Goal: Transaction & Acquisition: Purchase product/service

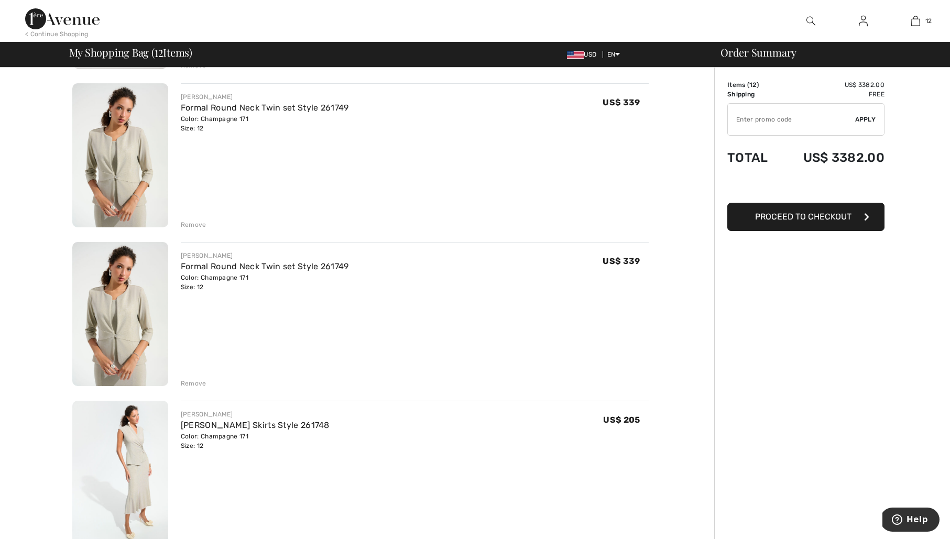
scroll to position [1336, 0]
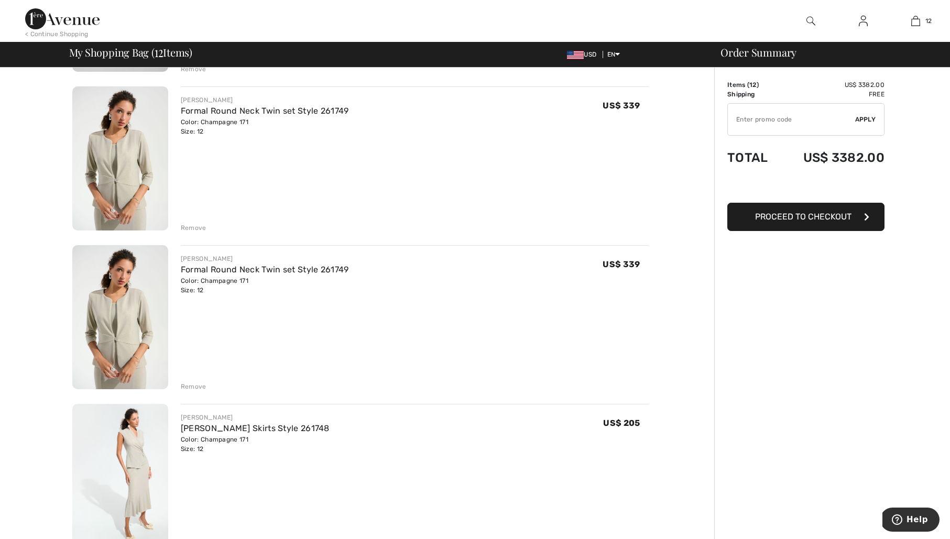
click at [199, 228] on div "Remove" at bounding box center [194, 227] width 26 height 9
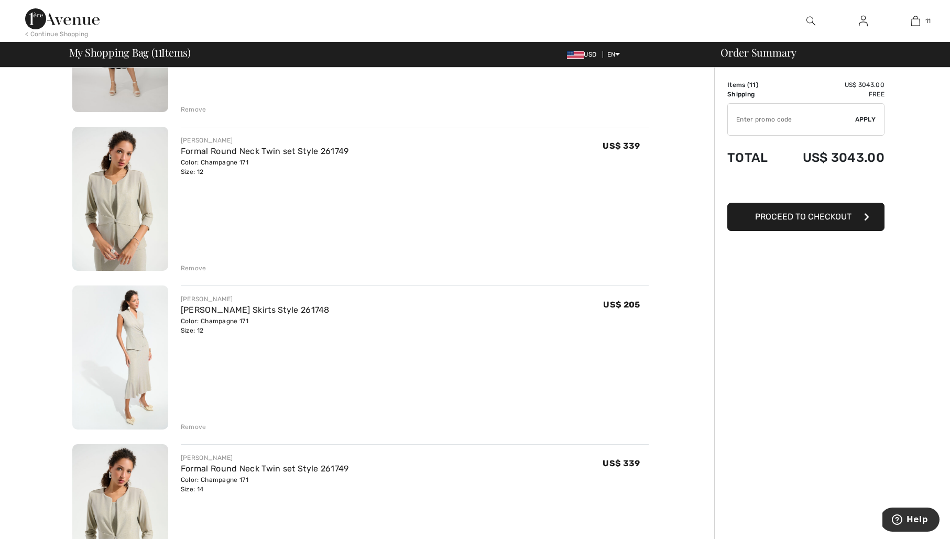
scroll to position [1297, 0]
click at [275, 307] on link "[PERSON_NAME] Skirts Style 261748" at bounding box center [255, 309] width 149 height 10
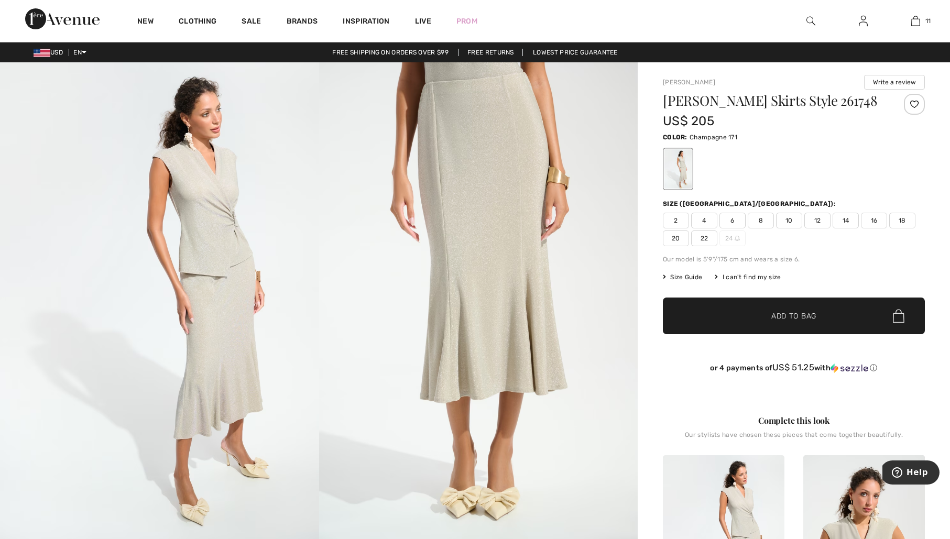
click at [851, 219] on span "14" at bounding box center [846, 221] width 26 height 16
click at [790, 315] on span "Add to Bag" at bounding box center [793, 316] width 45 height 11
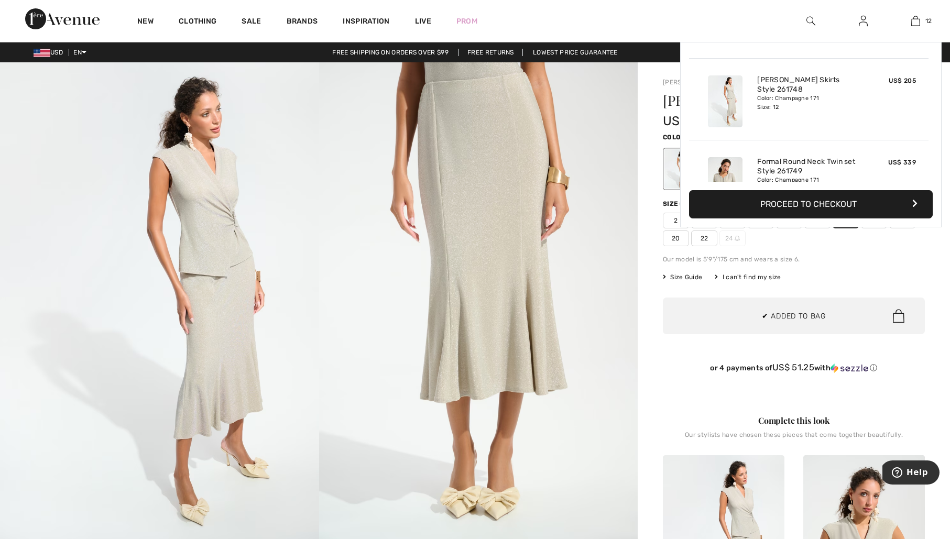
scroll to position [850, 0]
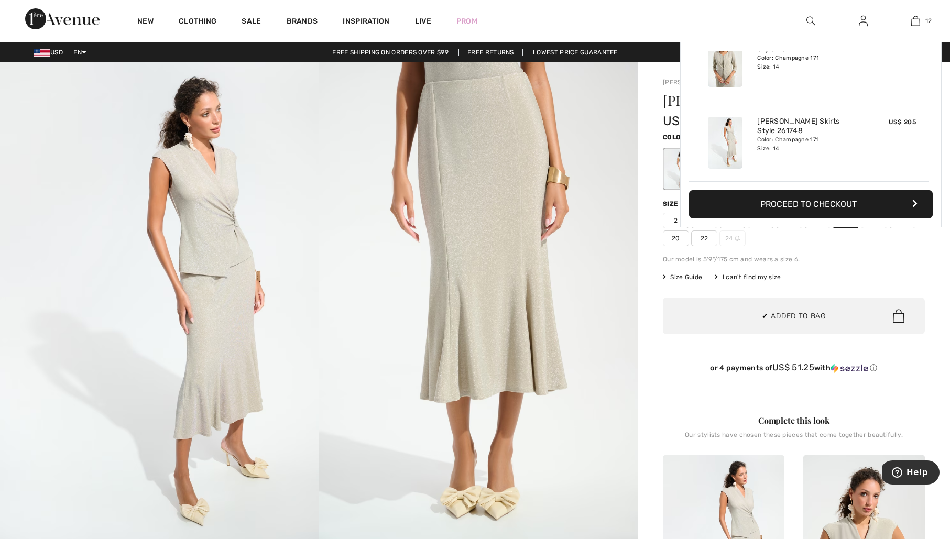
click at [583, 235] on img at bounding box center [478, 301] width 319 height 478
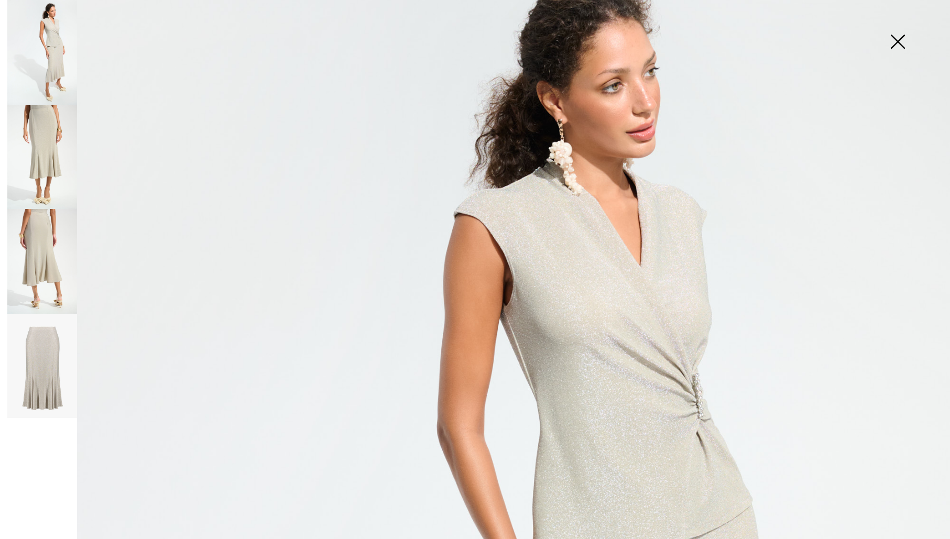
scroll to position [0, 0]
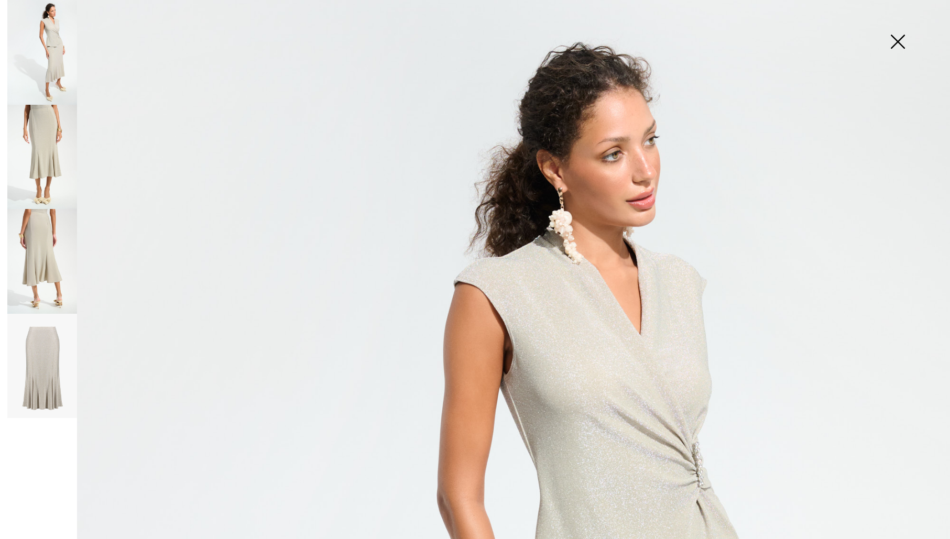
click at [900, 41] on img at bounding box center [897, 43] width 52 height 54
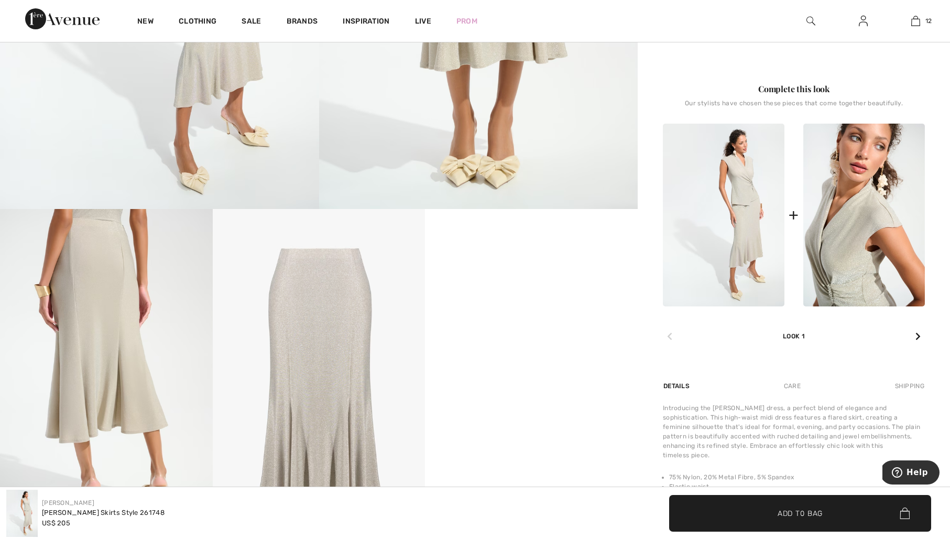
scroll to position [333, 0]
click at [862, 220] on img at bounding box center [864, 214] width 122 height 183
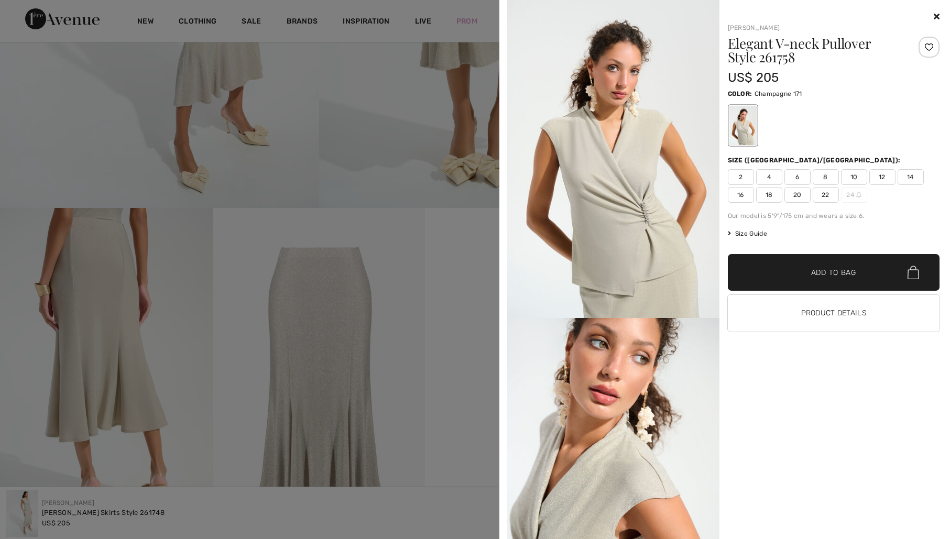
click at [884, 178] on span "12" at bounding box center [882, 177] width 26 height 16
click at [837, 276] on span "Add to Bag" at bounding box center [833, 272] width 45 height 11
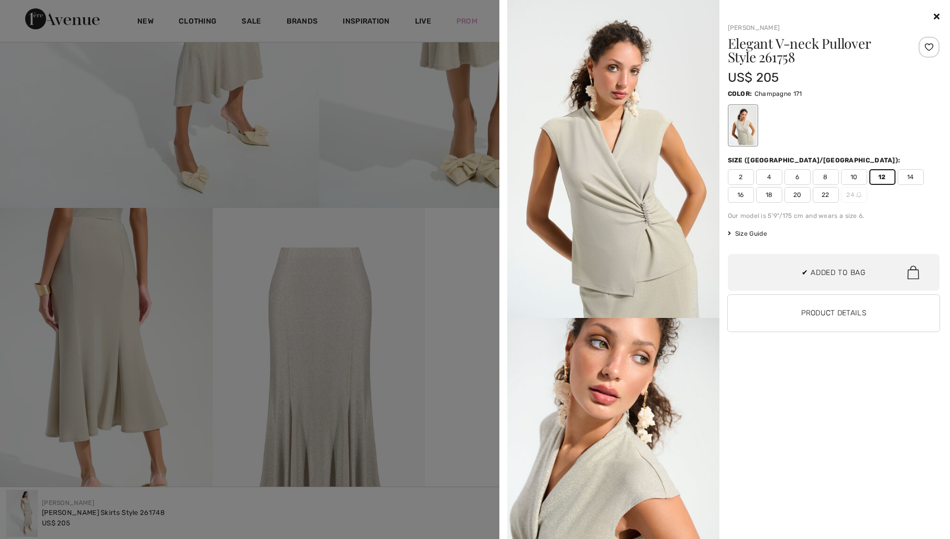
scroll to position [932, 0]
click at [910, 177] on span "14" at bounding box center [911, 177] width 26 height 16
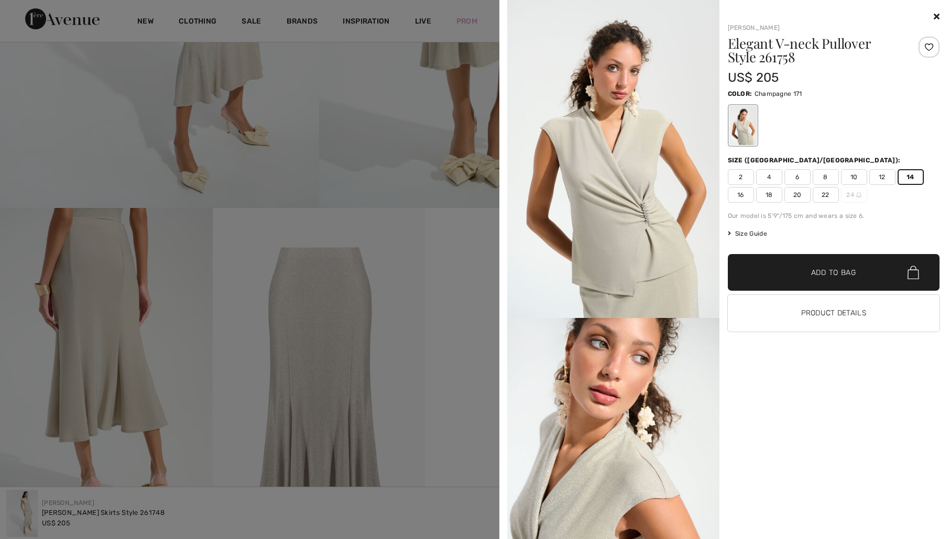
click at [852, 274] on span "Add to Bag" at bounding box center [833, 272] width 45 height 11
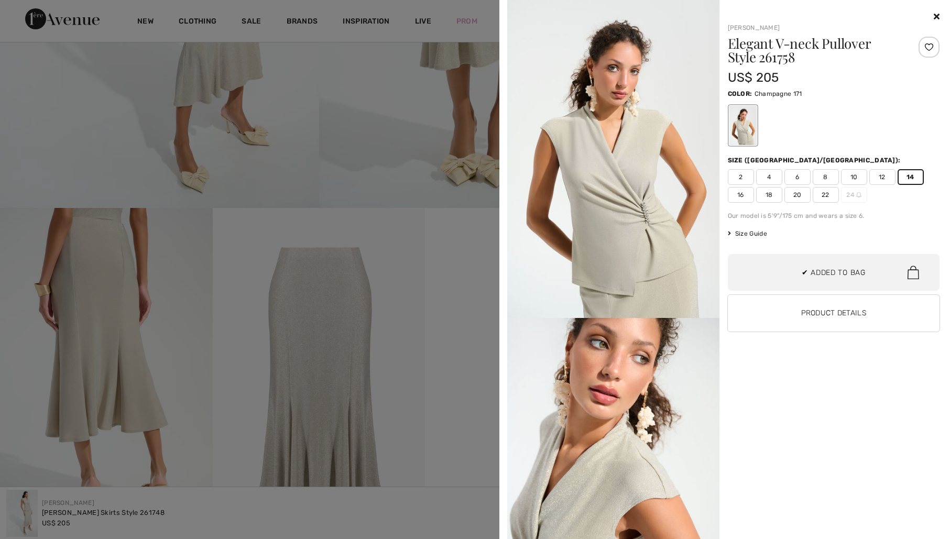
scroll to position [1014, 0]
click at [937, 16] on icon at bounding box center [937, 16] width 6 height 8
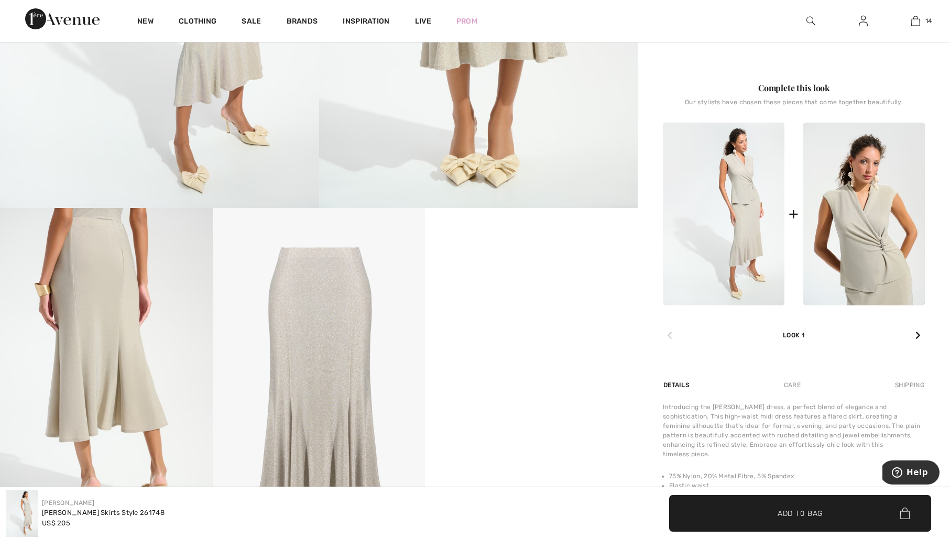
scroll to position [0, 0]
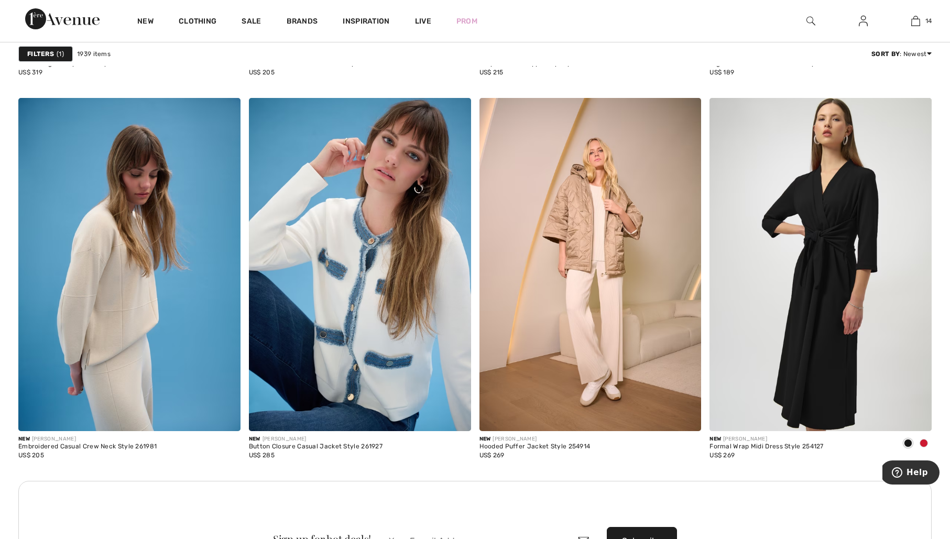
scroll to position [2773, 0]
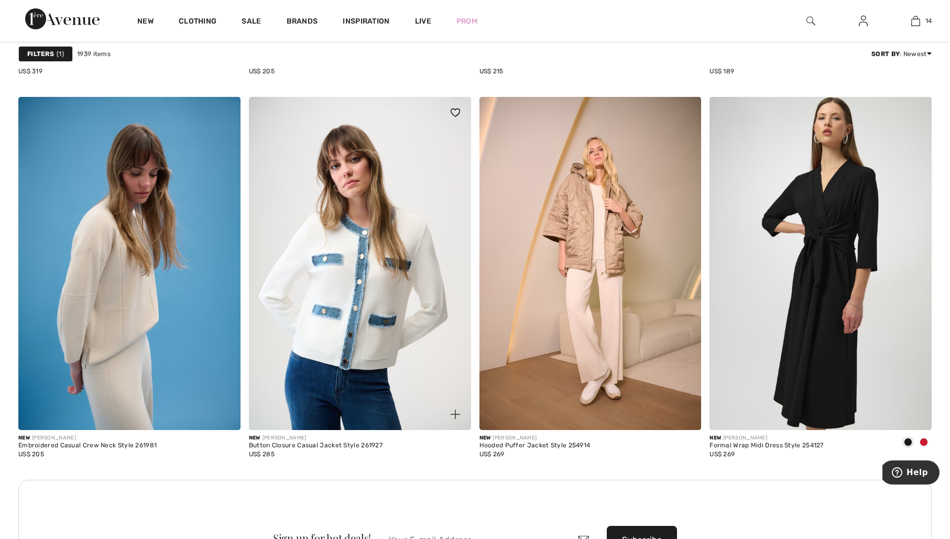
click at [385, 309] on img at bounding box center [360, 263] width 222 height 333
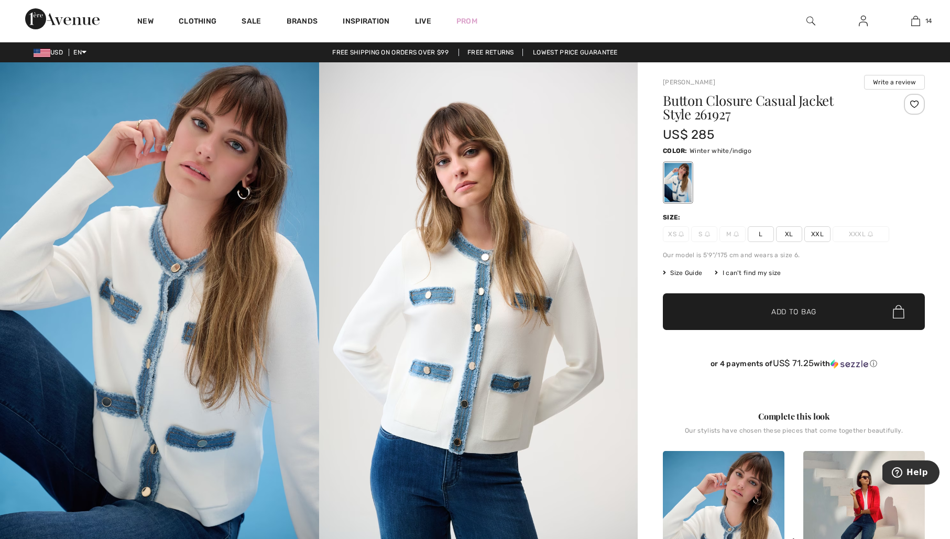
click at [762, 233] on span "L" at bounding box center [761, 234] width 26 height 16
click at [790, 314] on span "Add to Bag" at bounding box center [793, 312] width 45 height 11
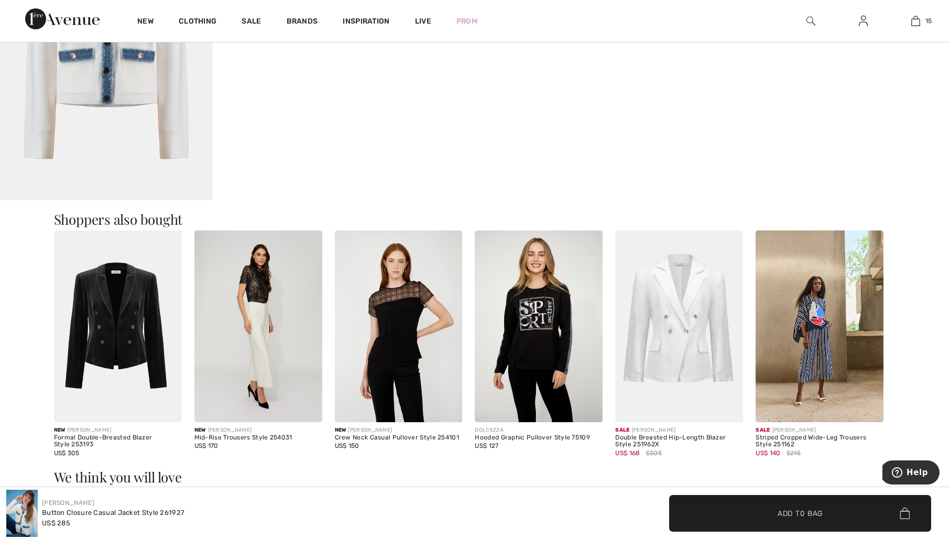
scroll to position [983, 0]
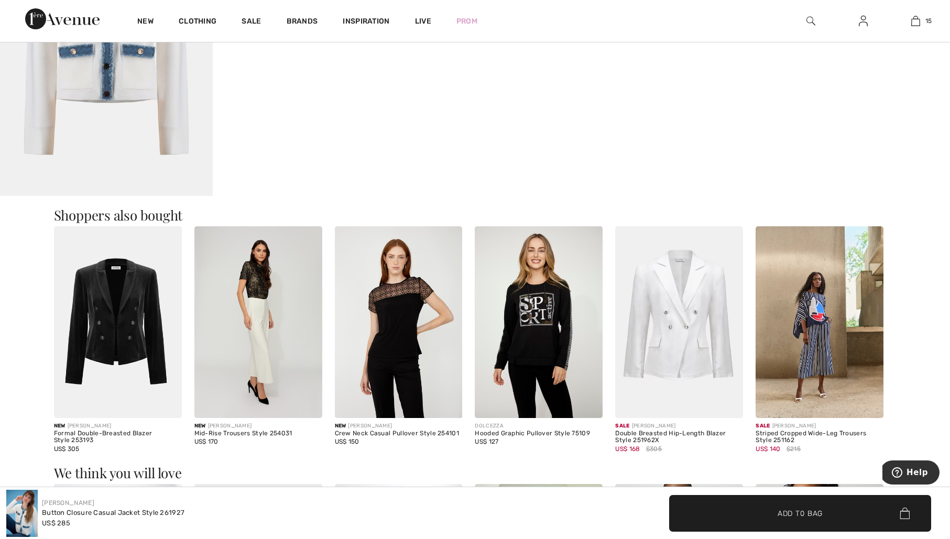
click at [394, 303] on img at bounding box center [399, 322] width 128 height 192
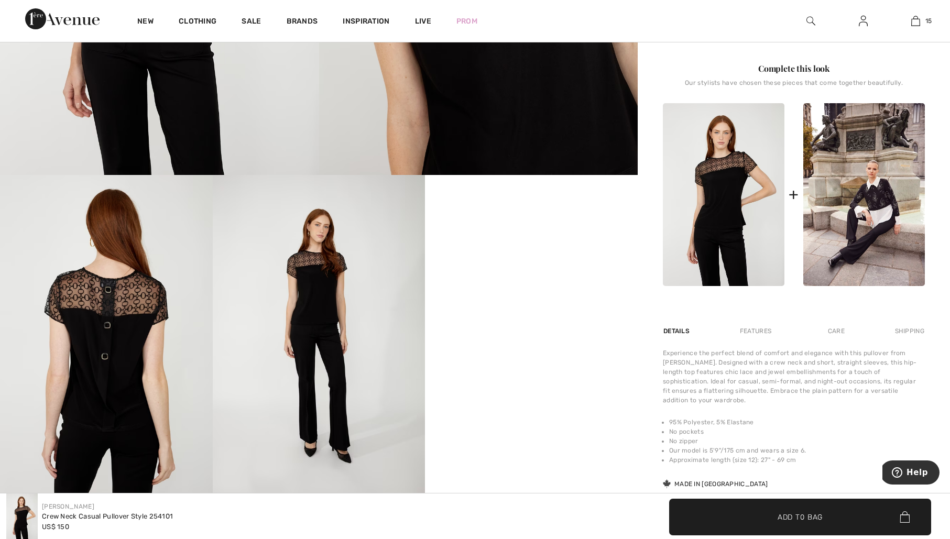
scroll to position [366, 0]
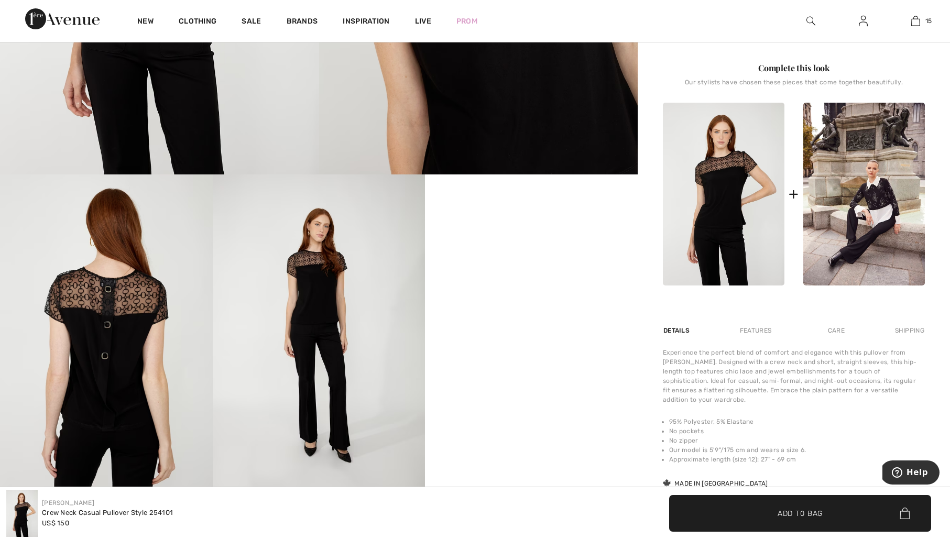
click at [139, 306] on img at bounding box center [106, 334] width 213 height 319
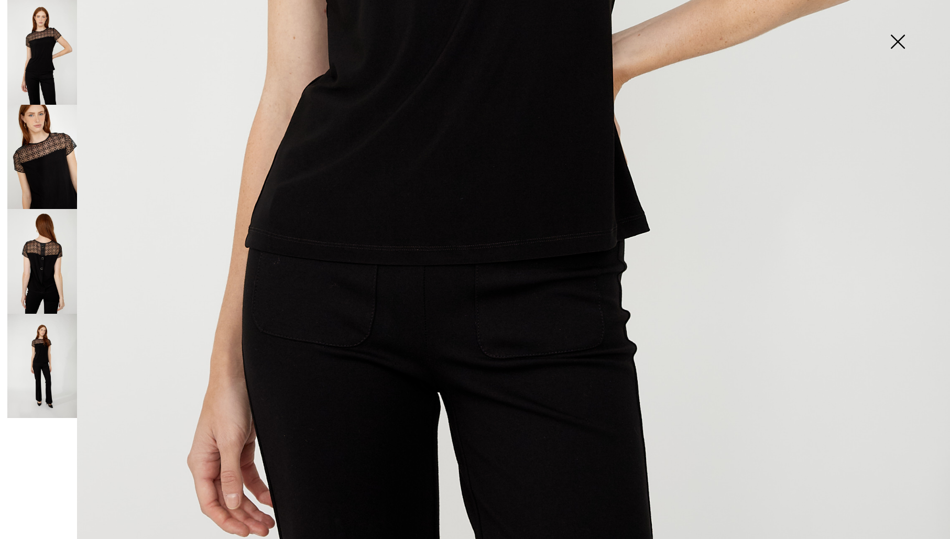
scroll to position [886, 0]
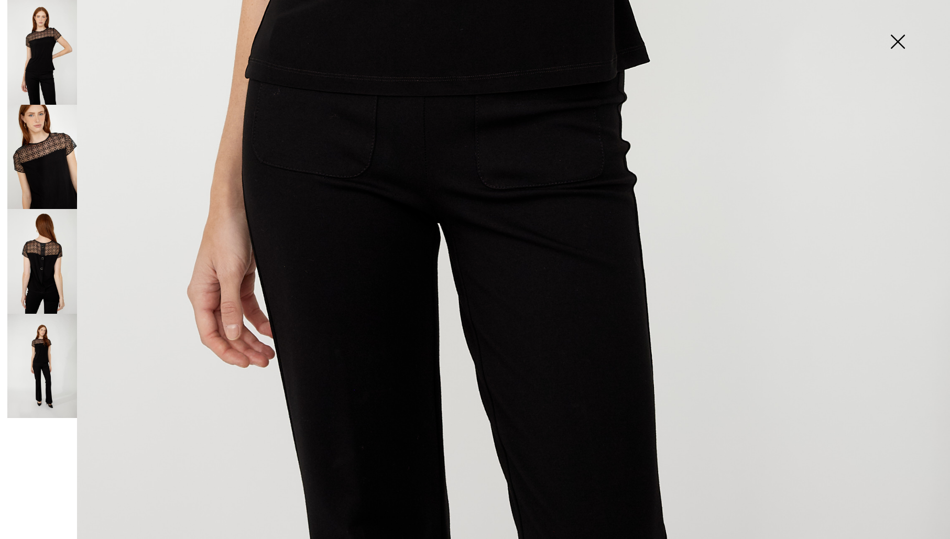
click at [50, 266] on img at bounding box center [42, 261] width 70 height 105
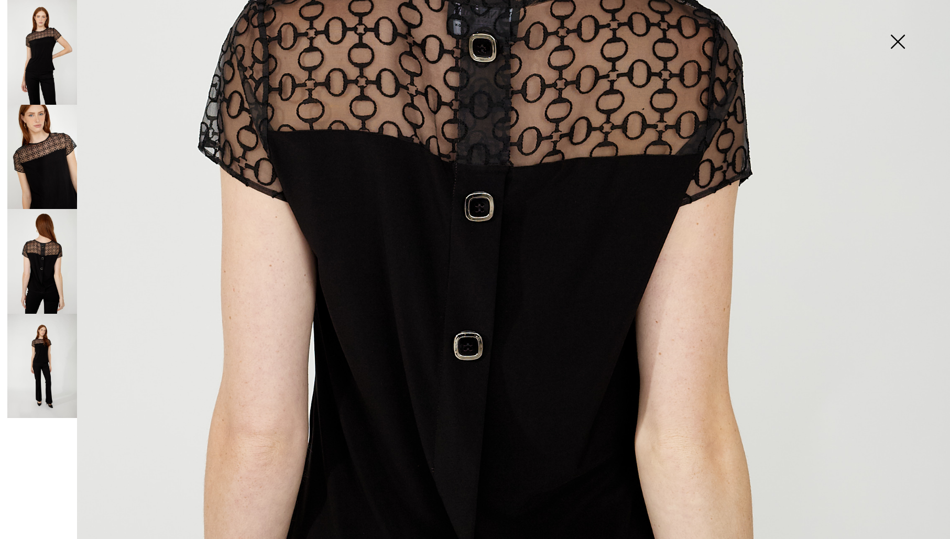
scroll to position [450, 0]
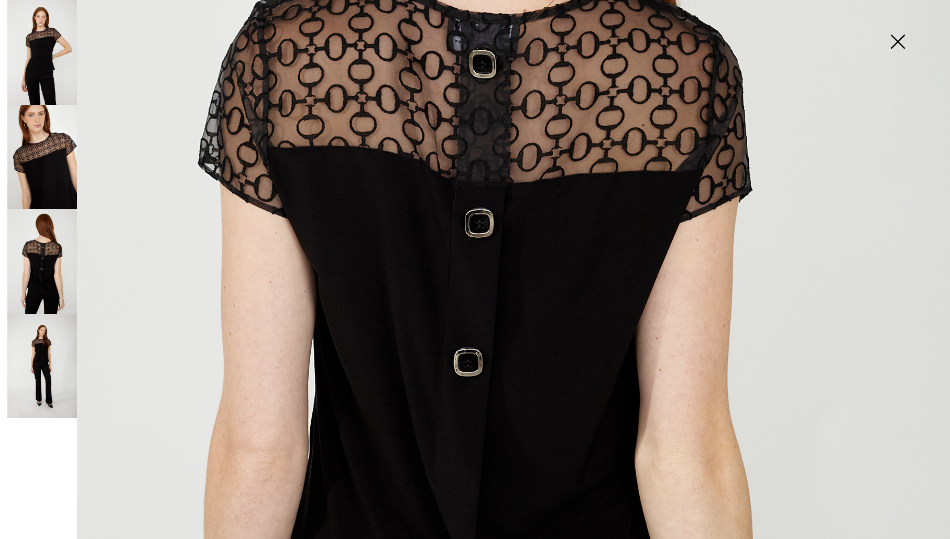
click at [902, 38] on img at bounding box center [897, 43] width 52 height 54
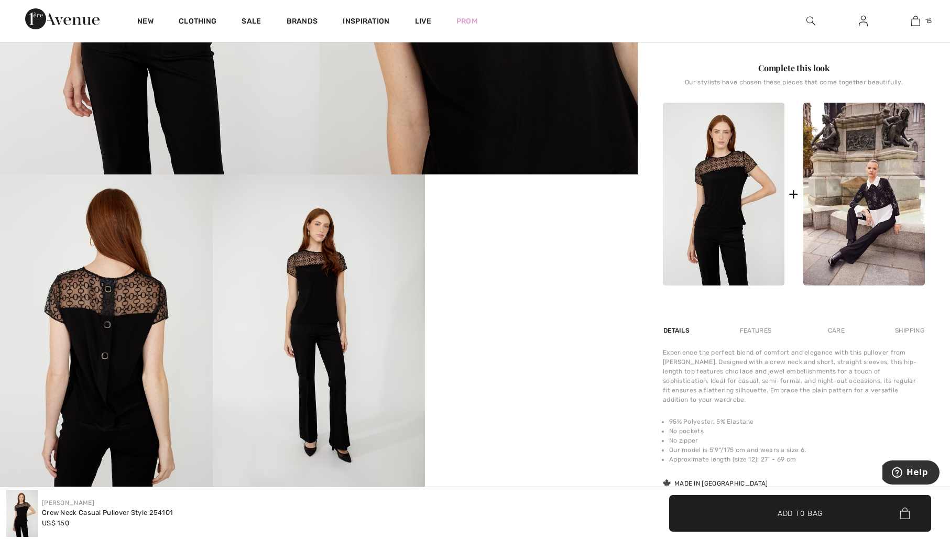
click at [569, 265] on div at bounding box center [319, 94] width 638 height 797
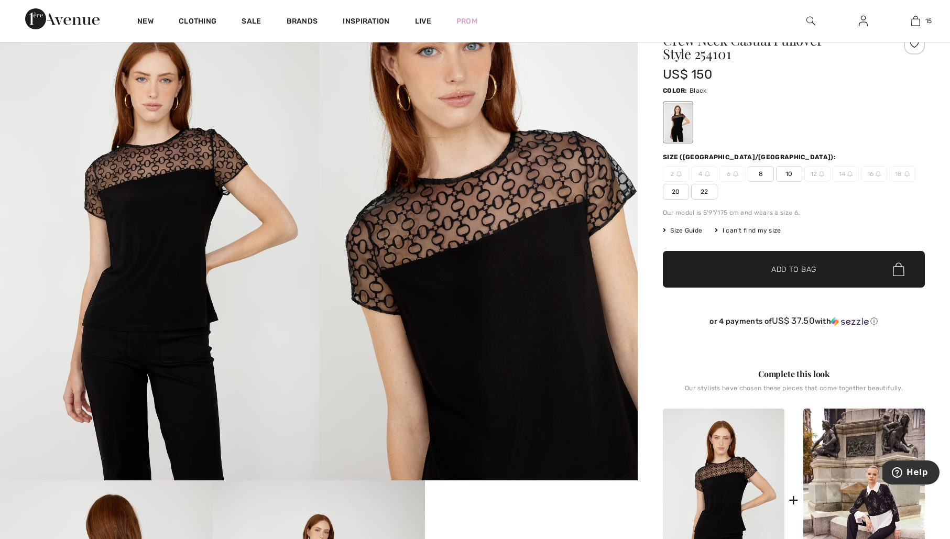
scroll to position [53, 0]
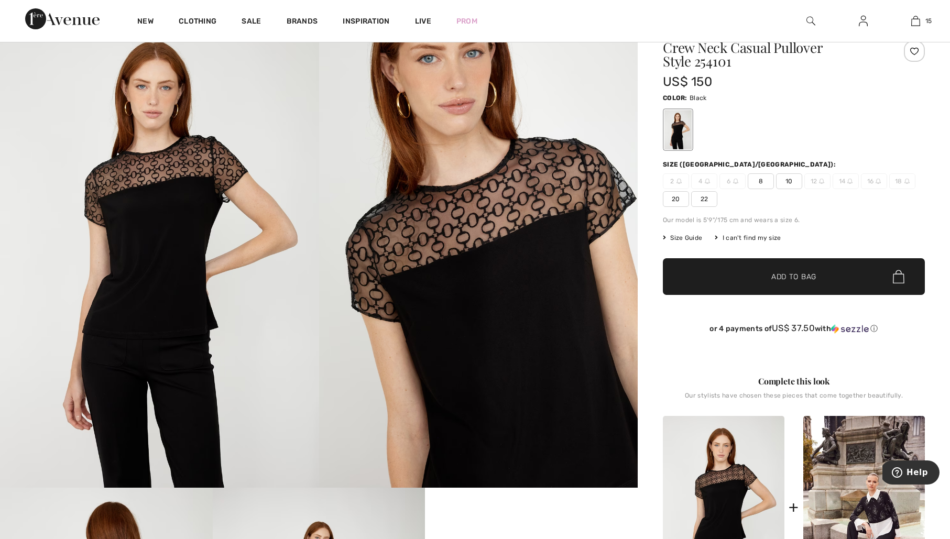
click at [791, 181] on span "10" at bounding box center [789, 181] width 26 height 16
click at [800, 277] on span "Add to Bag" at bounding box center [793, 276] width 45 height 11
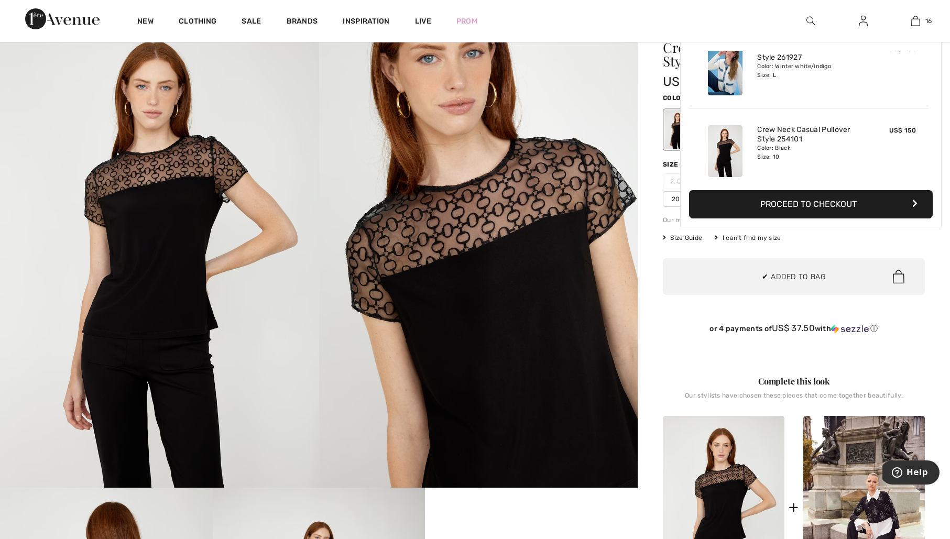
scroll to position [1177, 0]
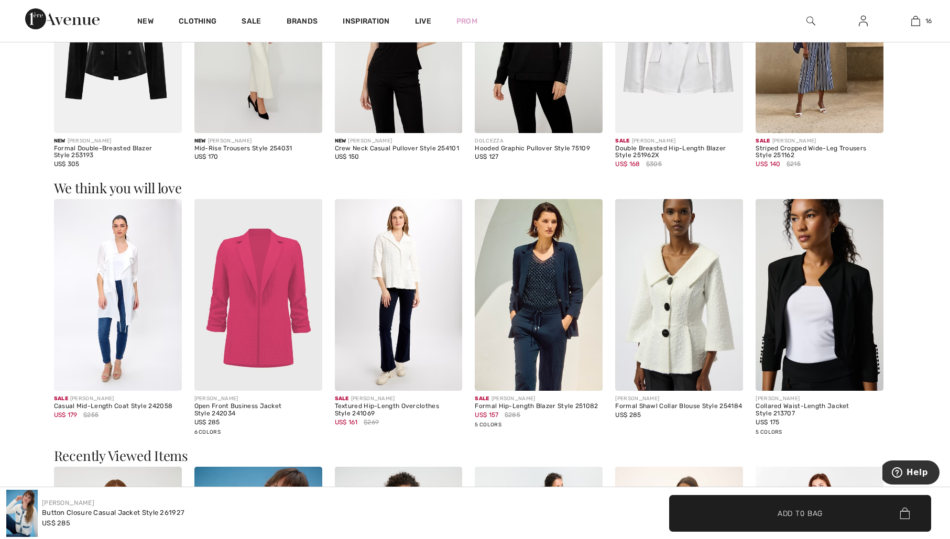
scroll to position [1271, 0]
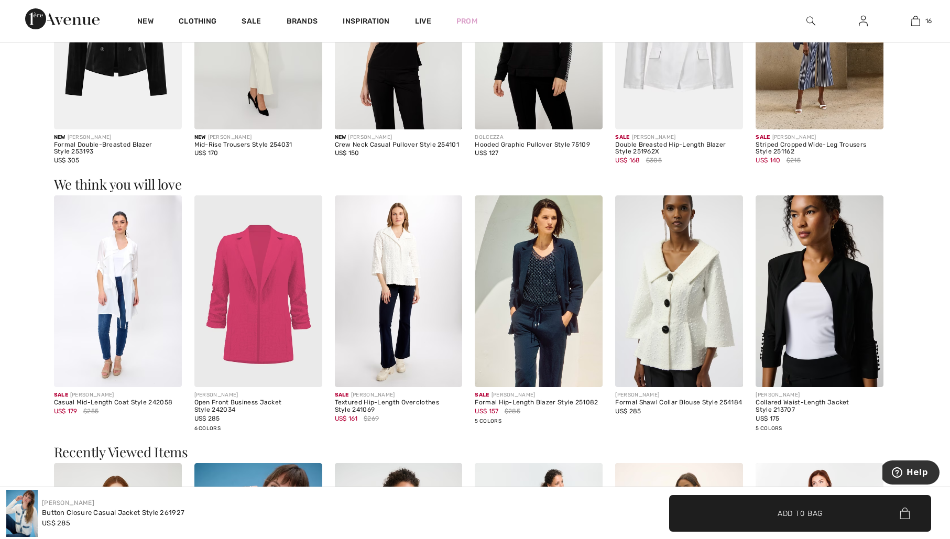
click at [400, 269] on img at bounding box center [399, 291] width 128 height 192
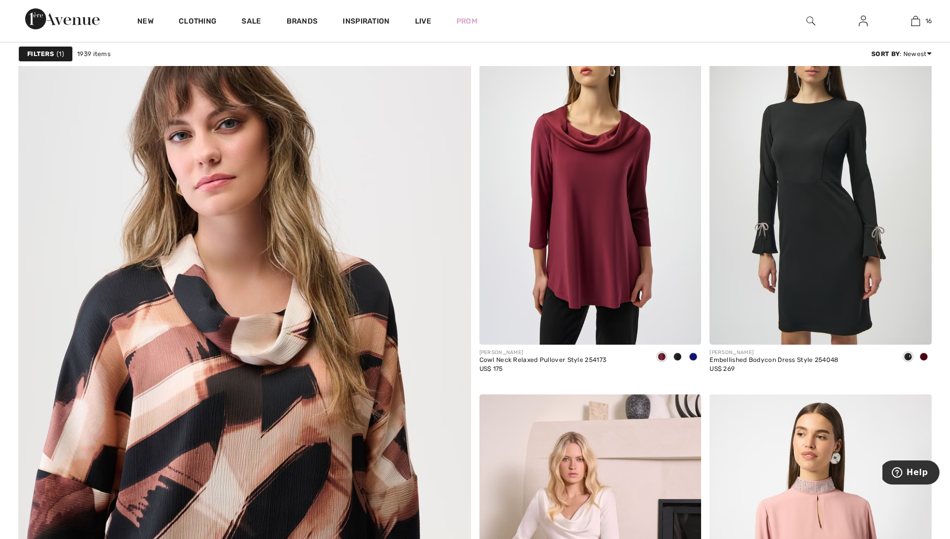
scroll to position [3424, 0]
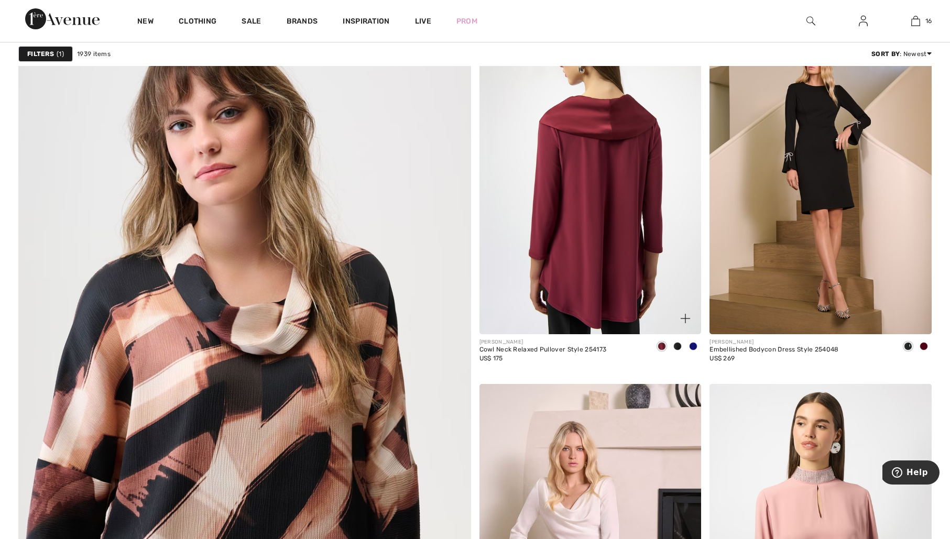
click at [633, 209] on img at bounding box center [591, 167] width 222 height 333
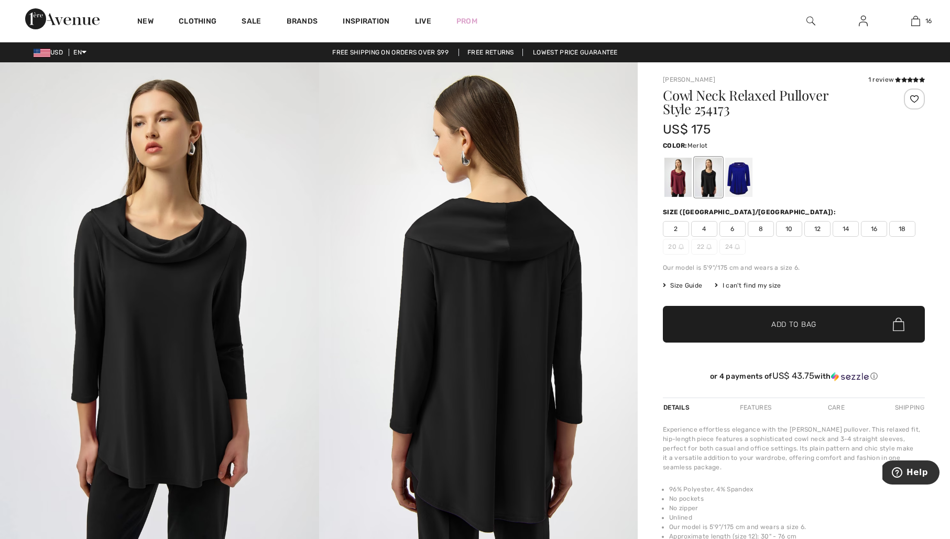
click at [685, 177] on div at bounding box center [677, 177] width 27 height 39
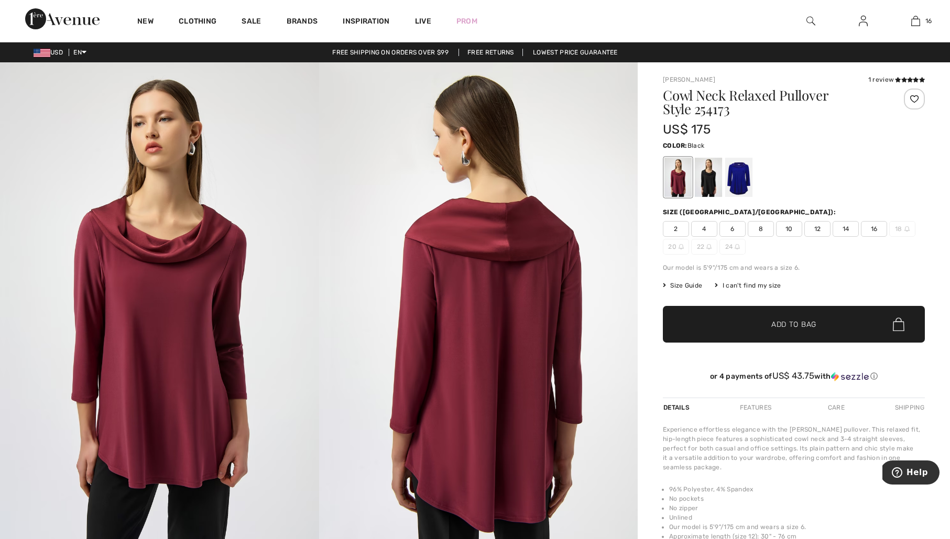
click at [709, 177] on div at bounding box center [708, 177] width 27 height 39
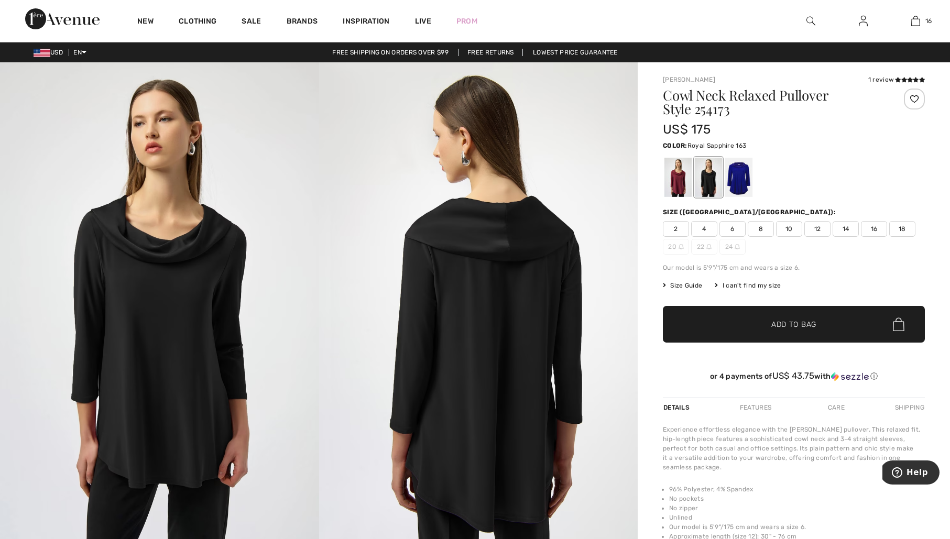
click at [739, 177] on div at bounding box center [738, 177] width 27 height 39
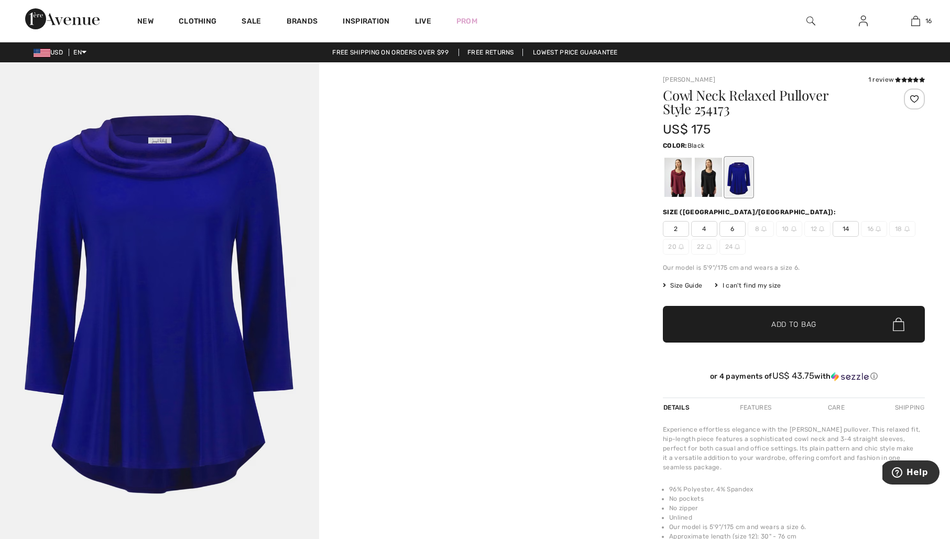
click at [708, 184] on div at bounding box center [708, 177] width 27 height 39
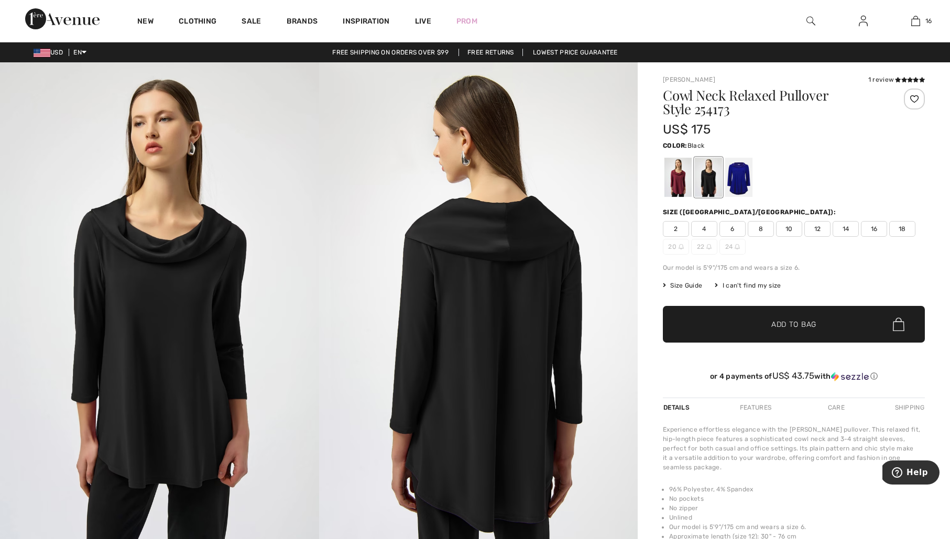
click at [817, 229] on span "12" at bounding box center [817, 229] width 26 height 16
click at [805, 322] on span "Add to Bag" at bounding box center [793, 324] width 45 height 11
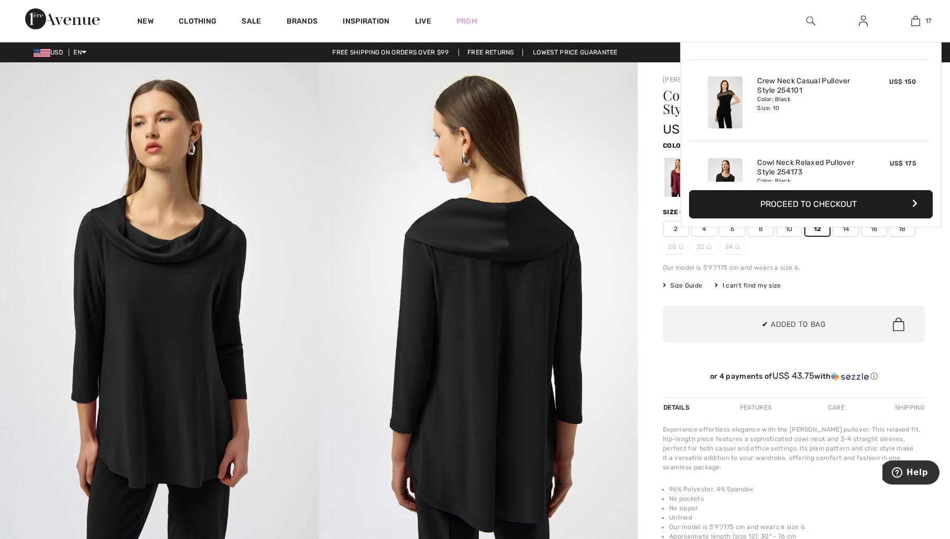
scroll to position [1259, 0]
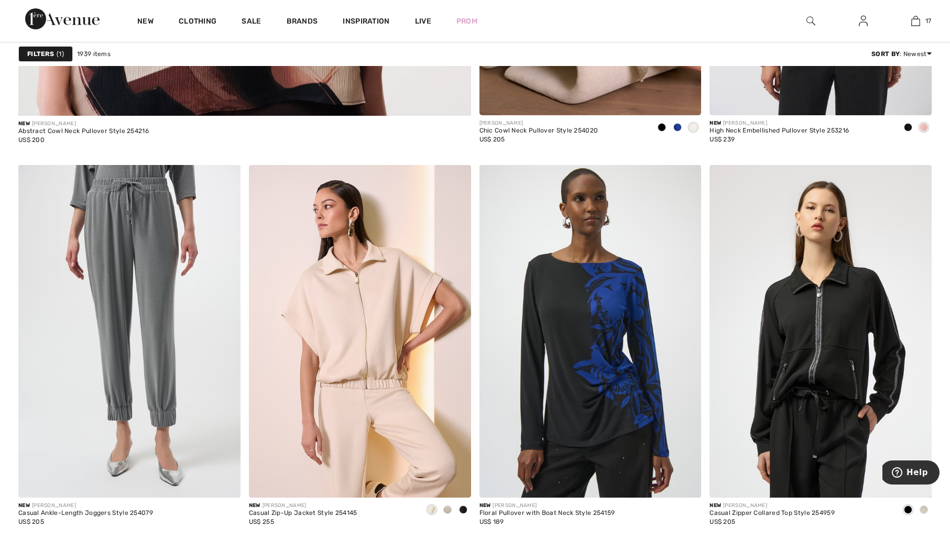
scroll to position [4029, 0]
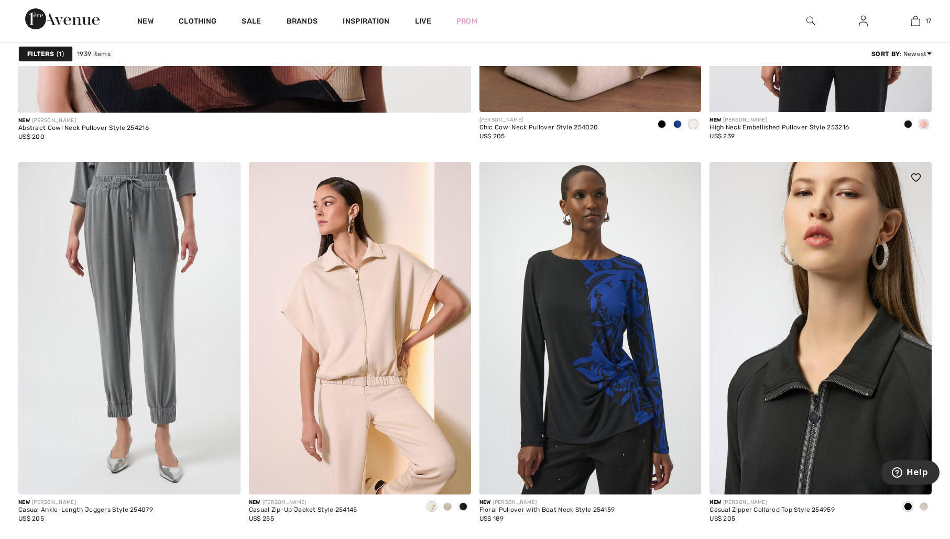
click at [842, 371] on img at bounding box center [821, 328] width 222 height 333
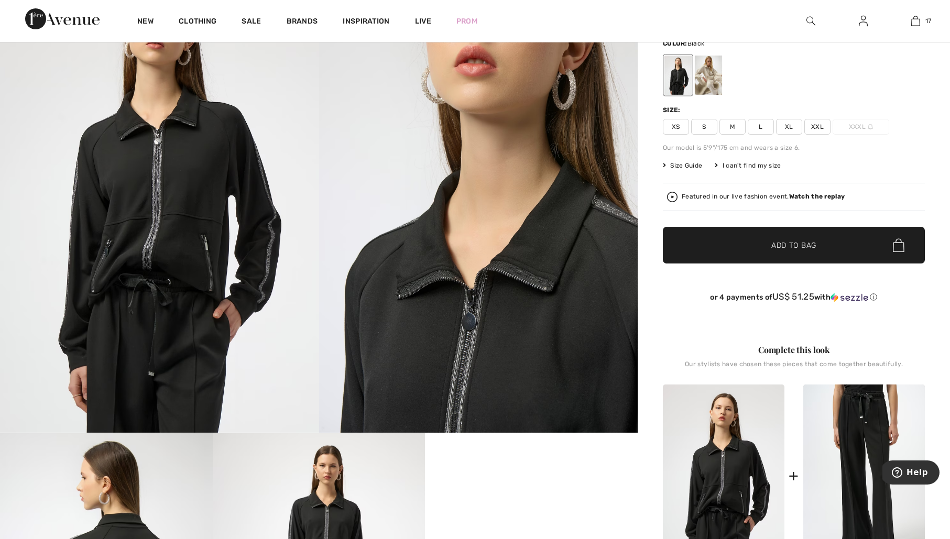
scroll to position [102, 0]
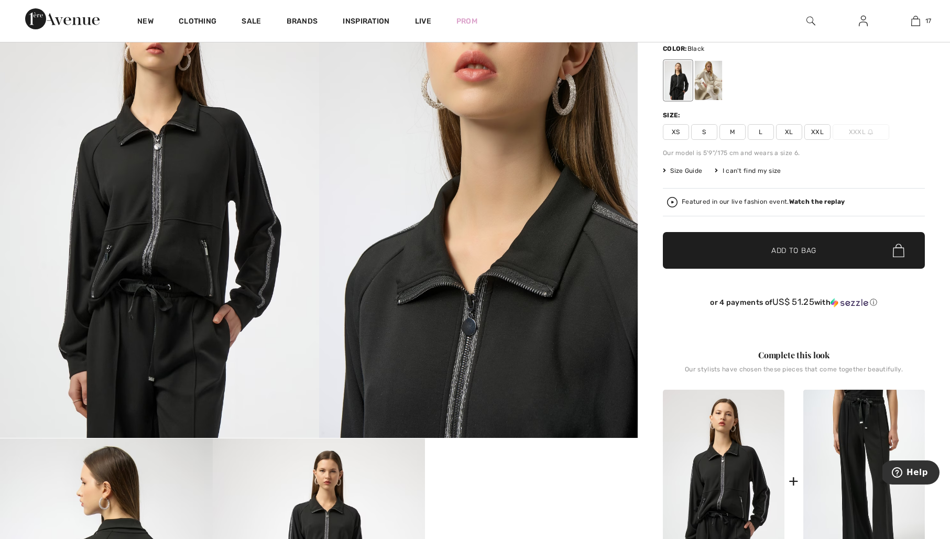
click at [682, 79] on div at bounding box center [677, 80] width 27 height 39
click at [708, 80] on div at bounding box center [708, 80] width 27 height 39
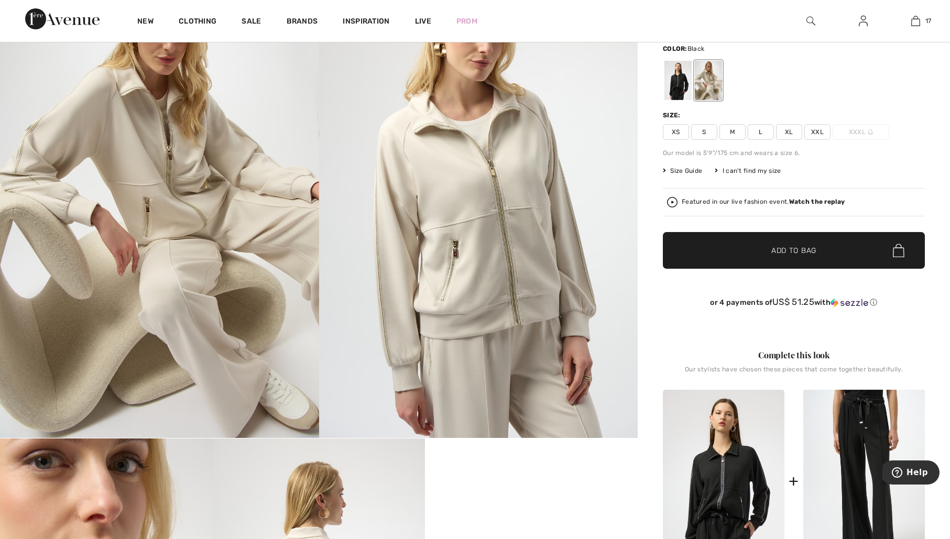
click at [674, 83] on div at bounding box center [677, 80] width 27 height 39
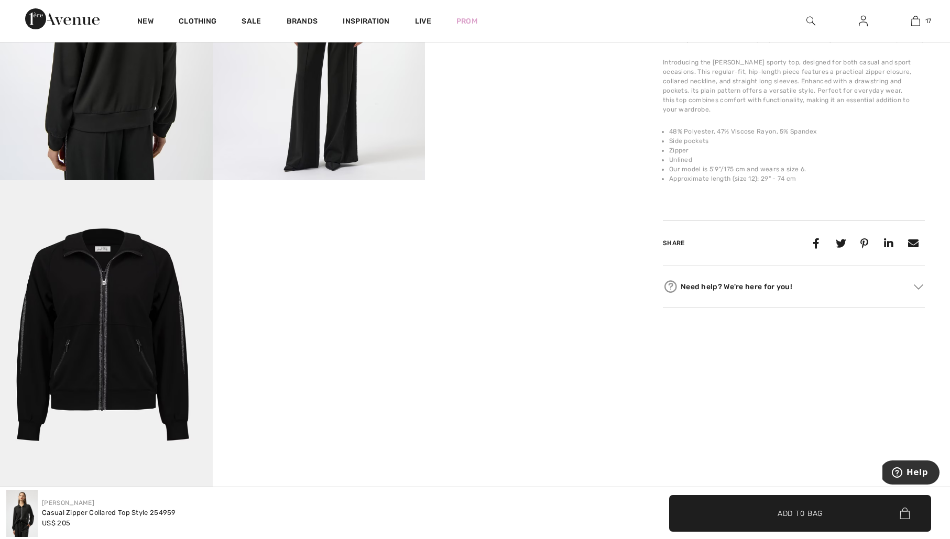
scroll to position [746, 0]
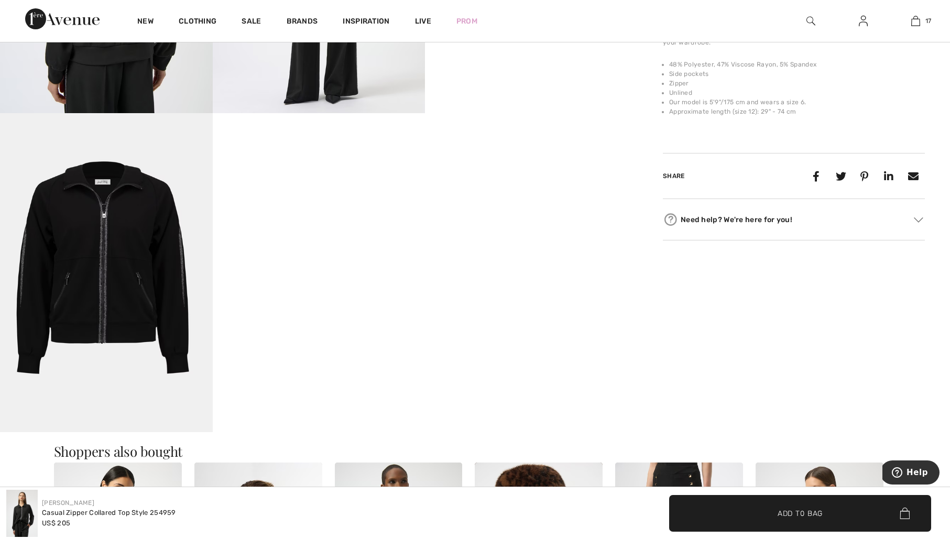
click at [143, 236] on img at bounding box center [106, 272] width 213 height 319
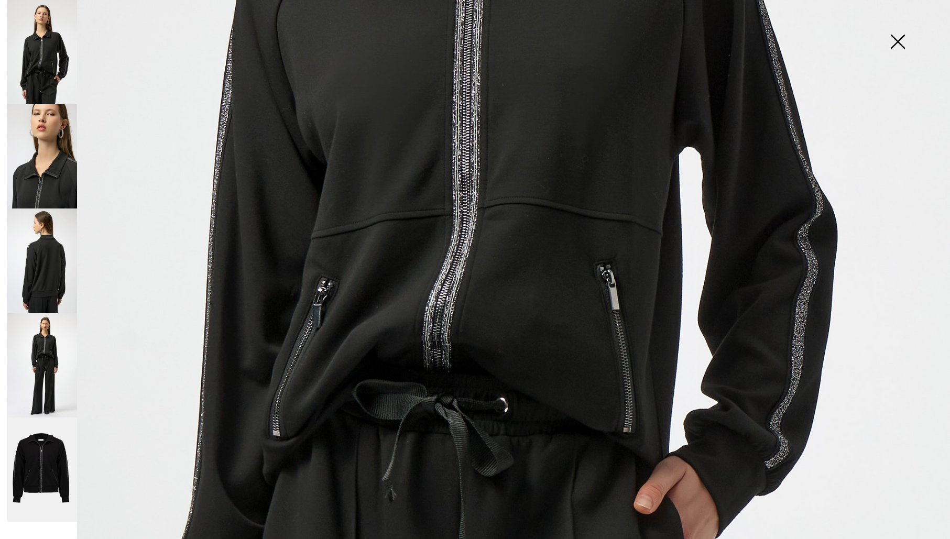
scroll to position [0, 0]
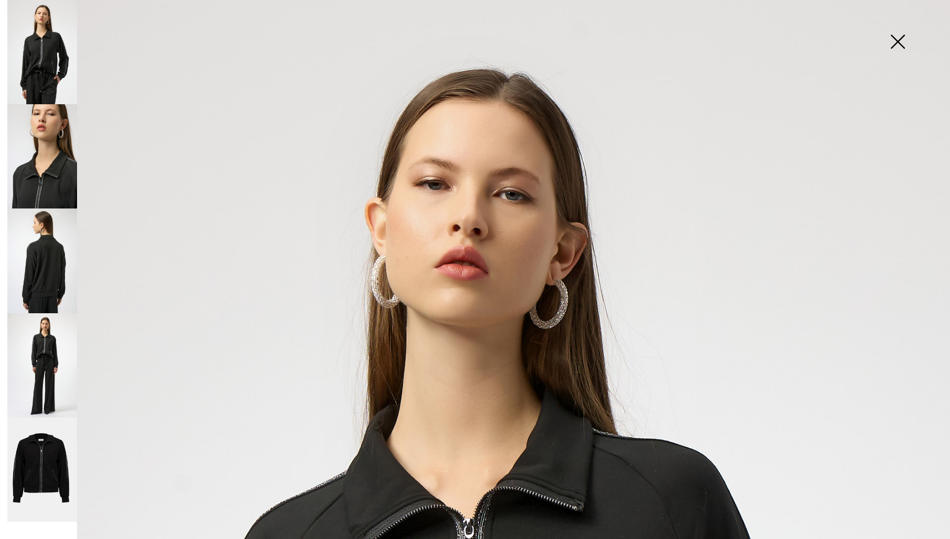
click at [899, 37] on img at bounding box center [897, 43] width 52 height 54
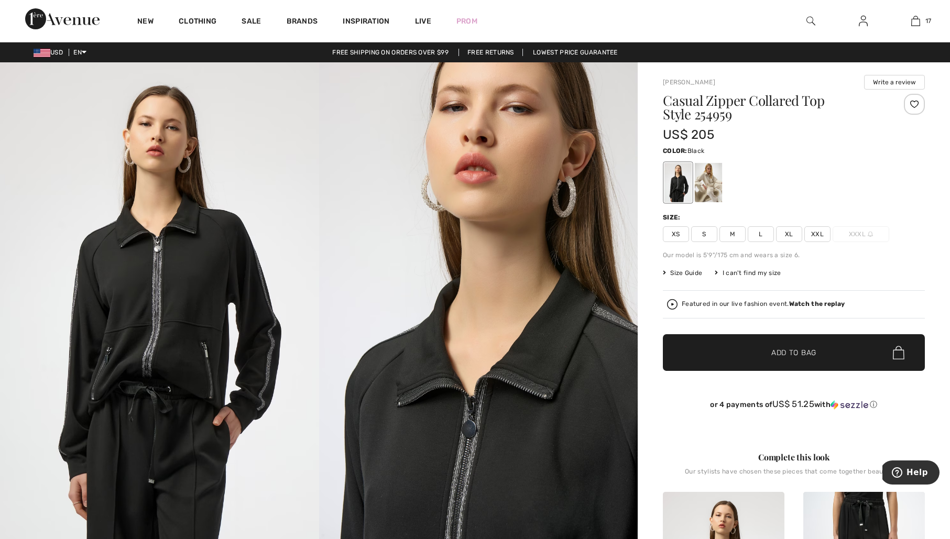
click at [706, 183] on div at bounding box center [708, 182] width 27 height 39
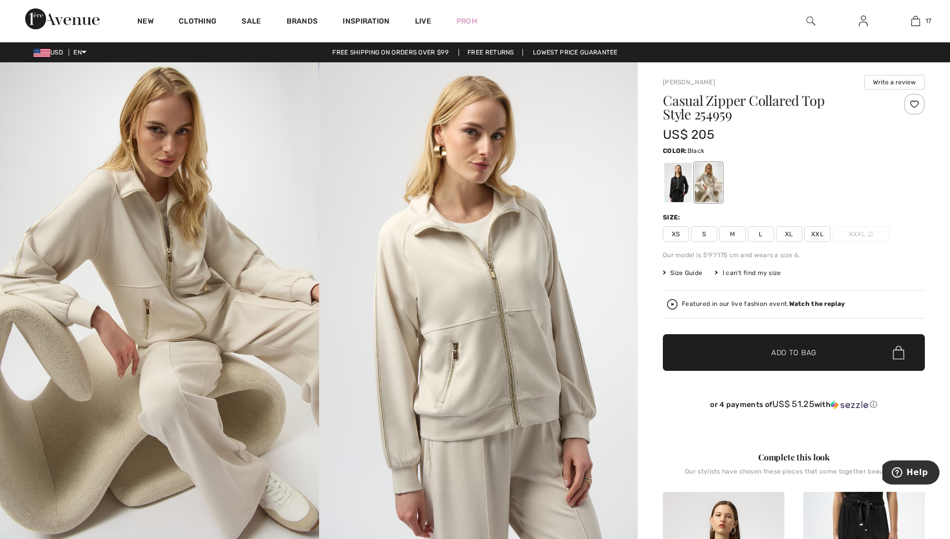
click at [691, 183] on div at bounding box center [677, 182] width 27 height 39
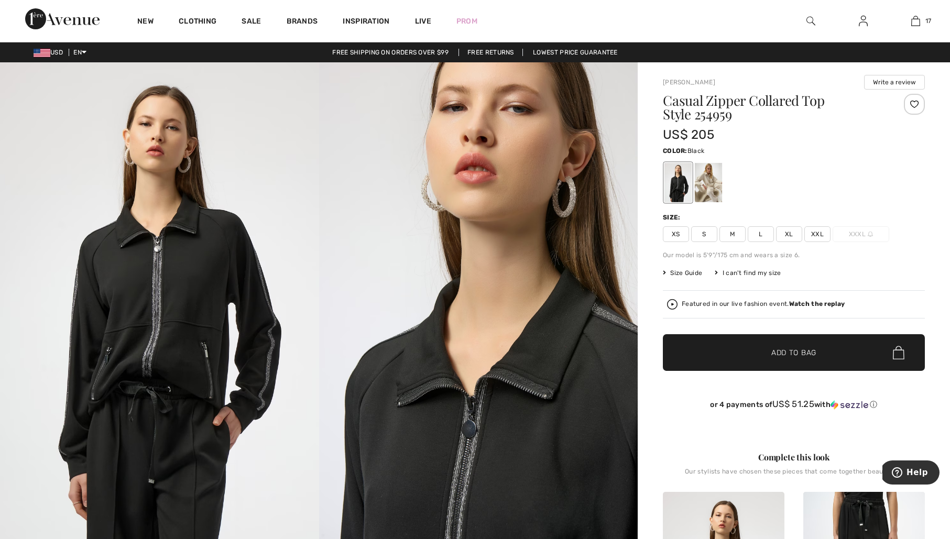
click at [680, 185] on div at bounding box center [677, 182] width 27 height 39
click at [735, 233] on span "M" at bounding box center [733, 234] width 26 height 16
click at [792, 358] on span "Add to Bag" at bounding box center [793, 352] width 45 height 11
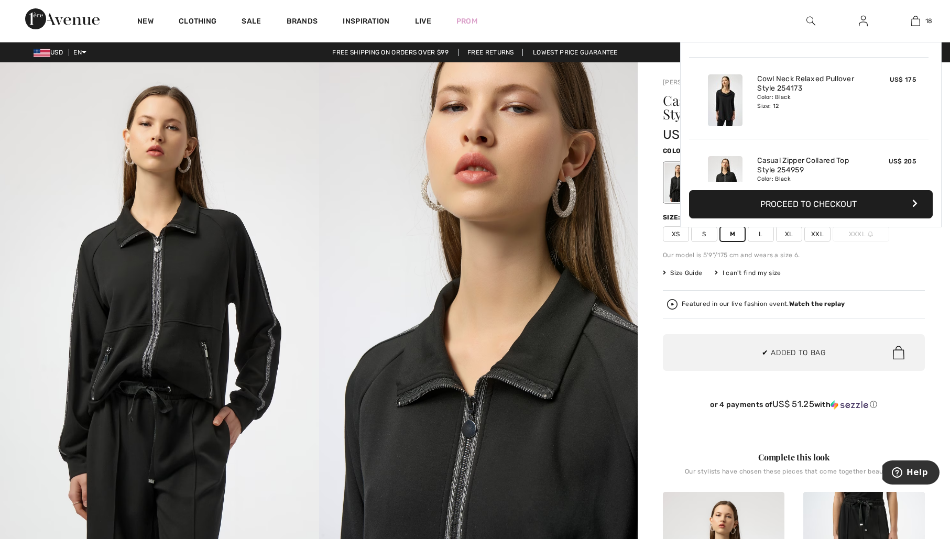
scroll to position [1341, 0]
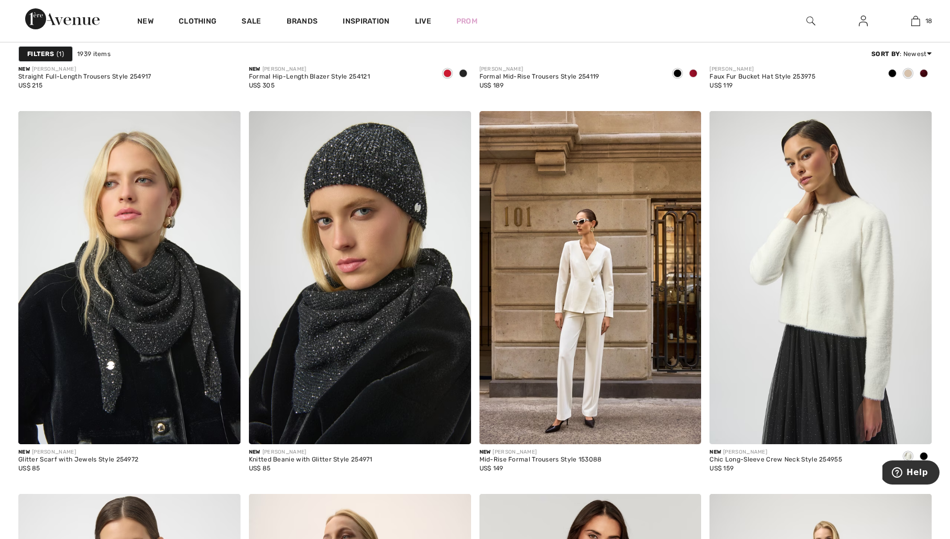
scroll to position [5374, 0]
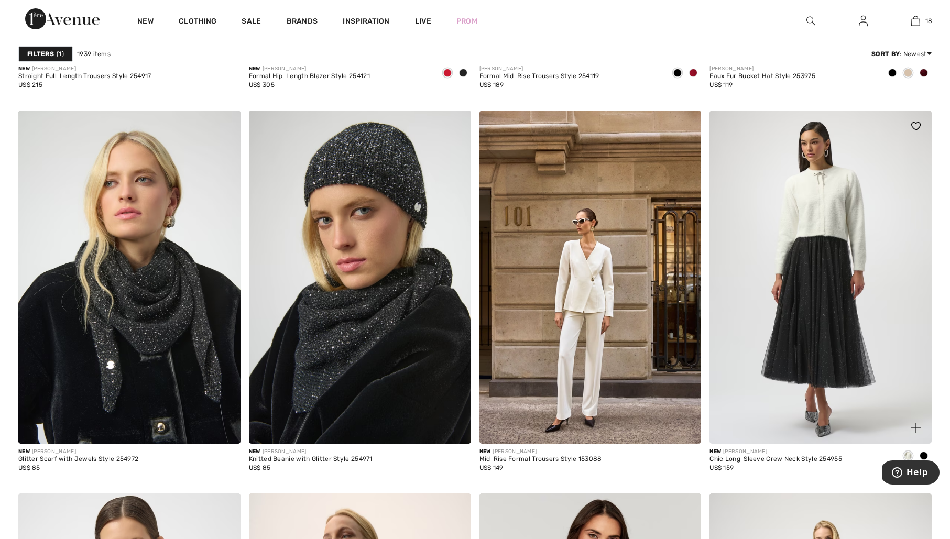
click at [830, 229] on img at bounding box center [821, 277] width 222 height 333
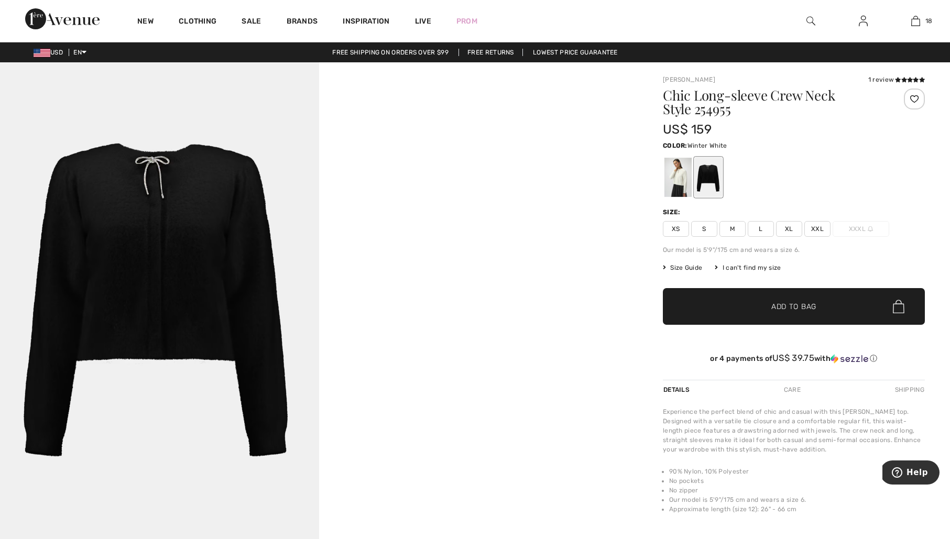
click at [674, 184] on div at bounding box center [677, 177] width 27 height 39
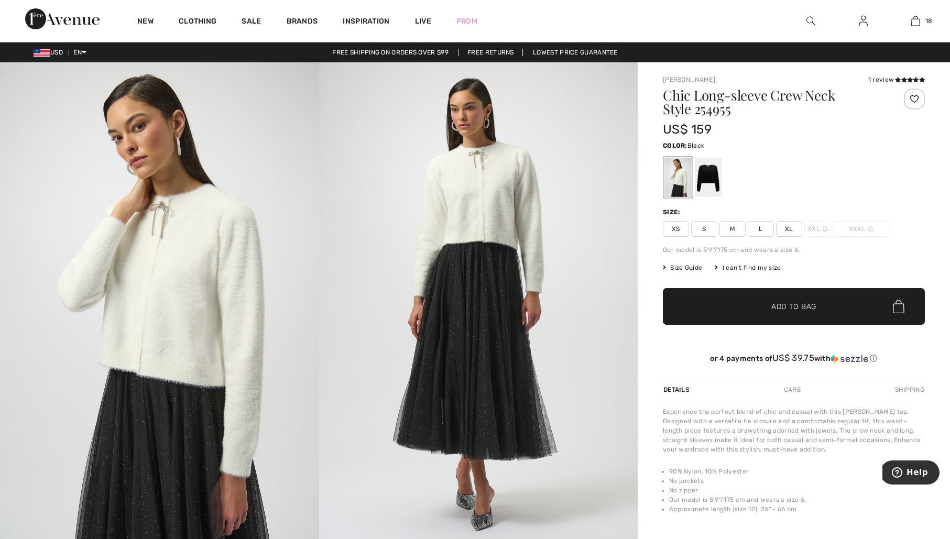
click at [713, 182] on div at bounding box center [708, 177] width 27 height 39
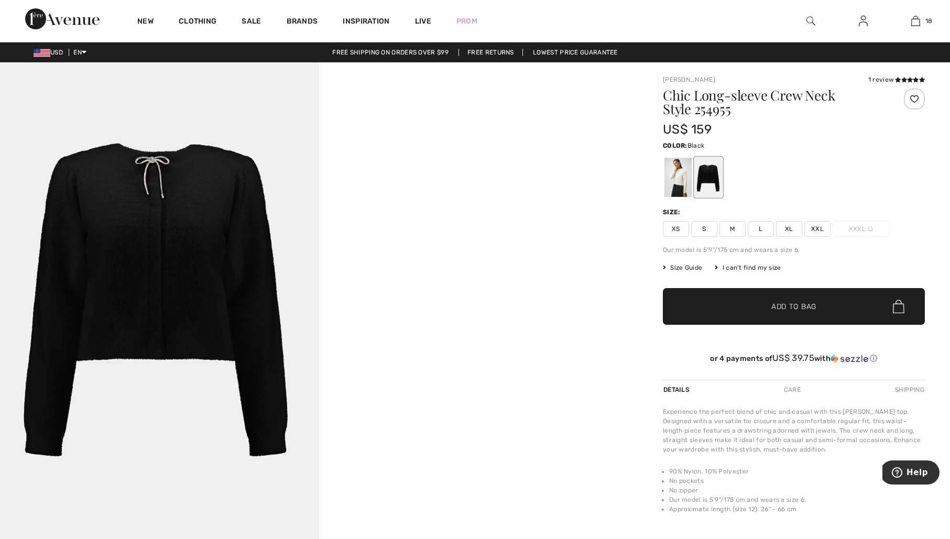
scroll to position [6, 0]
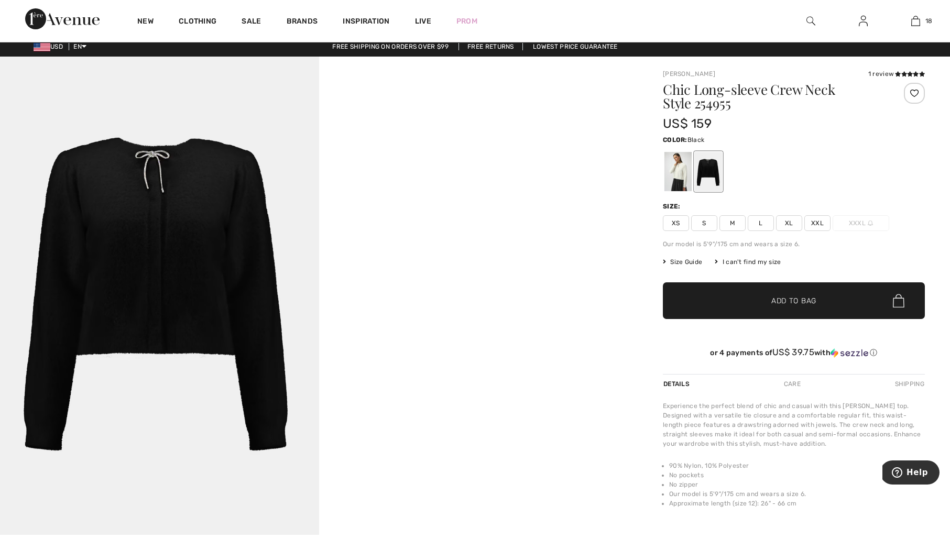
click at [764, 223] on span "L" at bounding box center [761, 223] width 26 height 16
click at [783, 300] on span "Add to Bag" at bounding box center [793, 301] width 45 height 11
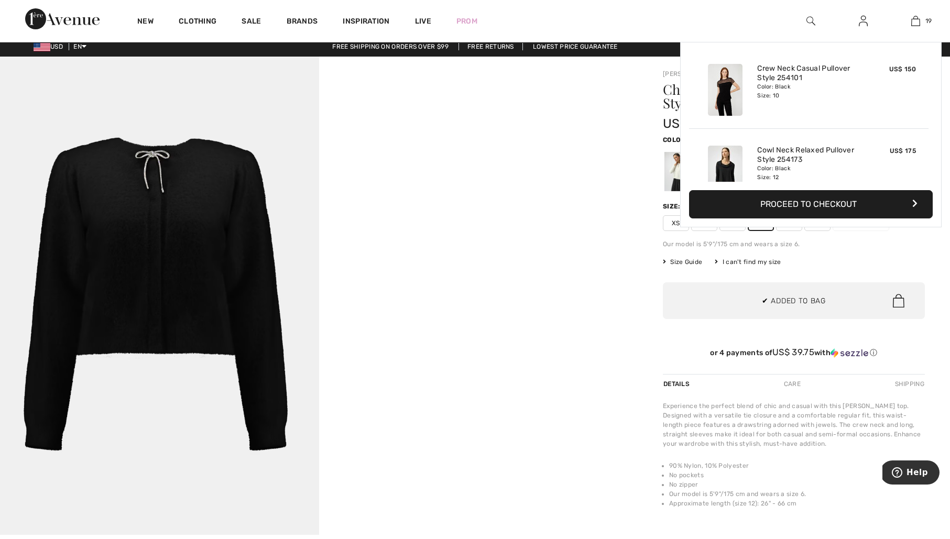
scroll to position [1422, 0]
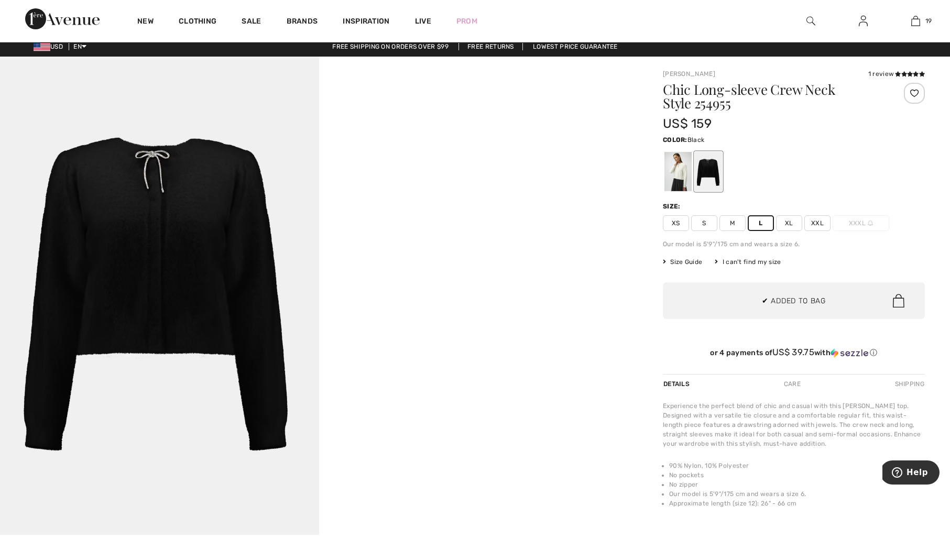
click at [650, 178] on div "Joseph Ribkoff 1 review 1 review Chic Long-sleeve Crew Neck Style 254955 US$ 15…" at bounding box center [794, 345] width 312 height 576
click at [709, 173] on div at bounding box center [708, 171] width 27 height 39
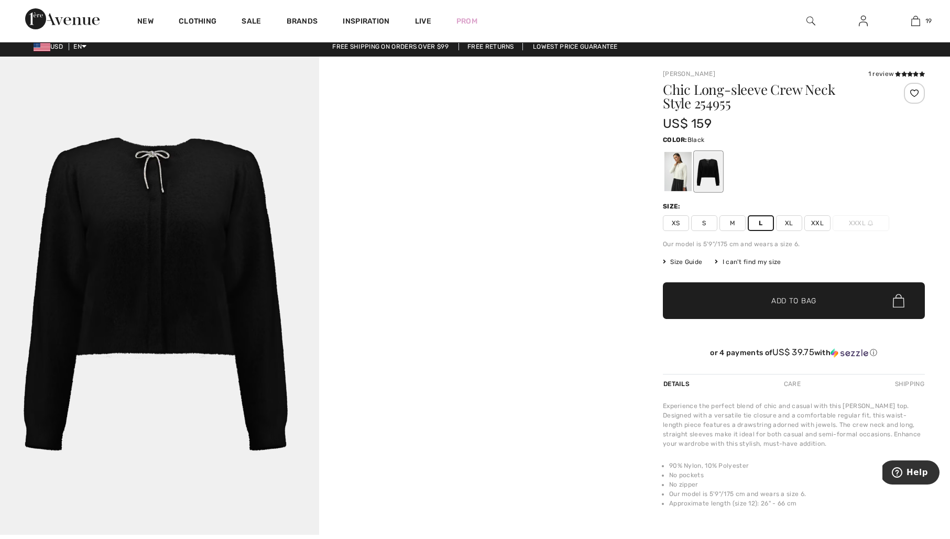
click at [790, 302] on span "Add to Bag" at bounding box center [793, 301] width 45 height 11
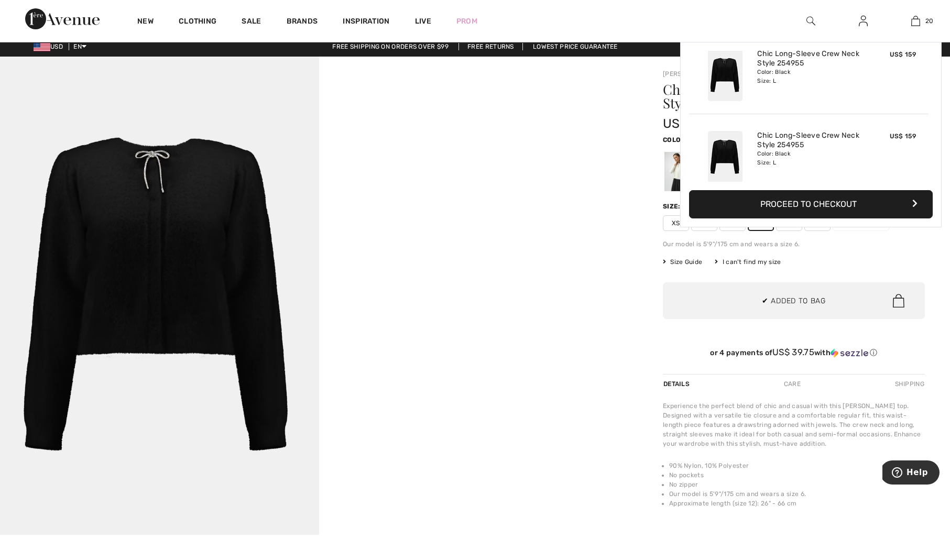
scroll to position [1504, 0]
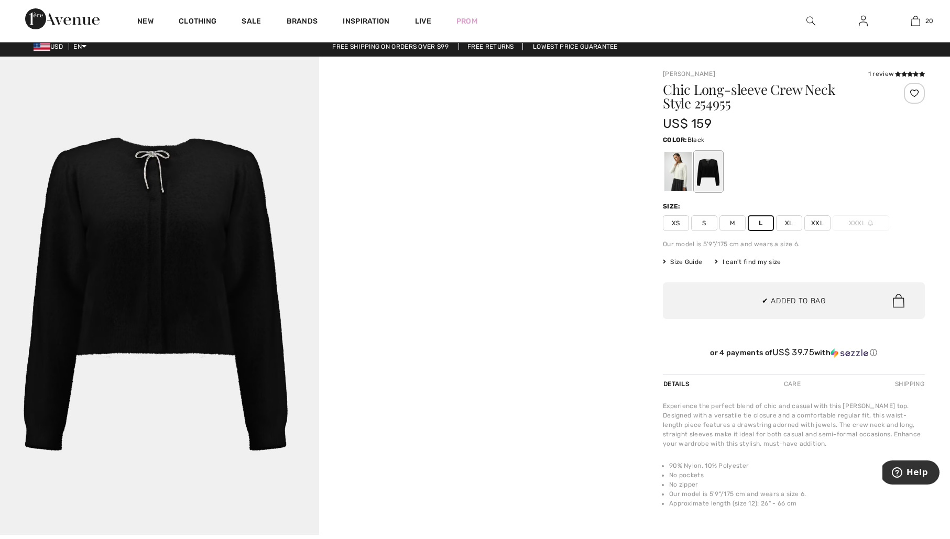
click at [649, 158] on div "Joseph Ribkoff 1 review 1 review Chic Long-sleeve Crew Neck Style 254955 US$ 15…" at bounding box center [794, 345] width 312 height 576
click at [675, 167] on div at bounding box center [677, 171] width 27 height 39
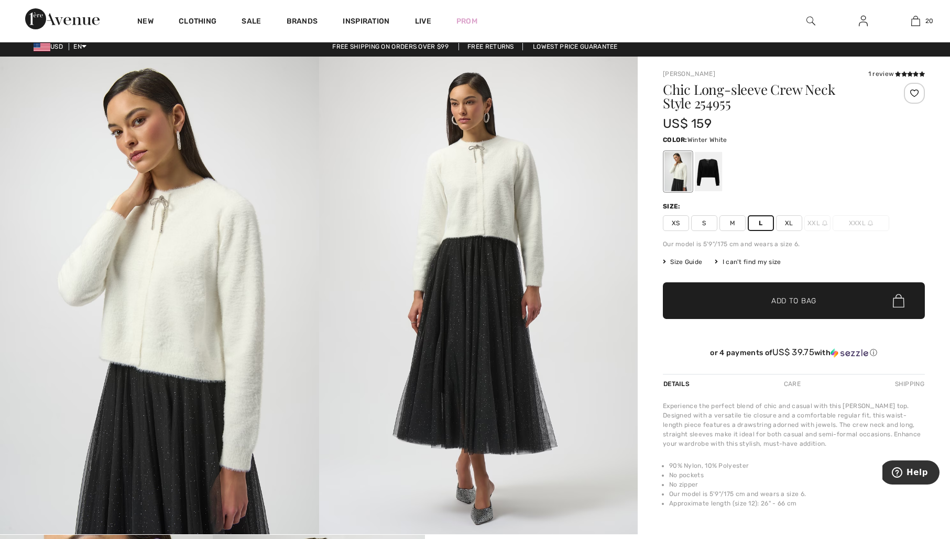
click at [782, 302] on span "Add to Bag" at bounding box center [793, 301] width 45 height 11
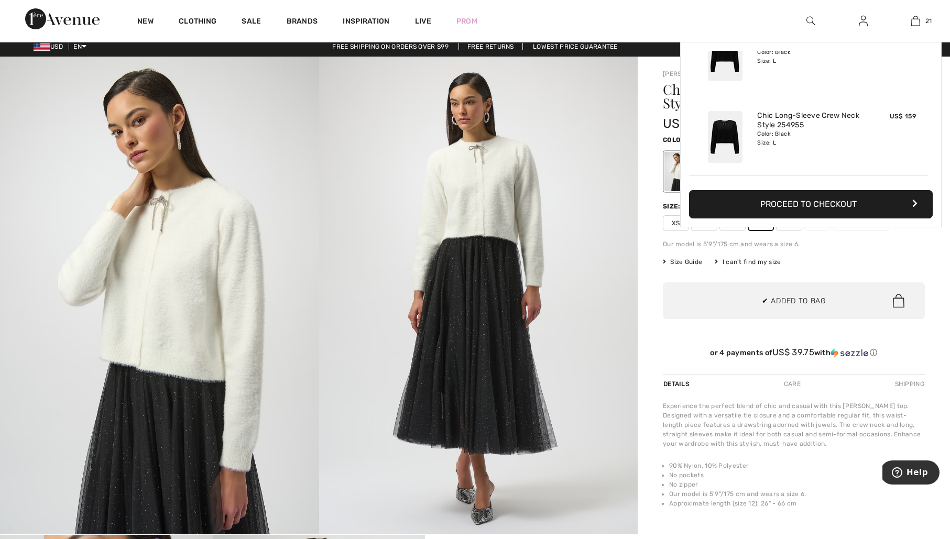
scroll to position [1586, 0]
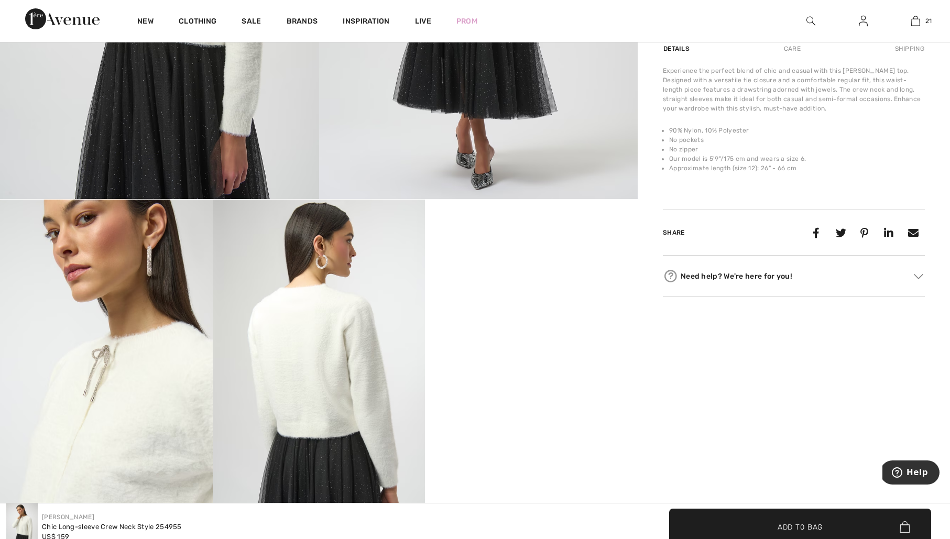
scroll to position [0, 0]
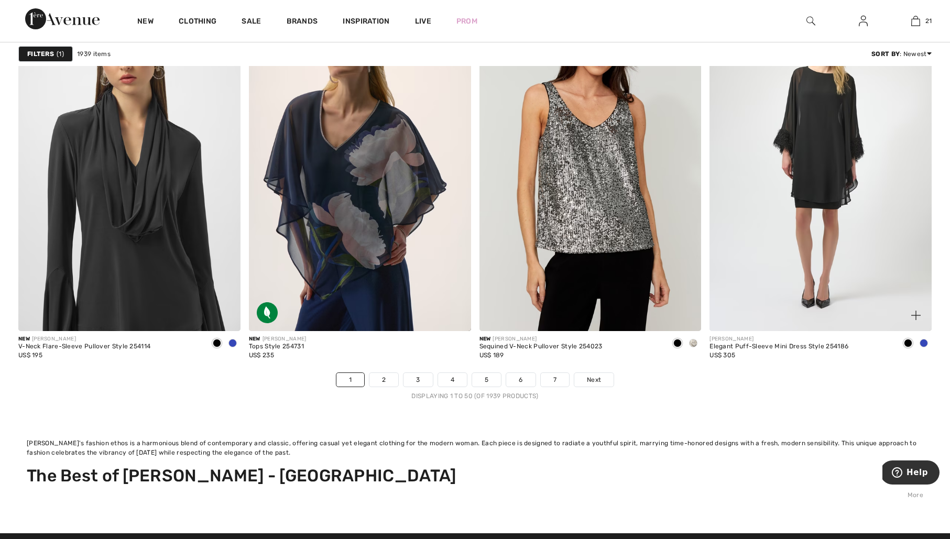
scroll to position [5872, 0]
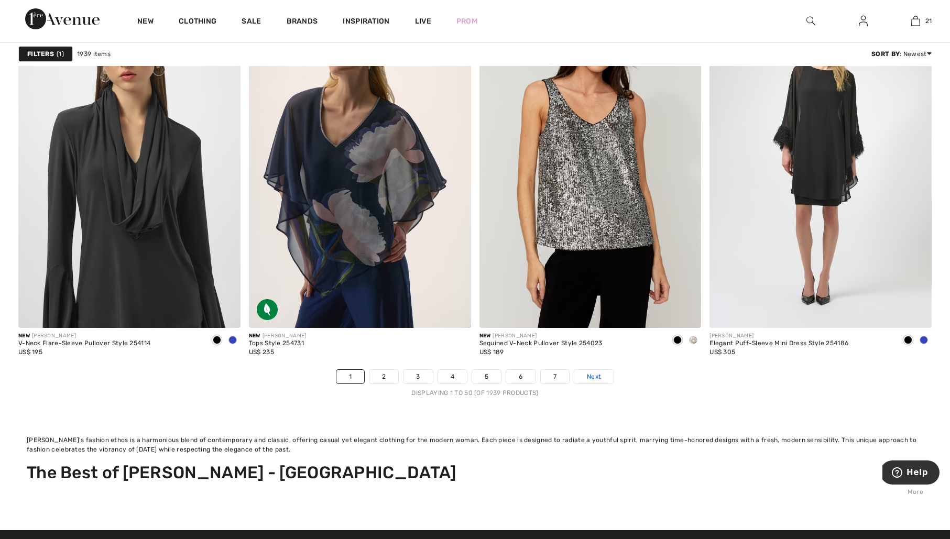
click at [603, 379] on link "Next" at bounding box center [593, 377] width 39 height 14
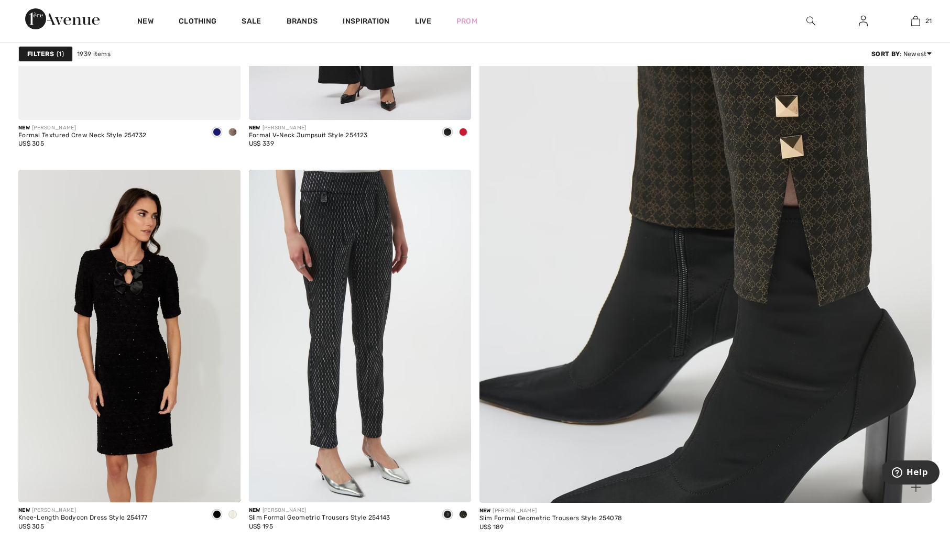
scroll to position [644, 0]
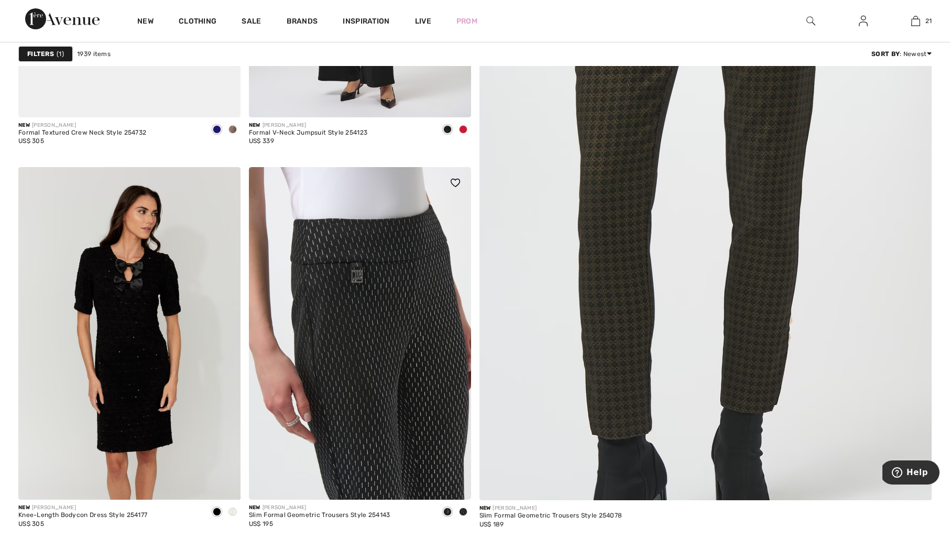
click at [387, 342] on img at bounding box center [360, 333] width 222 height 333
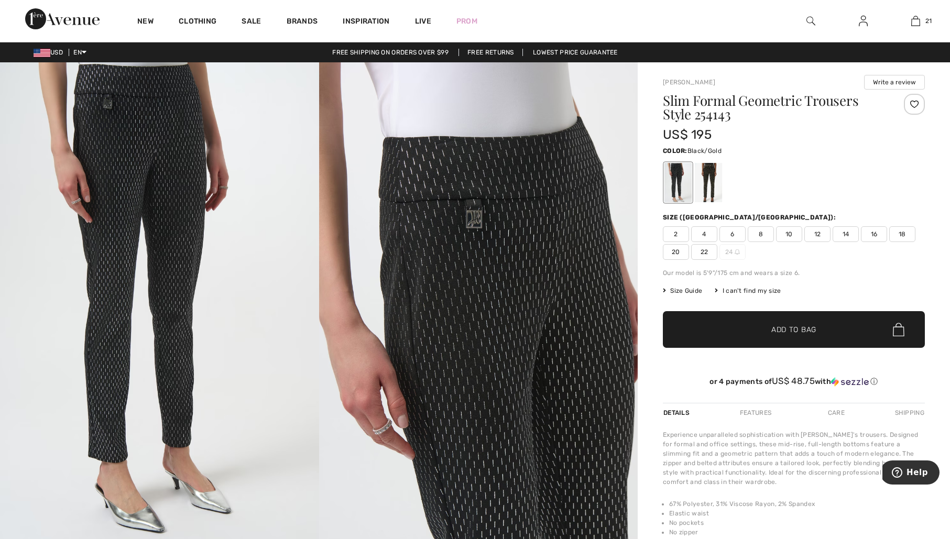
click at [715, 193] on div at bounding box center [708, 182] width 27 height 39
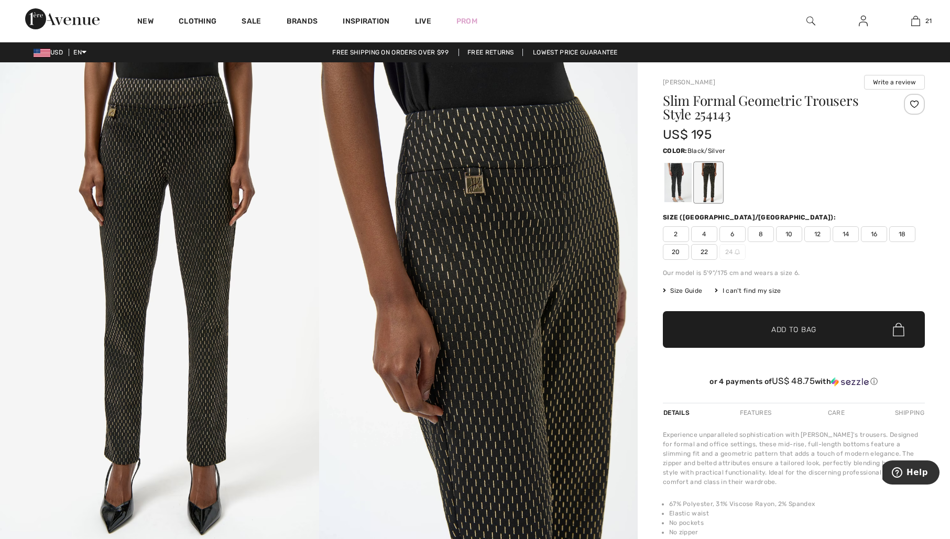
click at [679, 189] on div at bounding box center [677, 182] width 27 height 39
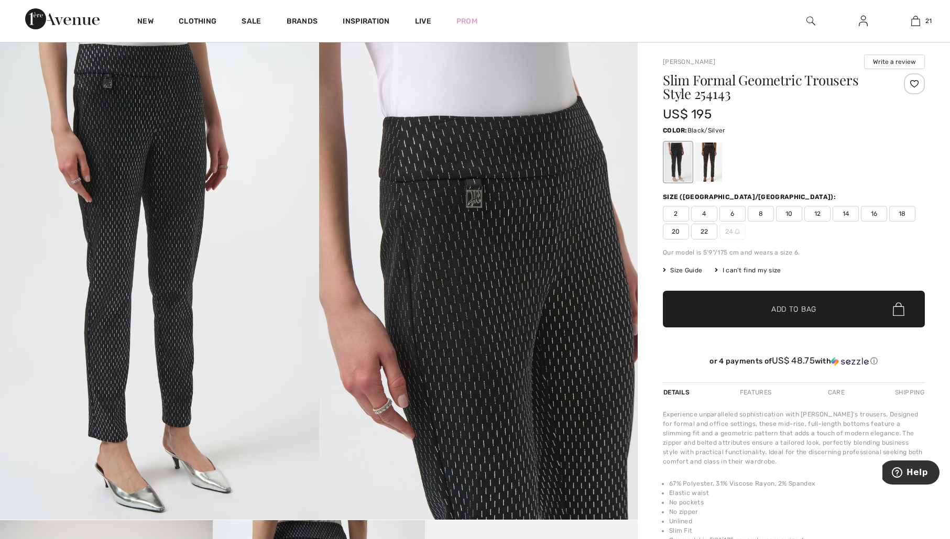
scroll to position [23, 0]
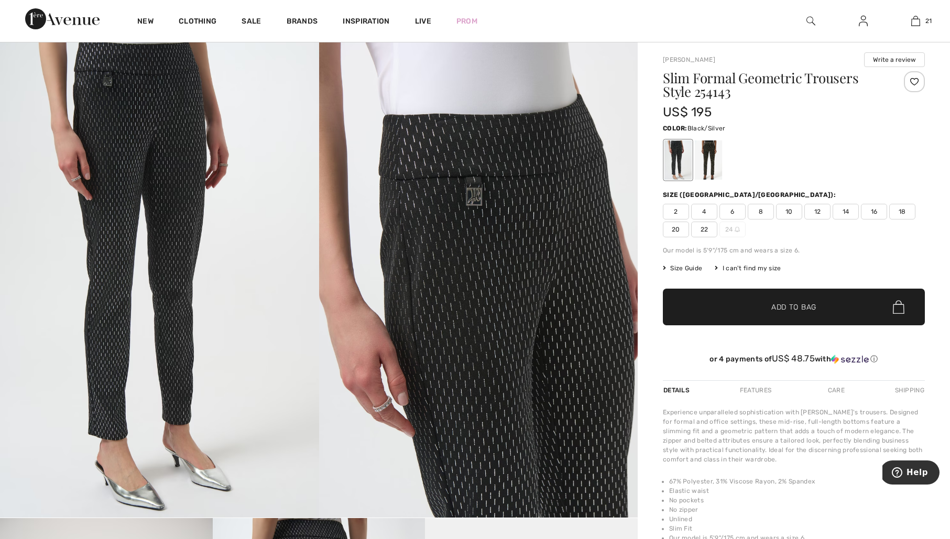
click at [845, 211] on span "14" at bounding box center [846, 212] width 26 height 16
click at [798, 309] on span "Add to Bag" at bounding box center [793, 307] width 45 height 11
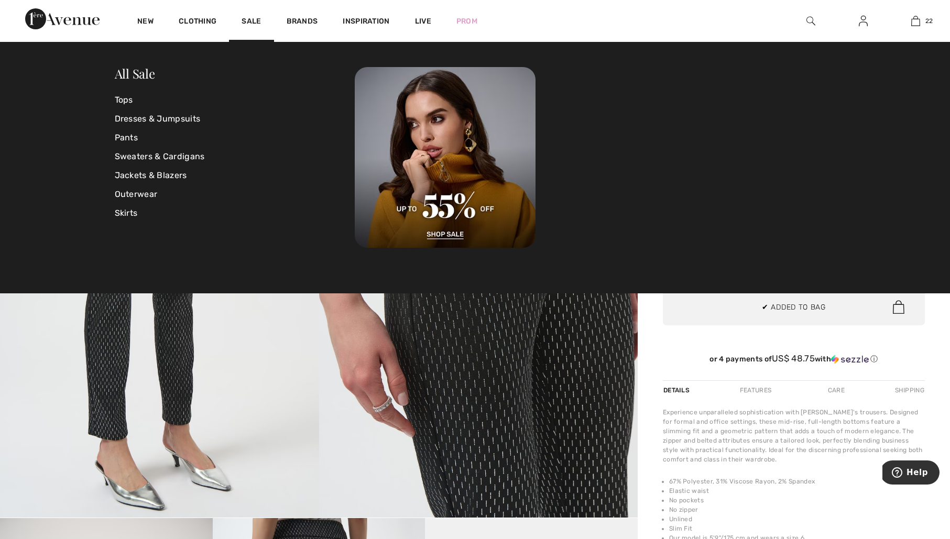
scroll to position [1668, 0]
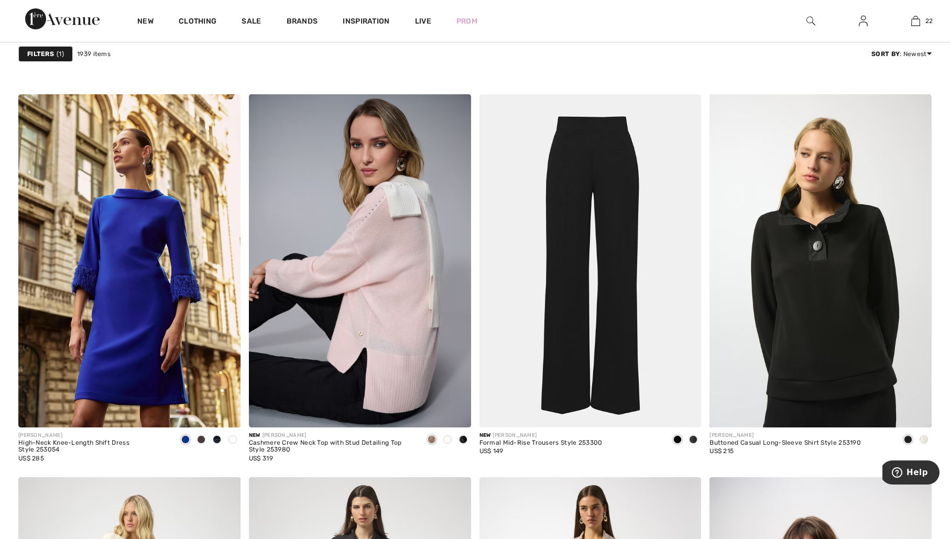
scroll to position [2011, 0]
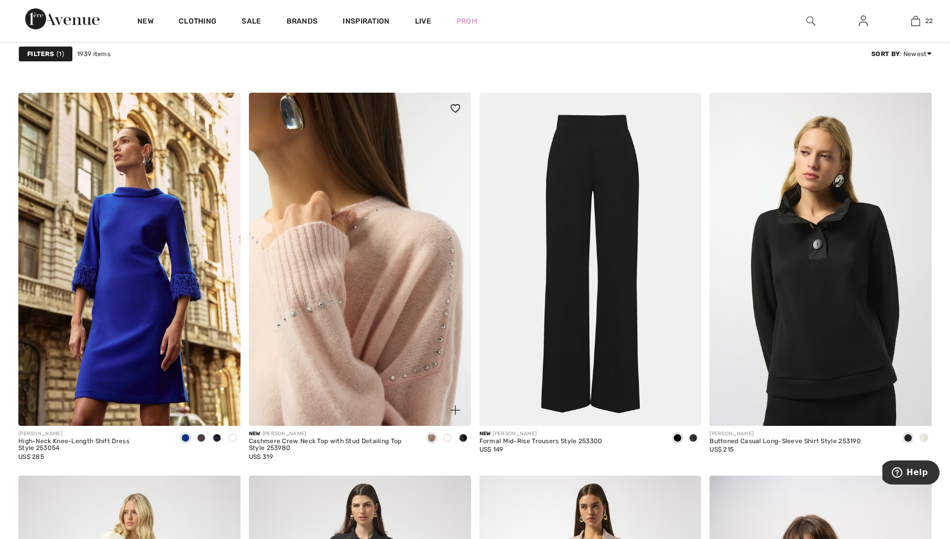
click at [404, 313] on img at bounding box center [360, 259] width 222 height 333
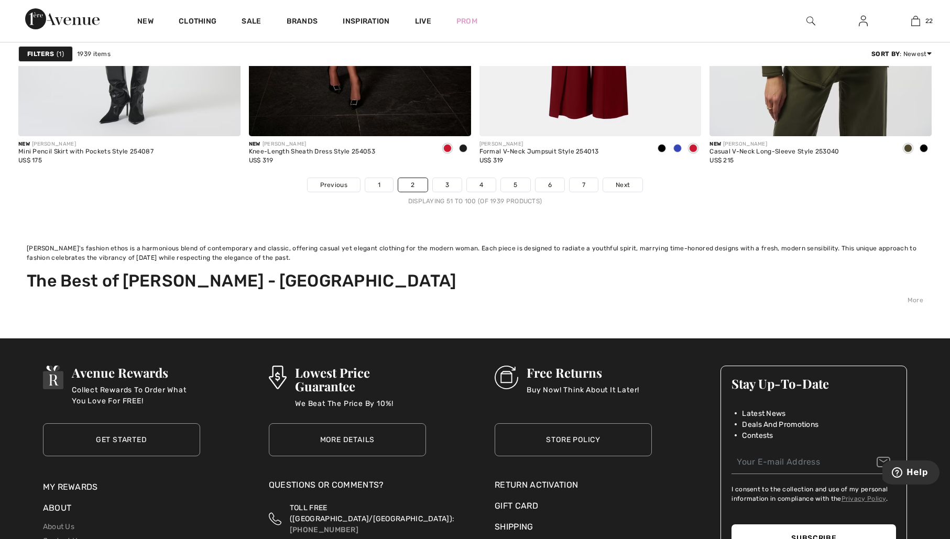
scroll to position [6144, 0]
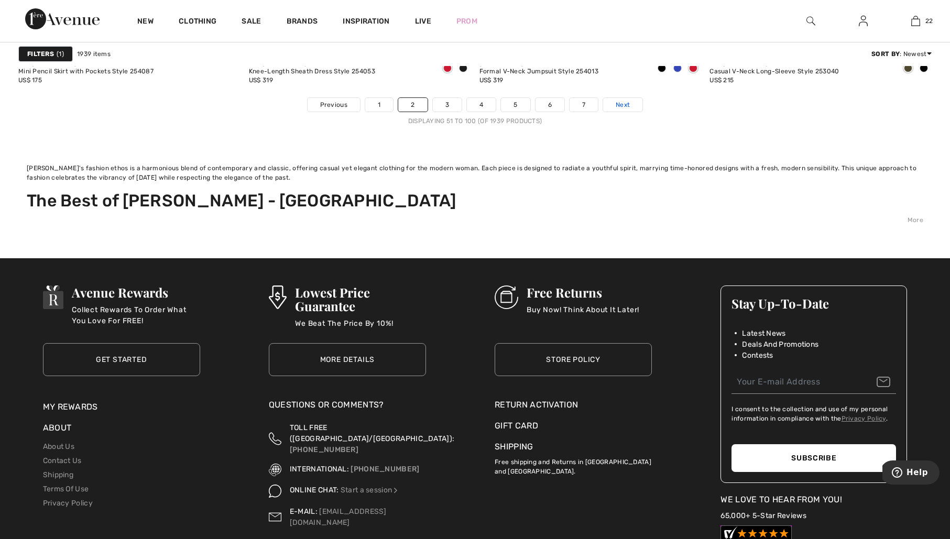
click at [624, 99] on link "Next" at bounding box center [622, 105] width 39 height 14
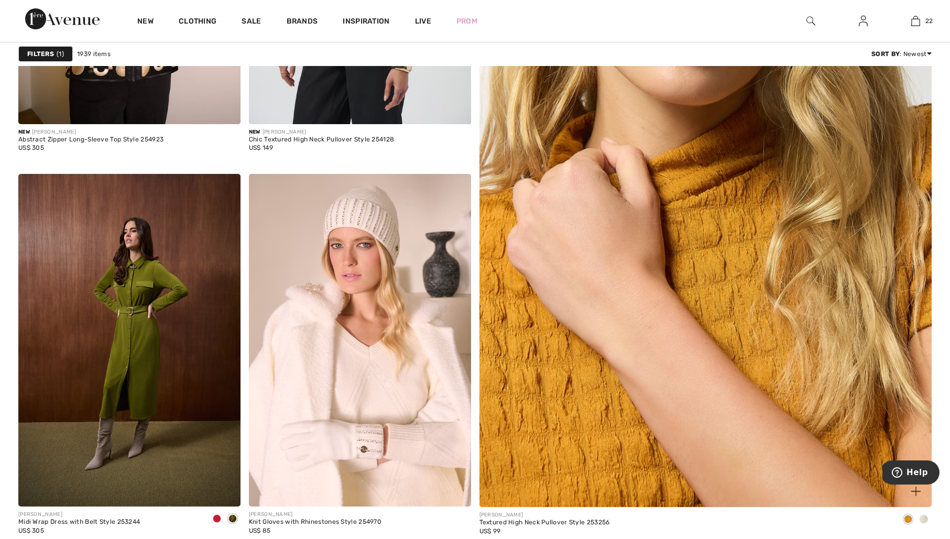
scroll to position [638, 0]
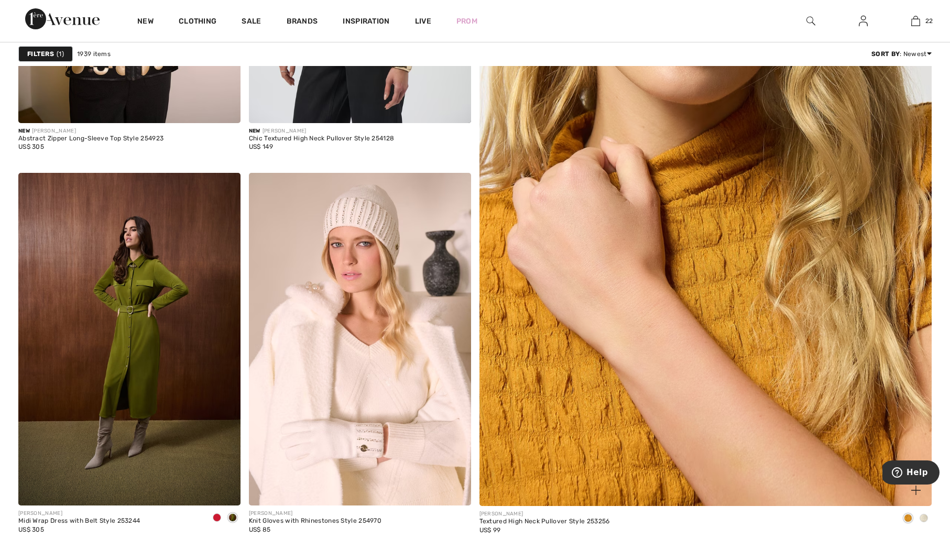
click at [738, 302] on img at bounding box center [705, 197] width 543 height 814
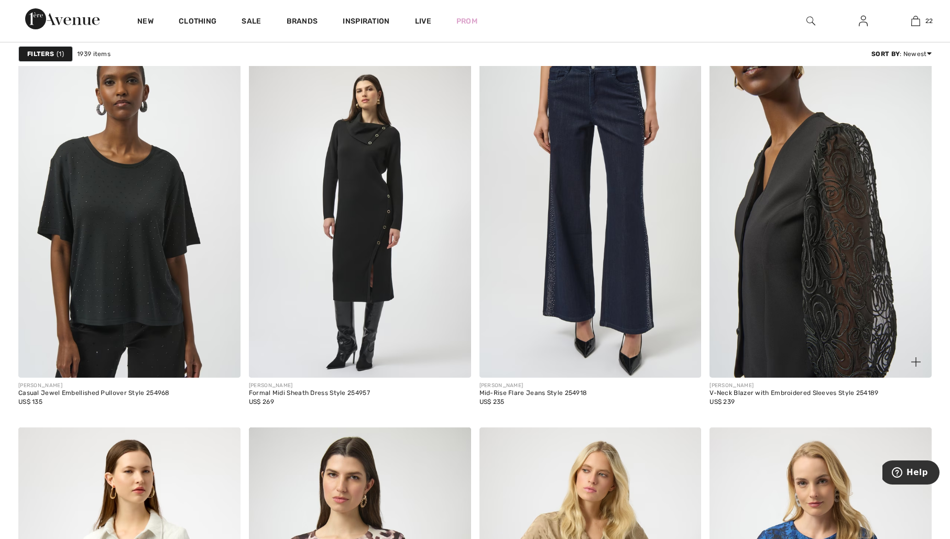
scroll to position [1157, 0]
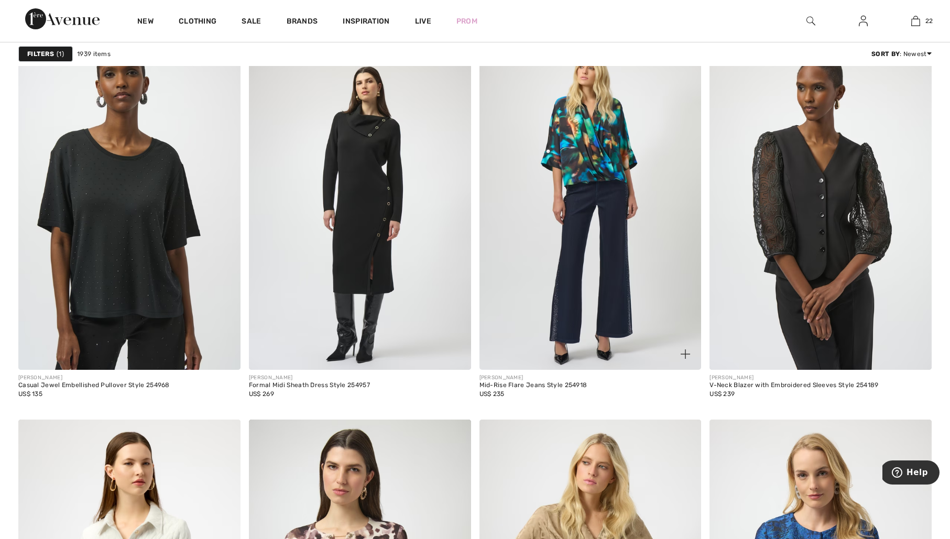
click at [624, 246] on img at bounding box center [591, 203] width 222 height 333
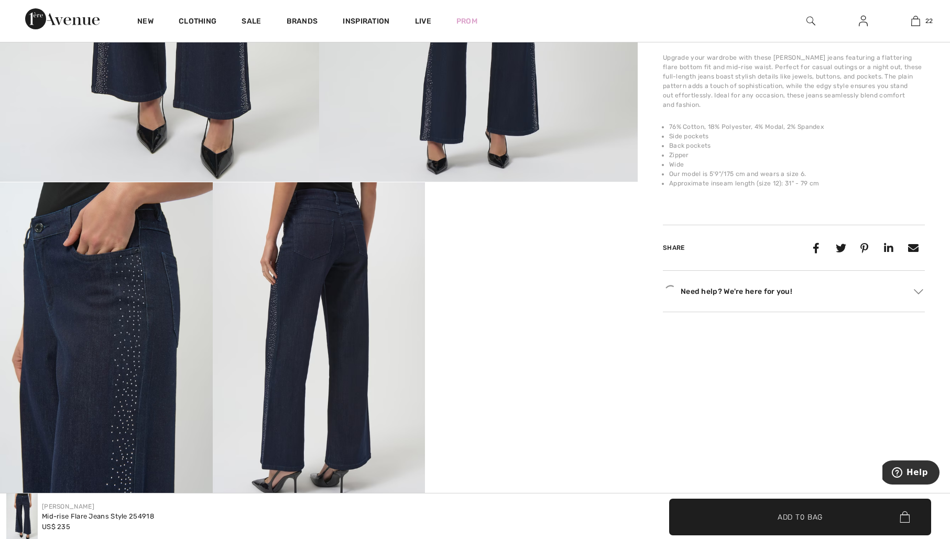
scroll to position [484, 0]
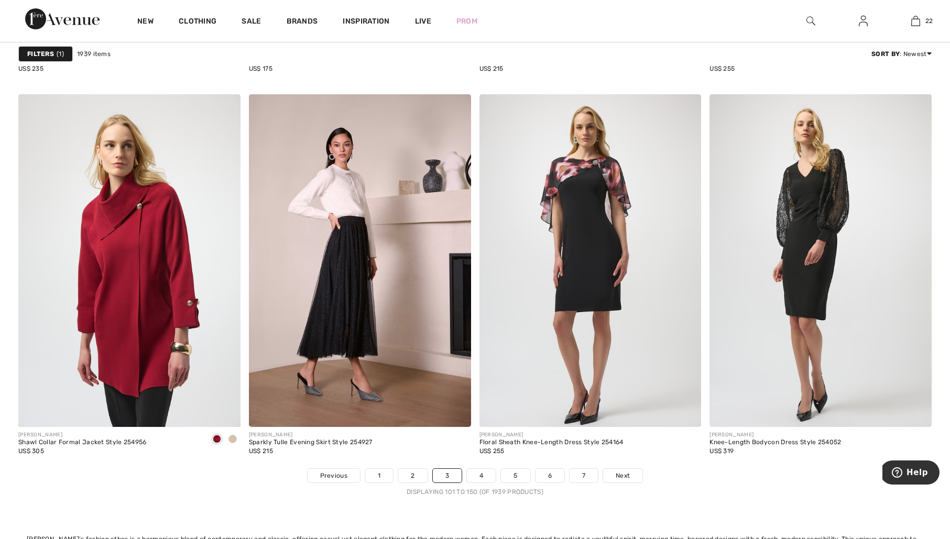
scroll to position [5774, 0]
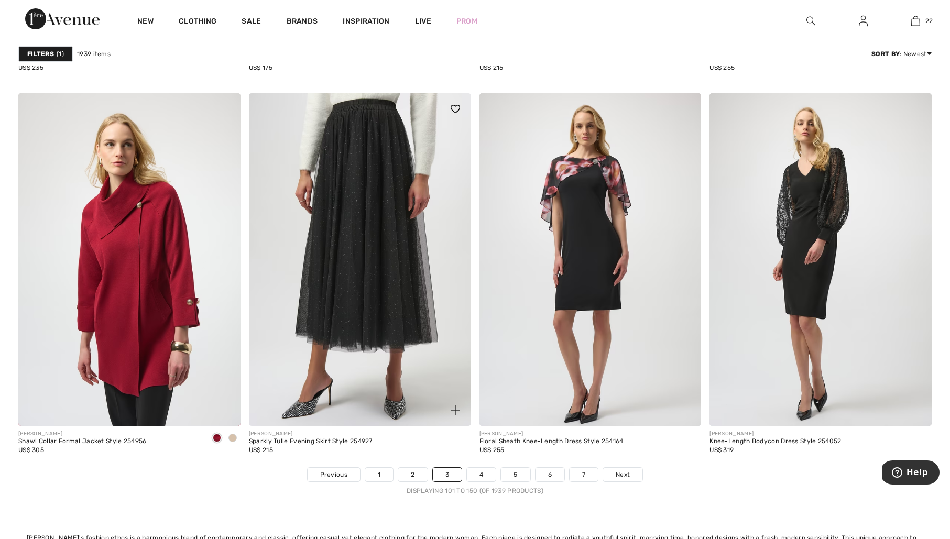
click at [361, 285] on img at bounding box center [360, 259] width 222 height 333
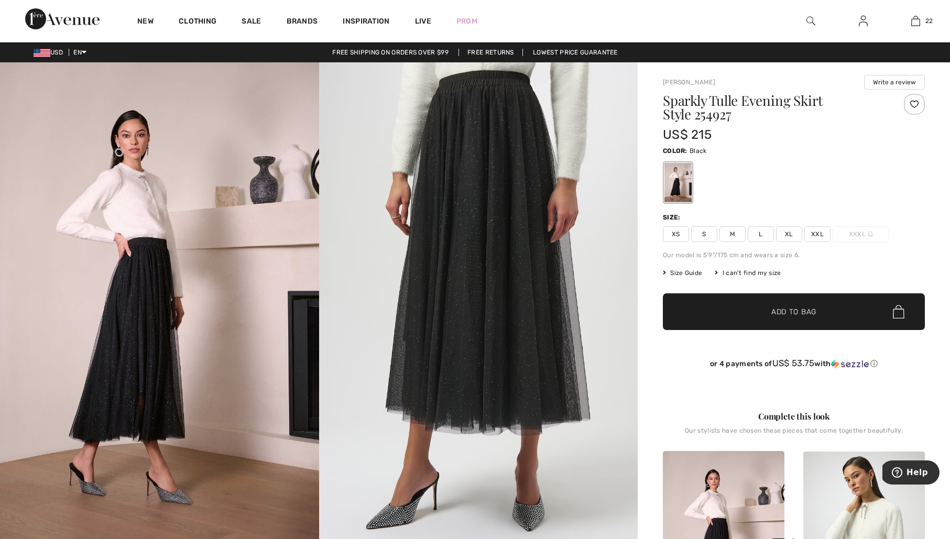
click at [733, 234] on span "M" at bounding box center [733, 234] width 26 height 16
click at [791, 307] on span "Add to Bag" at bounding box center [793, 312] width 45 height 11
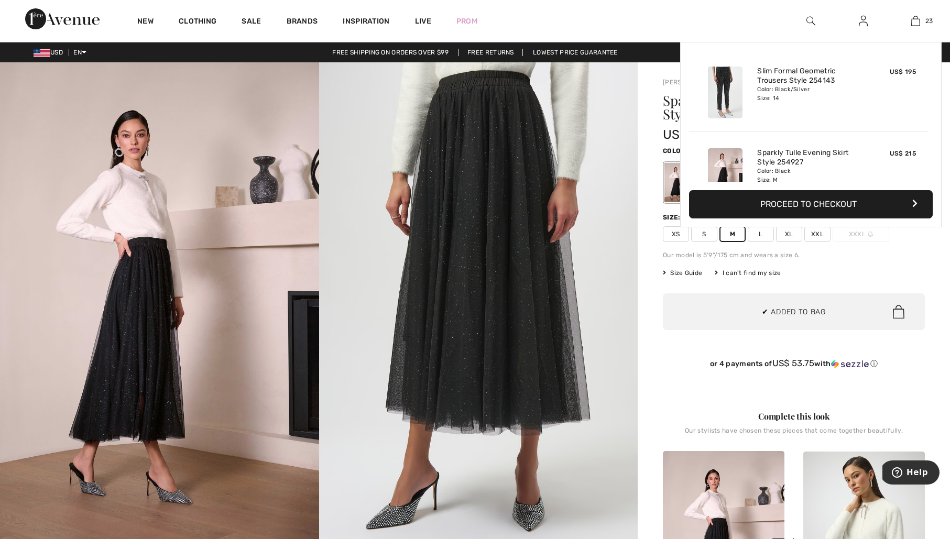
scroll to position [1749, 0]
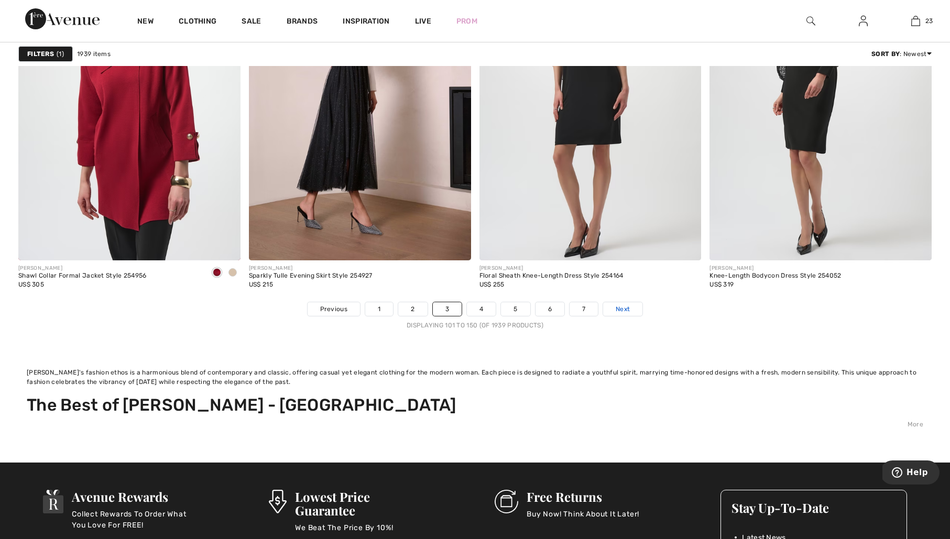
scroll to position [5941, 0]
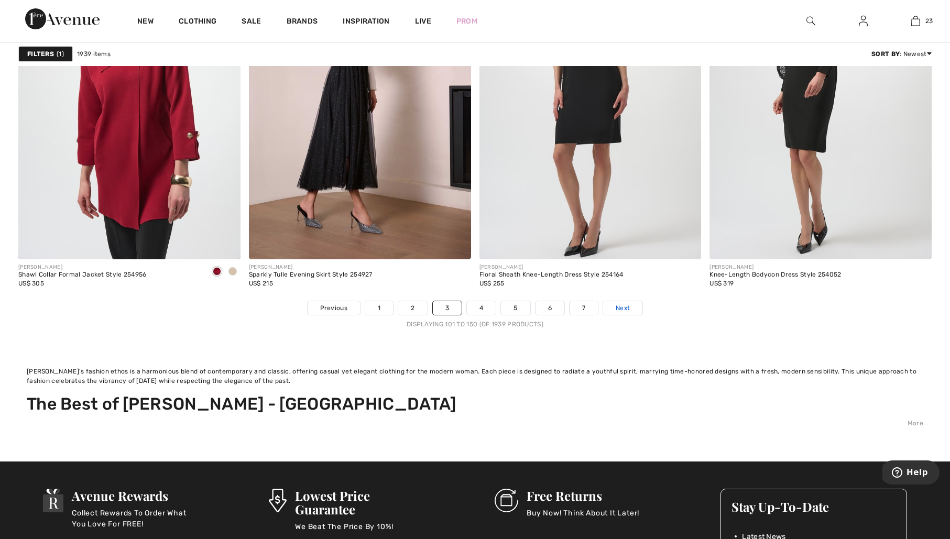
click at [622, 311] on span "Next" at bounding box center [623, 307] width 14 height 9
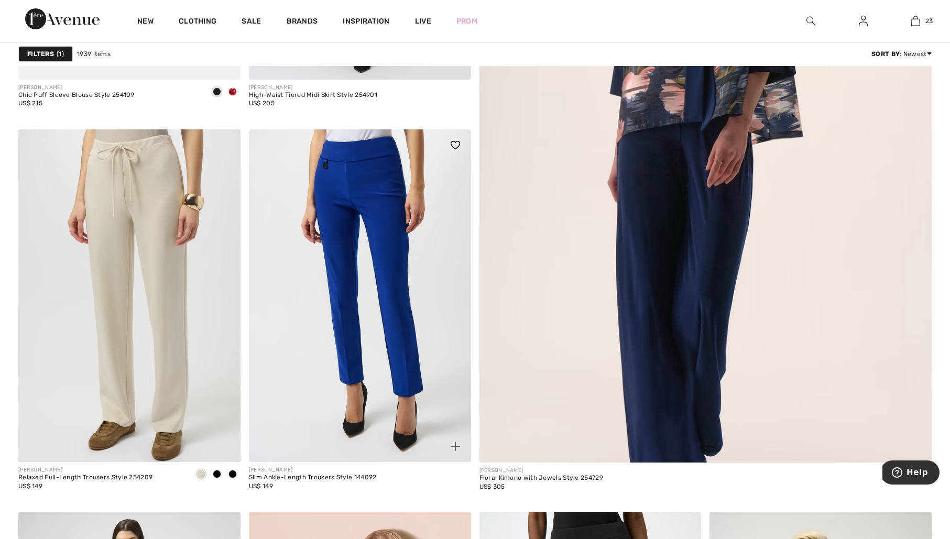
scroll to position [683, 0]
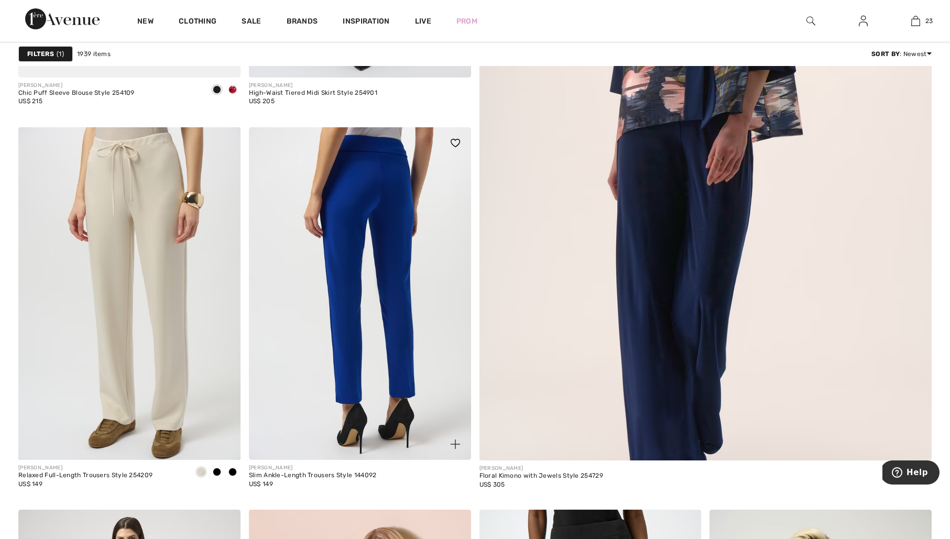
click at [406, 314] on img at bounding box center [360, 293] width 222 height 333
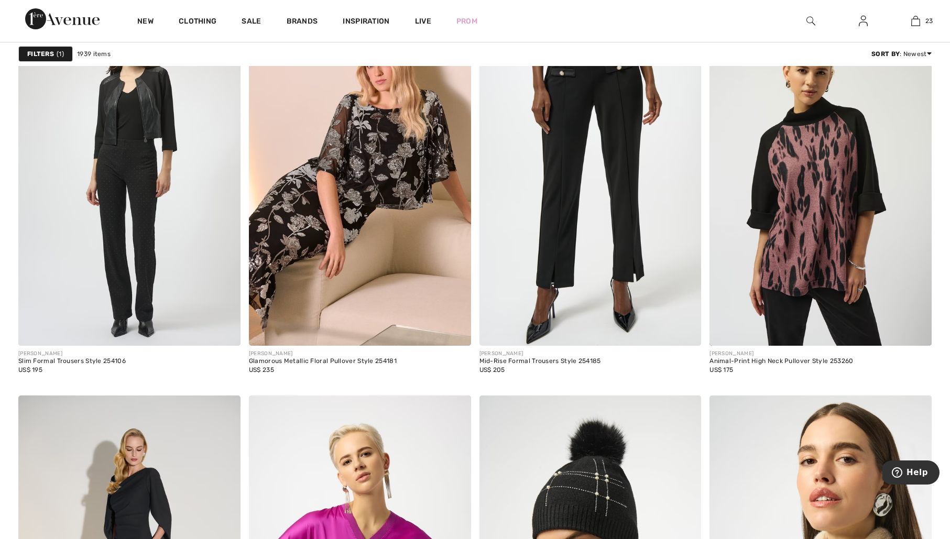
scroll to position [1180, 0]
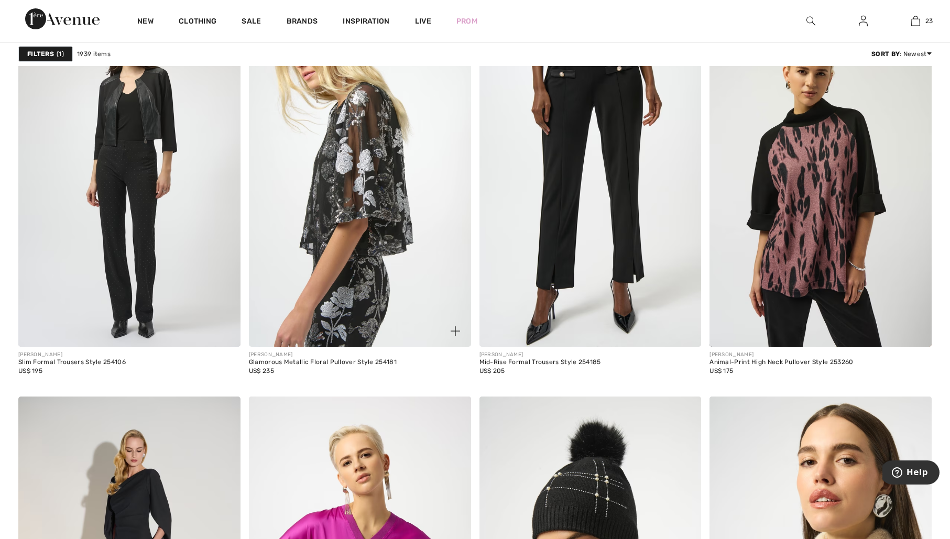
click at [395, 152] on img at bounding box center [360, 180] width 222 height 333
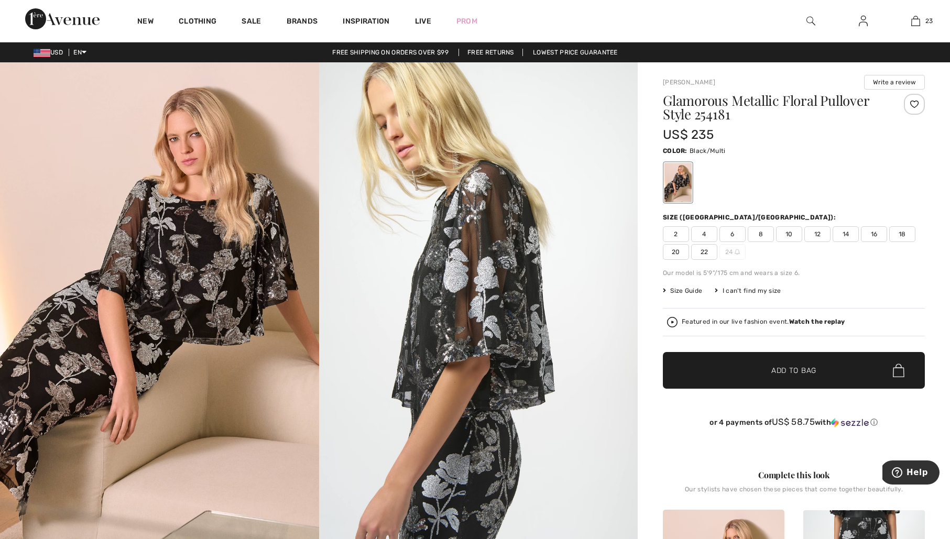
click at [850, 232] on span "14" at bounding box center [846, 234] width 26 height 16
click at [797, 368] on span "Add to Bag" at bounding box center [793, 370] width 45 height 11
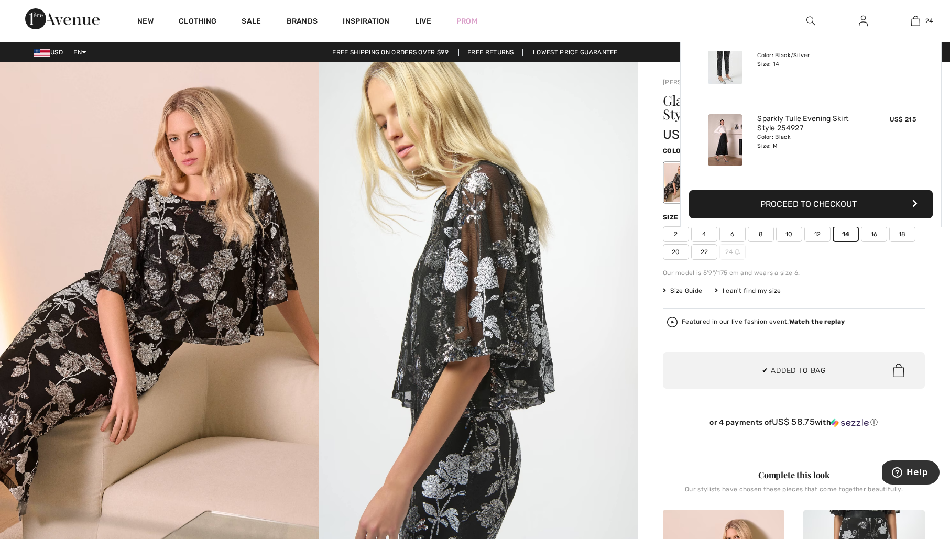
scroll to position [1831, 0]
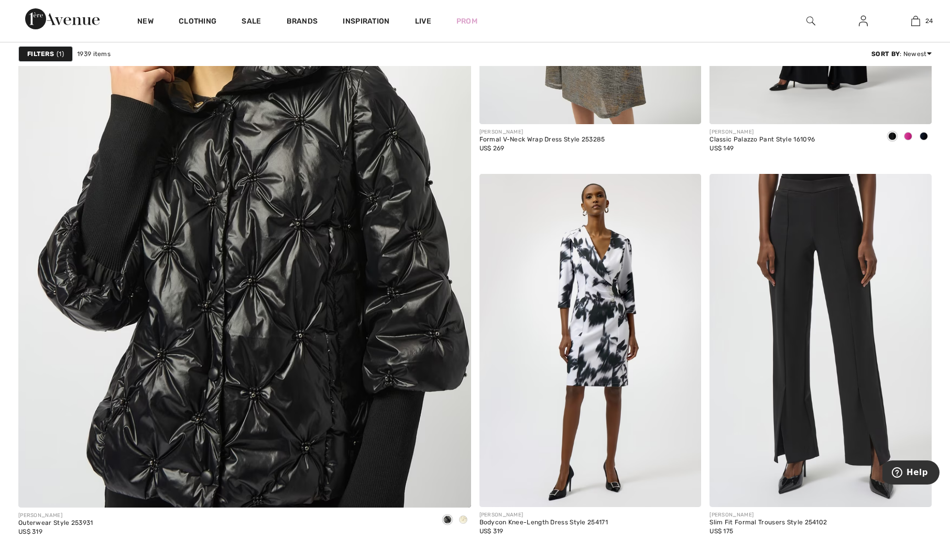
scroll to position [3636, 0]
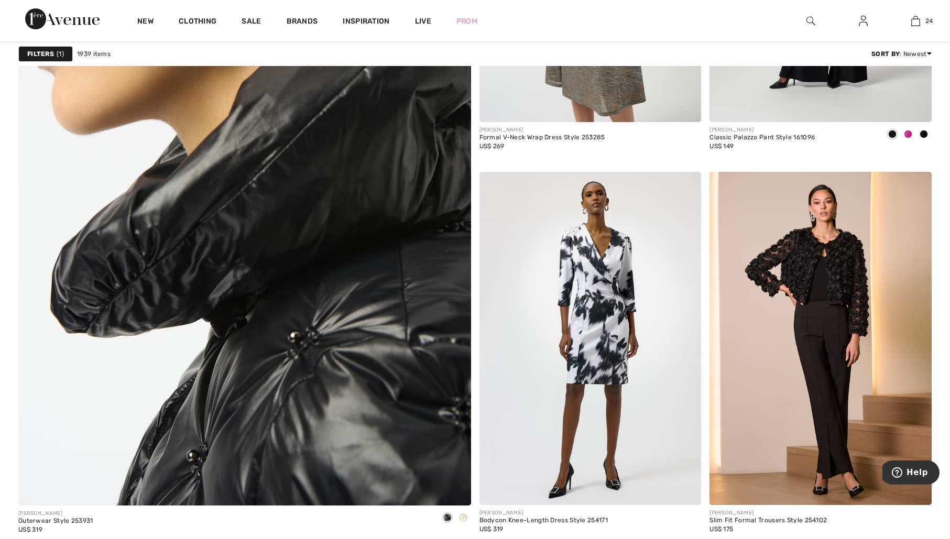
click at [294, 369] on img at bounding box center [244, 196] width 543 height 814
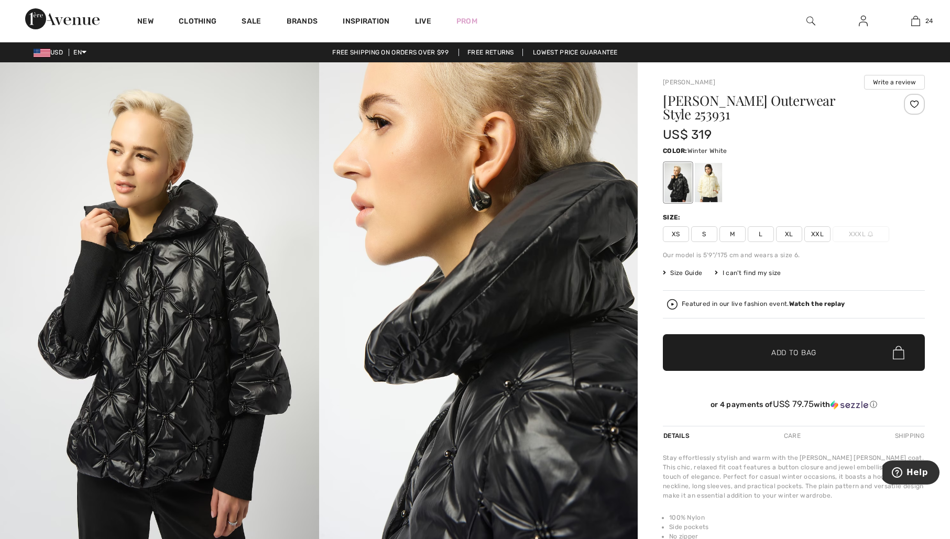
click at [712, 197] on div at bounding box center [708, 182] width 27 height 39
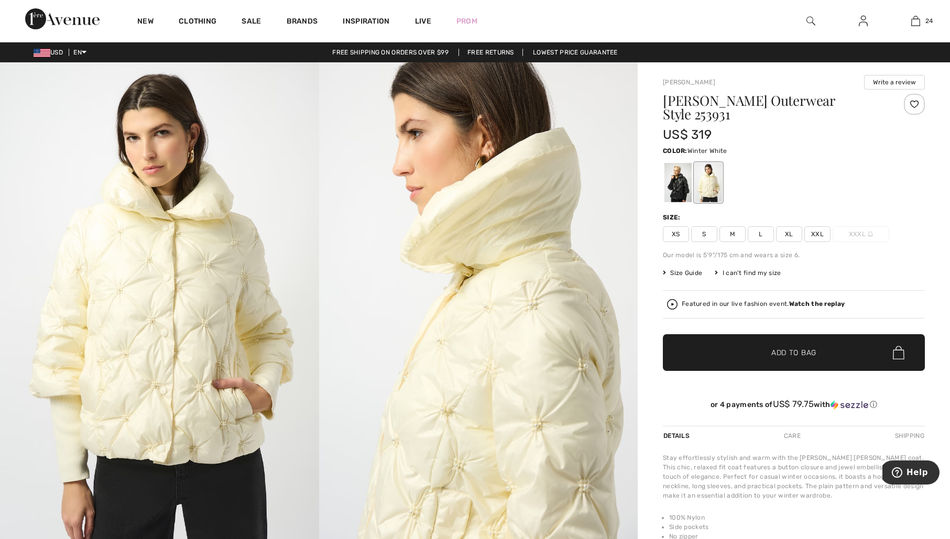
click at [758, 233] on span "L" at bounding box center [761, 234] width 26 height 16
click at [734, 234] on span "M" at bounding box center [733, 234] width 26 height 16
click at [684, 273] on span "Size Guide" at bounding box center [682, 272] width 39 height 9
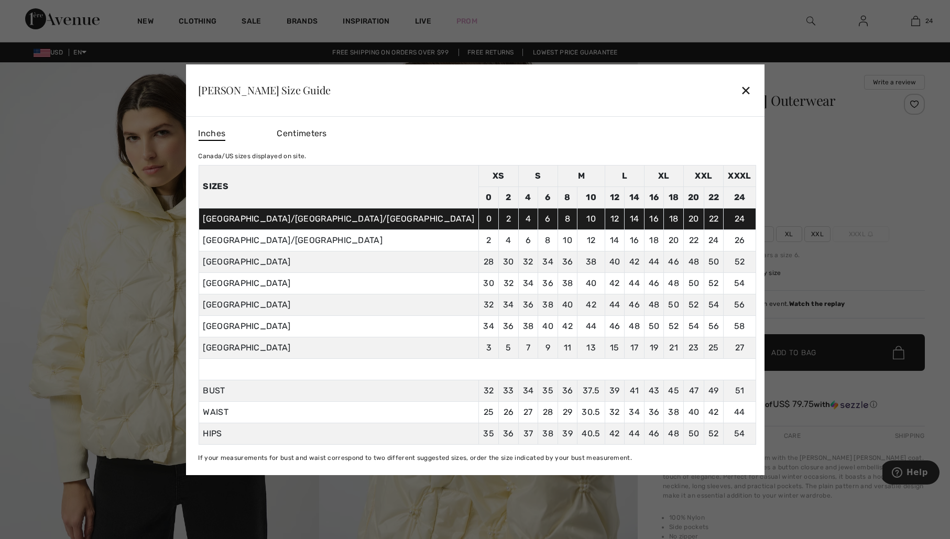
click at [854, 309] on div at bounding box center [475, 269] width 950 height 539
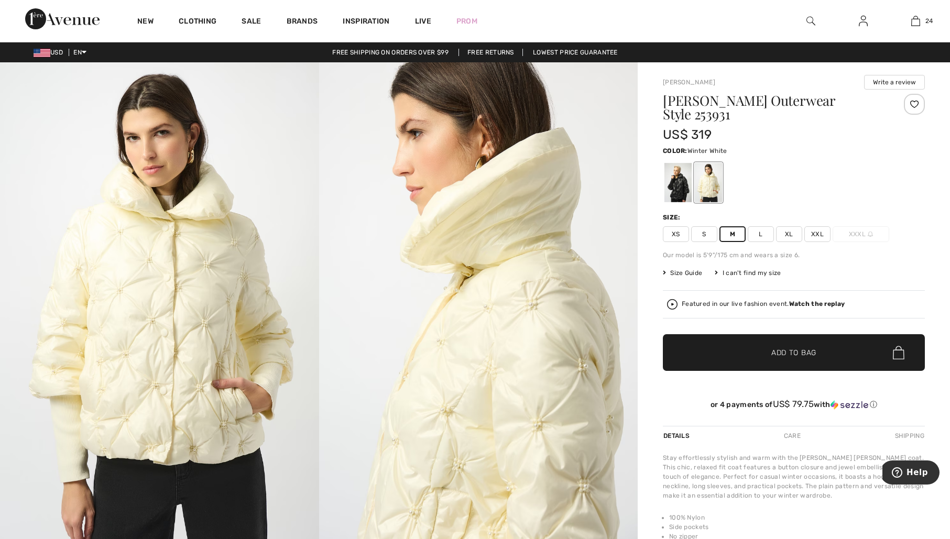
click at [764, 234] on span "L" at bounding box center [761, 234] width 26 height 16
click at [788, 355] on span "Add to Bag" at bounding box center [793, 352] width 45 height 11
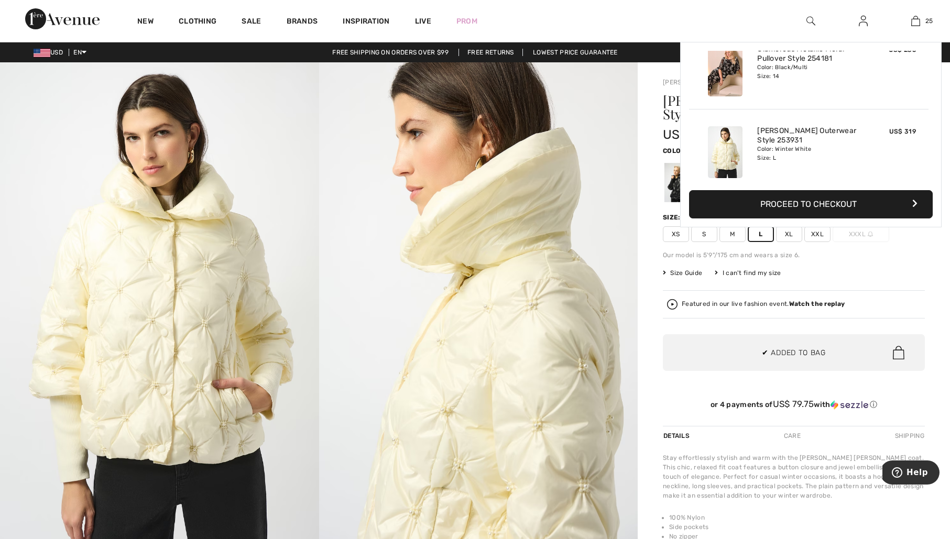
scroll to position [1913, 0]
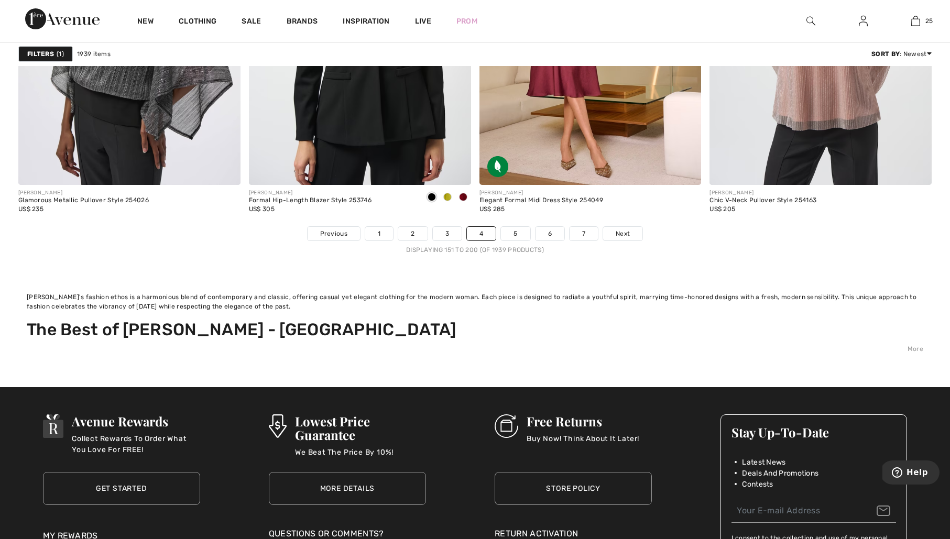
scroll to position [6026, 0]
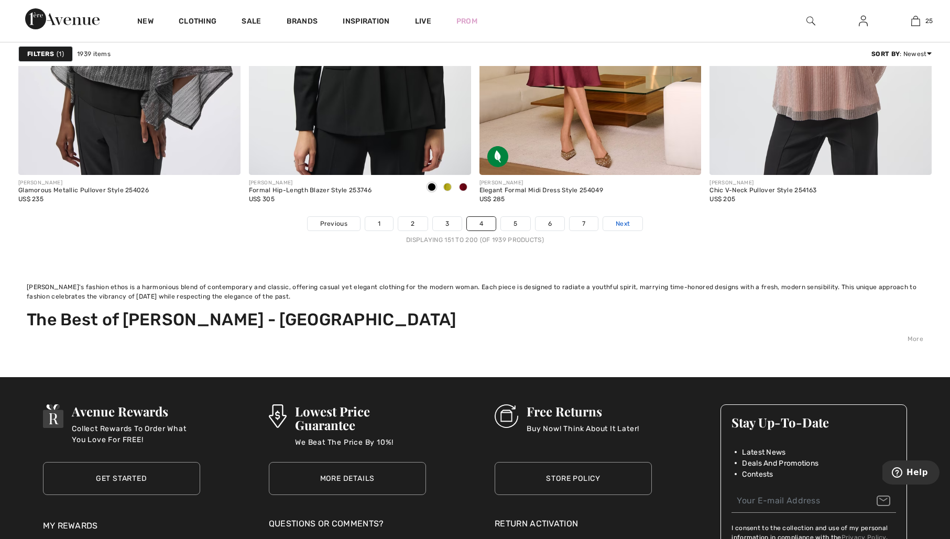
click at [619, 221] on span "Next" at bounding box center [623, 223] width 14 height 9
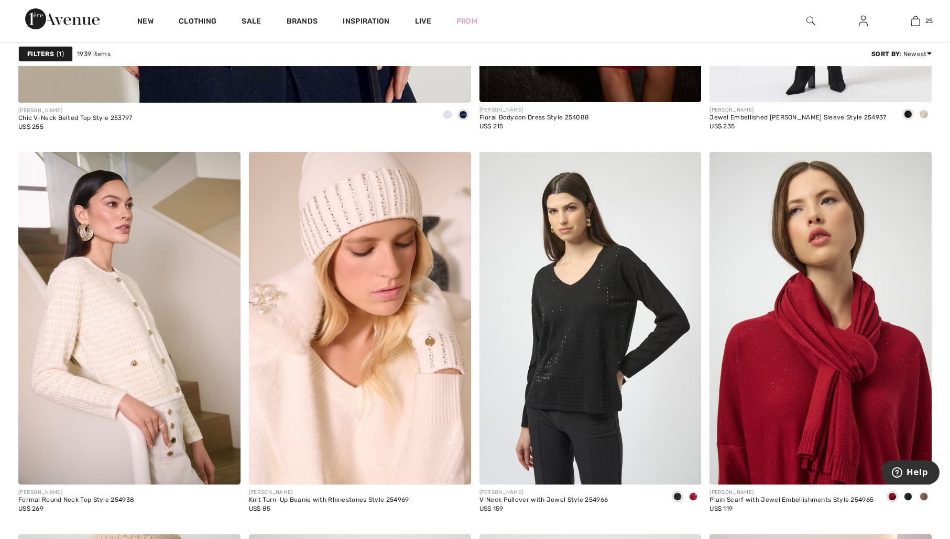
scroll to position [4043, 0]
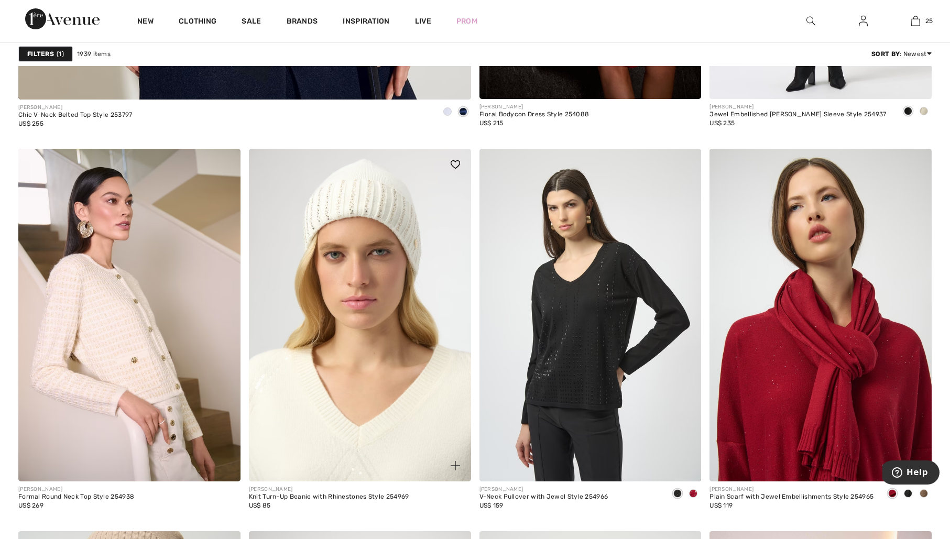
click at [388, 200] on img at bounding box center [360, 315] width 222 height 333
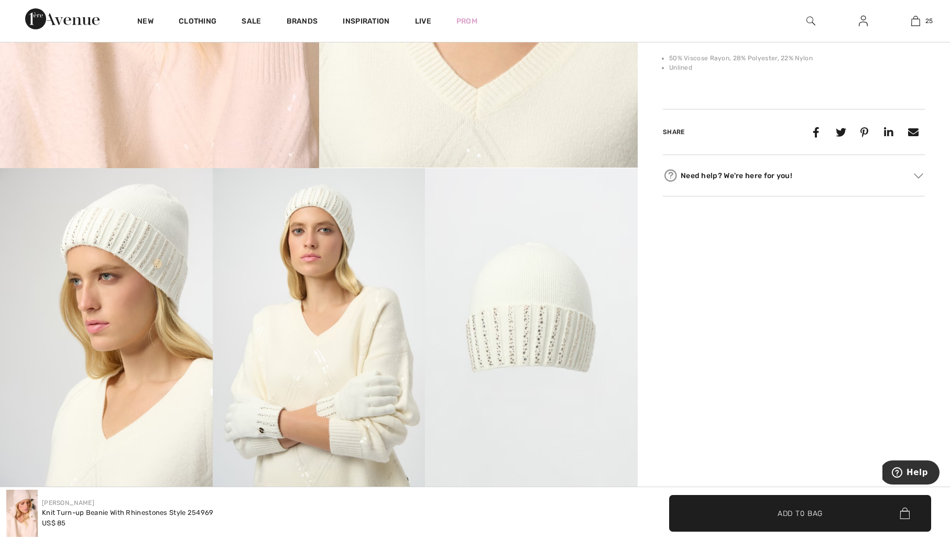
scroll to position [410, 0]
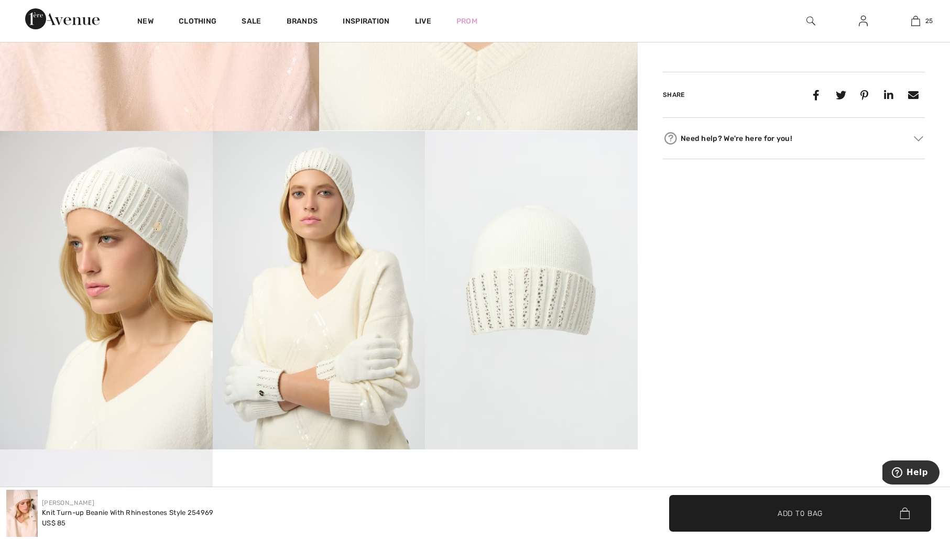
click at [176, 192] on img at bounding box center [106, 290] width 213 height 319
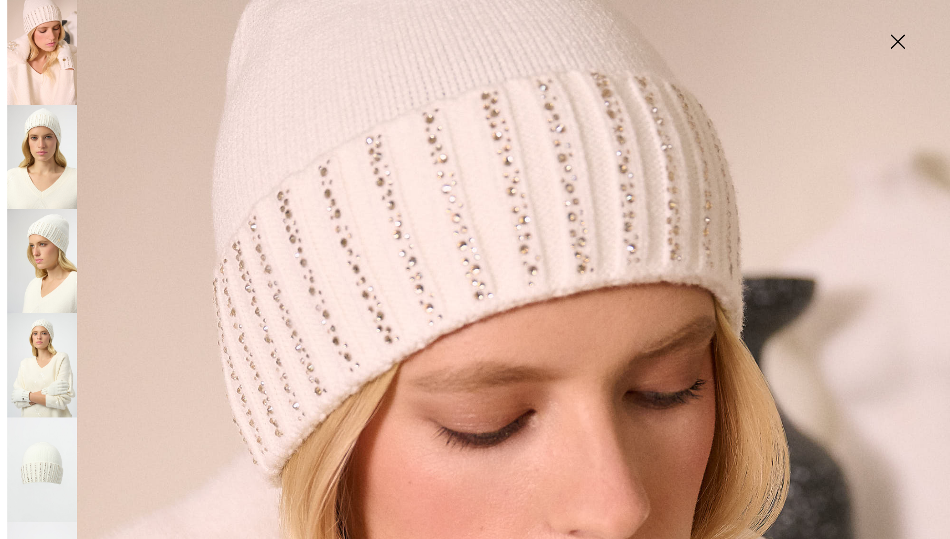
click at [898, 39] on img at bounding box center [897, 43] width 52 height 54
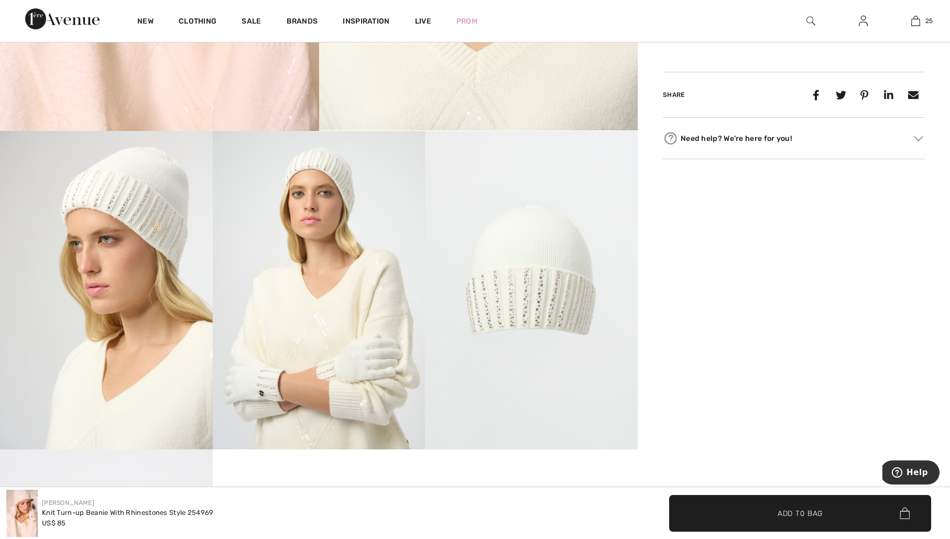
scroll to position [0, 0]
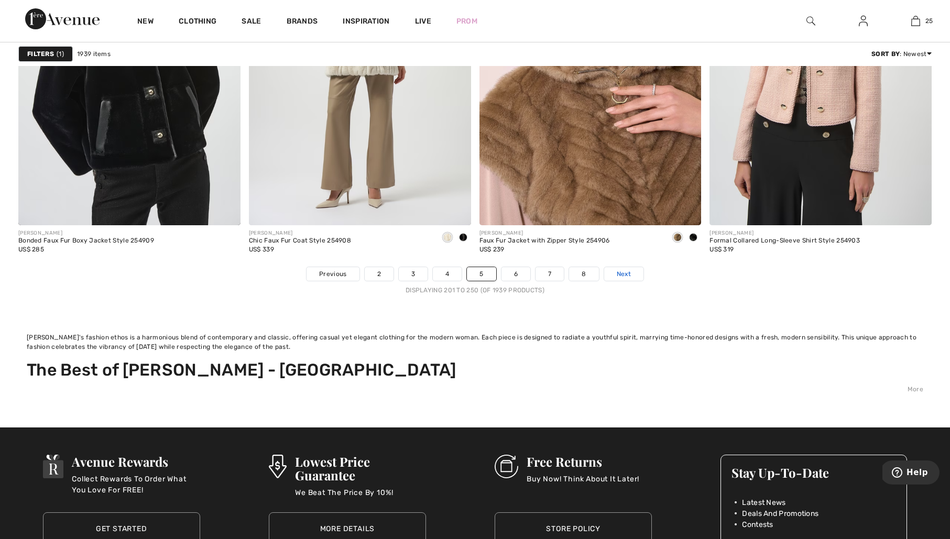
scroll to position [5976, 0]
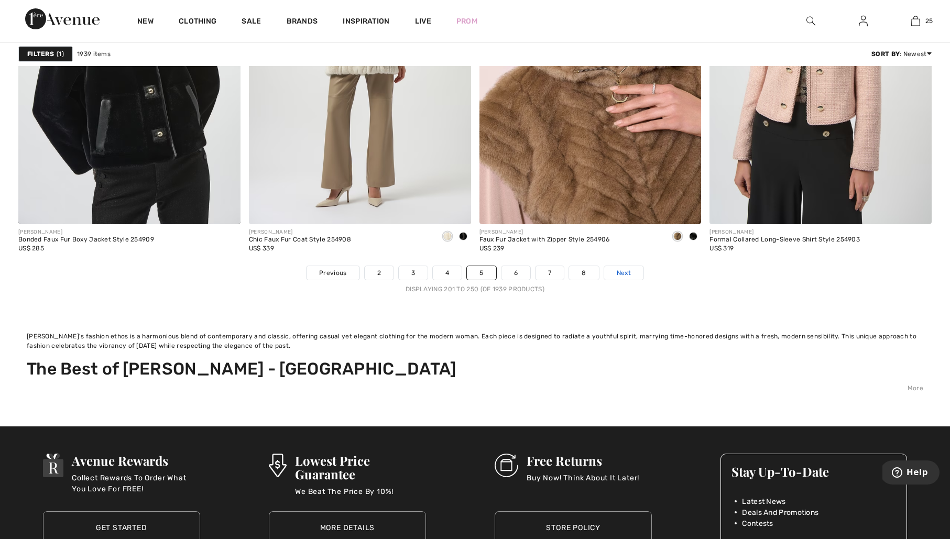
click at [619, 272] on span "Next" at bounding box center [624, 272] width 14 height 9
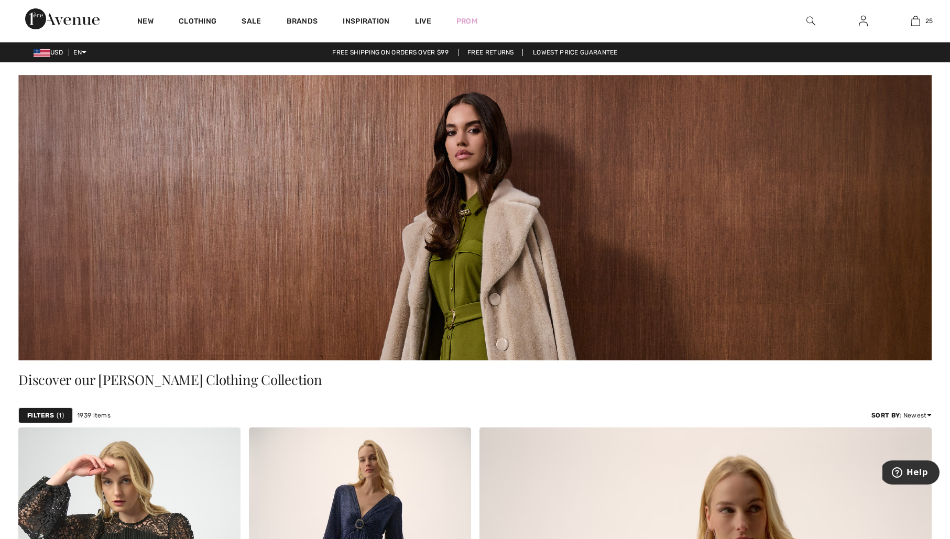
click at [808, 19] on img at bounding box center [811, 21] width 9 height 13
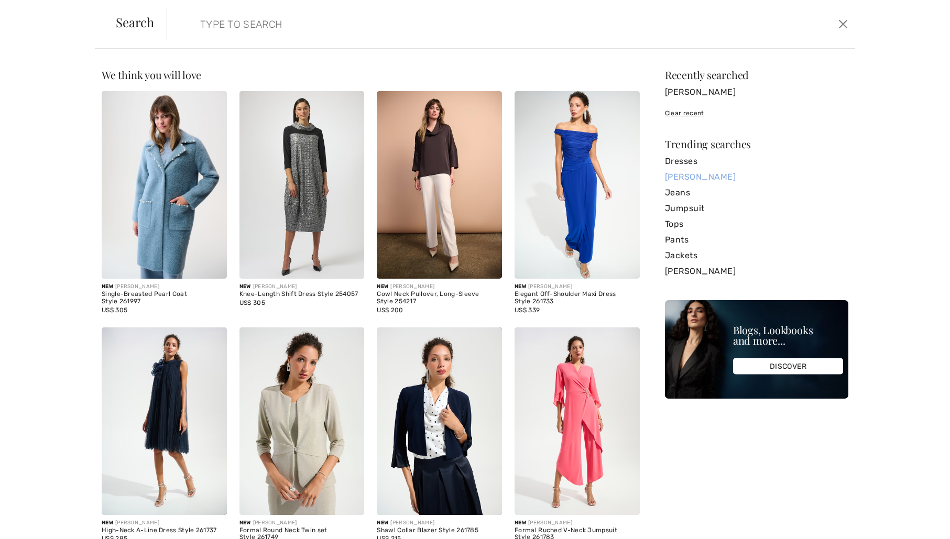
click at [717, 173] on link "[PERSON_NAME]" at bounding box center [756, 177] width 183 height 16
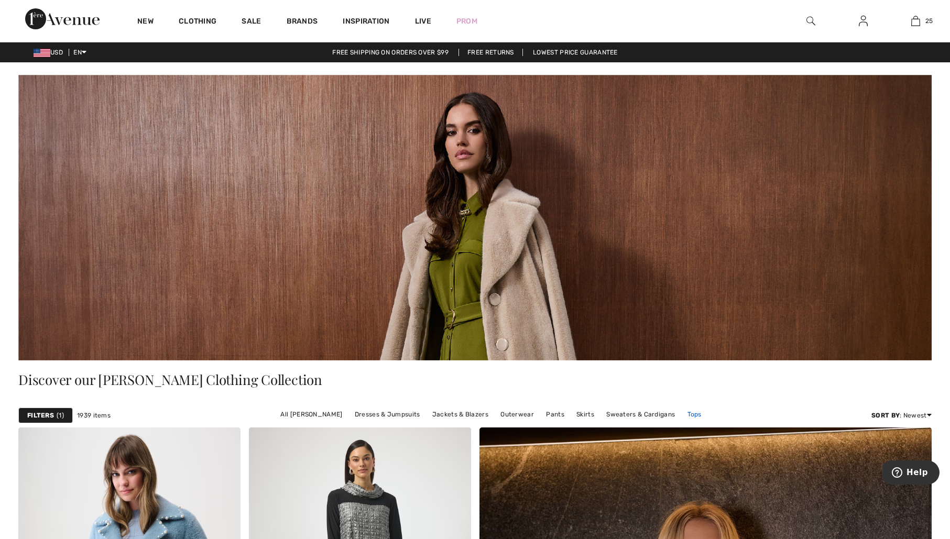
click at [690, 417] on link "Tops" at bounding box center [694, 415] width 25 height 14
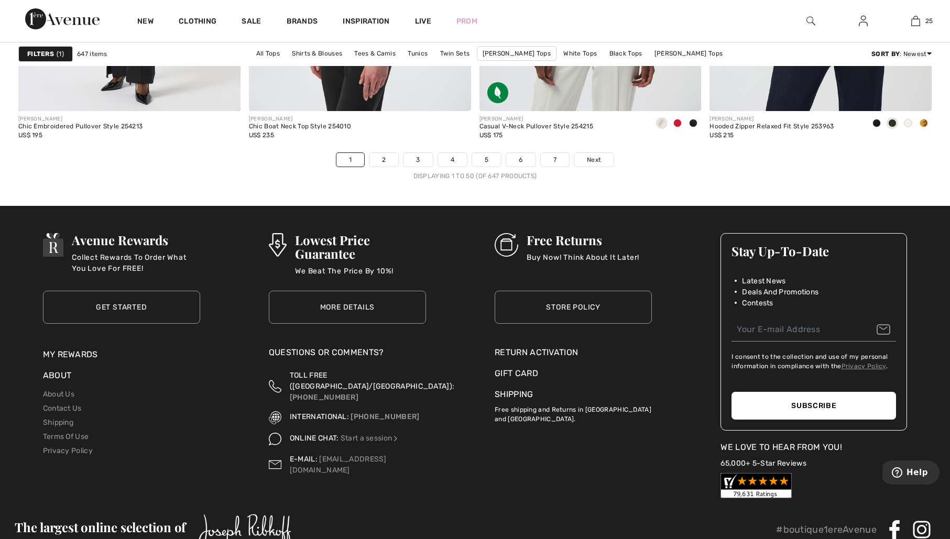
scroll to position [5822, 0]
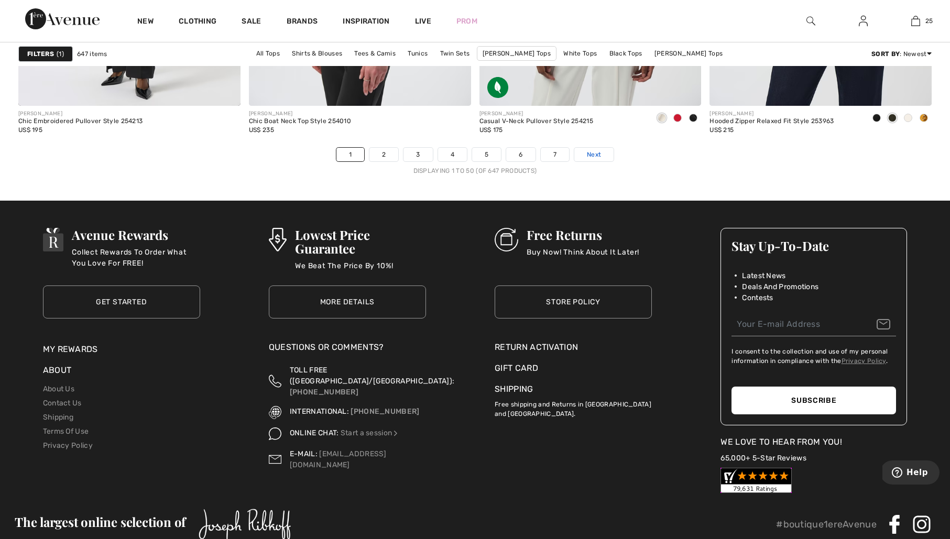
click at [608, 152] on link "Next" at bounding box center [593, 155] width 39 height 14
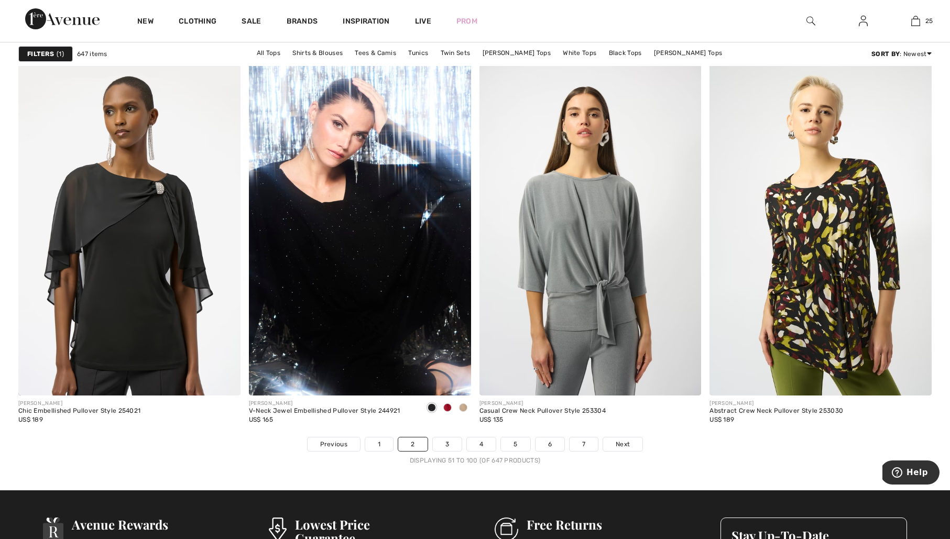
scroll to position [5534, 0]
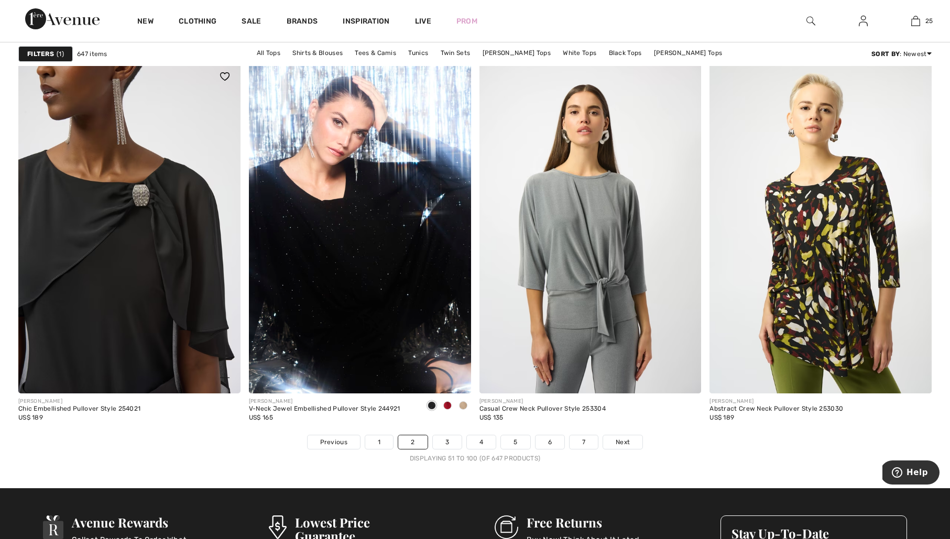
click at [117, 261] on img at bounding box center [129, 227] width 222 height 333
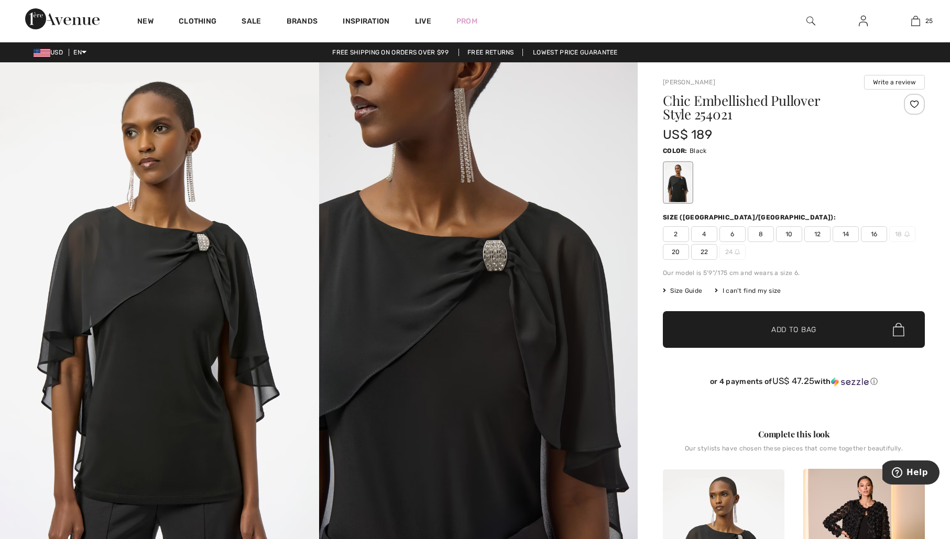
click at [818, 231] on span "12" at bounding box center [817, 234] width 26 height 16
click at [804, 334] on span "Add to Bag" at bounding box center [793, 329] width 45 height 11
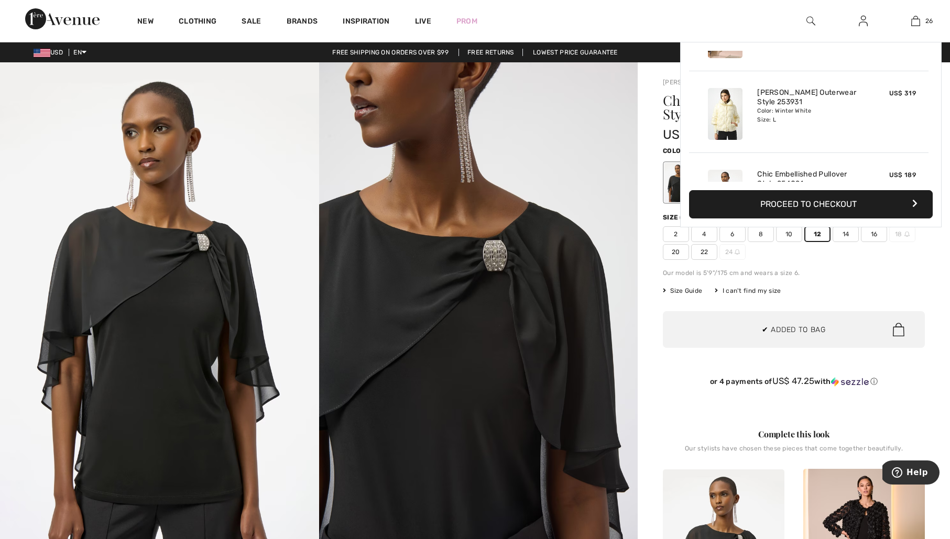
scroll to position [1995, 0]
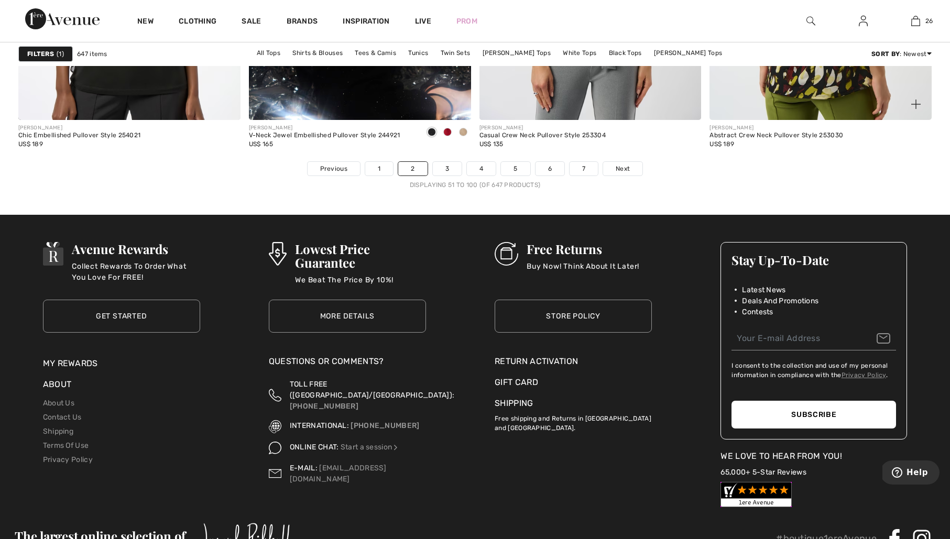
scroll to position [5822, 0]
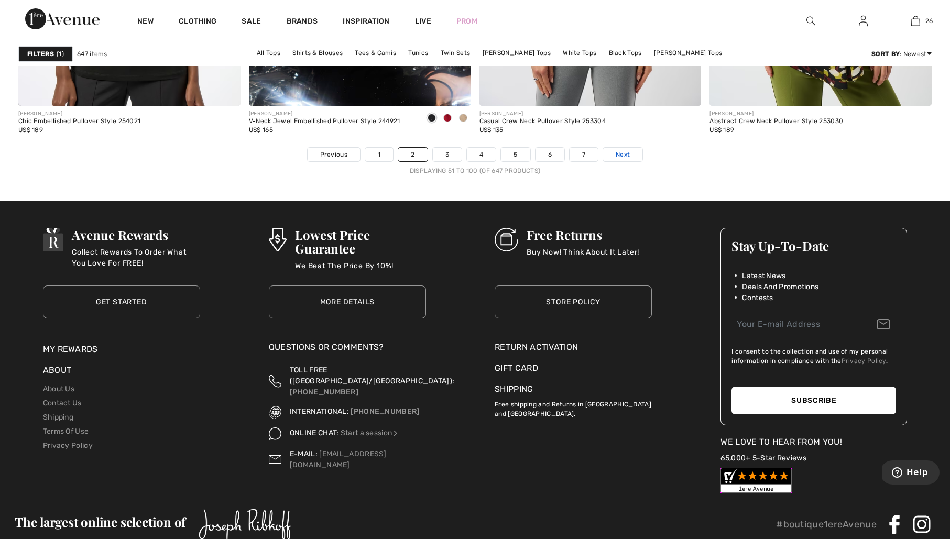
click at [627, 153] on span "Next" at bounding box center [623, 154] width 14 height 9
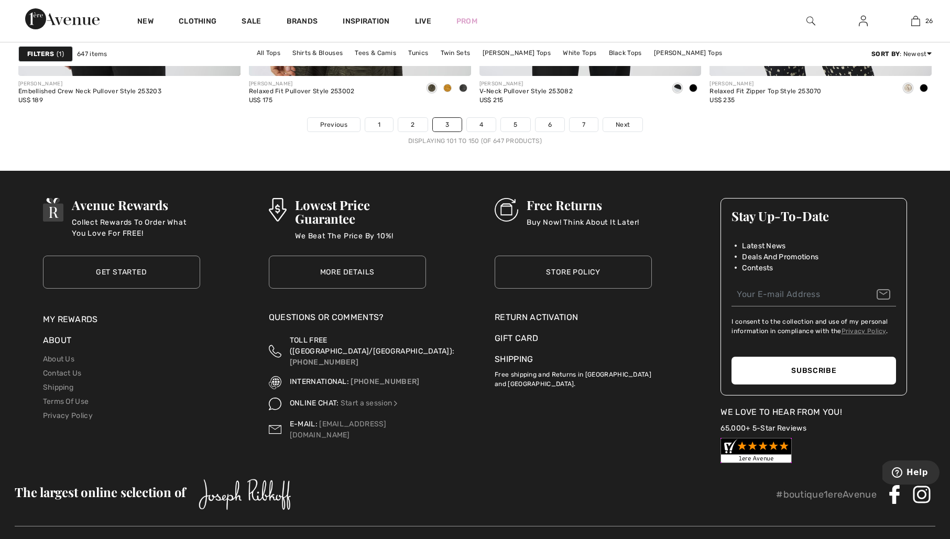
scroll to position [5861, 0]
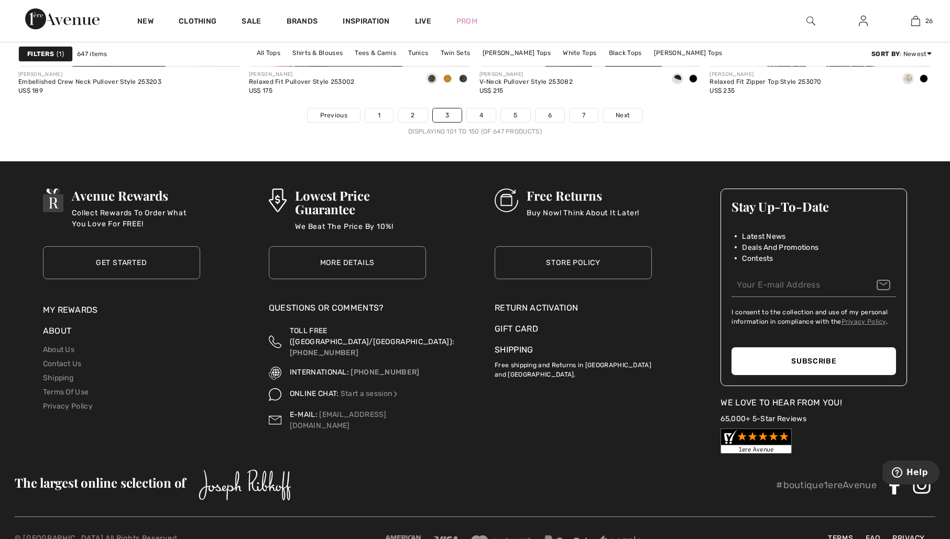
click at [623, 106] on div "[PERSON_NAME] V-Neck Pullover Style 253082 US$ 215" at bounding box center [591, 87] width 222 height 41
click at [625, 113] on span "Next" at bounding box center [623, 115] width 14 height 9
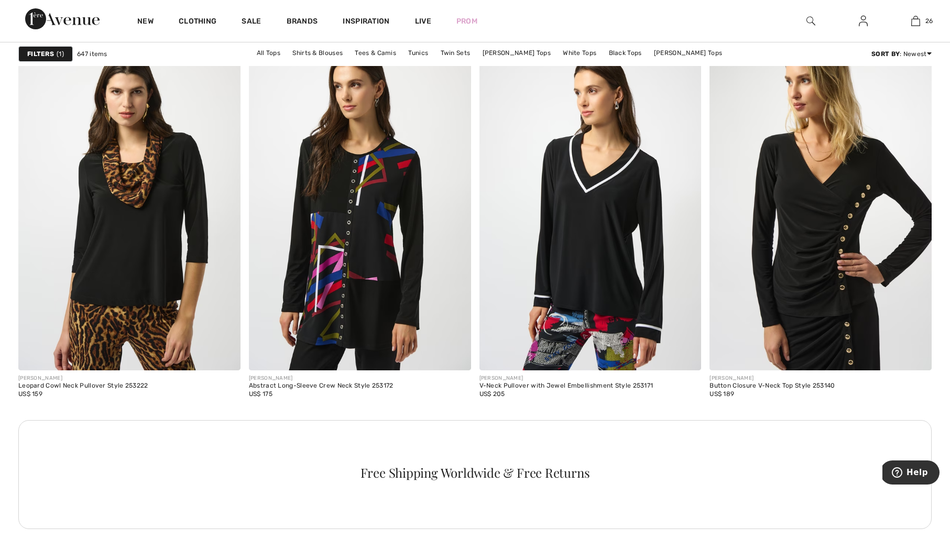
scroll to position [1268, 0]
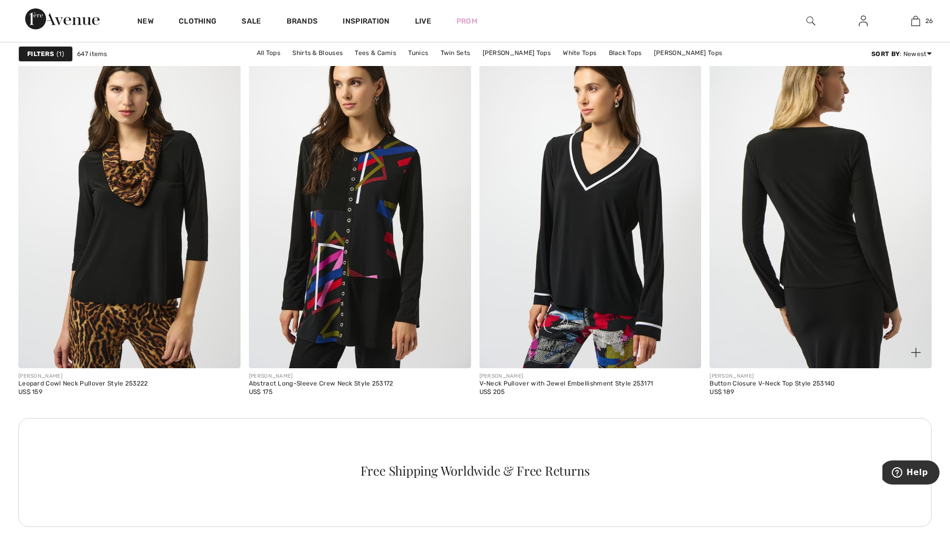
click at [813, 250] on img at bounding box center [821, 201] width 222 height 333
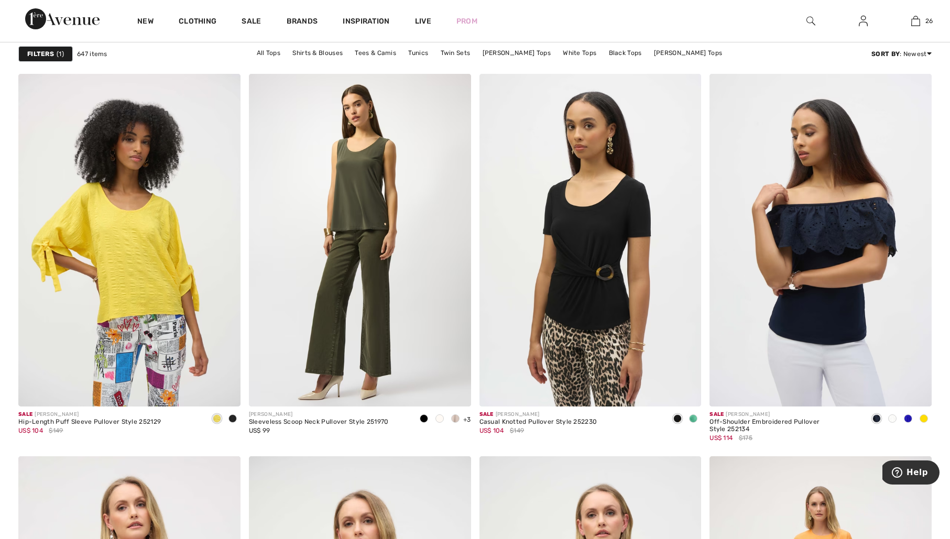
scroll to position [3843, 0]
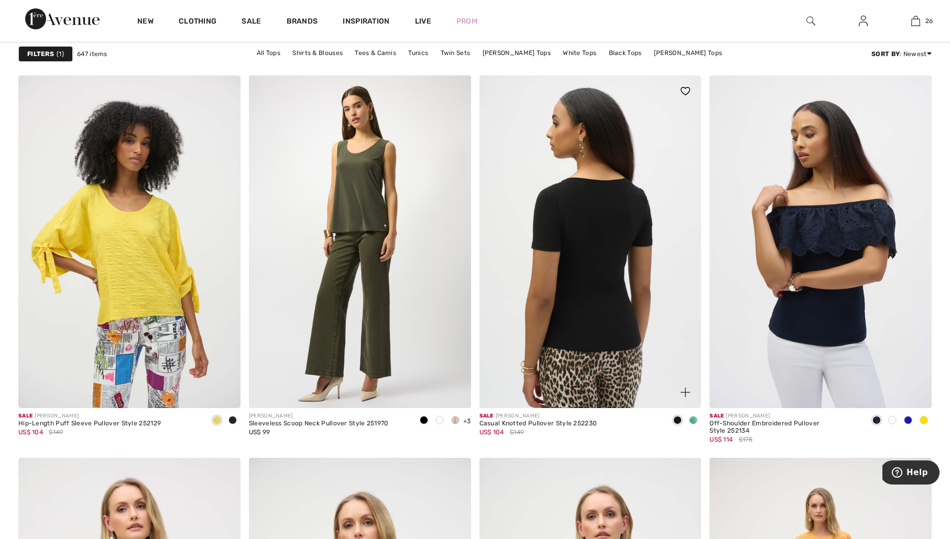
click at [626, 229] on img at bounding box center [591, 241] width 222 height 333
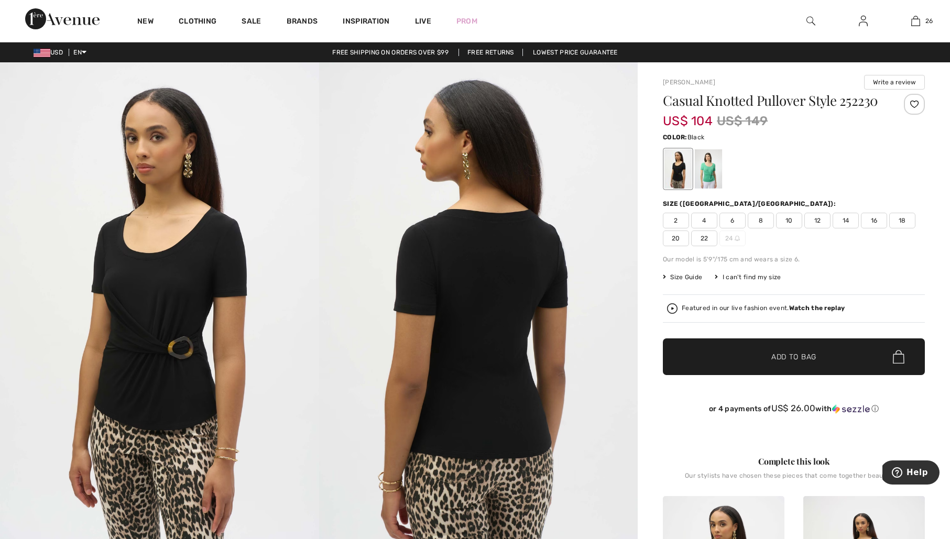
click at [821, 220] on span "12" at bounding box center [817, 221] width 26 height 16
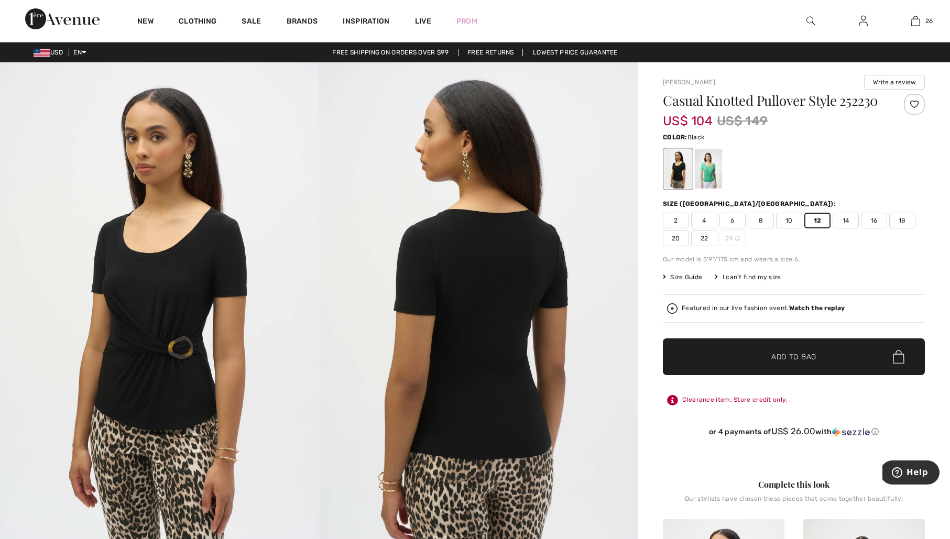
click at [796, 353] on span "Add to Bag" at bounding box center [793, 357] width 45 height 11
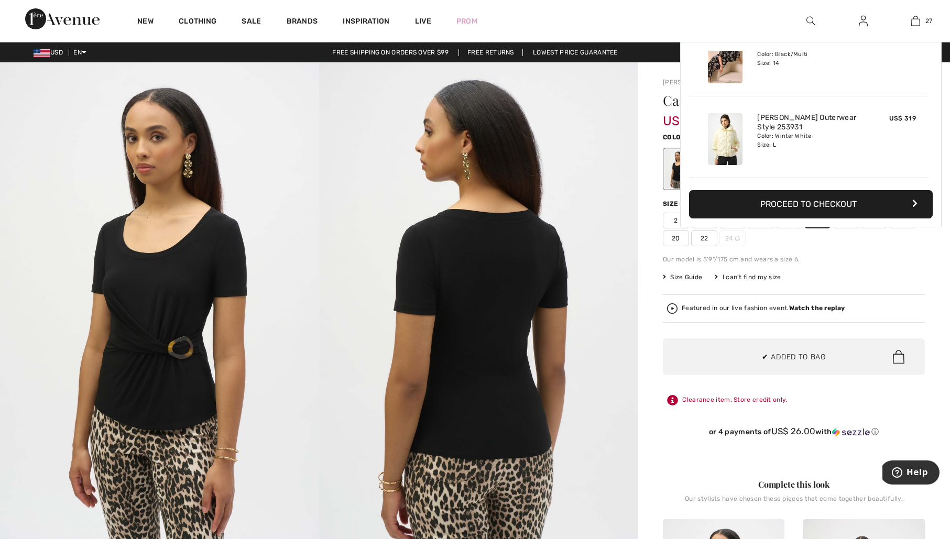
scroll to position [2076, 0]
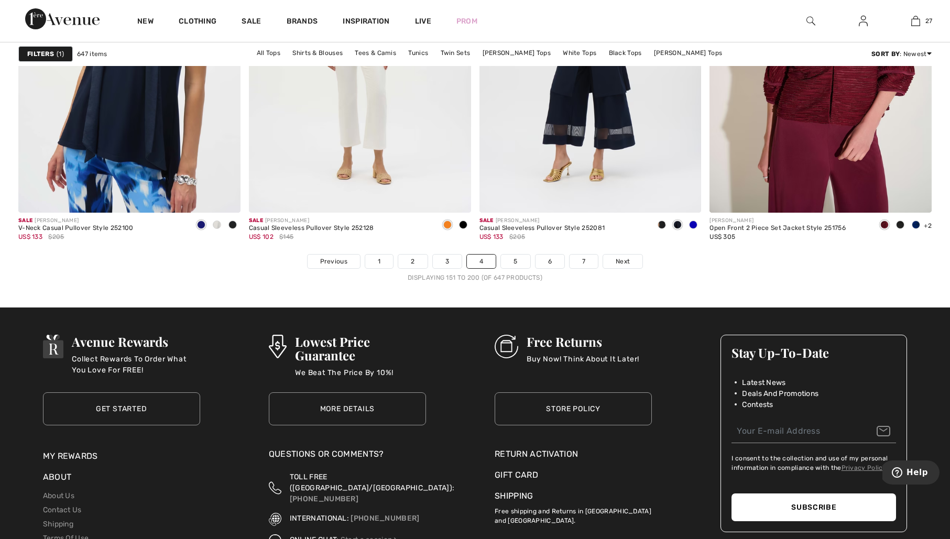
scroll to position [5723, 0]
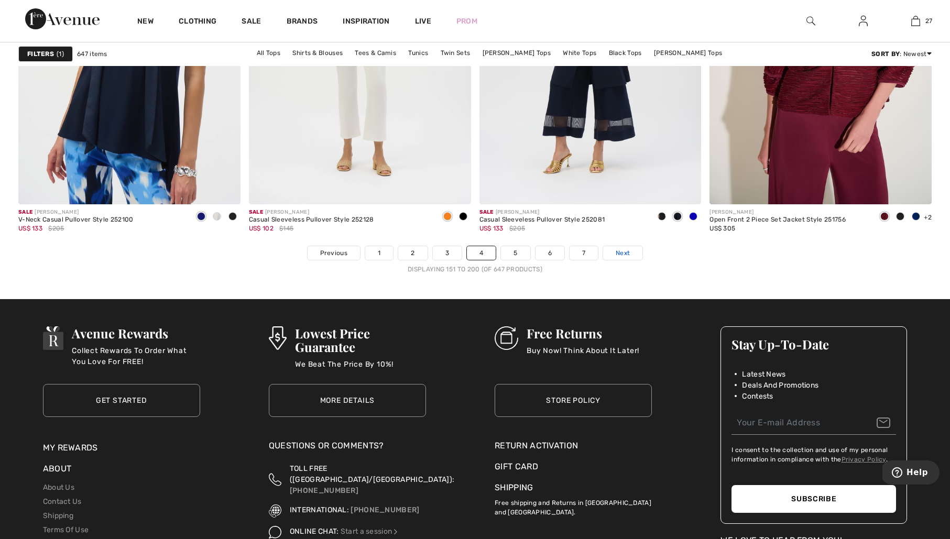
click at [633, 254] on link "Next" at bounding box center [622, 253] width 39 height 14
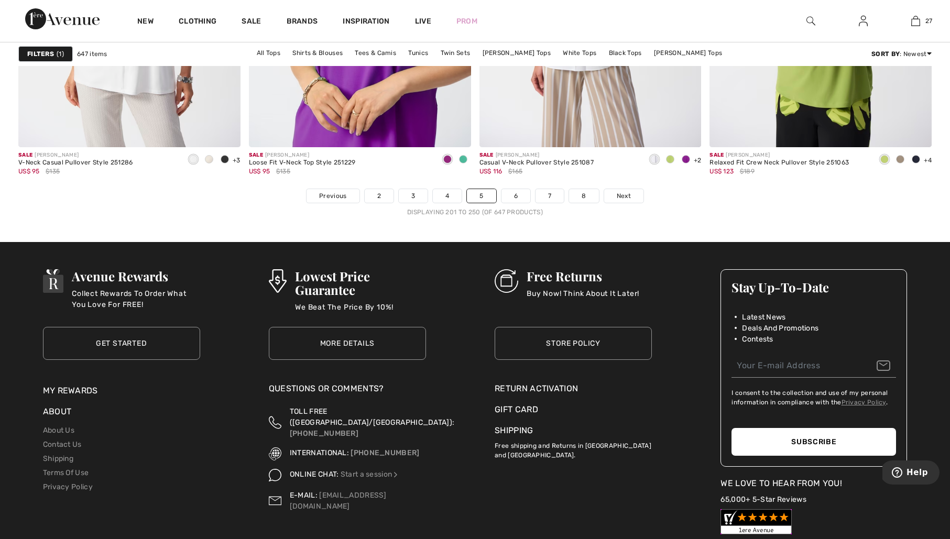
scroll to position [5781, 0]
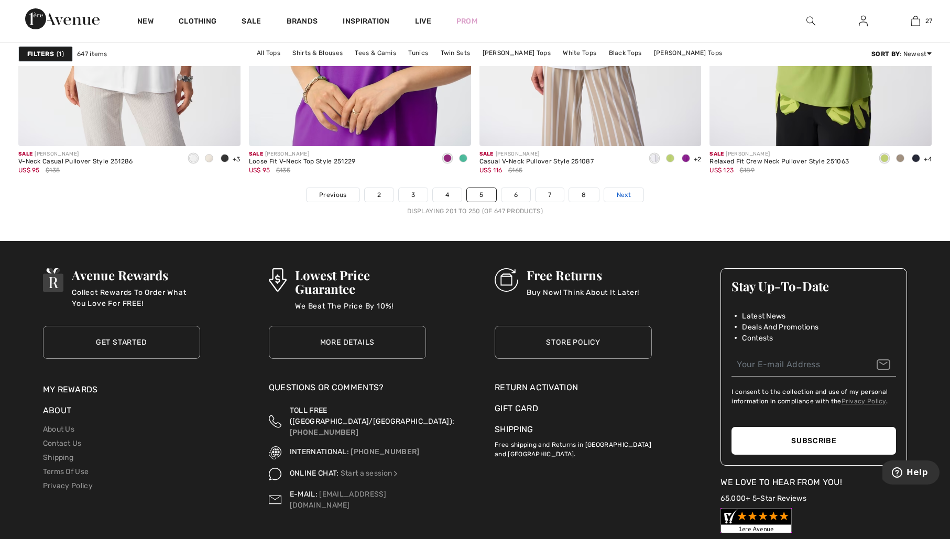
click at [640, 192] on link "Next" at bounding box center [623, 195] width 39 height 14
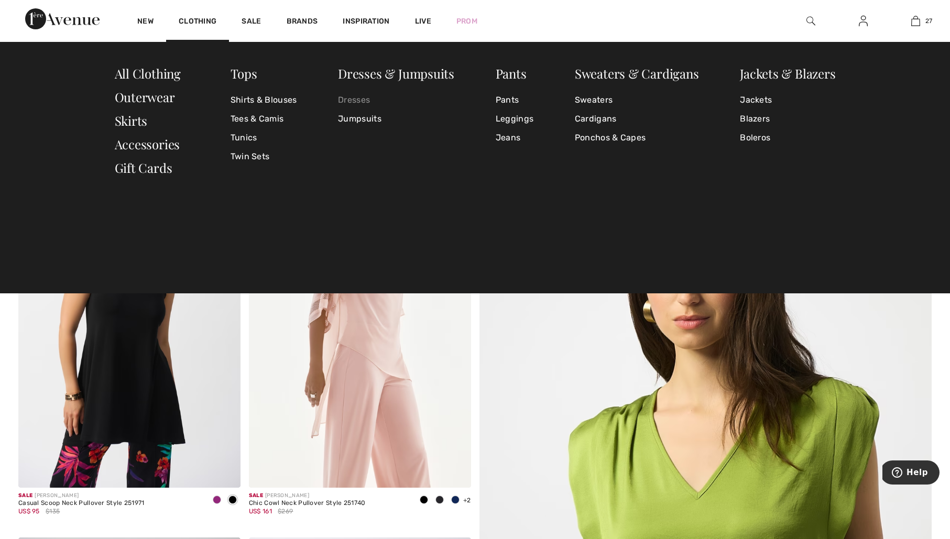
click at [365, 97] on link "Dresses" at bounding box center [396, 100] width 116 height 19
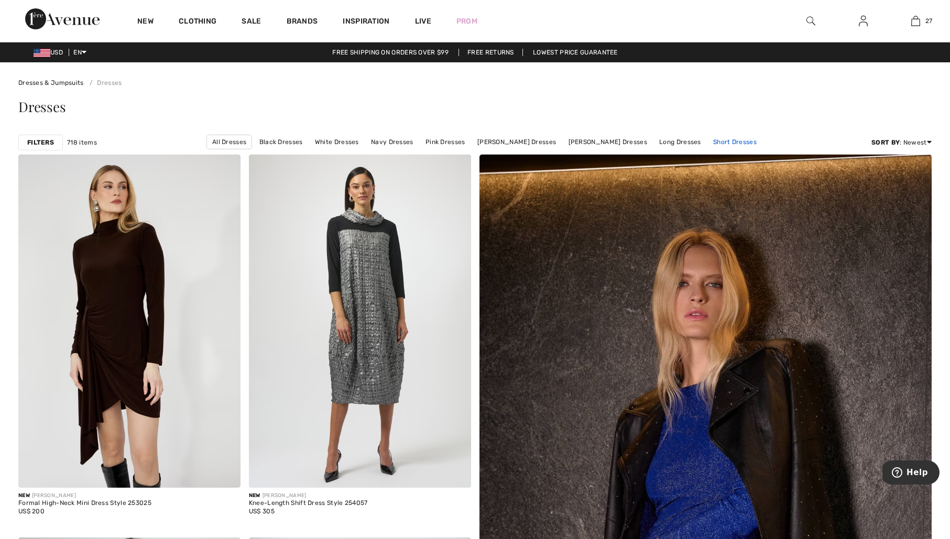
click at [728, 141] on link "Short Dresses" at bounding box center [735, 142] width 54 height 14
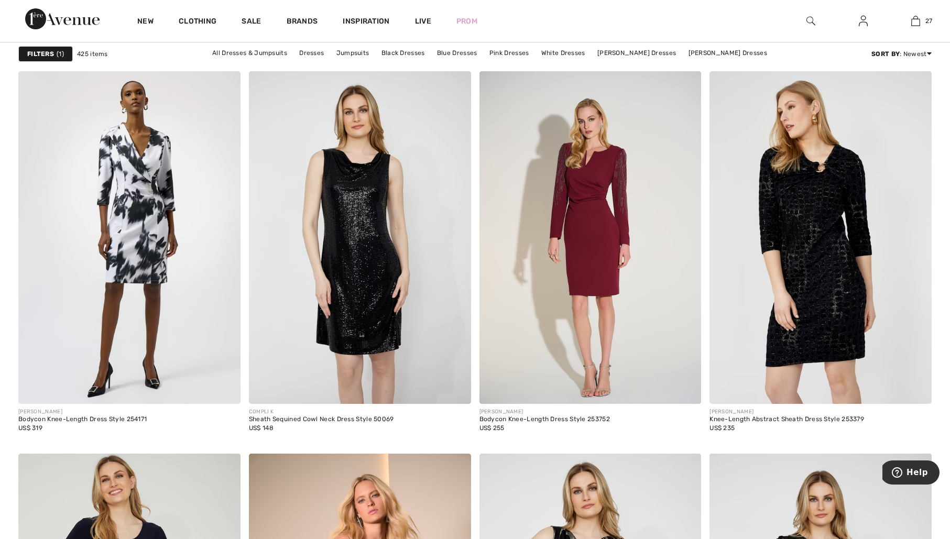
scroll to position [3849, 0]
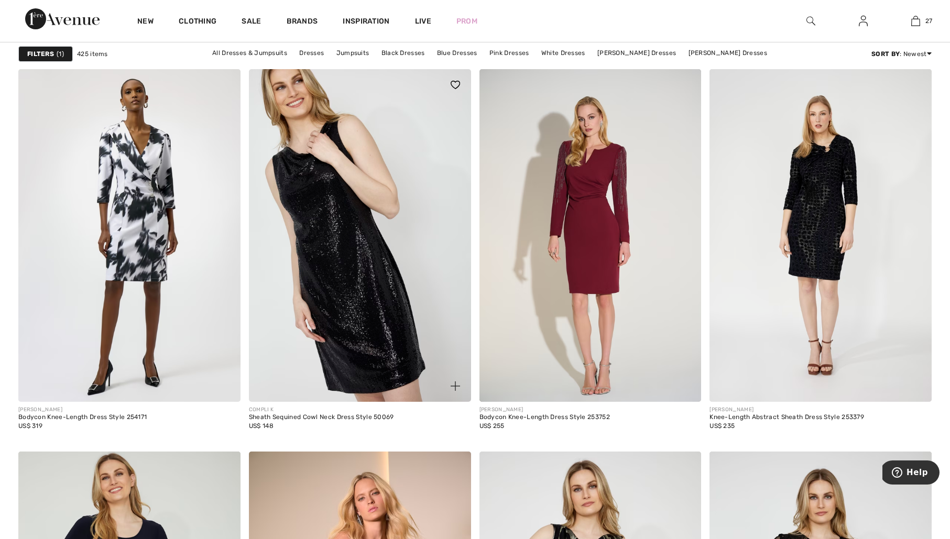
click at [371, 273] on img at bounding box center [360, 235] width 222 height 333
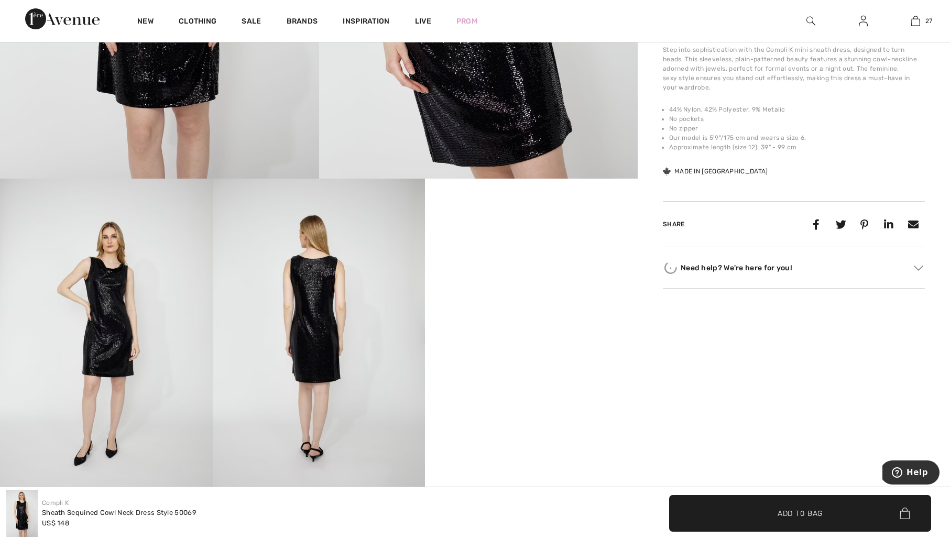
scroll to position [366, 0]
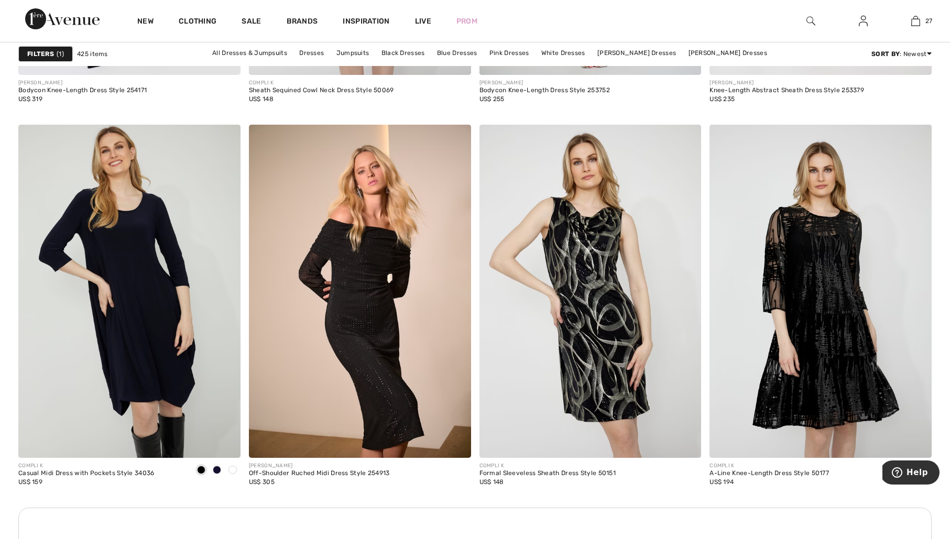
scroll to position [4179, 0]
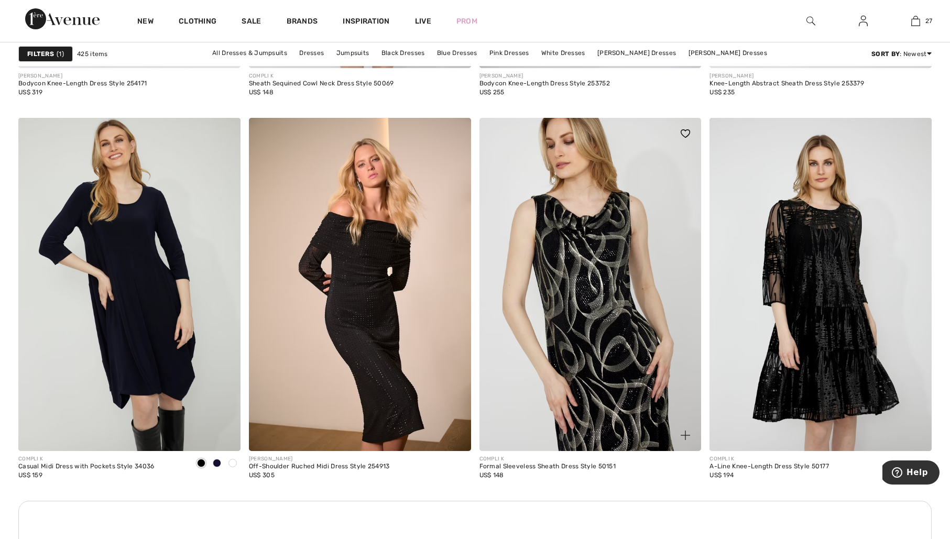
click at [609, 253] on img at bounding box center [591, 284] width 222 height 333
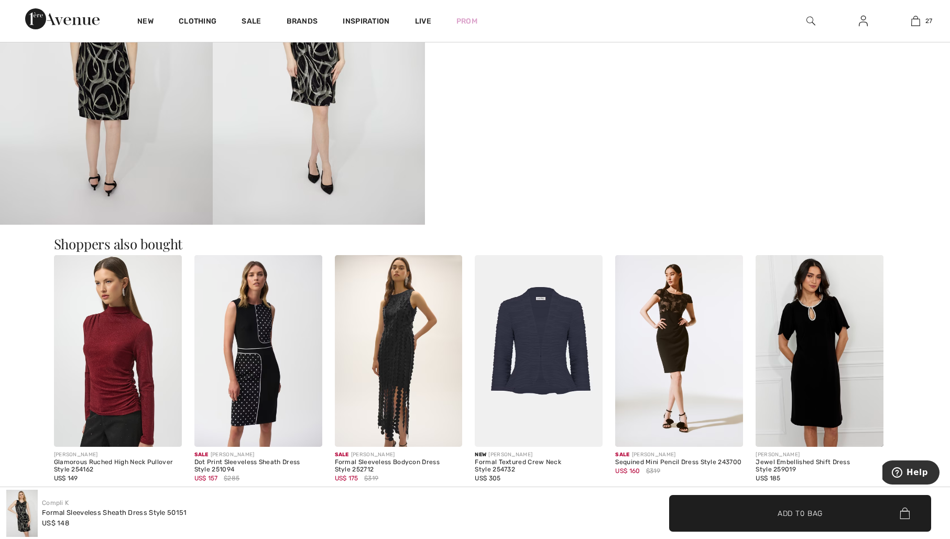
scroll to position [647, 0]
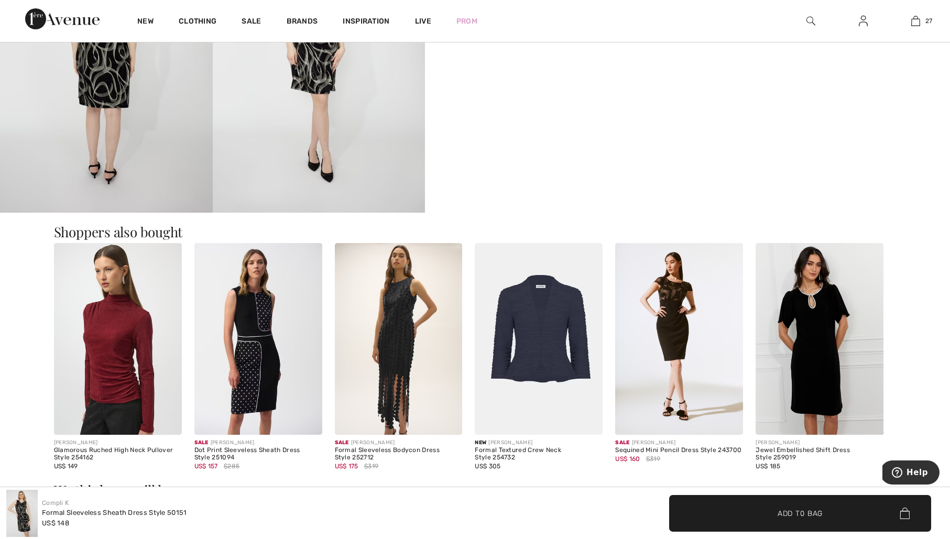
click at [259, 313] on img at bounding box center [258, 339] width 128 height 192
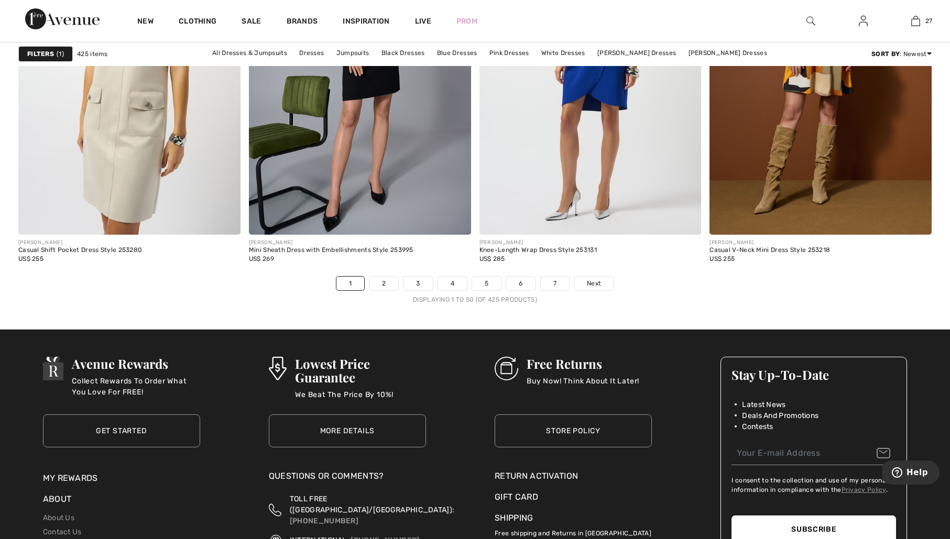
scroll to position [5699, 0]
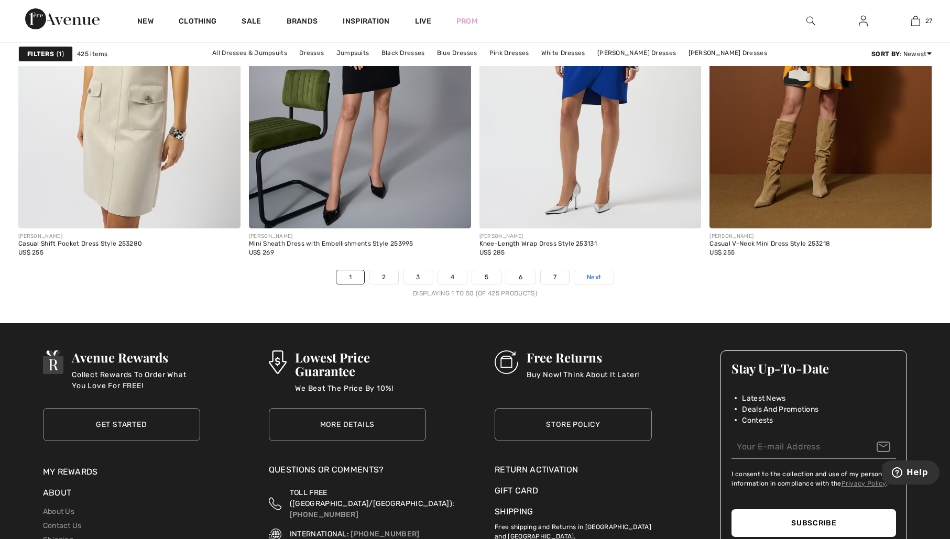
click at [604, 277] on link "Next" at bounding box center [593, 277] width 39 height 14
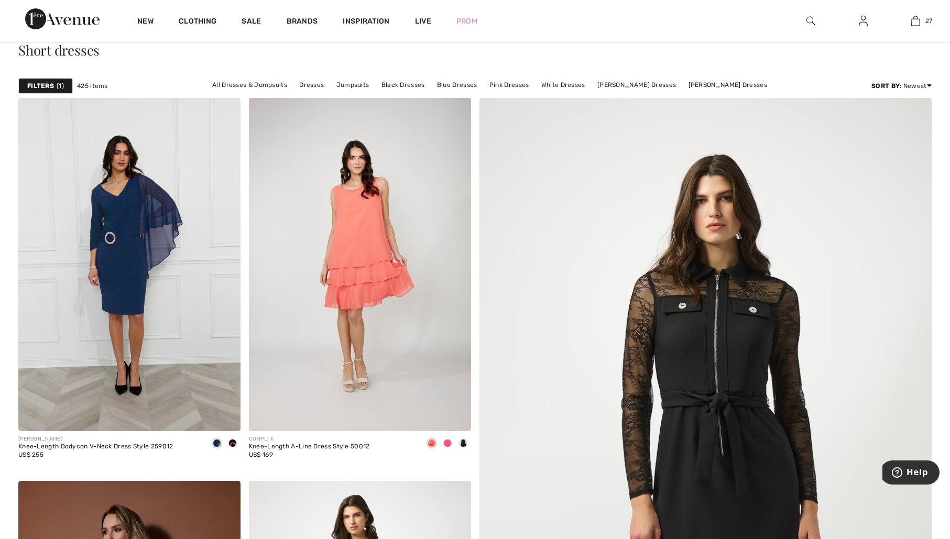
scroll to position [61, 0]
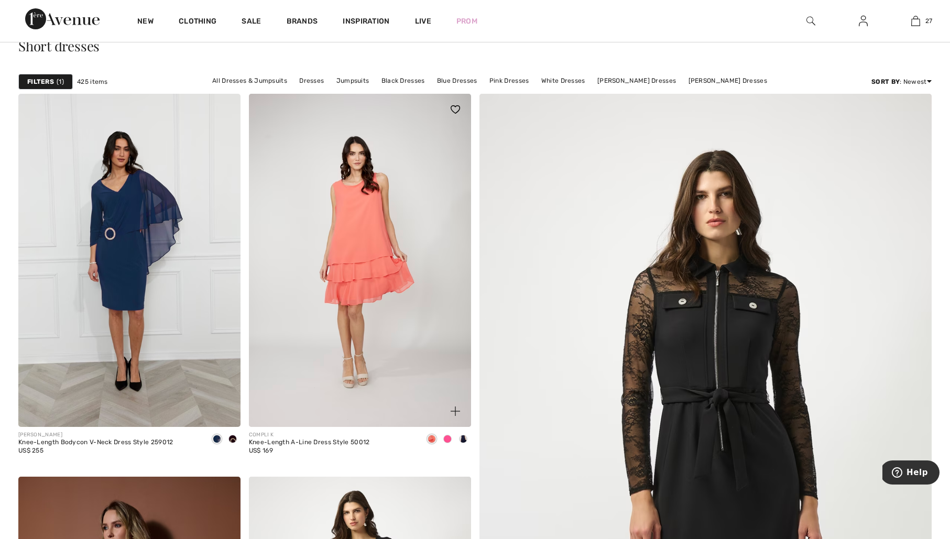
click at [464, 437] on span at bounding box center [463, 439] width 8 height 8
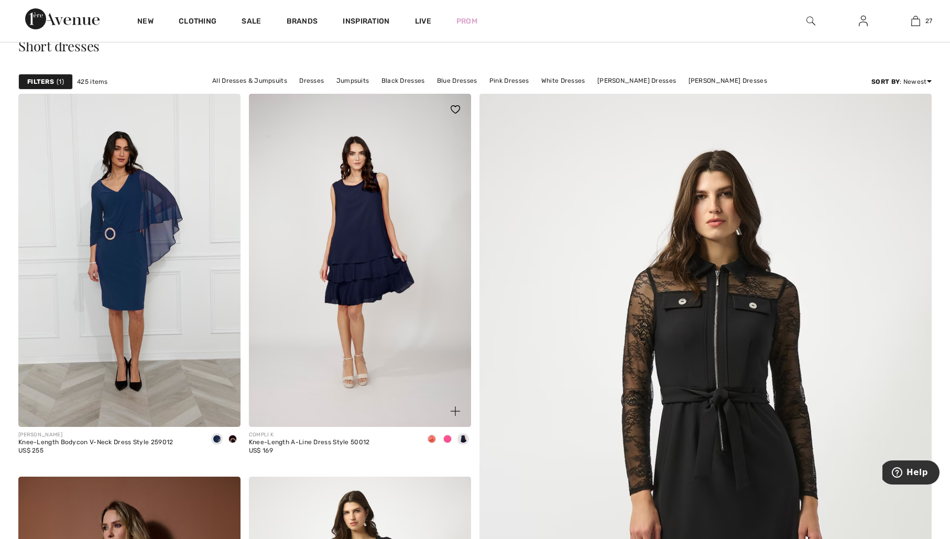
click at [448, 438] on span at bounding box center [447, 439] width 8 height 8
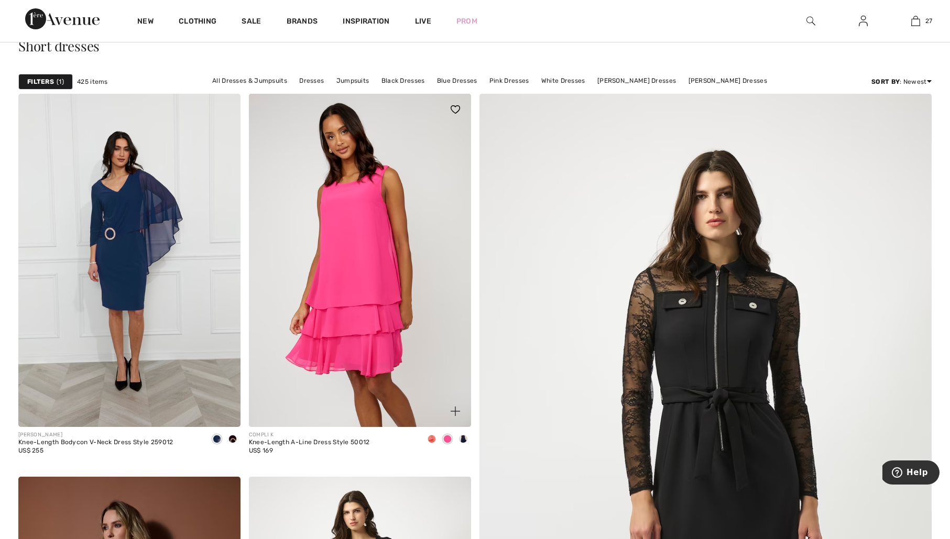
click at [431, 439] on span at bounding box center [432, 439] width 8 height 8
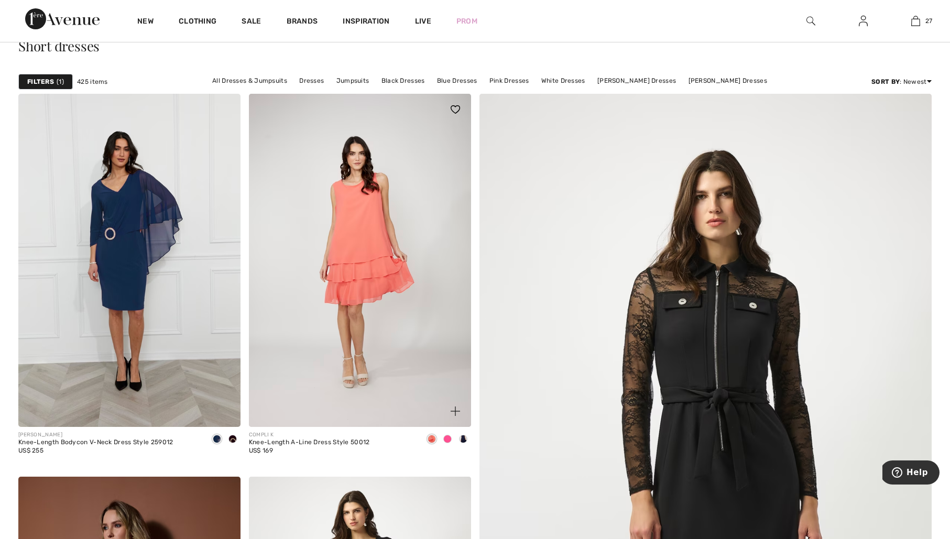
click at [465, 439] on span at bounding box center [463, 439] width 8 height 8
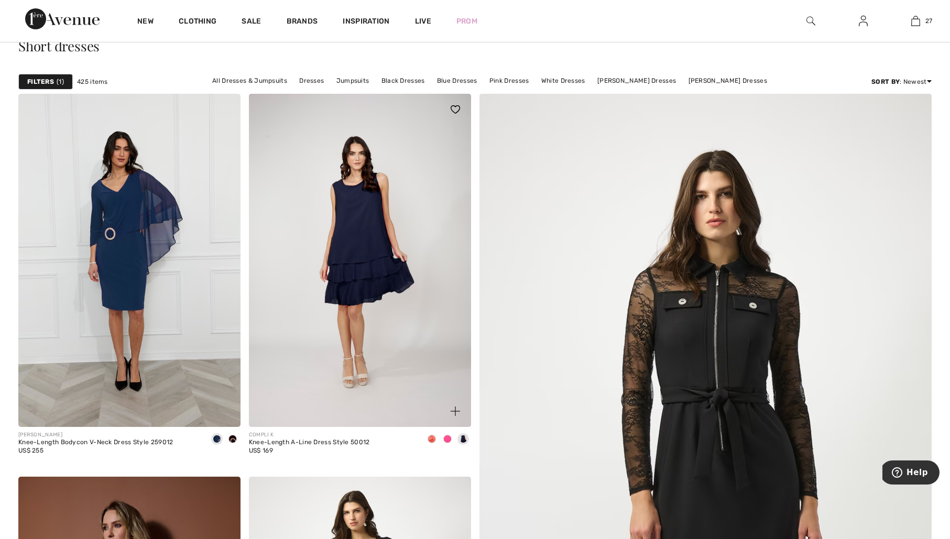
click at [448, 439] on span at bounding box center [447, 439] width 8 height 8
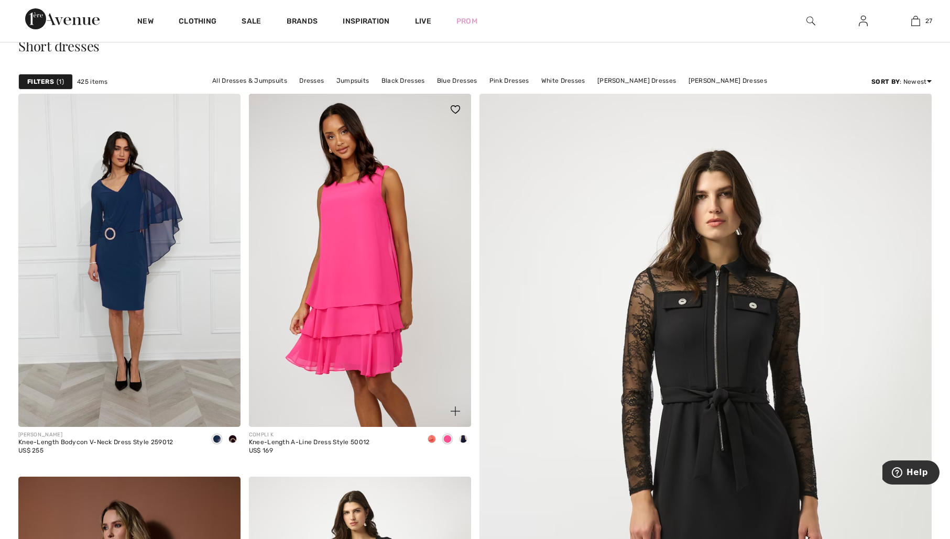
click at [466, 439] on span at bounding box center [463, 439] width 8 height 8
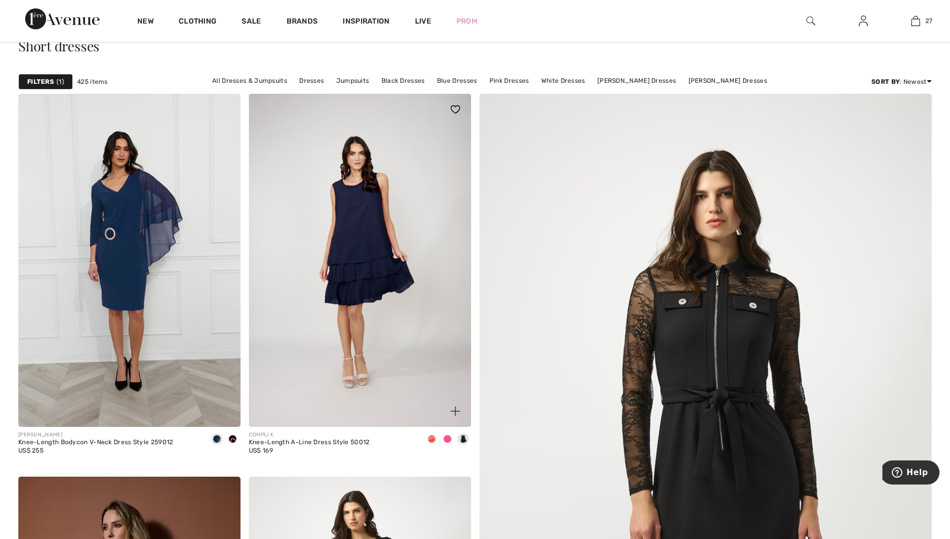
click at [432, 440] on span at bounding box center [432, 439] width 8 height 8
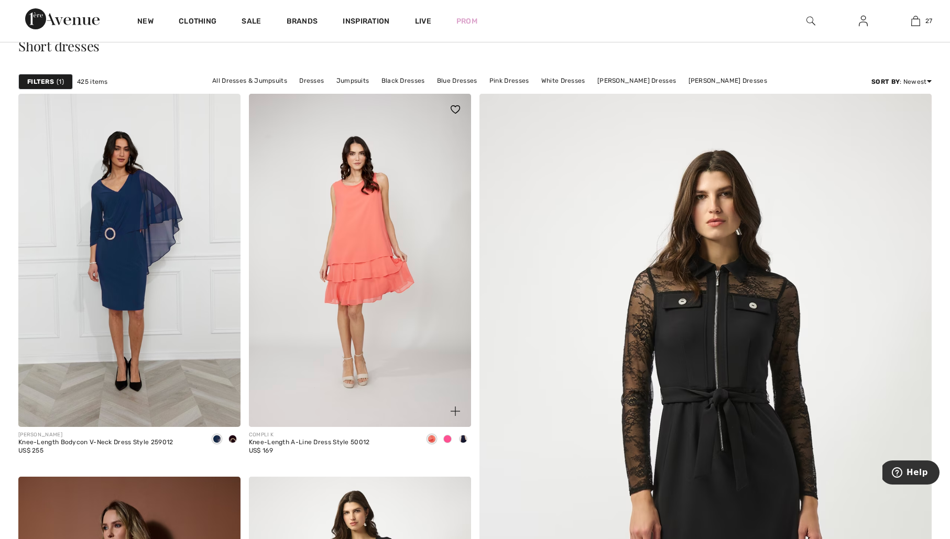
click at [449, 439] on span at bounding box center [447, 439] width 8 height 8
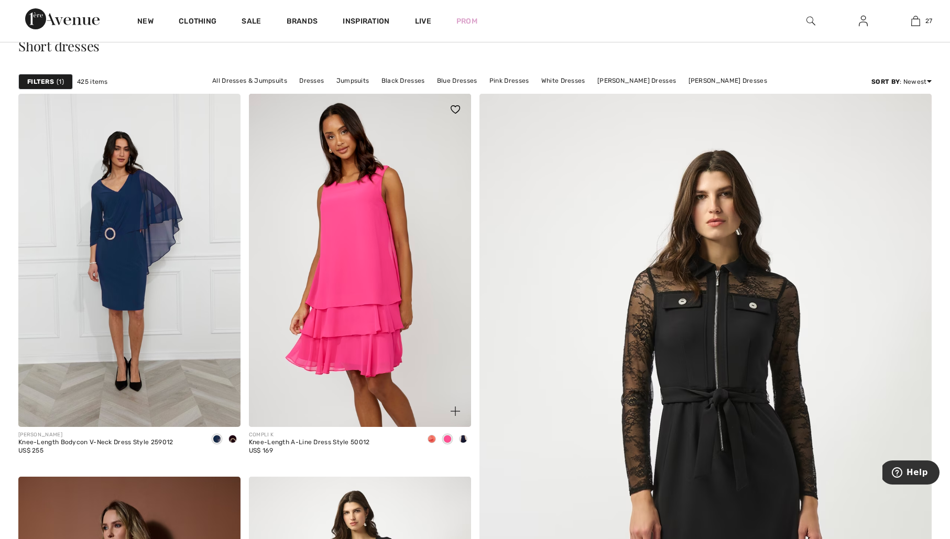
click at [464, 439] on span at bounding box center [463, 439] width 8 height 8
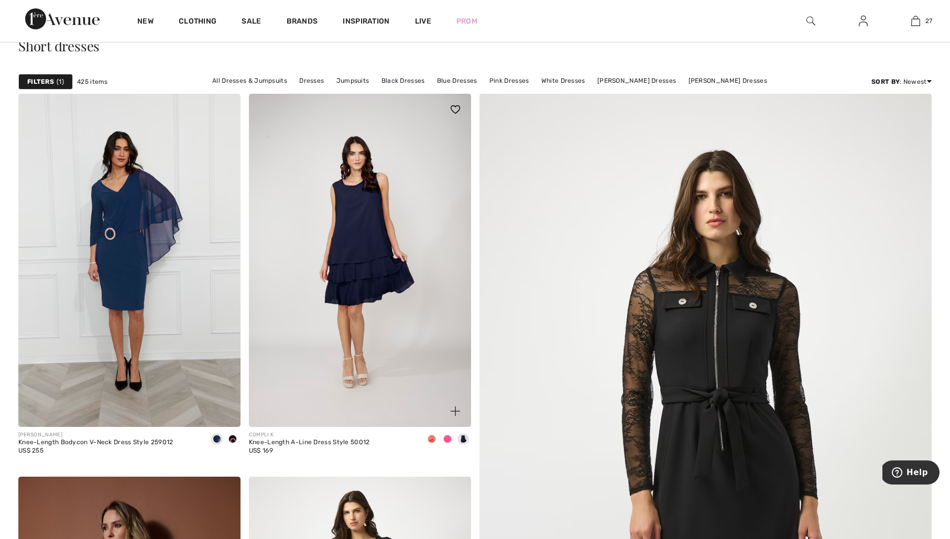
click at [373, 275] on img at bounding box center [360, 260] width 222 height 333
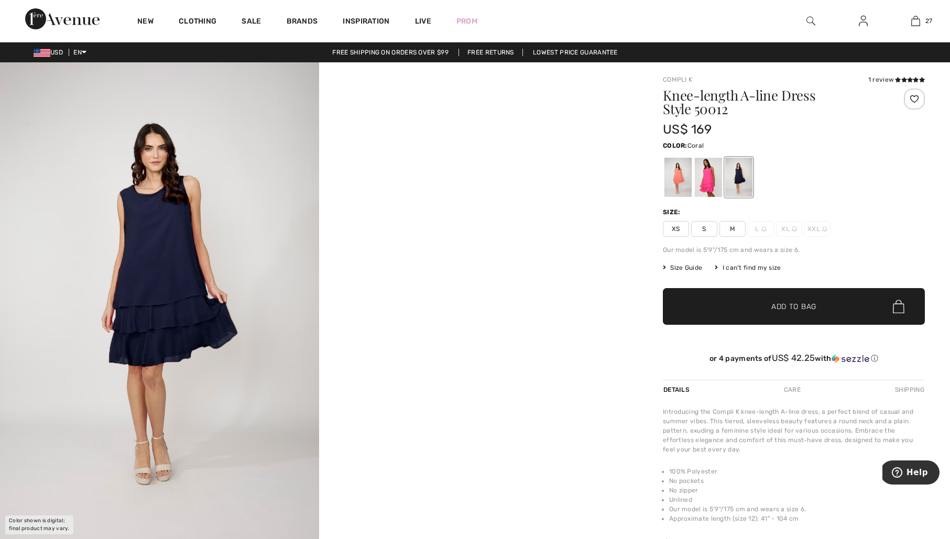
click at [675, 180] on div at bounding box center [677, 177] width 27 height 39
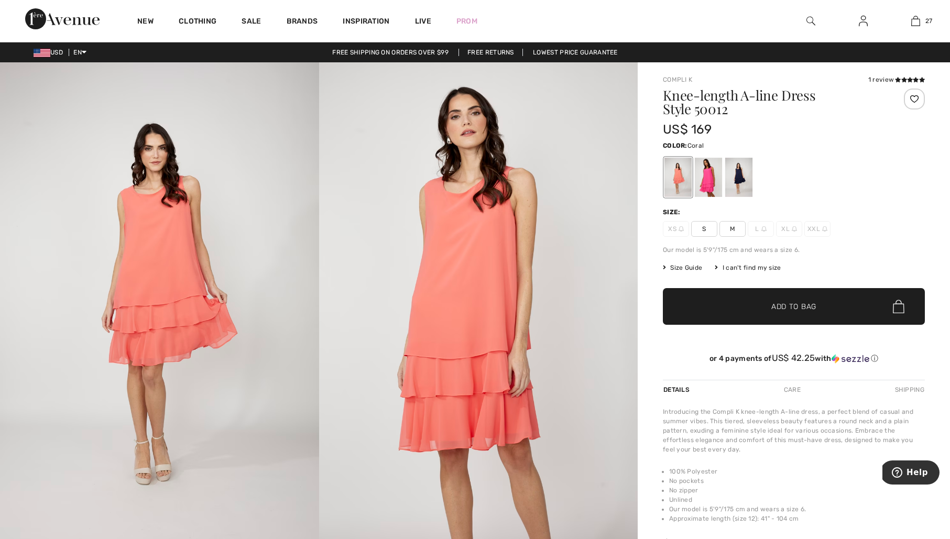
click at [734, 230] on span "M" at bounding box center [733, 229] width 26 height 16
click at [787, 307] on span "Add to Bag" at bounding box center [793, 306] width 45 height 11
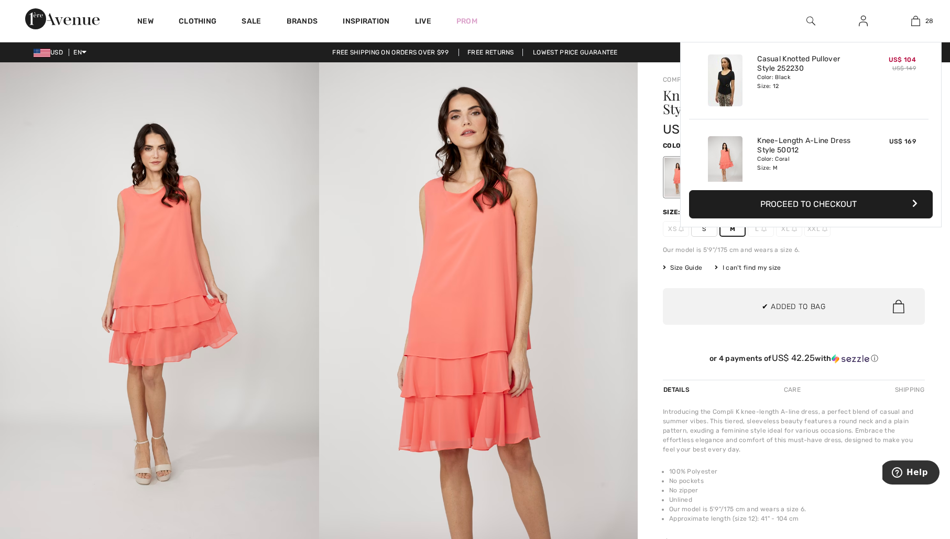
scroll to position [2158, 0]
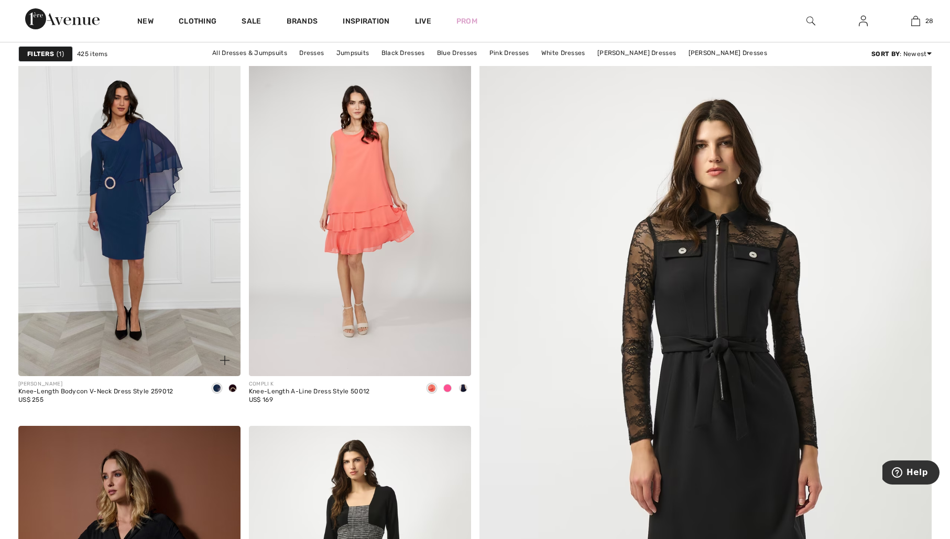
scroll to position [113, 0]
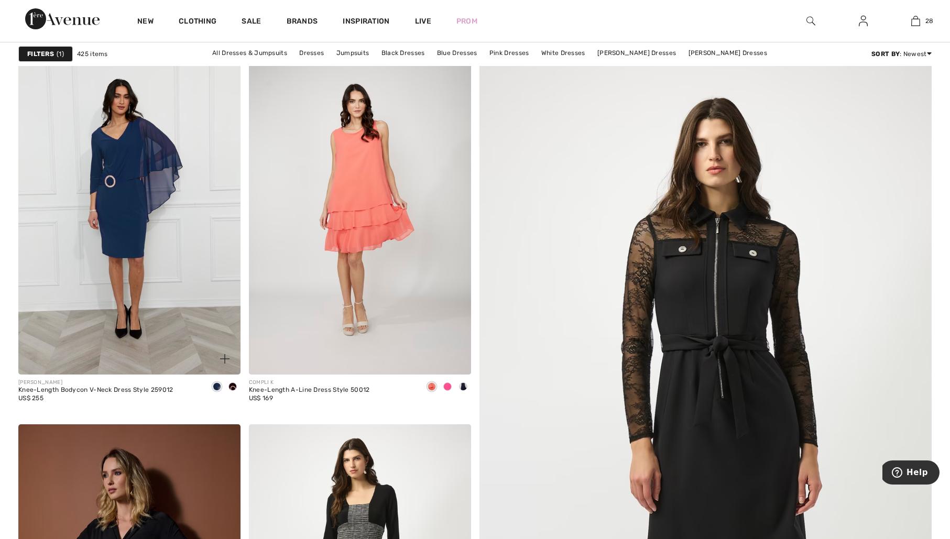
click at [129, 197] on img at bounding box center [129, 207] width 222 height 333
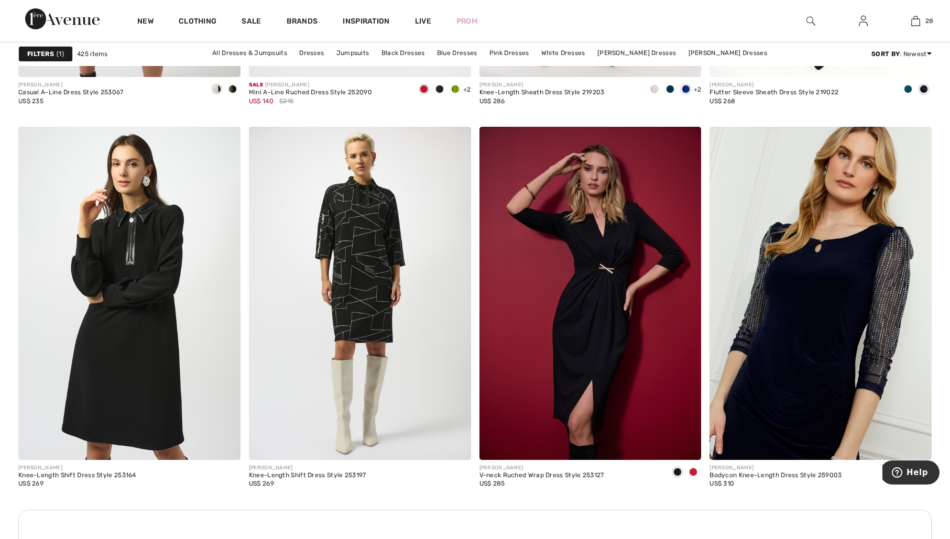
scroll to position [1179, 0]
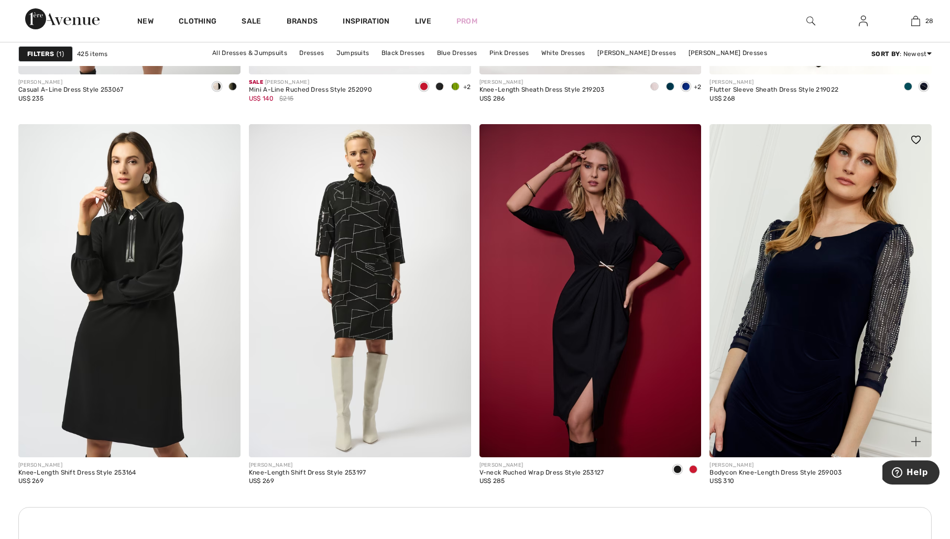
click at [842, 309] on img at bounding box center [821, 290] width 222 height 333
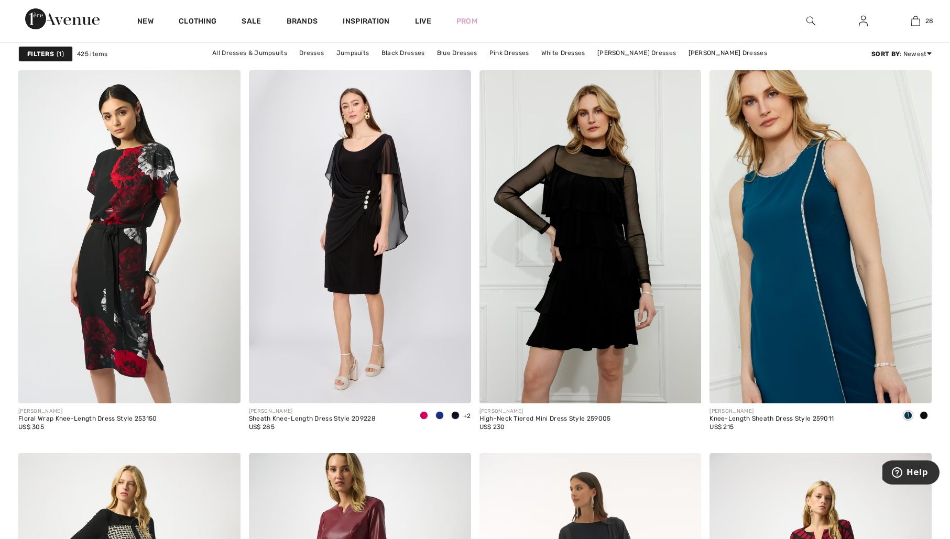
scroll to position [1761, 0]
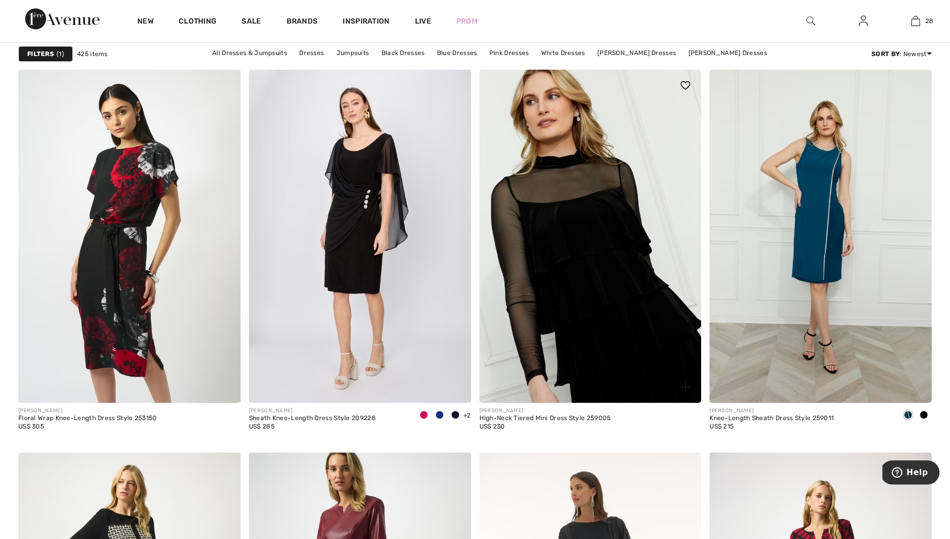
click at [622, 290] on img at bounding box center [591, 236] width 222 height 333
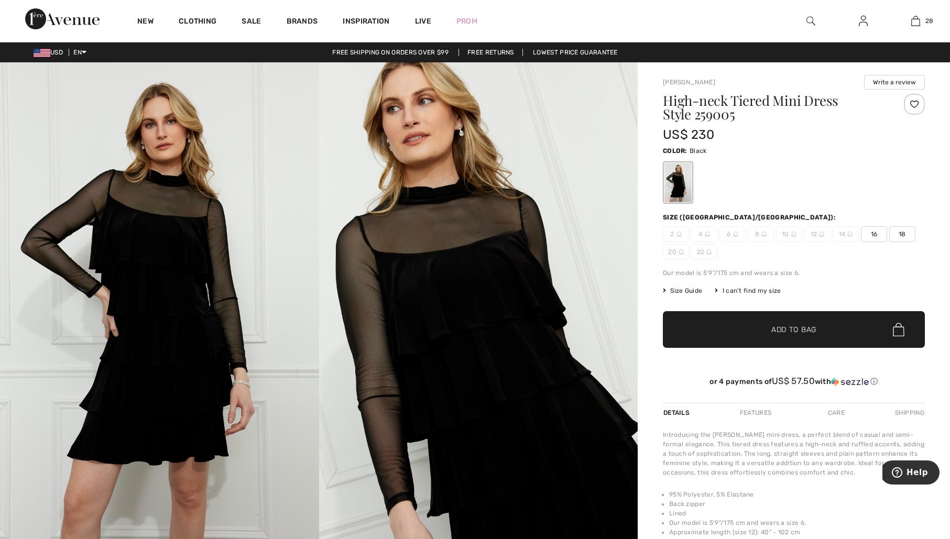
click at [875, 233] on span "16" at bounding box center [874, 234] width 26 height 16
click at [774, 325] on span "Add to Bag" at bounding box center [793, 329] width 45 height 11
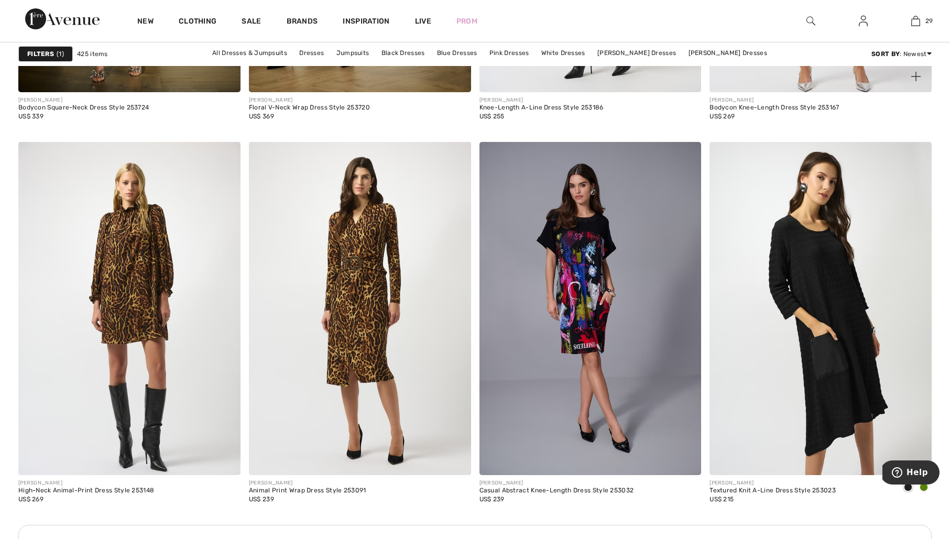
scroll to position [4180, 0]
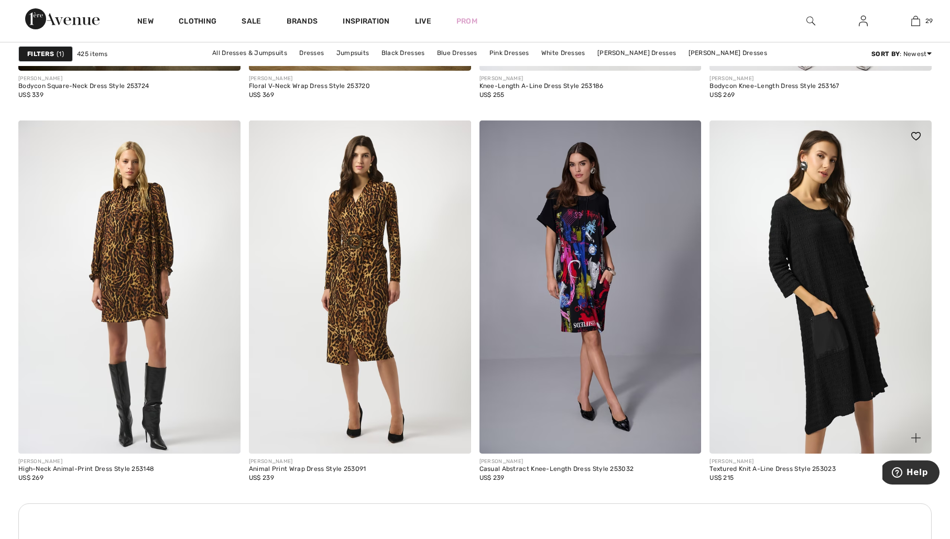
click at [851, 354] on img at bounding box center [821, 287] width 222 height 333
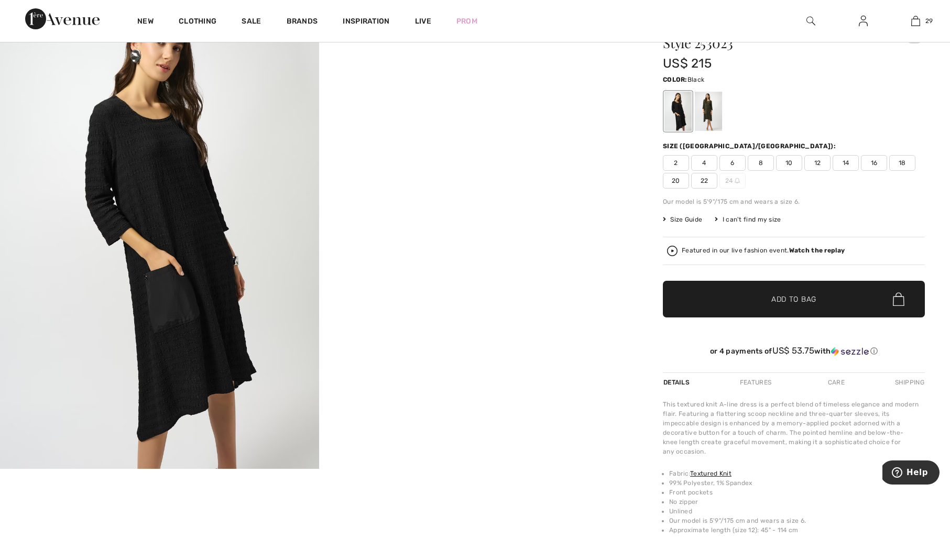
scroll to position [75, 0]
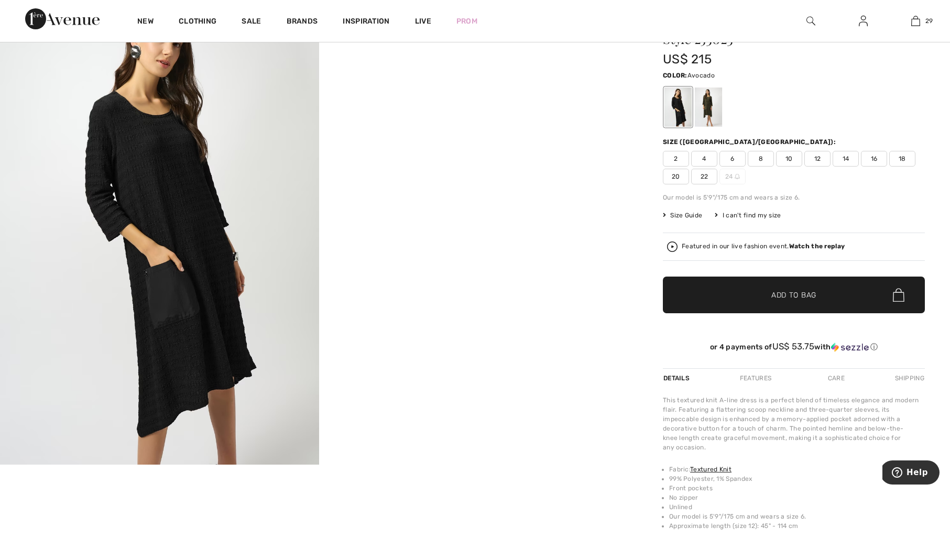
click at [716, 104] on div at bounding box center [708, 107] width 27 height 39
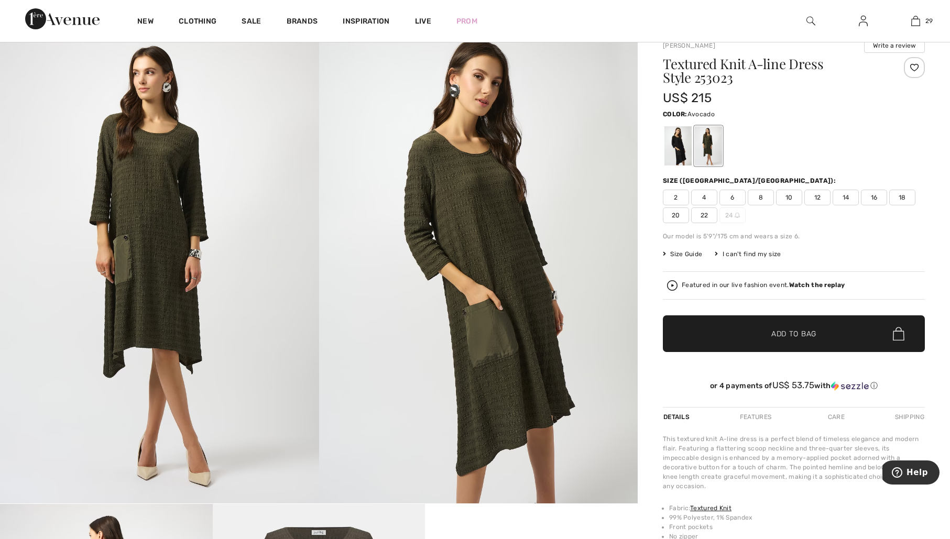
scroll to position [36, 0]
click at [682, 149] on div at bounding box center [677, 146] width 27 height 39
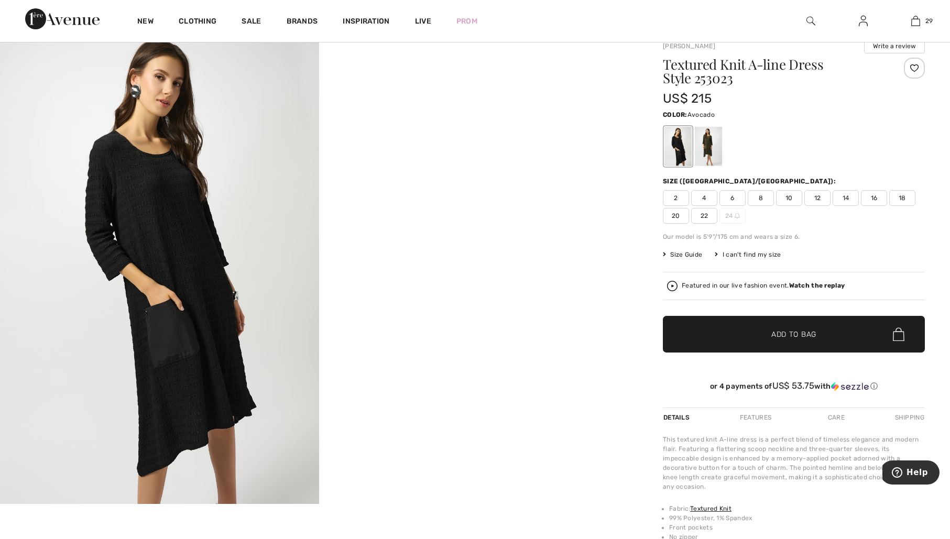
click at [714, 140] on div at bounding box center [708, 146] width 27 height 39
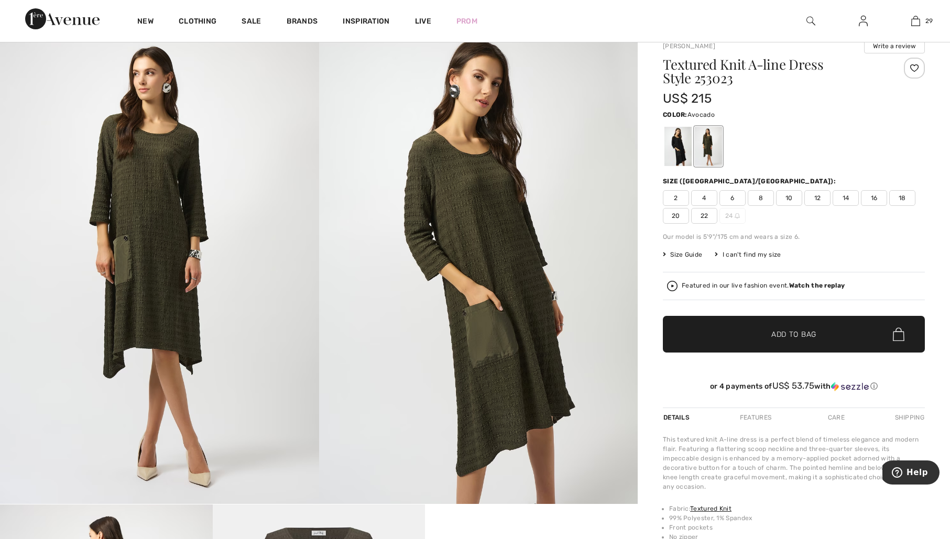
click at [787, 198] on span "10" at bounding box center [789, 198] width 26 height 16
click at [787, 334] on span "Add to Bag" at bounding box center [793, 334] width 45 height 11
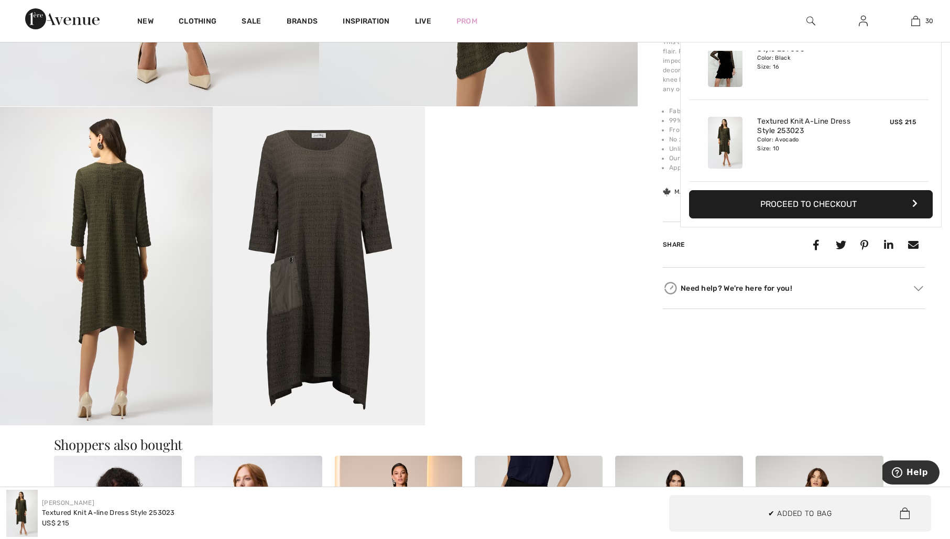
scroll to position [434, 0]
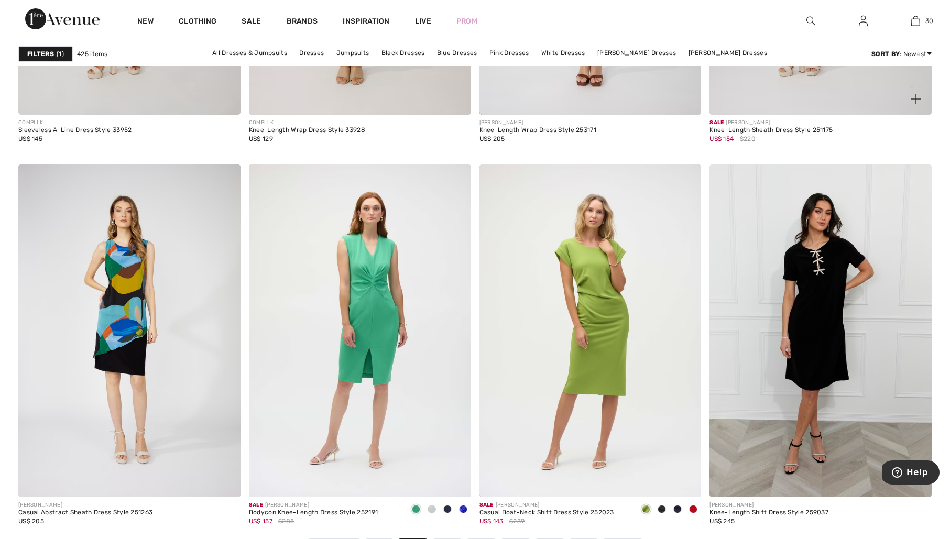
scroll to position [5438, 0]
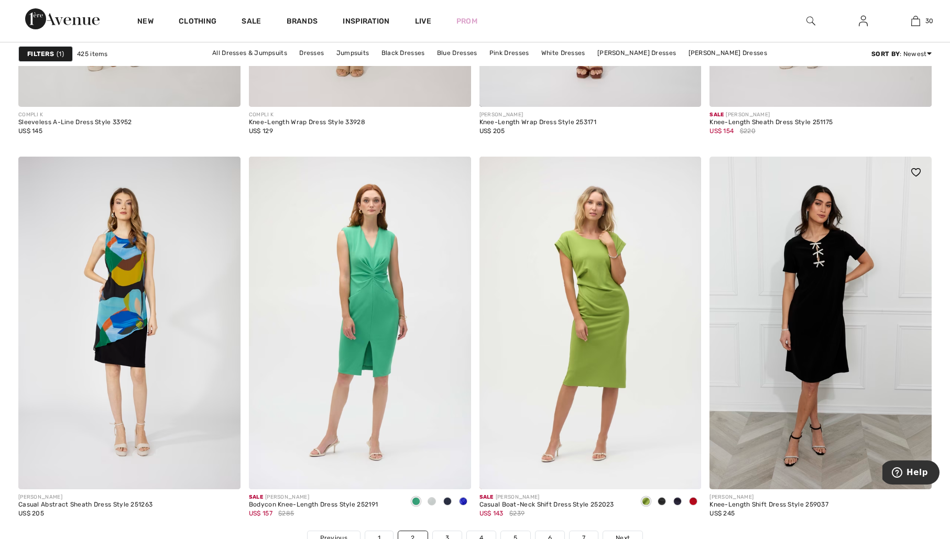
click at [822, 254] on img at bounding box center [821, 323] width 222 height 333
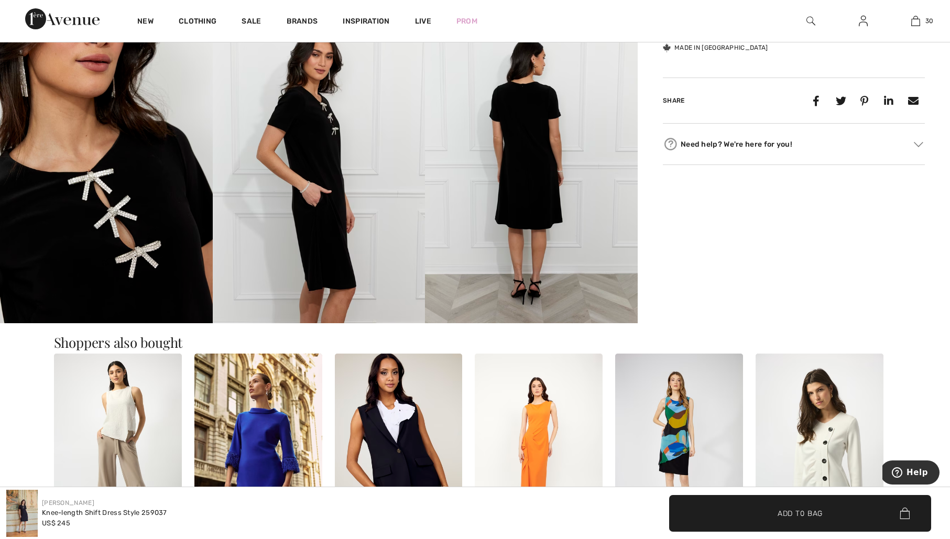
scroll to position [664, 0]
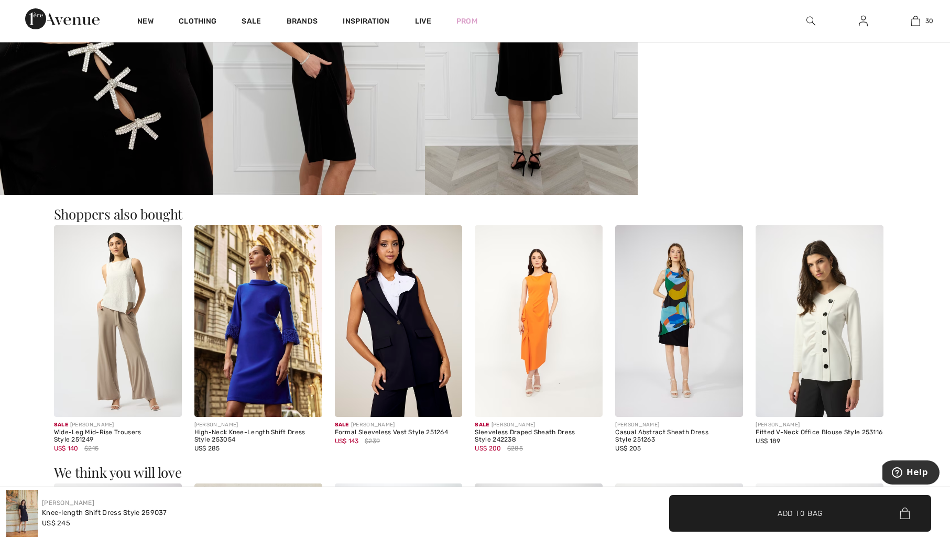
click at [113, 287] on img at bounding box center [118, 321] width 128 height 192
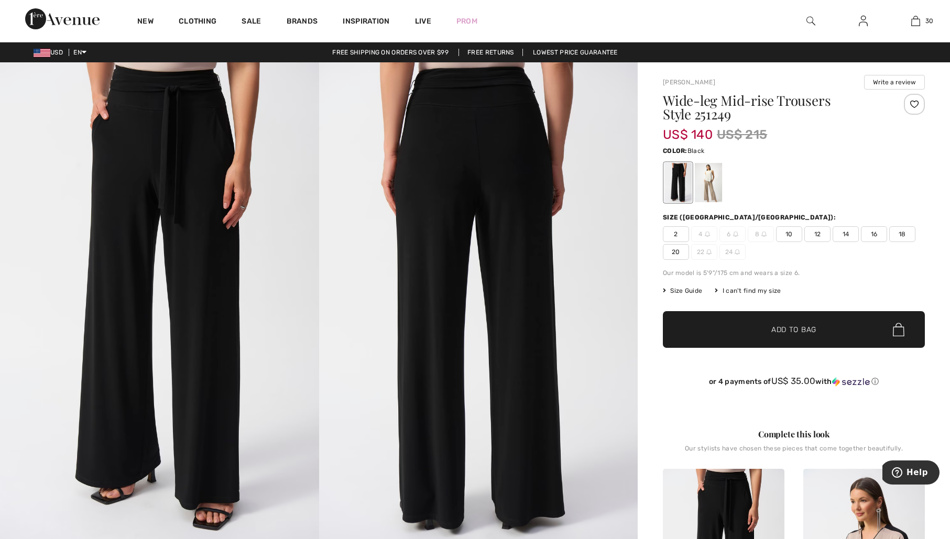
click at [819, 233] on span "12" at bounding box center [817, 234] width 26 height 16
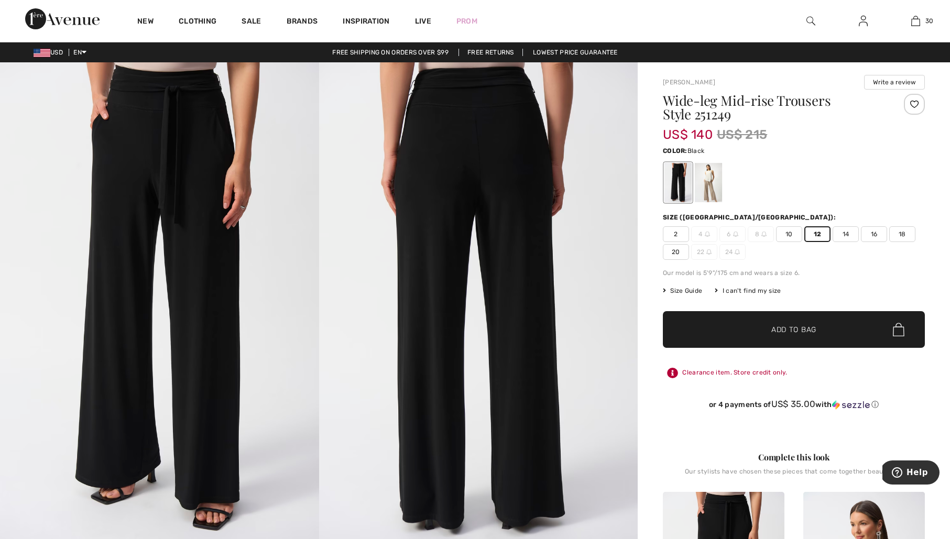
click at [787, 330] on span "Add to Bag" at bounding box center [793, 329] width 45 height 11
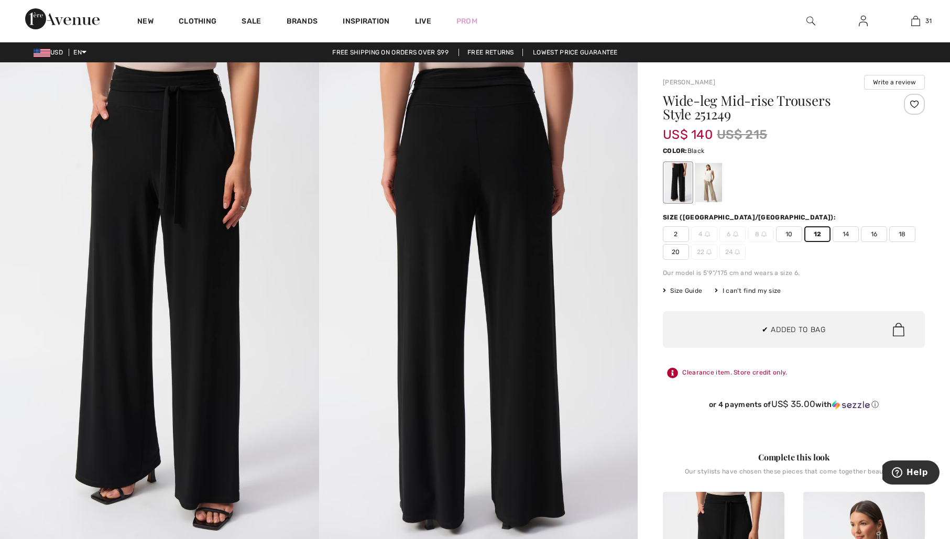
scroll to position [2403, 0]
click at [712, 183] on div at bounding box center [708, 182] width 27 height 39
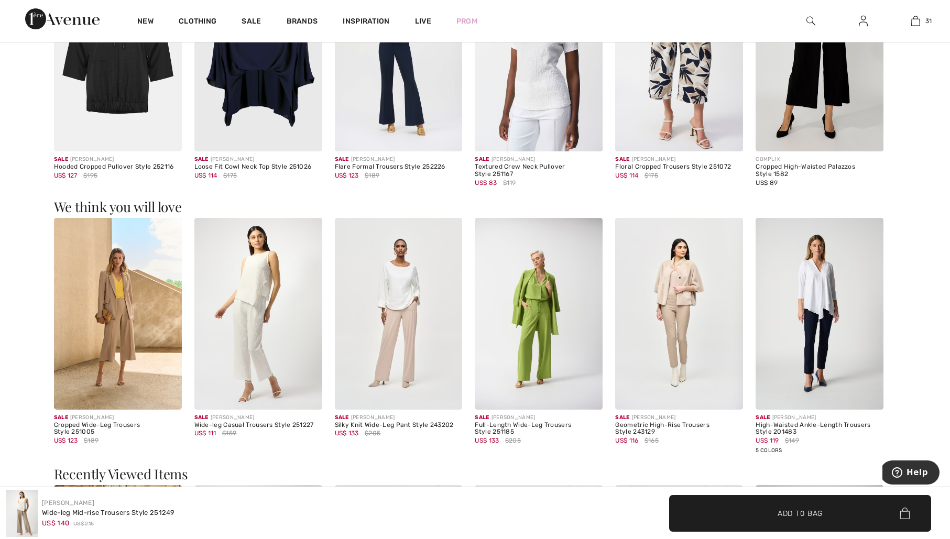
scroll to position [1102, 0]
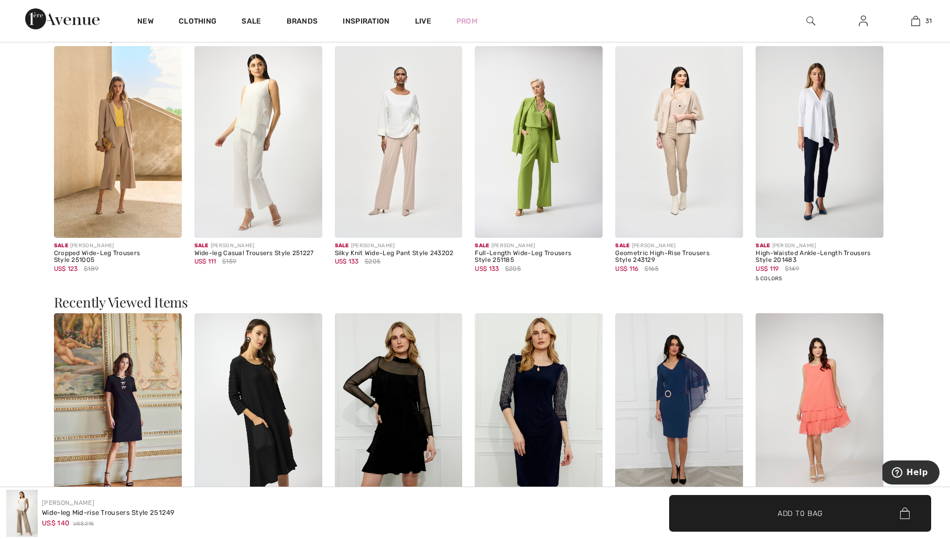
click at [254, 116] on img at bounding box center [258, 142] width 128 height 192
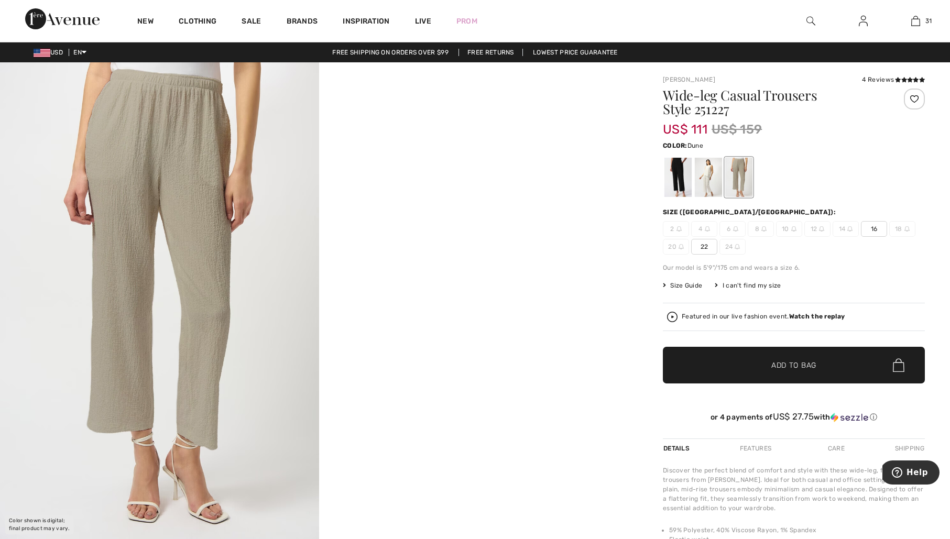
drag, startPoint x: 721, startPoint y: 80, endPoint x: 662, endPoint y: 82, distance: 58.7
click at [662, 82] on div "Joseph Ribkoff 4 Reviews 4 Reviews Wide-leg Casual Trousers Style 251227 US$ 11…" at bounding box center [794, 395] width 312 height 666
copy link "[PERSON_NAME]"
click at [810, 19] on img at bounding box center [811, 21] width 9 height 13
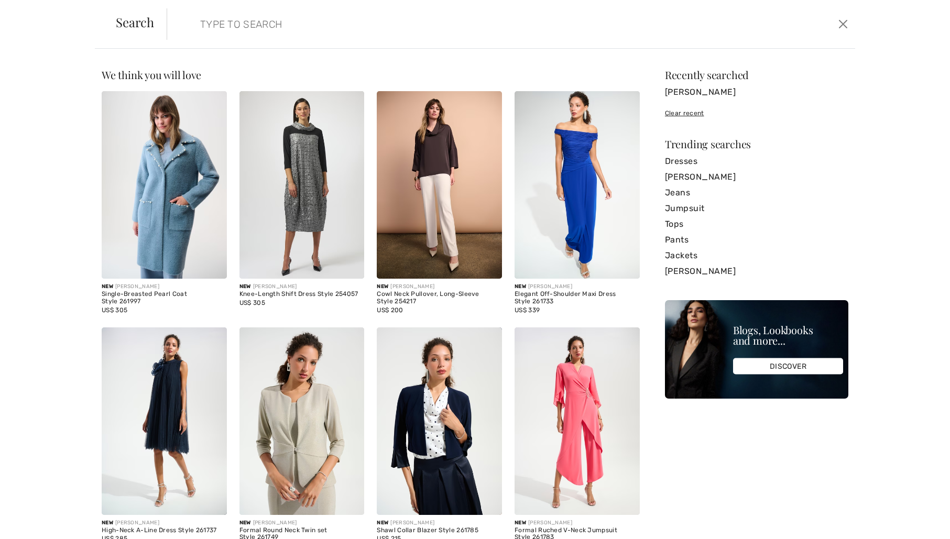
paste input "[PERSON_NAME]"
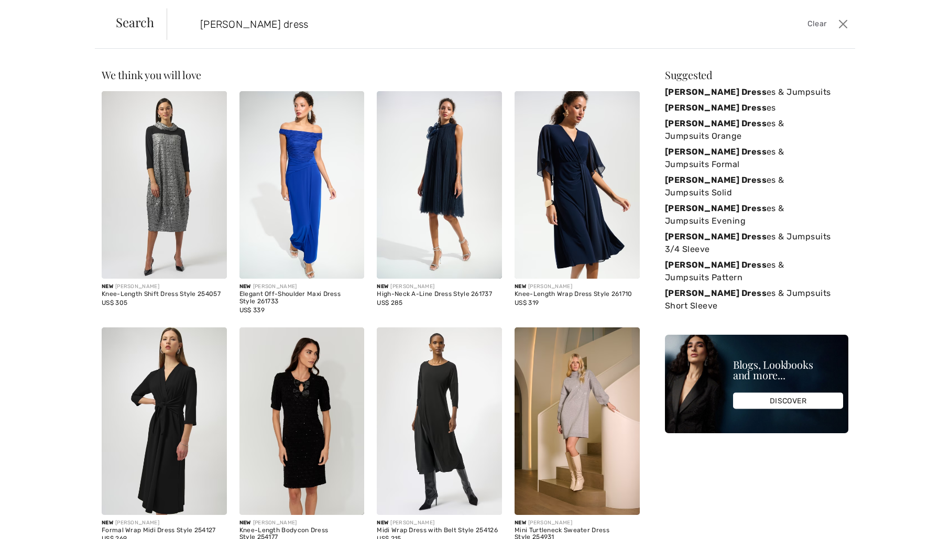
type input "Joseph Ribkoff dress"
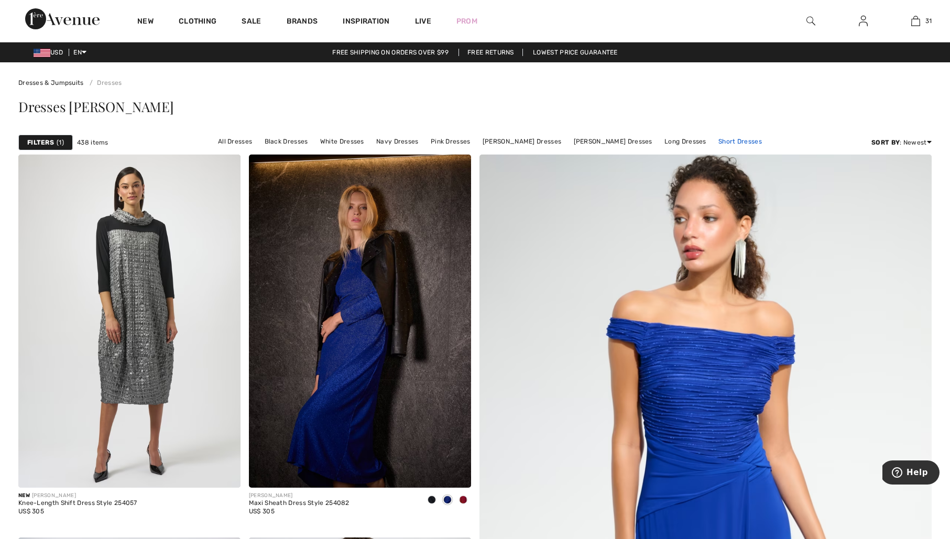
click at [727, 140] on link "Short Dresses" at bounding box center [740, 142] width 54 height 14
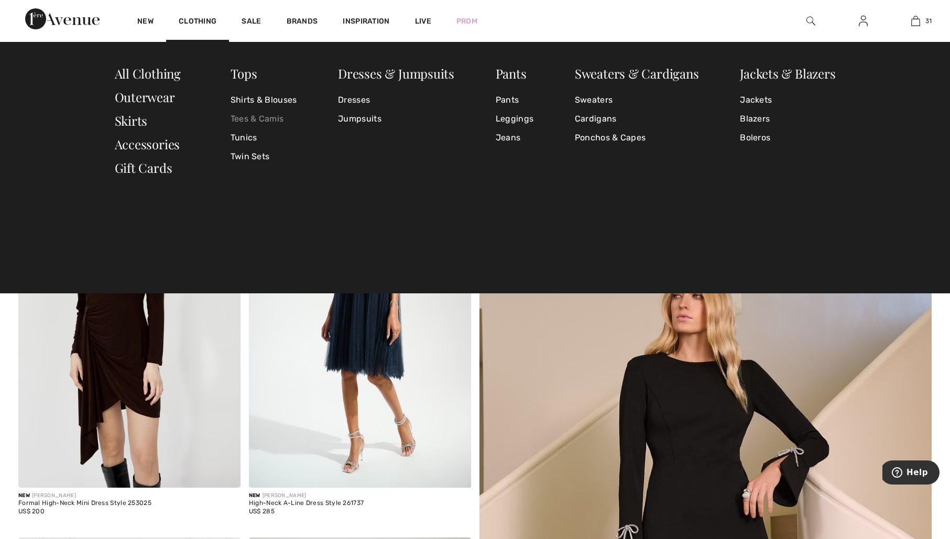
click at [265, 119] on link "Tees & Camis" at bounding box center [264, 119] width 67 height 19
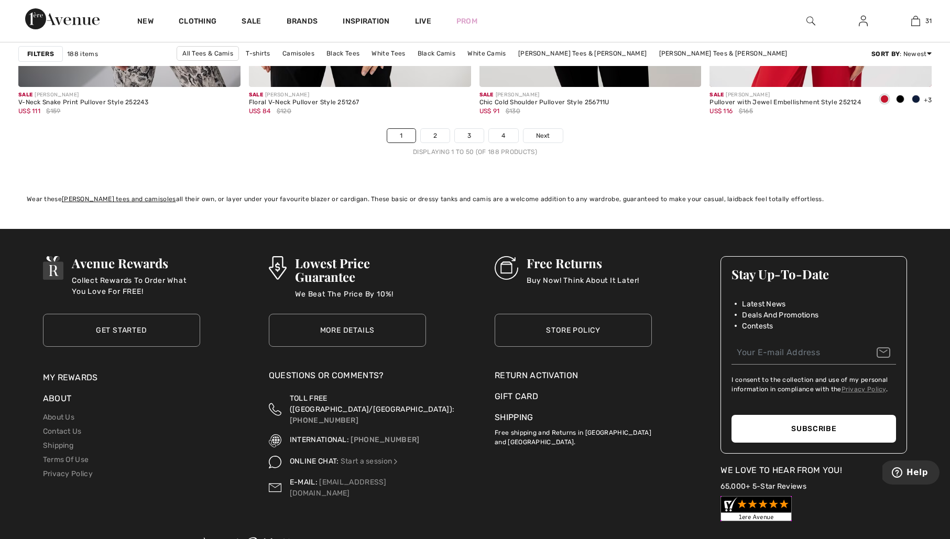
scroll to position [5856, 0]
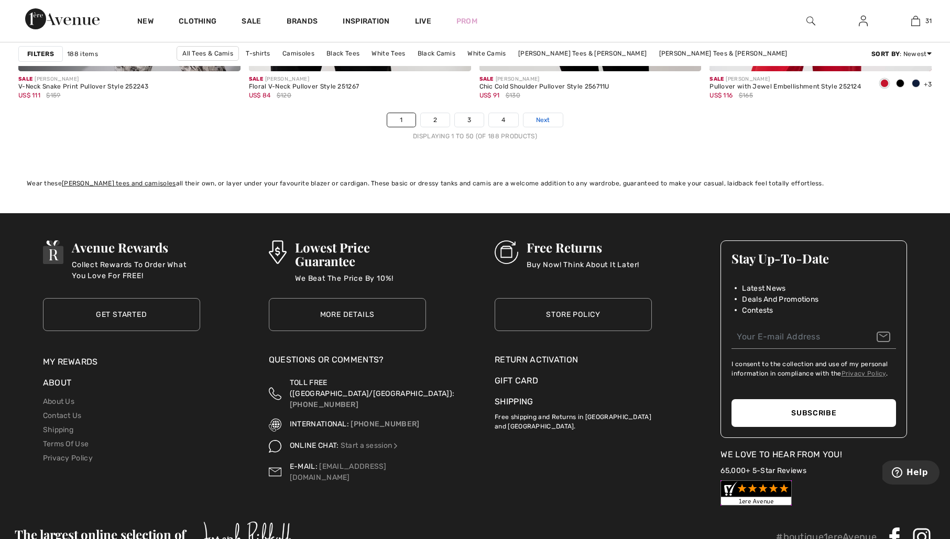
click at [552, 123] on link "Next" at bounding box center [543, 120] width 39 height 14
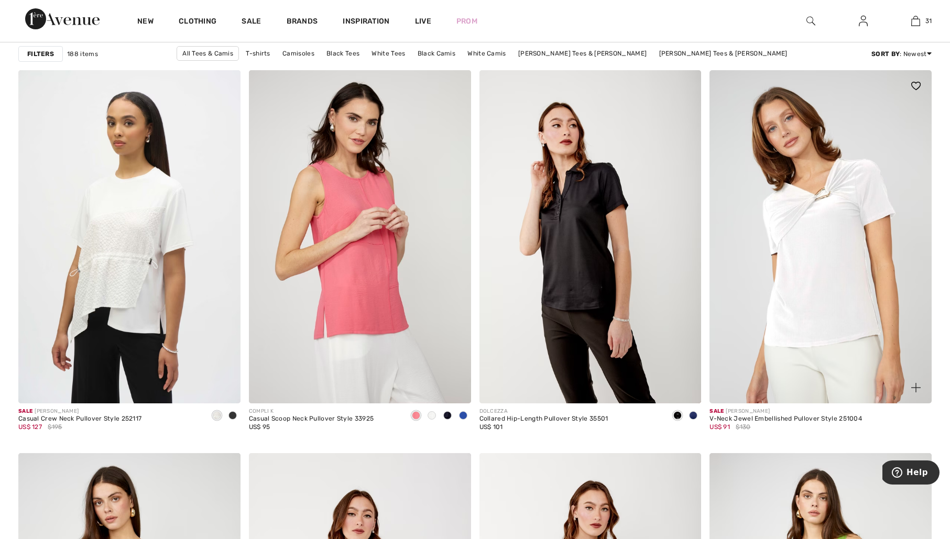
scroll to position [1759, 0]
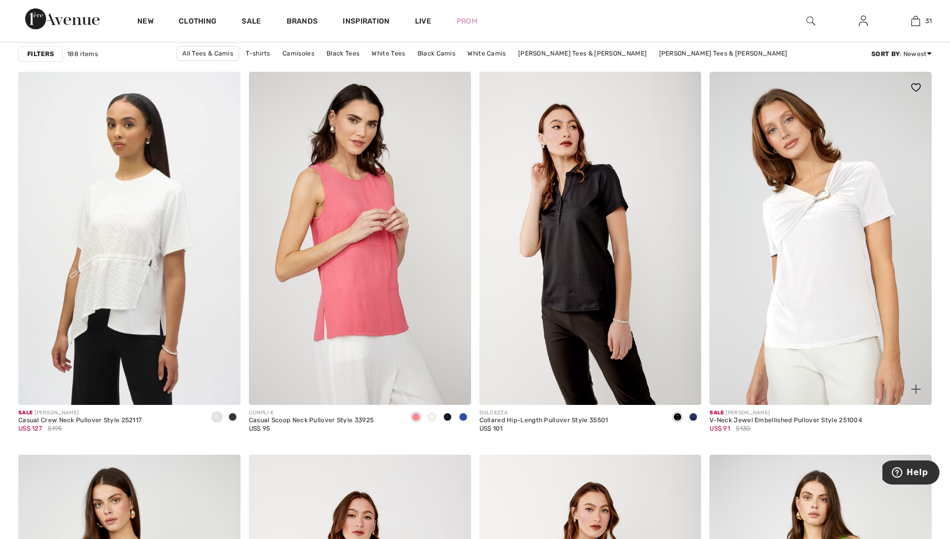
click at [836, 232] on img at bounding box center [821, 238] width 222 height 333
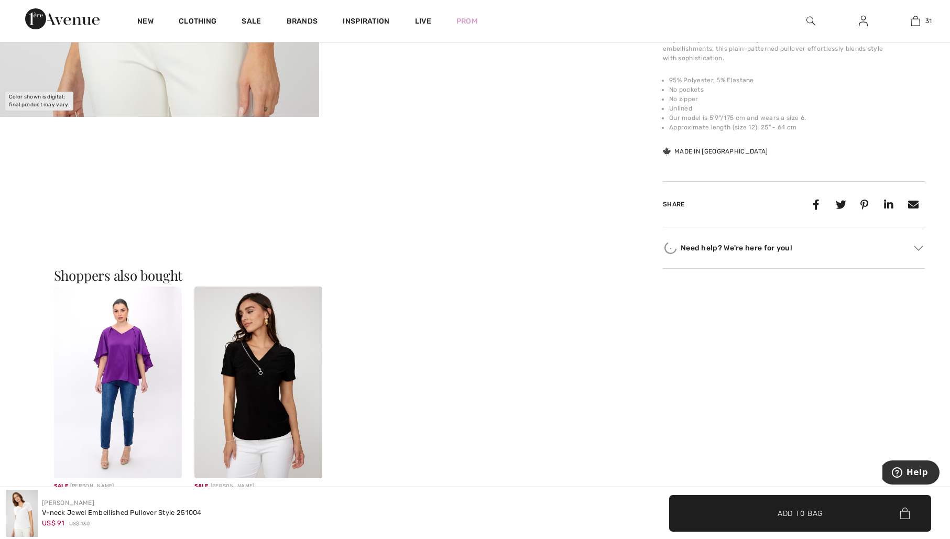
scroll to position [433, 0]
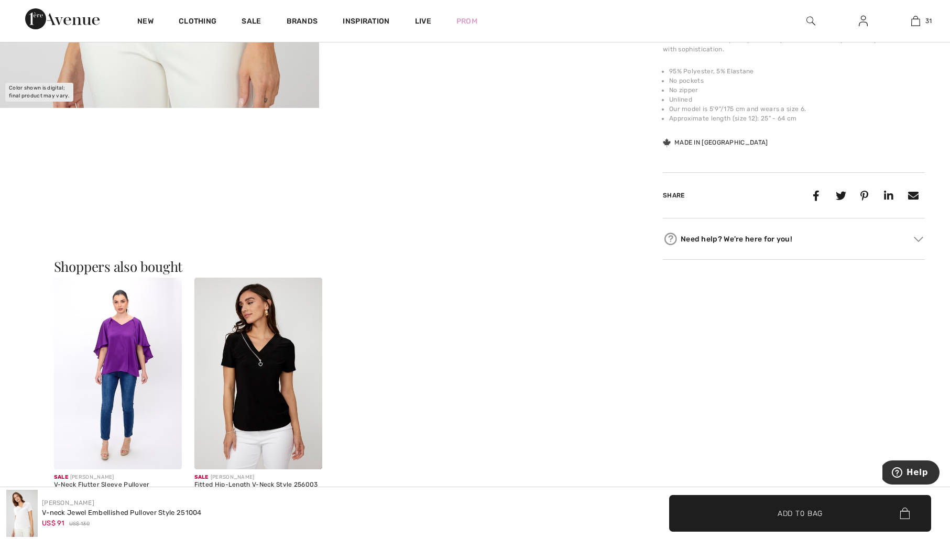
click at [260, 366] on img at bounding box center [258, 374] width 128 height 192
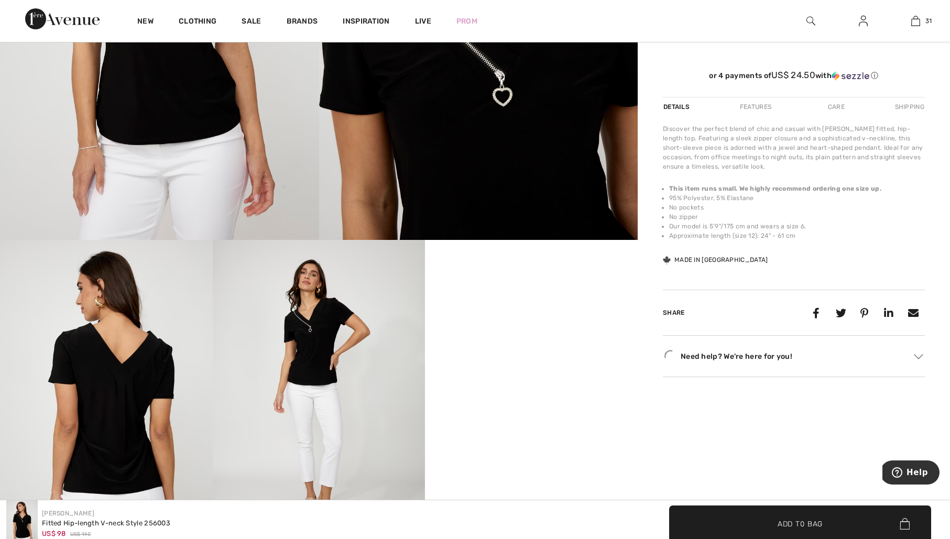
scroll to position [361, 0]
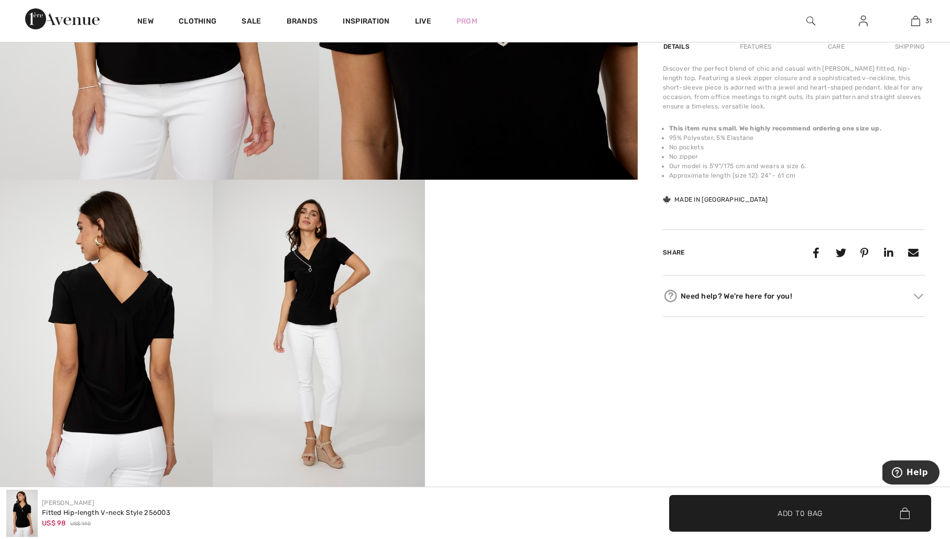
click at [321, 301] on img at bounding box center [319, 339] width 213 height 319
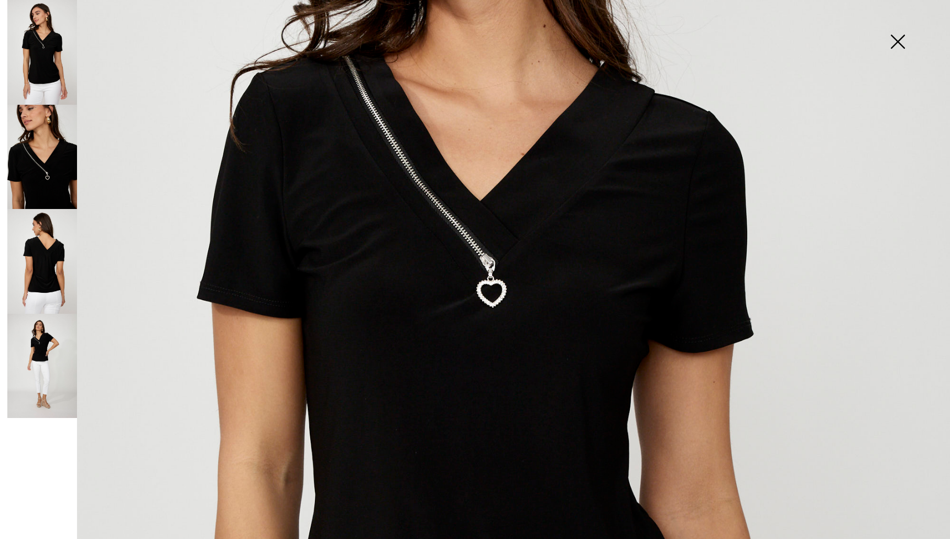
scroll to position [0, 0]
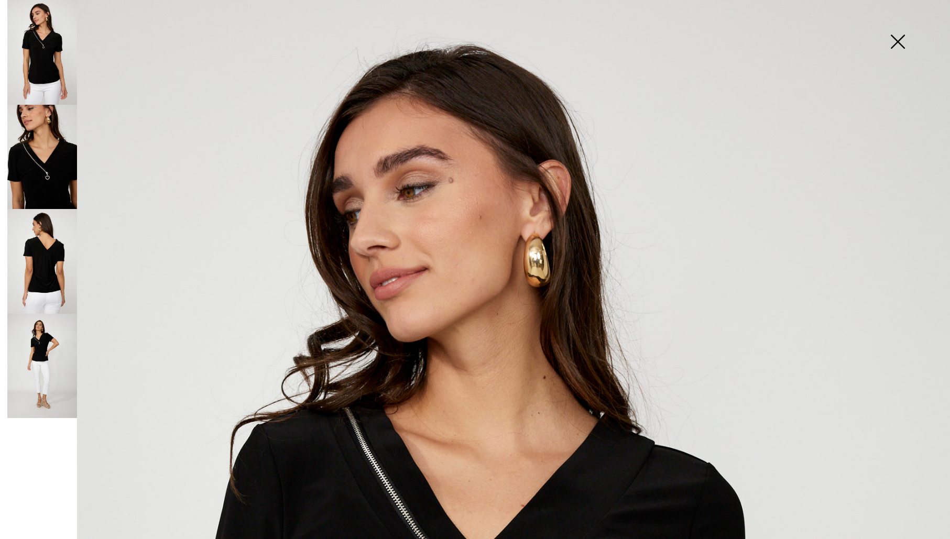
click at [898, 41] on img at bounding box center [897, 43] width 52 height 54
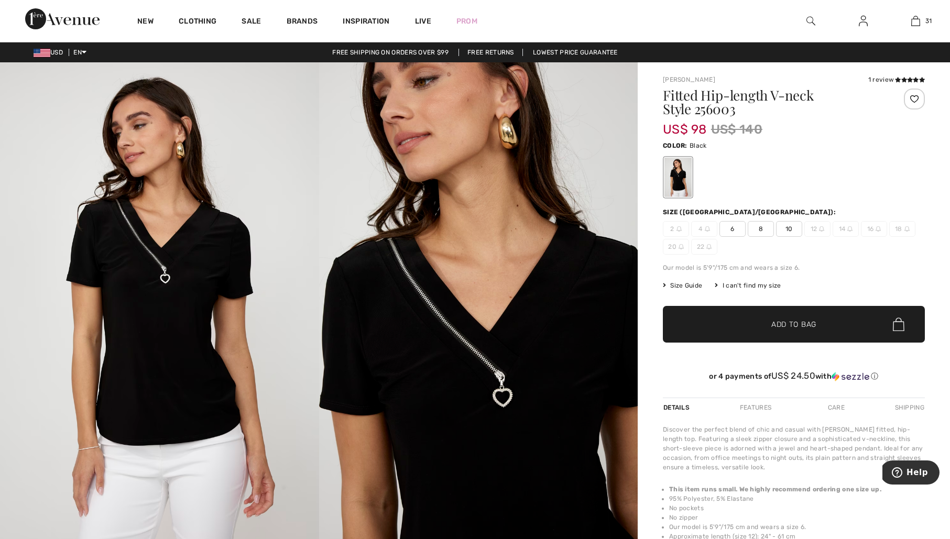
click at [793, 226] on span "10" at bounding box center [789, 229] width 26 height 16
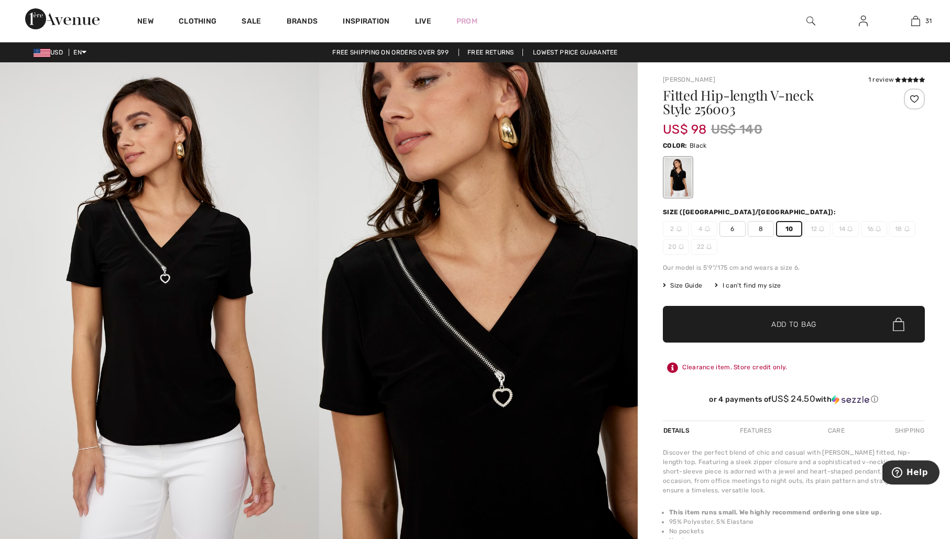
click at [784, 319] on span "Add to Bag" at bounding box center [793, 324] width 45 height 11
click at [419, 19] on link "Live" at bounding box center [423, 21] width 16 height 11
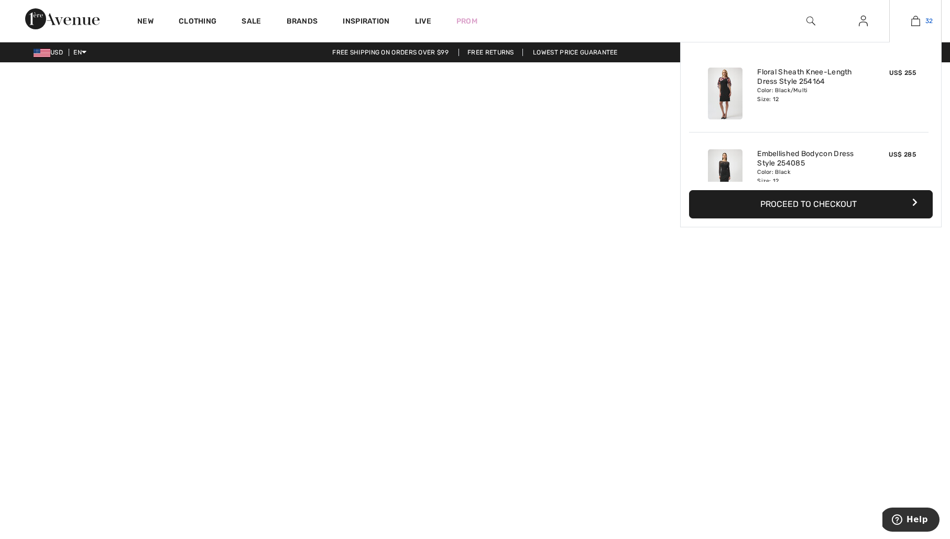
click at [918, 16] on img at bounding box center [915, 21] width 9 height 13
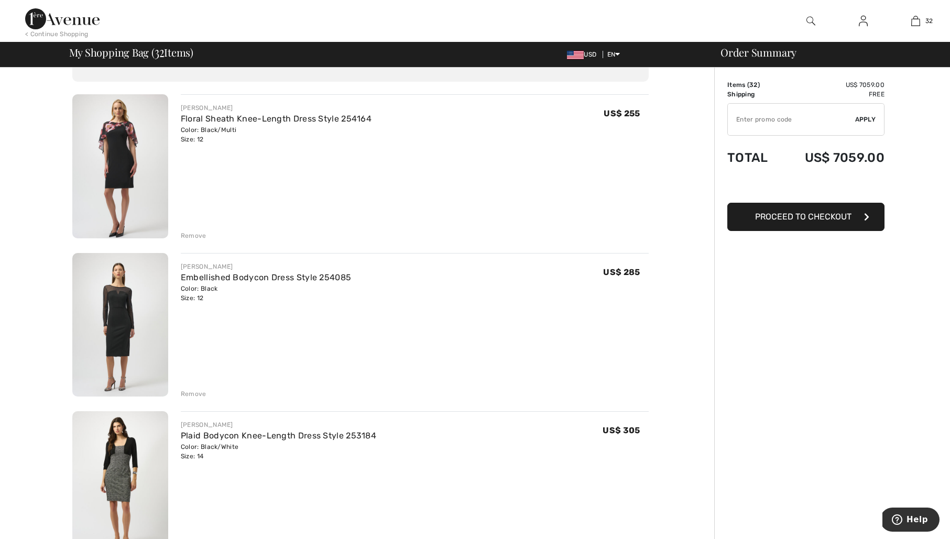
scroll to position [68, 0]
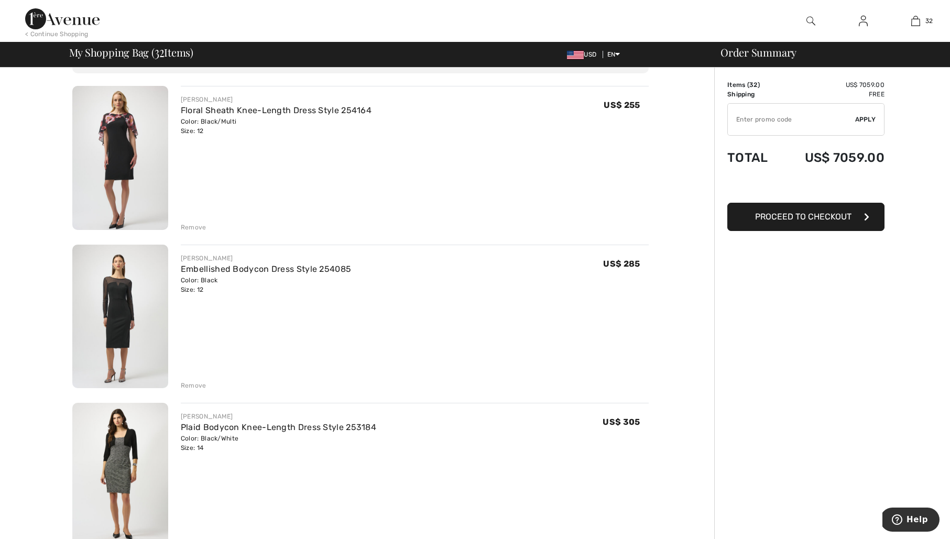
click at [198, 385] on div "Remove" at bounding box center [194, 385] width 26 height 9
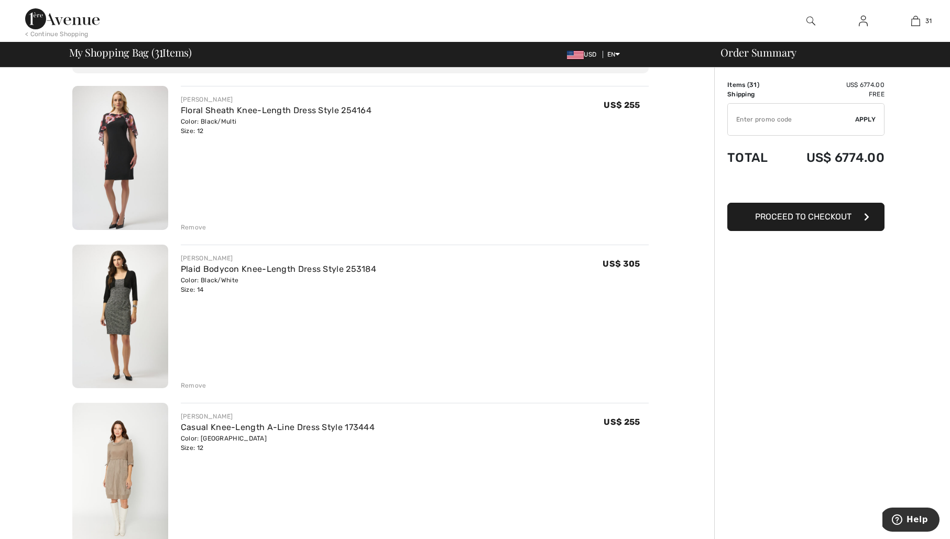
click at [198, 385] on div "Remove" at bounding box center [194, 385] width 26 height 9
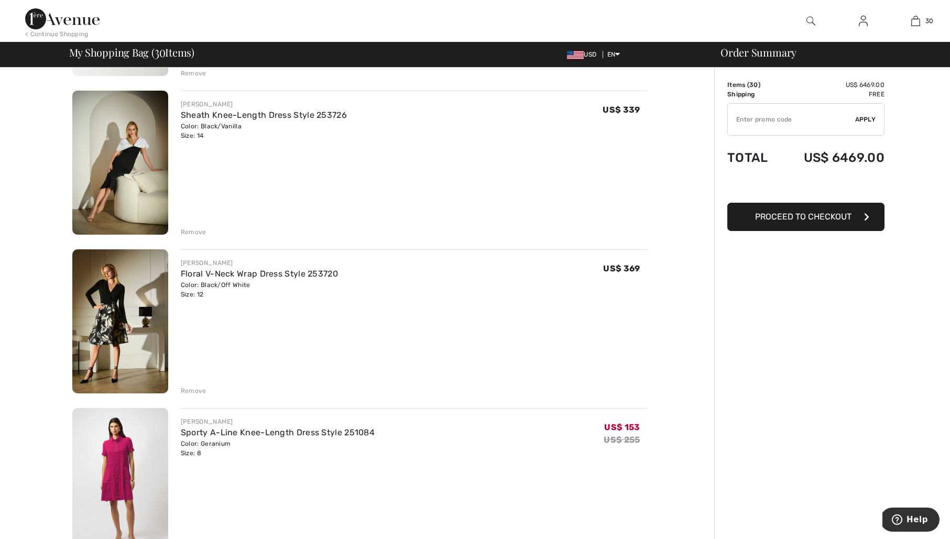
scroll to position [384, 0]
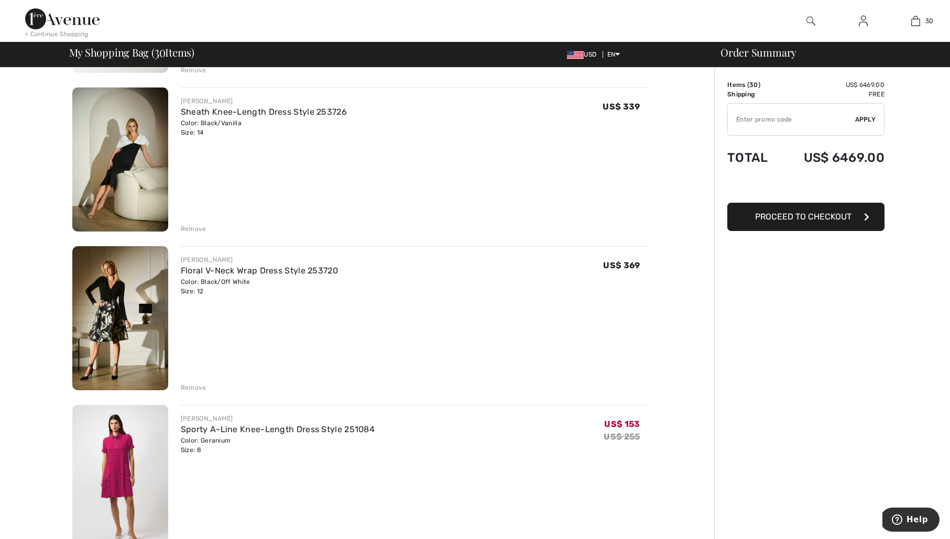
click at [198, 387] on div "Remove" at bounding box center [194, 387] width 26 height 9
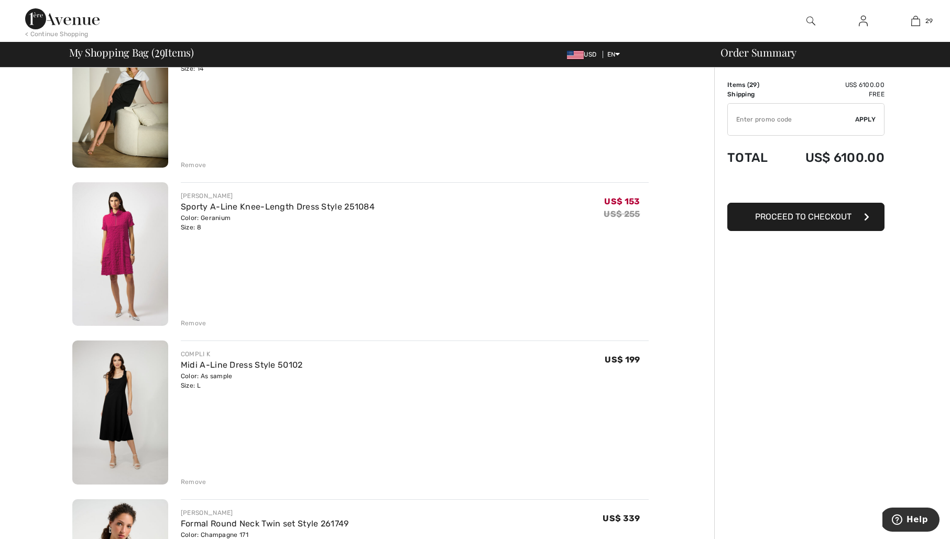
scroll to position [446, 0]
click at [128, 278] on img at bounding box center [120, 255] width 96 height 144
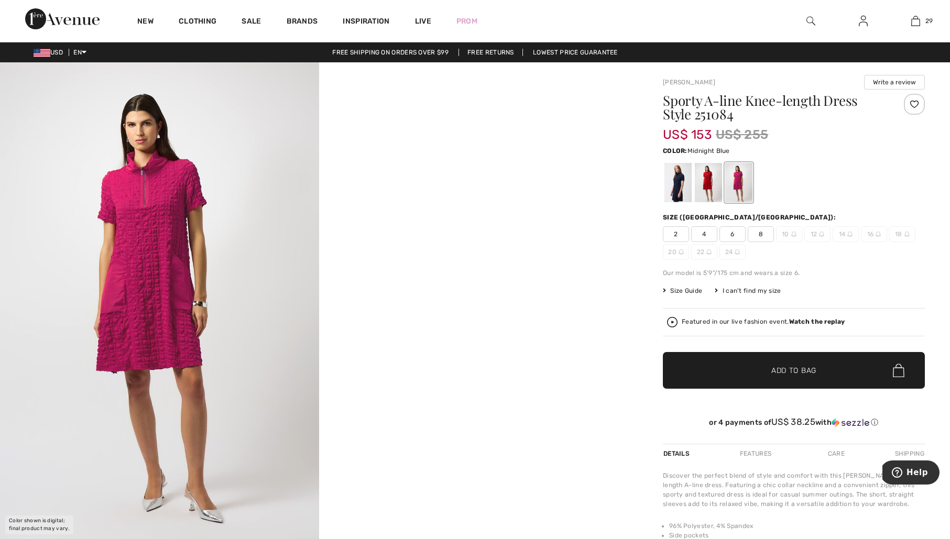
click at [682, 188] on div at bounding box center [677, 182] width 27 height 39
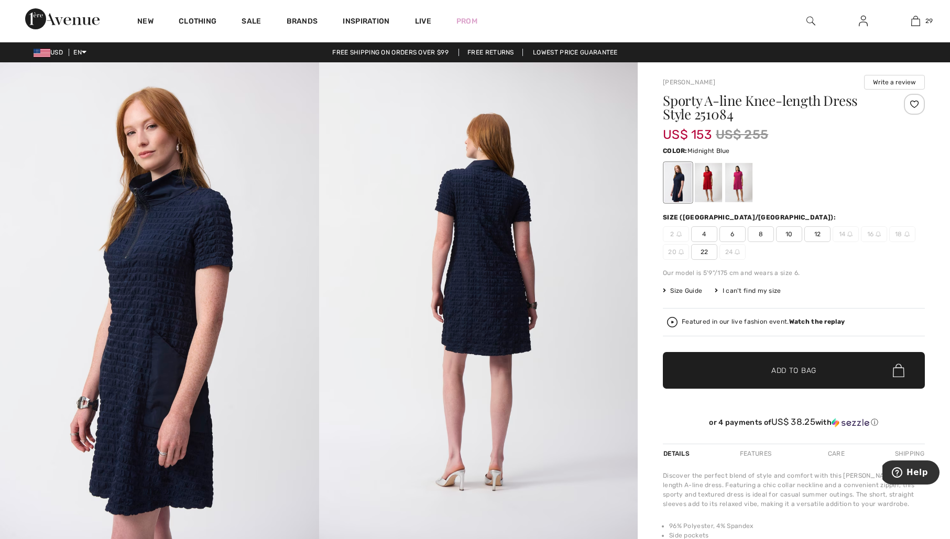
click at [821, 234] on span "12" at bounding box center [817, 234] width 26 height 16
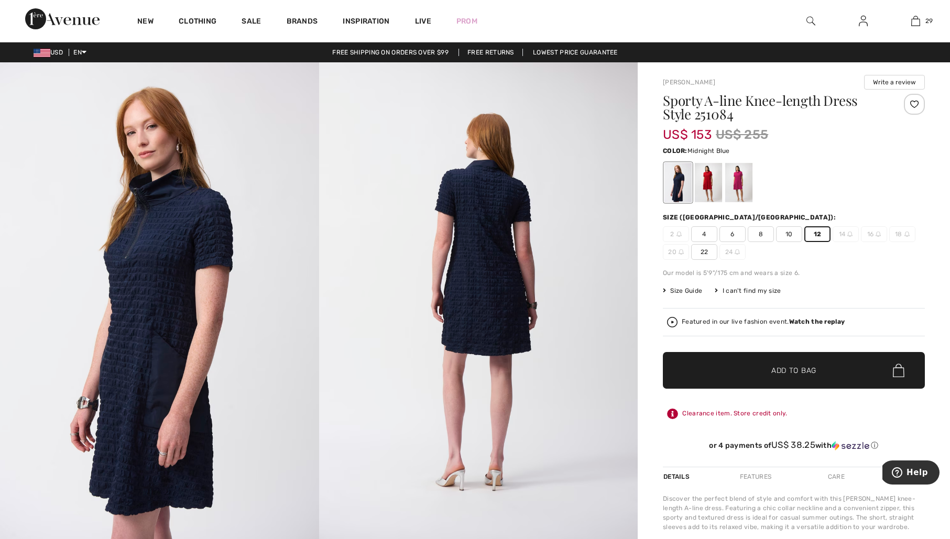
click at [786, 367] on span "Add to Bag" at bounding box center [793, 370] width 45 height 11
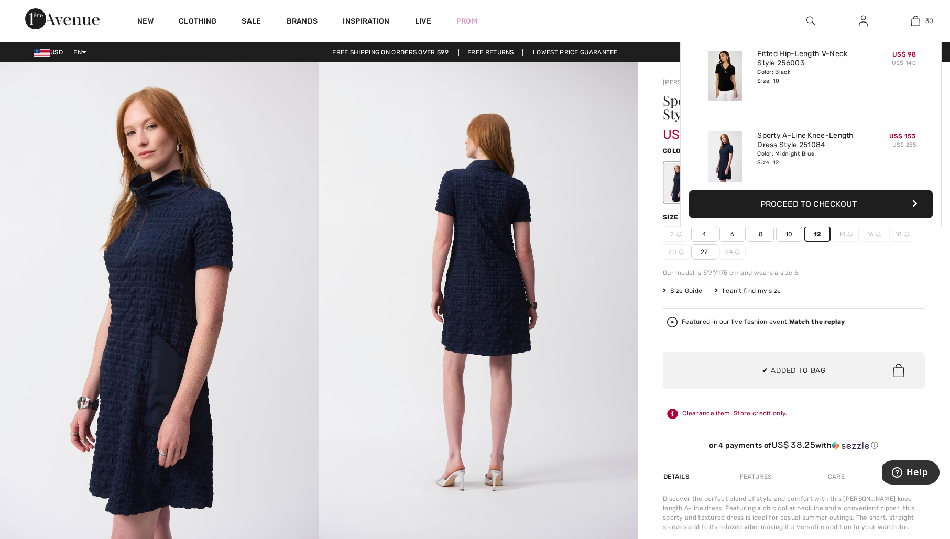
scroll to position [2322, 0]
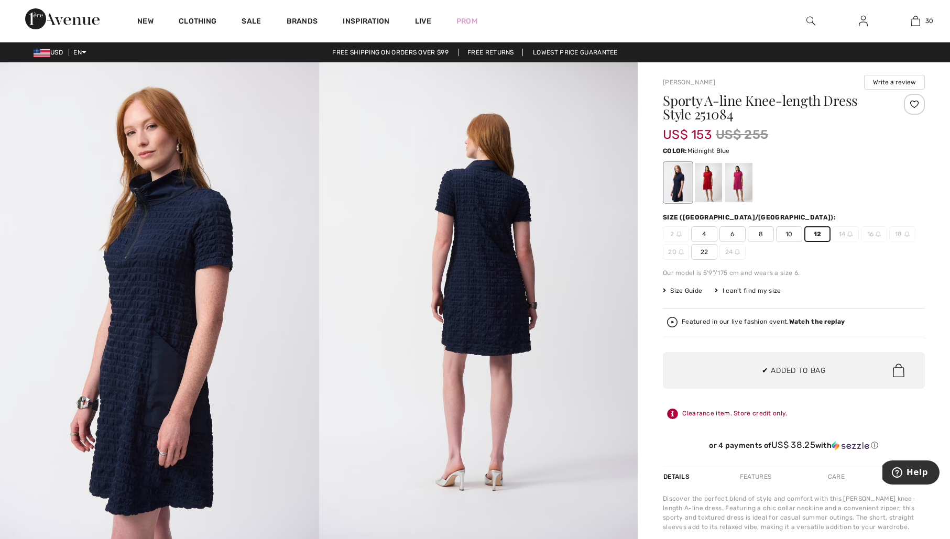
drag, startPoint x: 649, startPoint y: 220, endPoint x: 710, endPoint y: 192, distance: 66.8
click at [706, 178] on div at bounding box center [708, 182] width 27 height 39
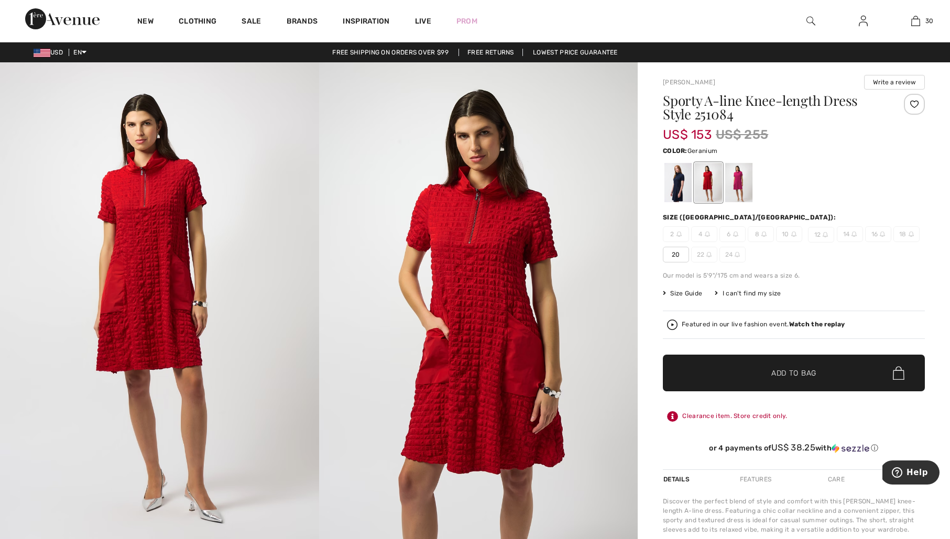
click at [743, 178] on div at bounding box center [738, 182] width 27 height 39
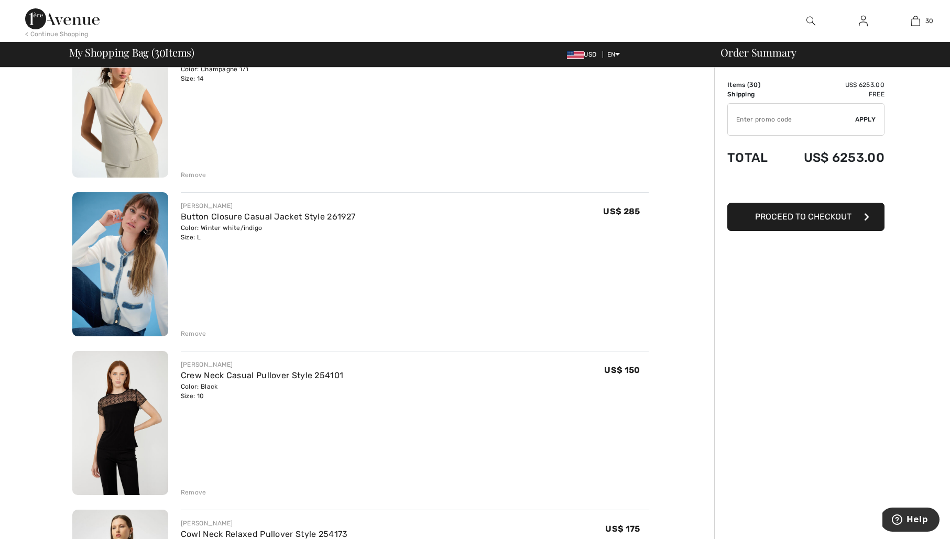
scroll to position [1710, 0]
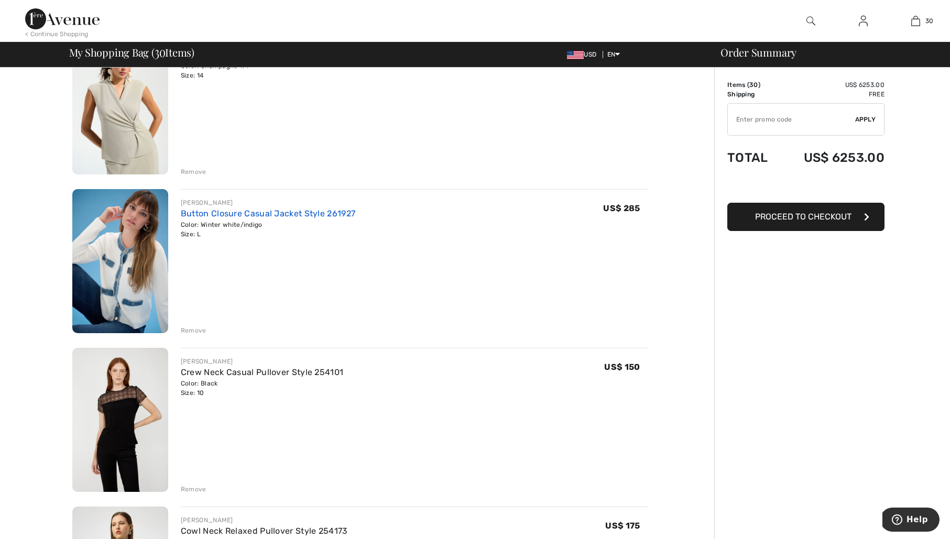
click at [284, 215] on link "Button Closure Casual Jacket Style 261927" at bounding box center [268, 214] width 175 height 10
click at [202, 332] on div "Remove" at bounding box center [194, 330] width 26 height 9
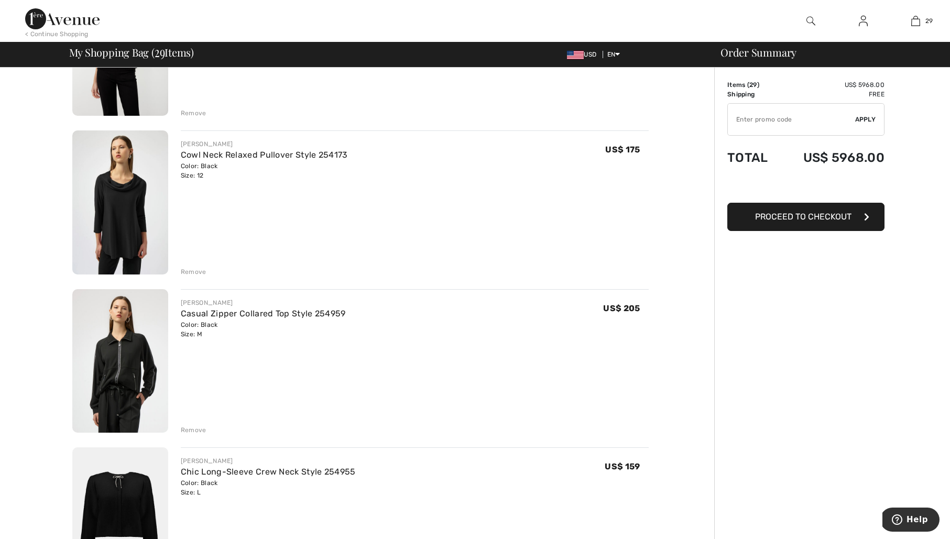
scroll to position [1931, 0]
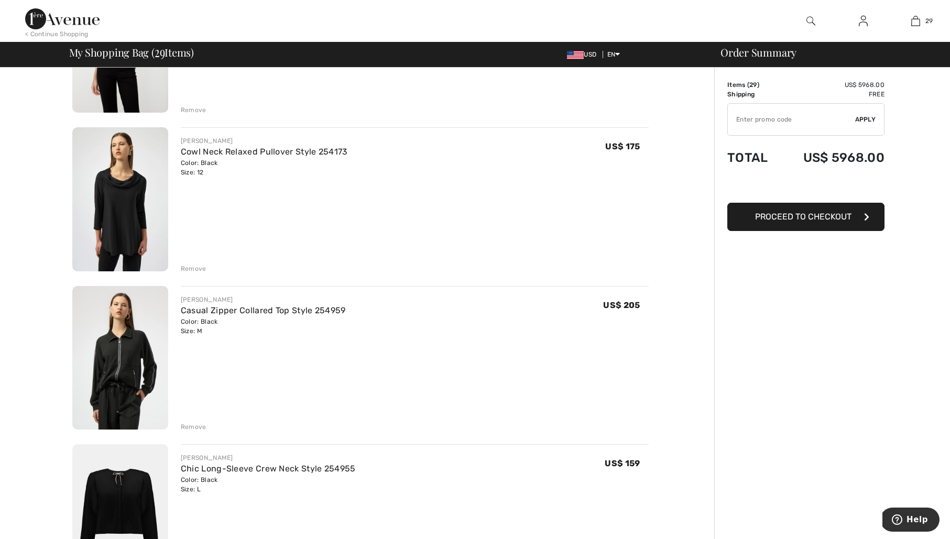
drag, startPoint x: 195, startPoint y: 424, endPoint x: 205, endPoint y: 423, distance: 10.1
click at [195, 424] on div "Remove" at bounding box center [194, 426] width 26 height 9
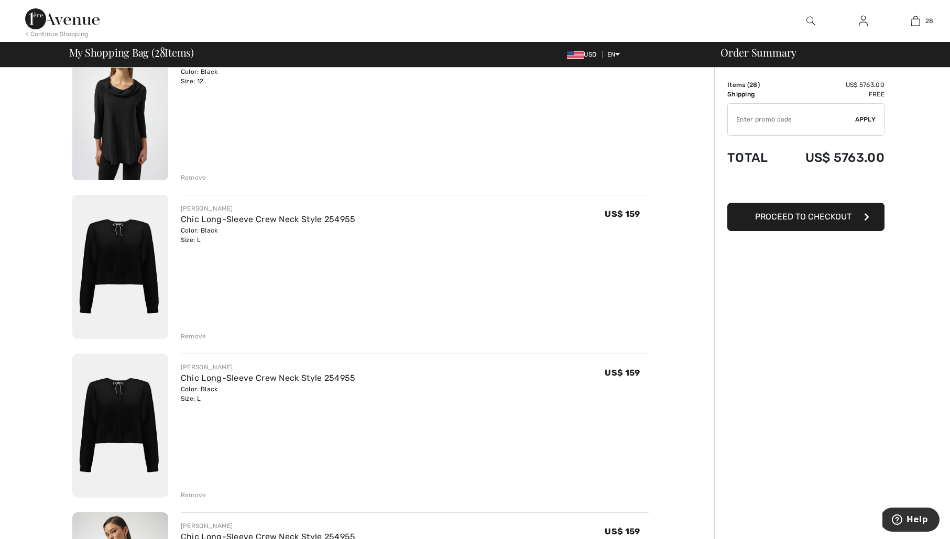
scroll to position [2024, 0]
click at [194, 333] on div "Remove" at bounding box center [194, 334] width 26 height 9
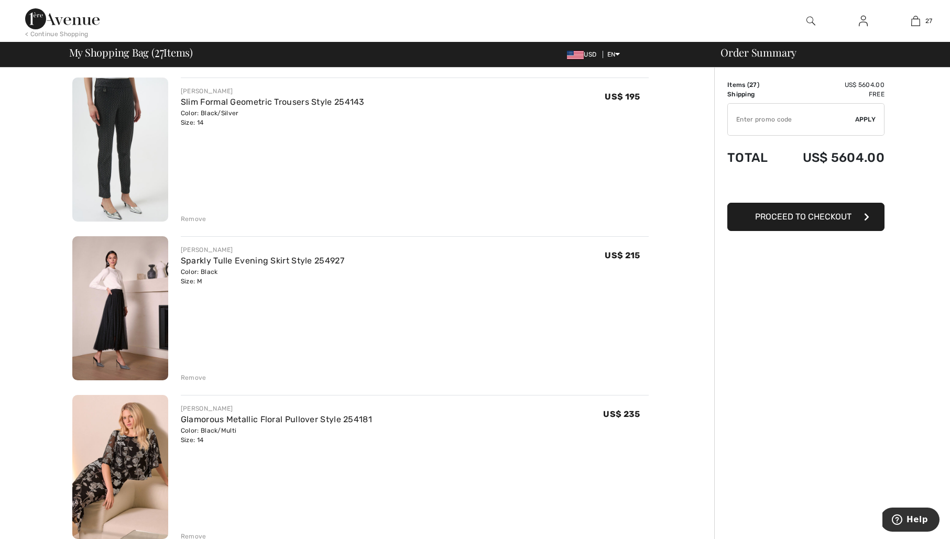
scroll to position [2461, 0]
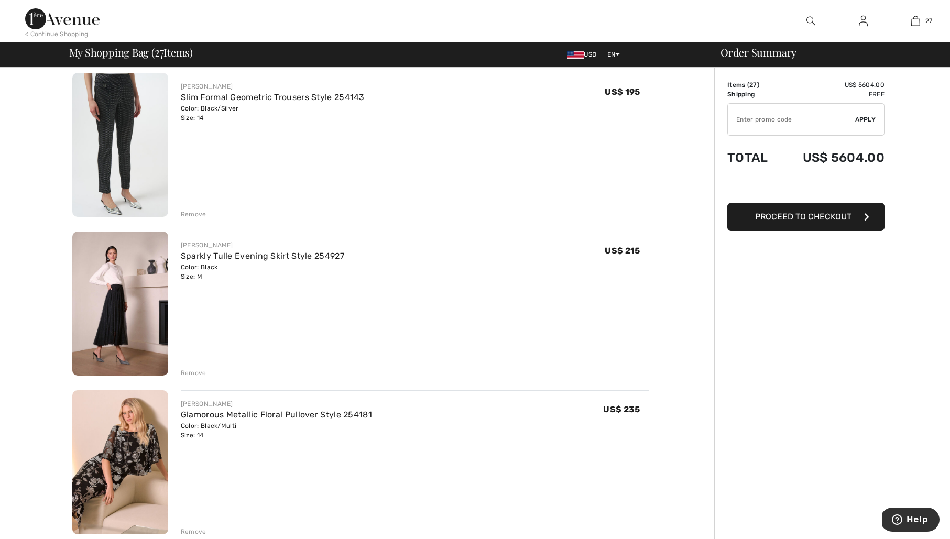
drag, startPoint x: 199, startPoint y: 372, endPoint x: 210, endPoint y: 370, distance: 11.2
click at [199, 372] on div "Remove" at bounding box center [194, 372] width 26 height 9
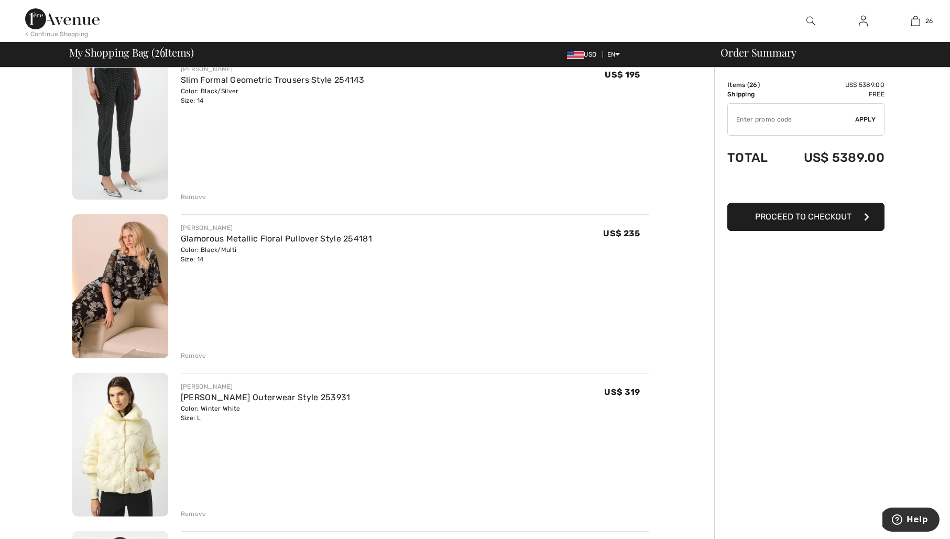
scroll to position [2480, 0]
click at [188, 354] on div "Remove" at bounding box center [194, 354] width 26 height 9
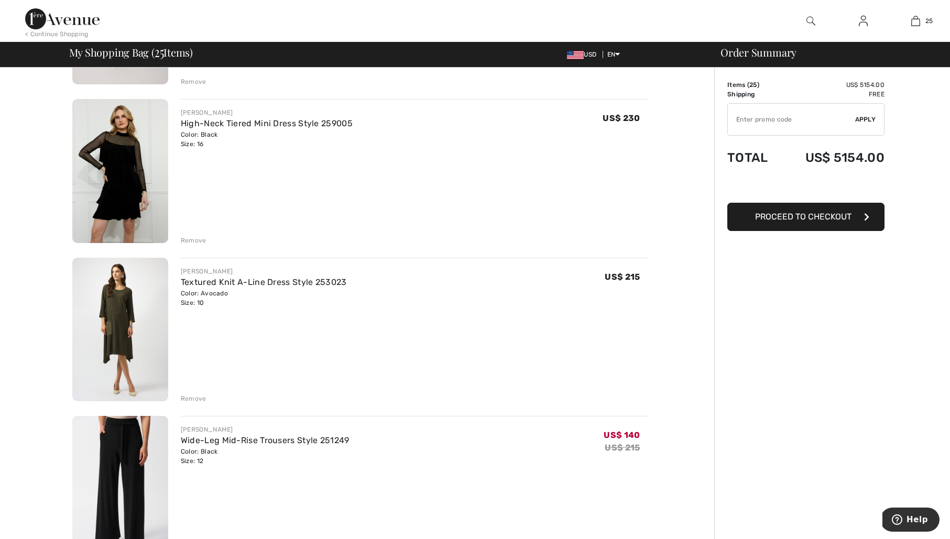
scroll to position [3233, 0]
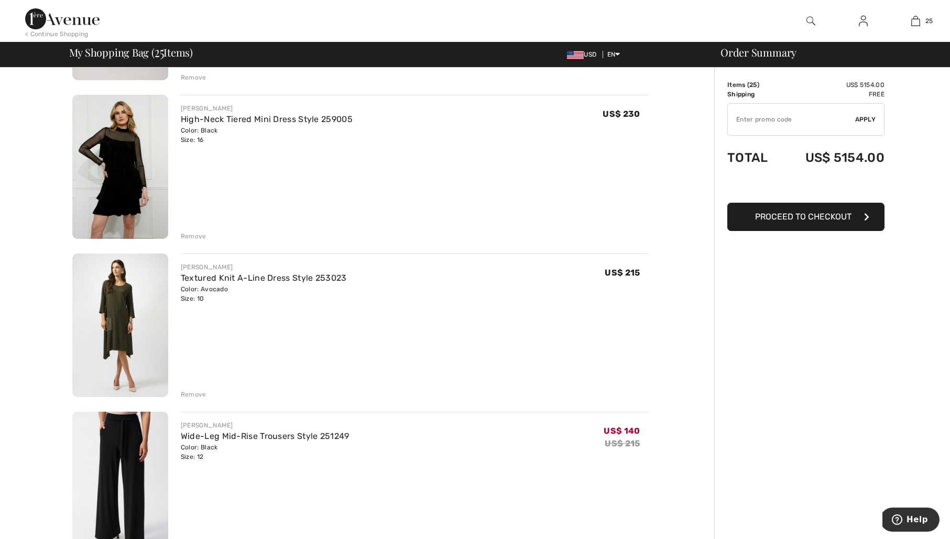
click at [190, 393] on div "Remove" at bounding box center [194, 394] width 26 height 9
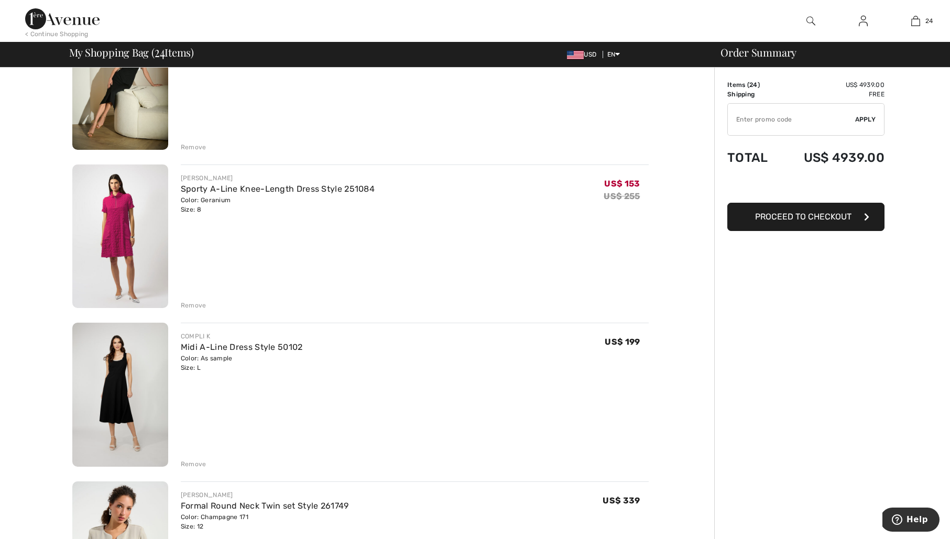
scroll to position [464, 0]
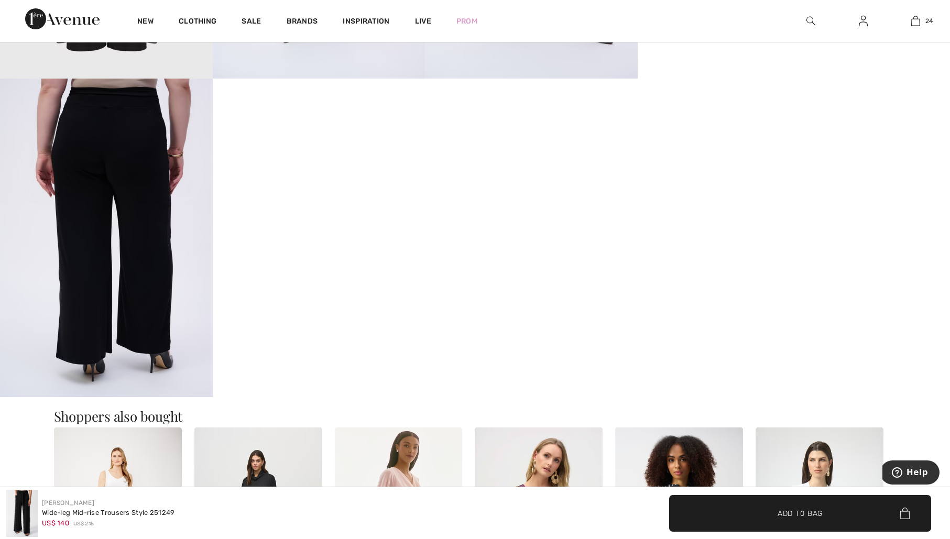
scroll to position [1102, 0]
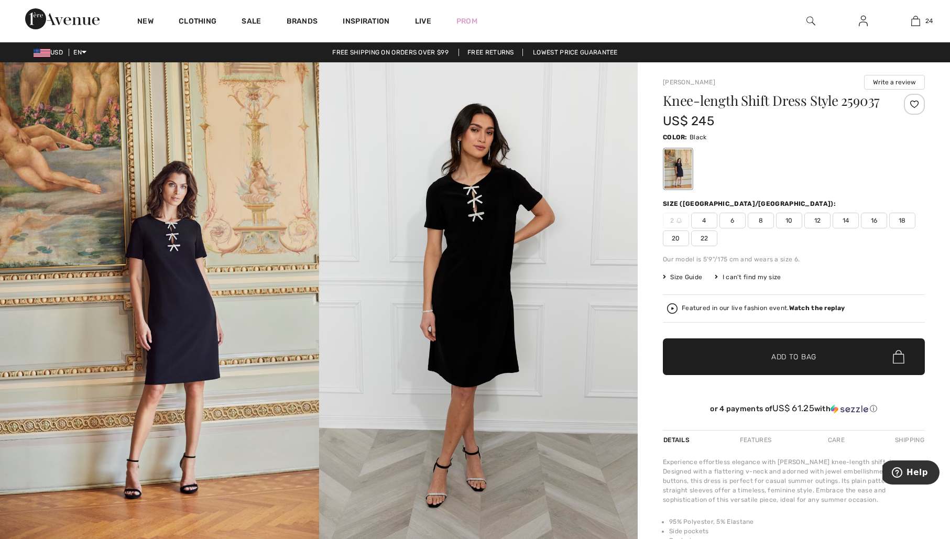
click at [809, 19] on img at bounding box center [811, 21] width 9 height 13
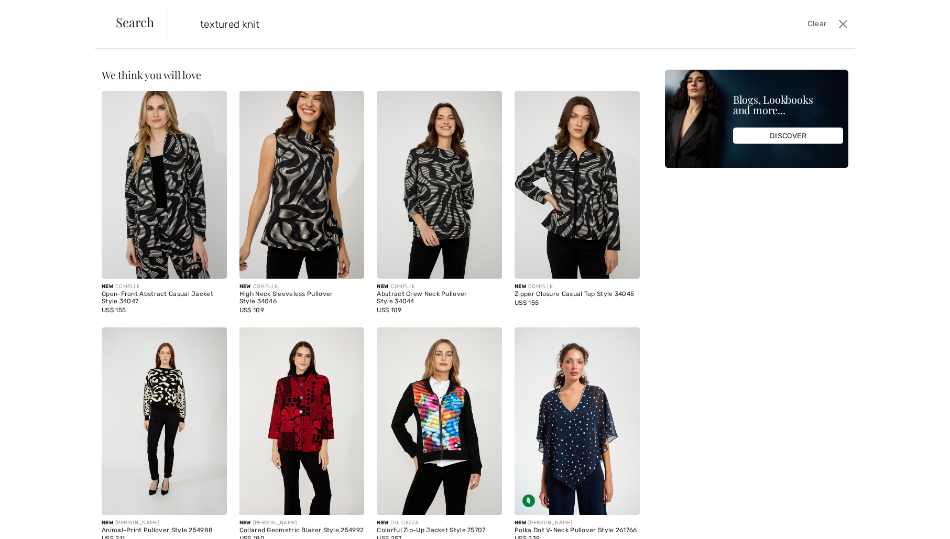
type input "textured knit"
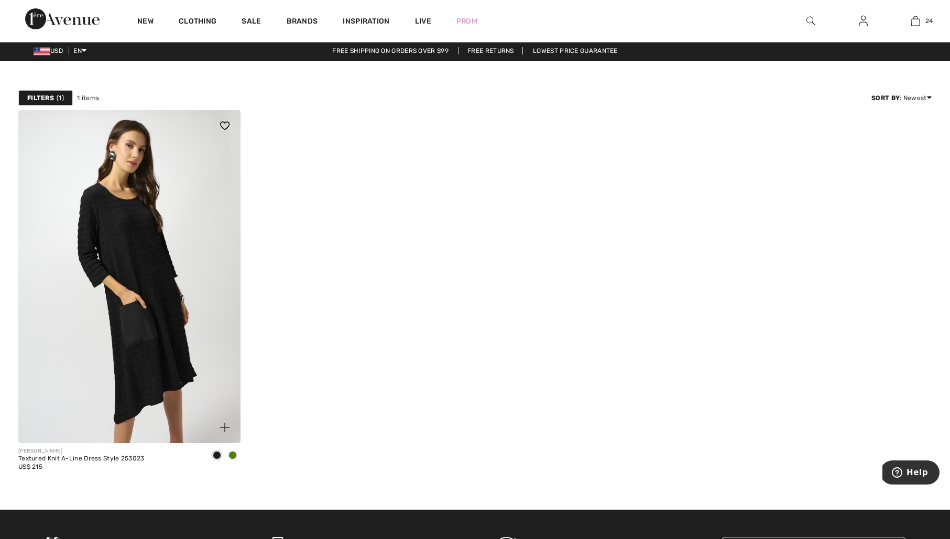
click at [143, 307] on img at bounding box center [129, 276] width 222 height 333
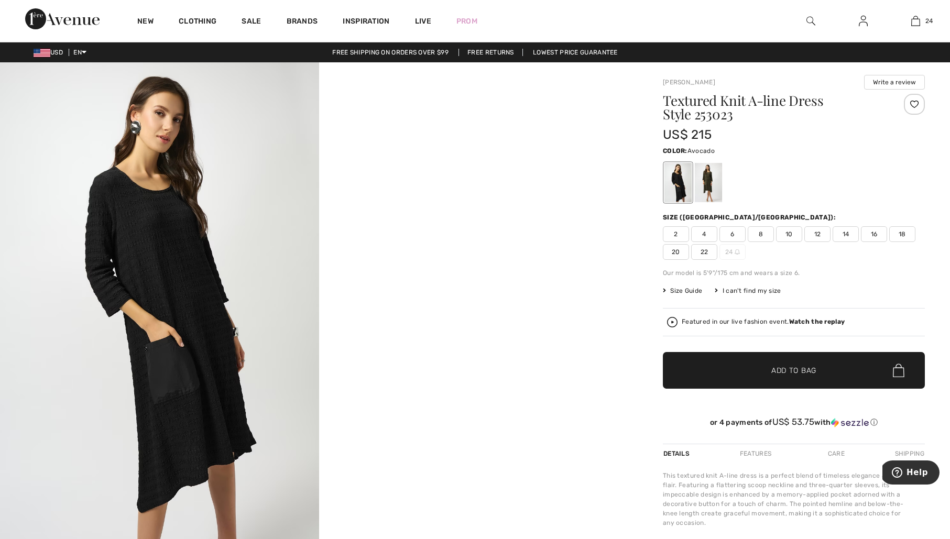
click at [711, 179] on div at bounding box center [708, 182] width 27 height 39
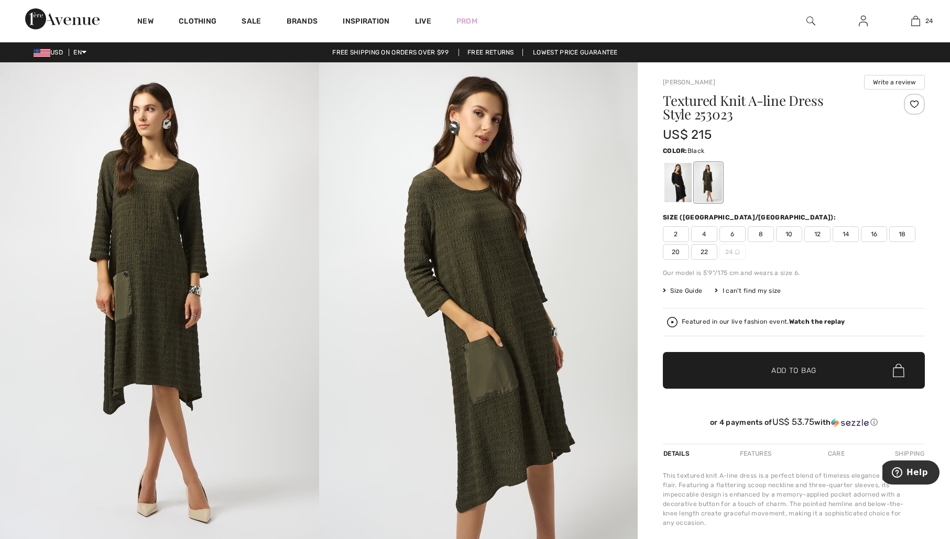
click at [674, 181] on div at bounding box center [677, 182] width 27 height 39
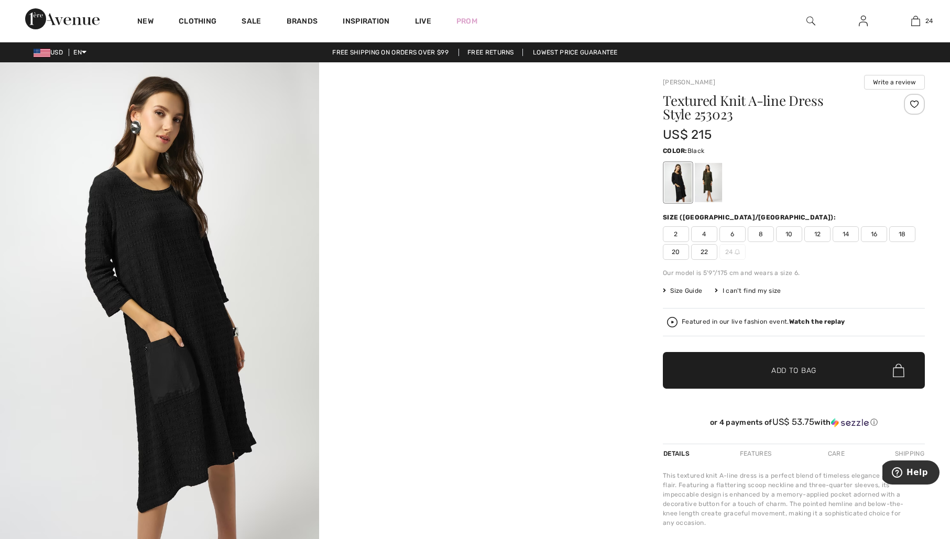
click at [687, 185] on div at bounding box center [677, 182] width 27 height 39
click at [711, 186] on div at bounding box center [708, 182] width 27 height 39
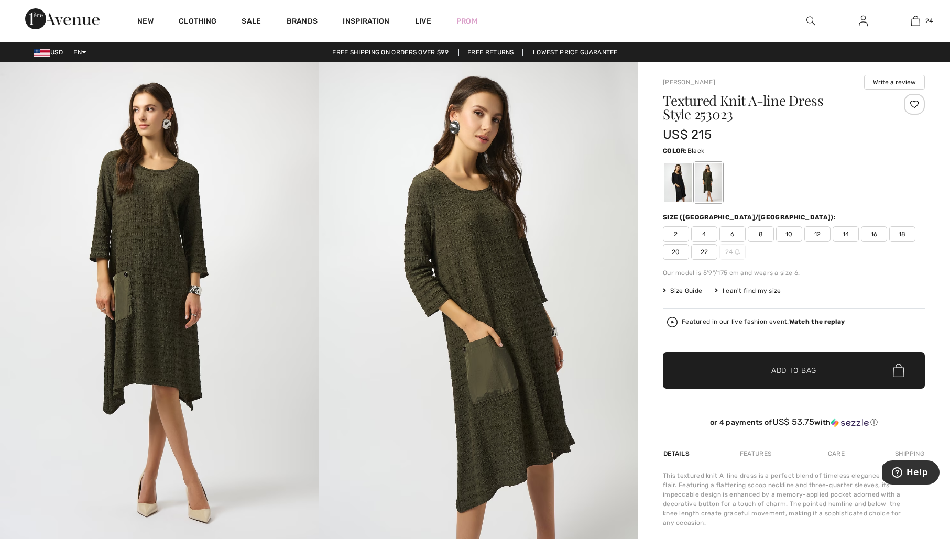
click at [675, 187] on div at bounding box center [677, 182] width 27 height 39
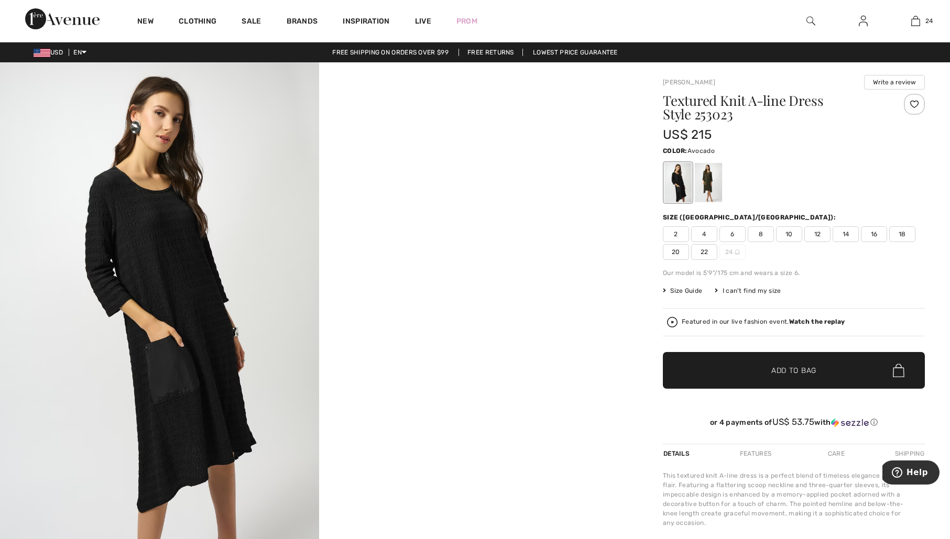
click at [710, 186] on div at bounding box center [708, 182] width 27 height 39
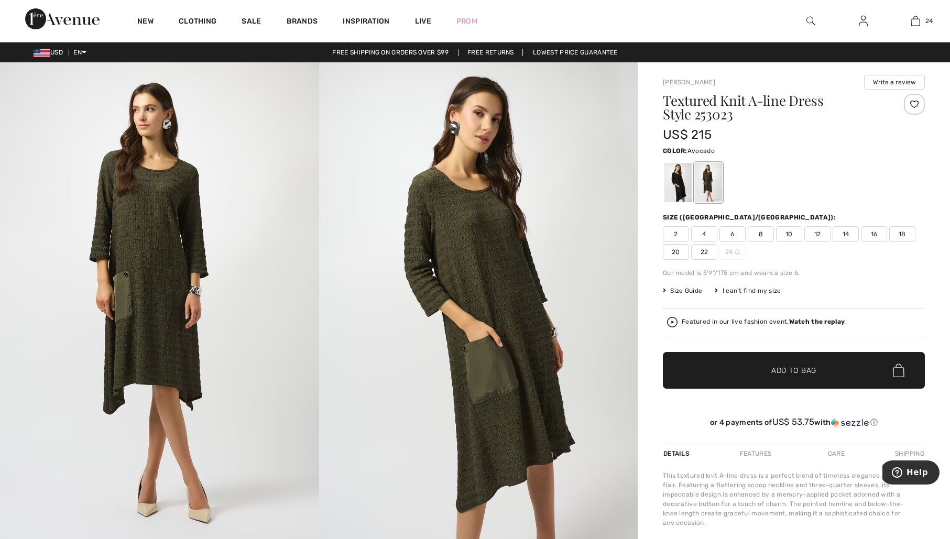
click at [816, 233] on span "12" at bounding box center [817, 234] width 26 height 16
click at [775, 369] on span "Add to Bag" at bounding box center [793, 370] width 45 height 11
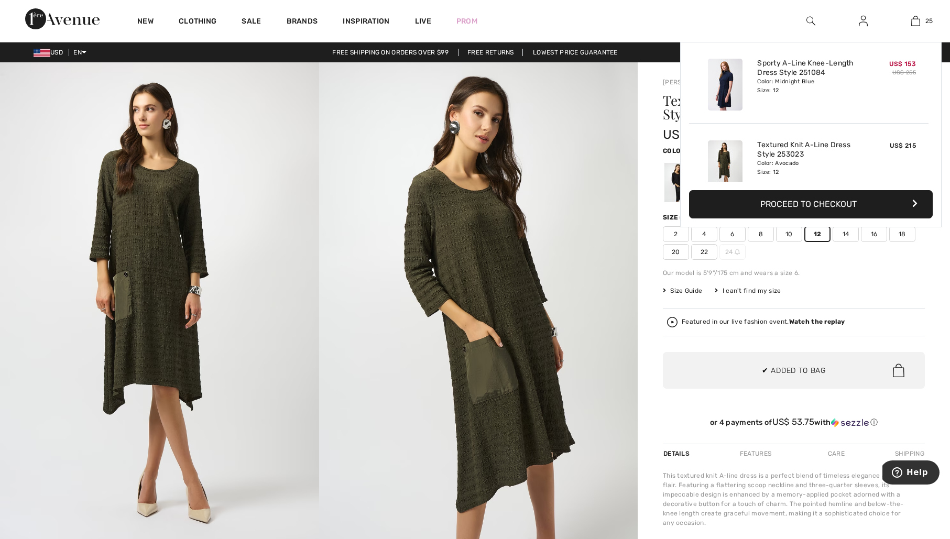
scroll to position [1913, 0]
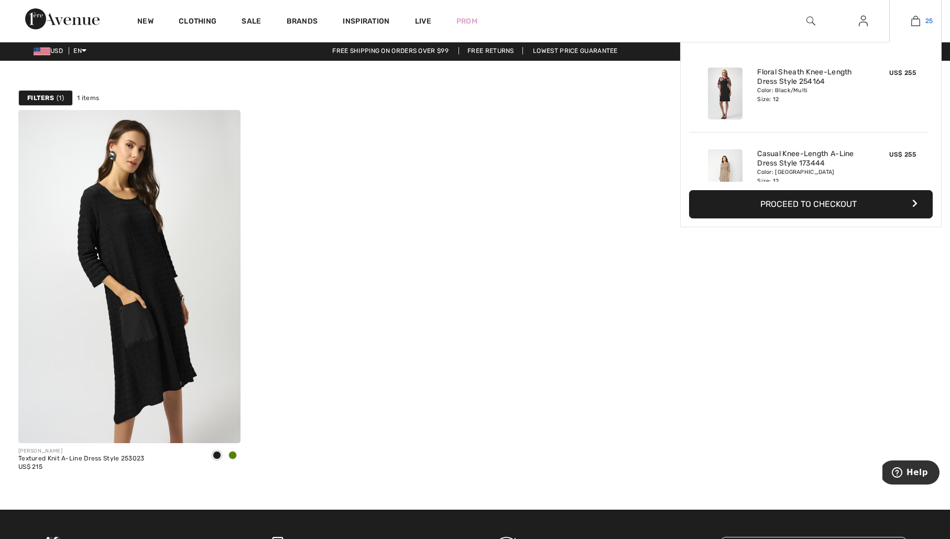
click at [918, 21] on img at bounding box center [915, 21] width 9 height 13
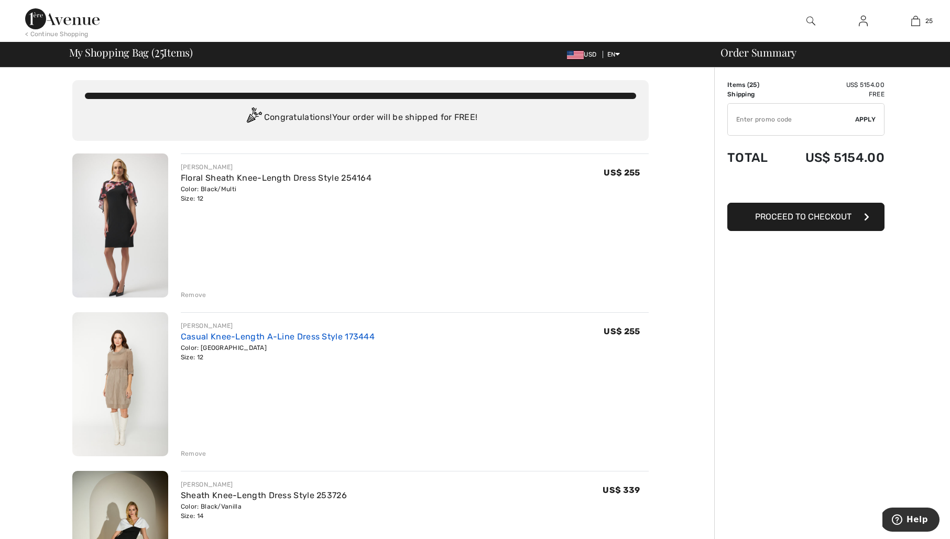
click at [324, 336] on link "Casual Knee-Length A-Line Dress Style 173444" at bounding box center [278, 337] width 194 height 10
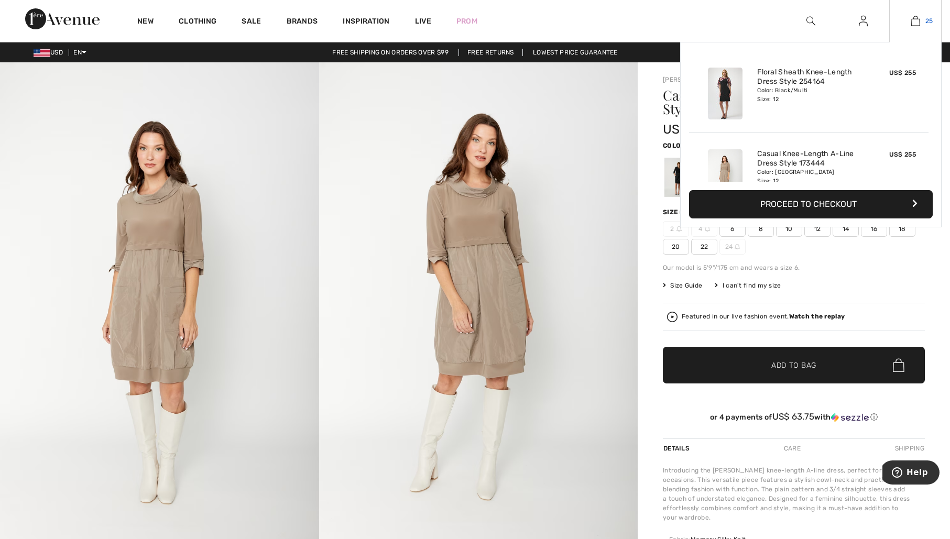
click at [914, 20] on img at bounding box center [915, 21] width 9 height 13
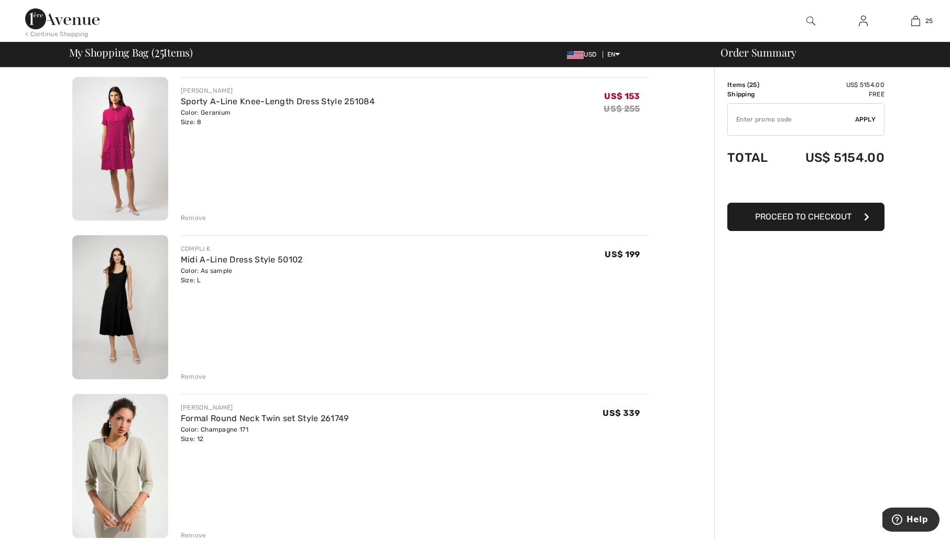
scroll to position [569, 0]
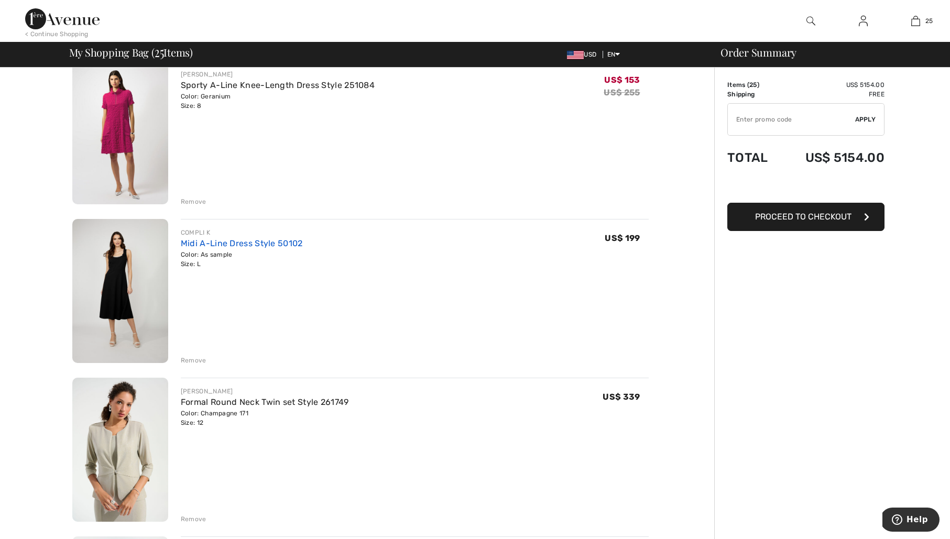
click at [256, 243] on link "Midi A-Line Dress Style 50102" at bounding box center [242, 243] width 122 height 10
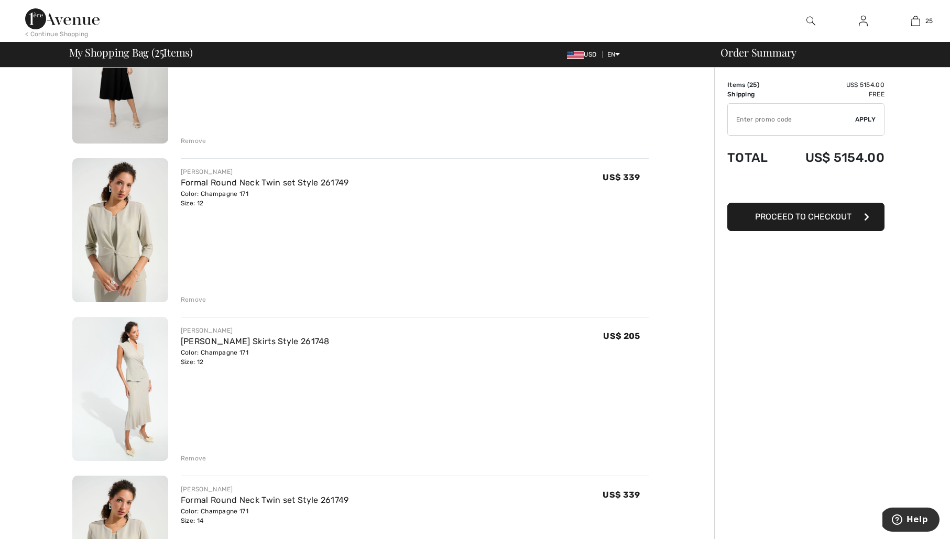
scroll to position [984, 0]
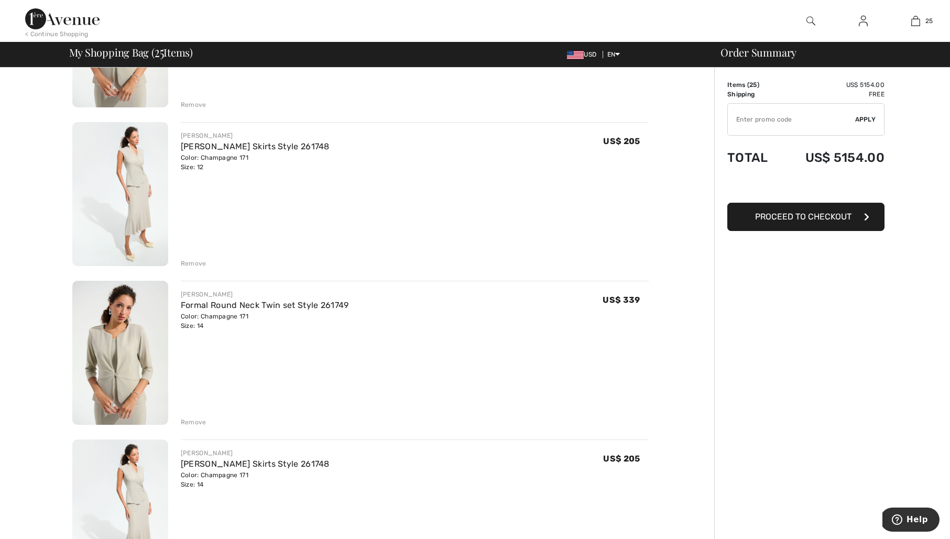
click at [124, 354] on img at bounding box center [120, 353] width 96 height 144
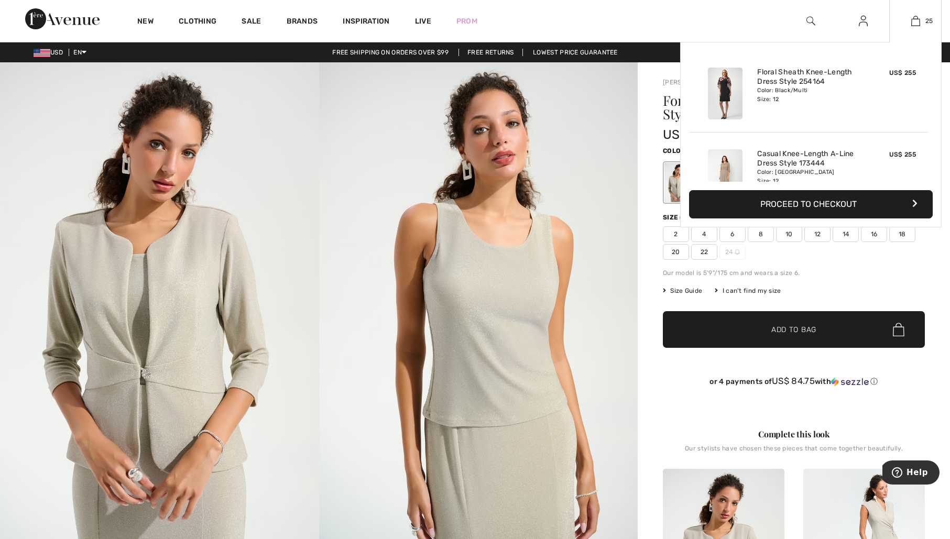
click at [916, 28] on div "25 Added to Bag Joseph Ribkoff Floral Sheath Knee-length Dress Style 254164 US$…" at bounding box center [915, 21] width 52 height 42
click at [917, 19] on img at bounding box center [915, 21] width 9 height 13
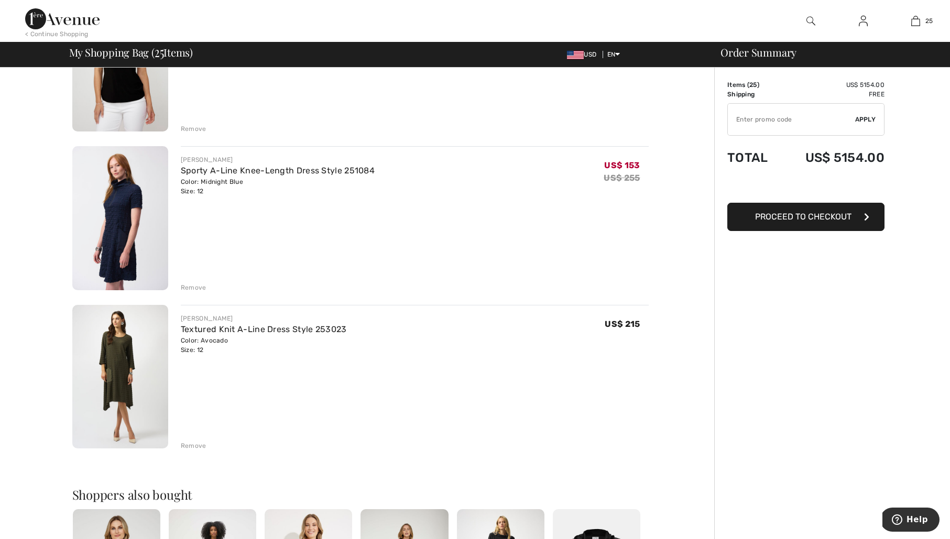
scroll to position [3529, 0]
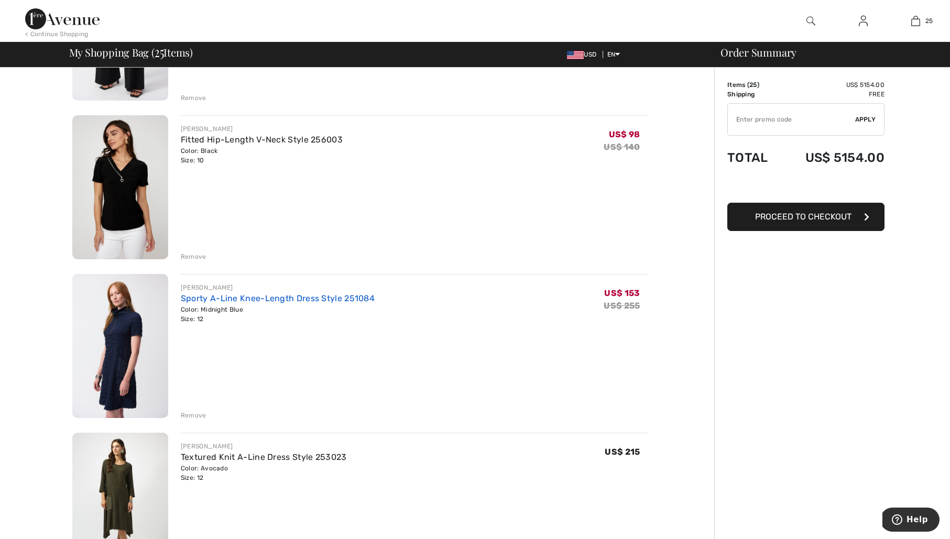
click at [339, 296] on link "Sporty A-Line Knee-Length Dress Style 251084" at bounding box center [278, 298] width 194 height 10
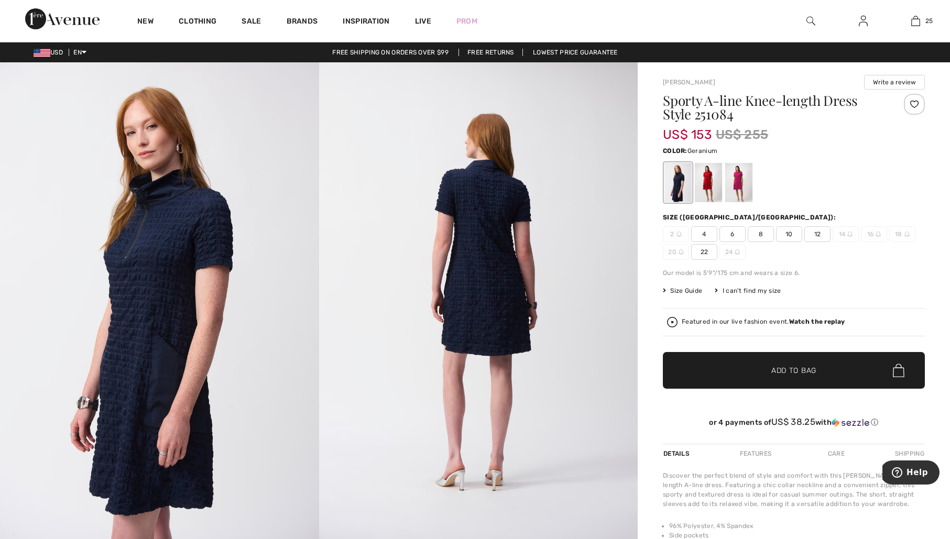
click at [740, 183] on div at bounding box center [738, 182] width 27 height 39
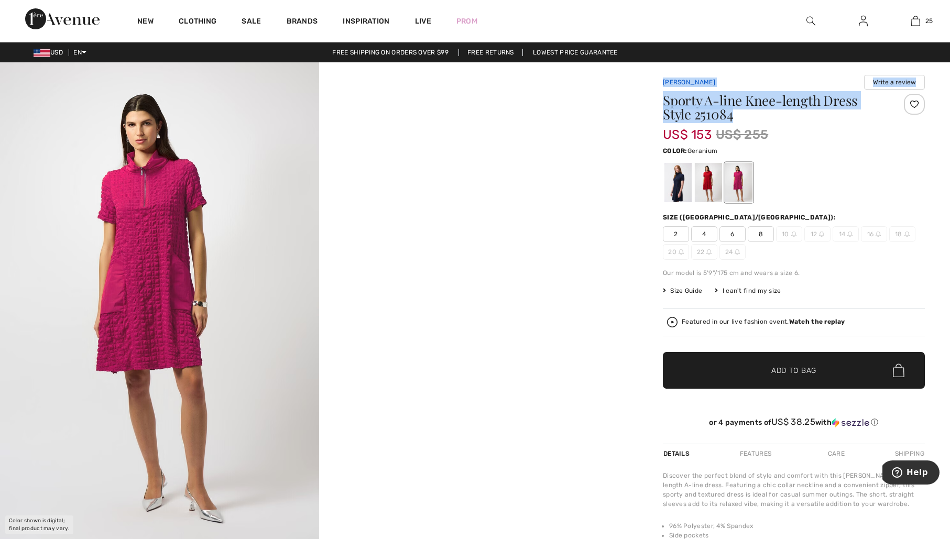
drag, startPoint x: 738, startPoint y: 115, endPoint x: 664, endPoint y: 84, distance: 80.3
click at [664, 84] on div "[PERSON_NAME] Write a review Sporty A-line Knee-length Dress Style 251084 US$ 1…" at bounding box center [794, 259] width 262 height 369
copy div "[PERSON_NAME] Write a review Sporty A-line Knee-length Dress Style 251084"
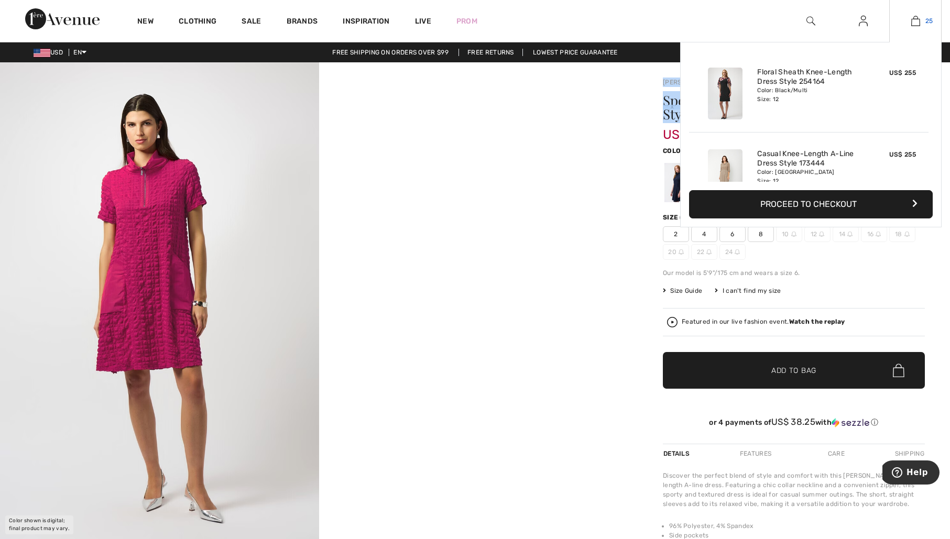
click at [917, 19] on img at bounding box center [915, 21] width 9 height 13
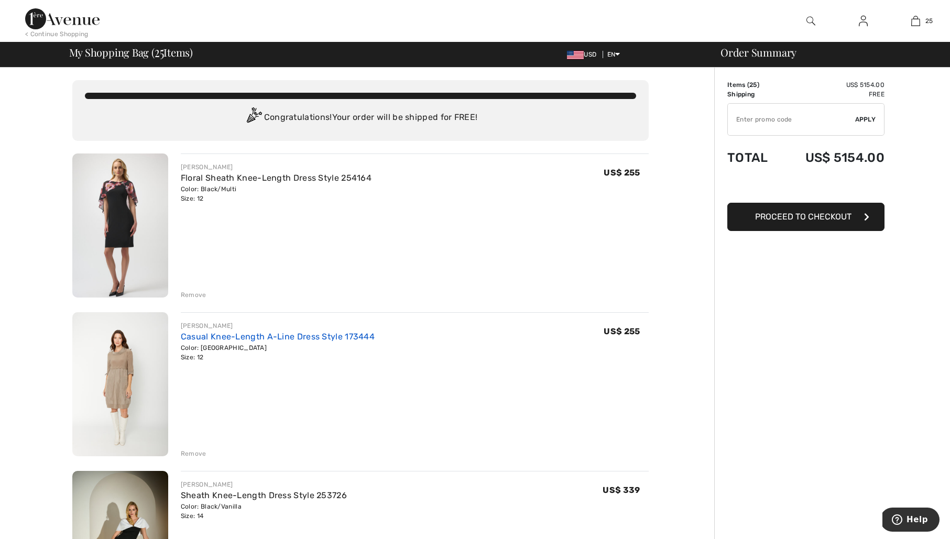
click at [285, 334] on link "Casual Knee-Length A-Line Dress Style 173444" at bounding box center [278, 337] width 194 height 10
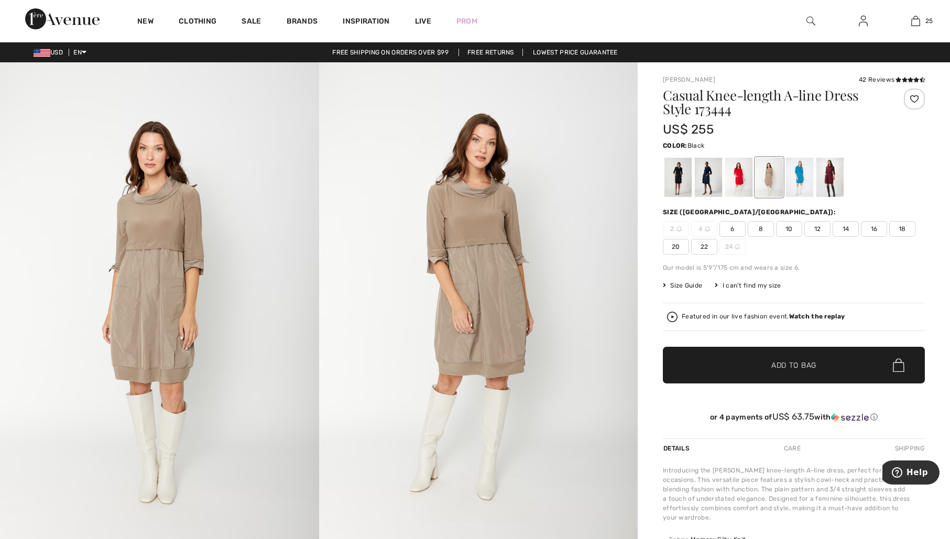
click at [677, 174] on div at bounding box center [677, 177] width 27 height 39
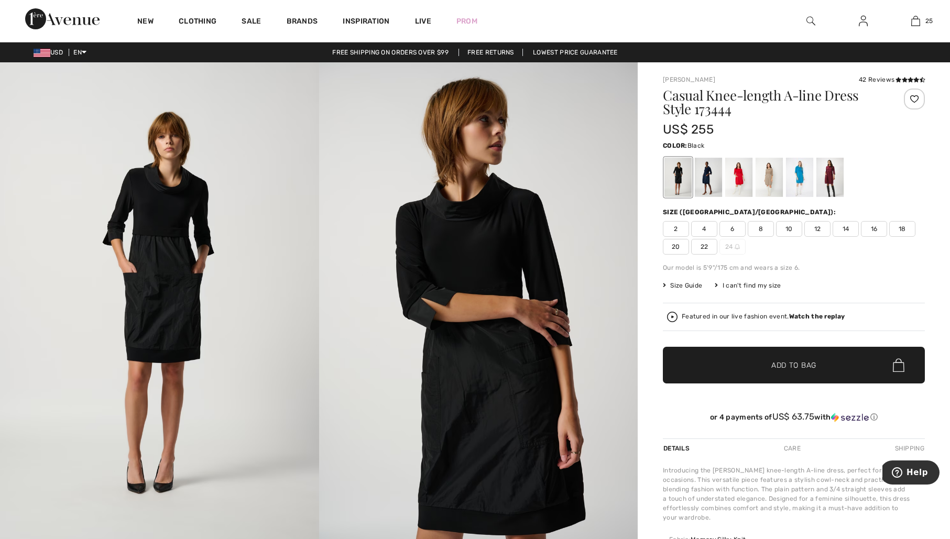
click at [822, 227] on span "12" at bounding box center [817, 229] width 26 height 16
click at [785, 368] on span "Add to Bag" at bounding box center [793, 365] width 45 height 11
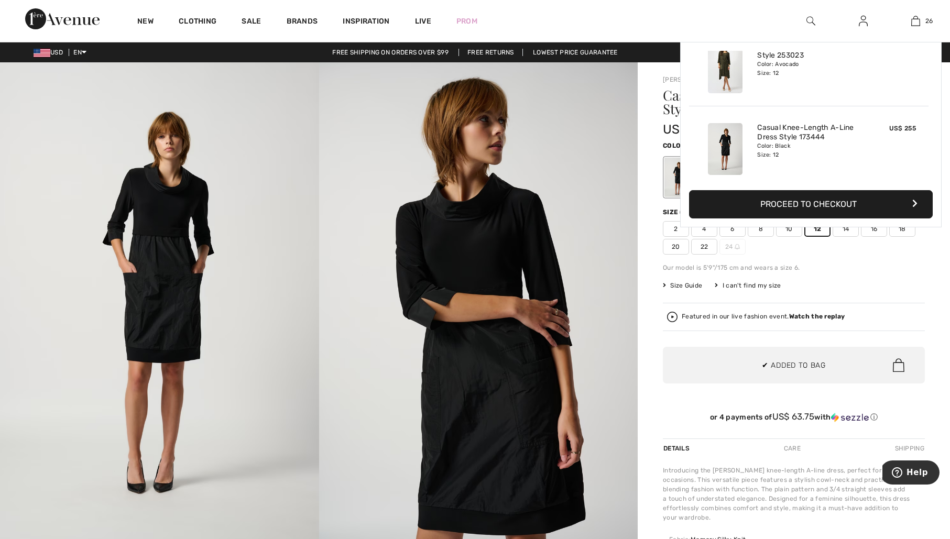
scroll to position [1995, 0]
click at [680, 285] on span "Size Guide" at bounding box center [682, 285] width 39 height 9
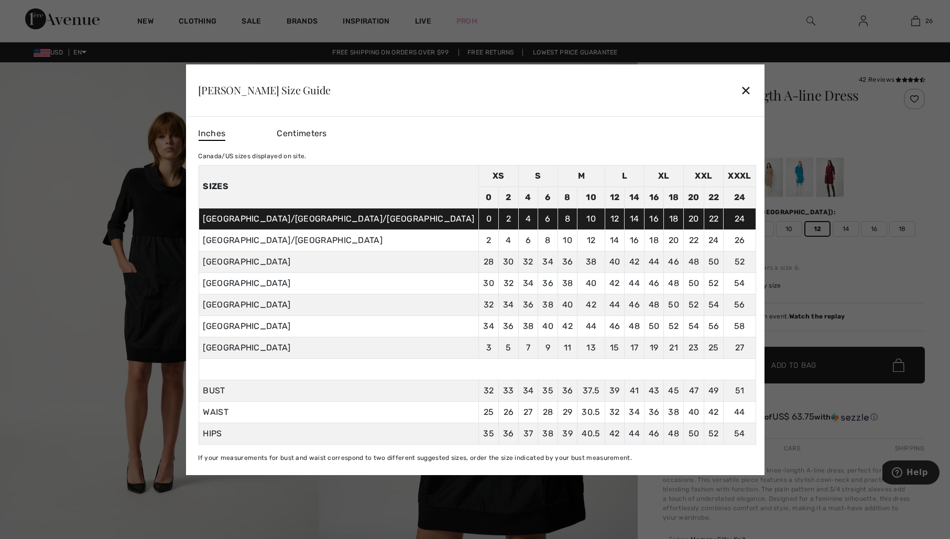
click at [740, 90] on div "✕" at bounding box center [745, 90] width 11 height 22
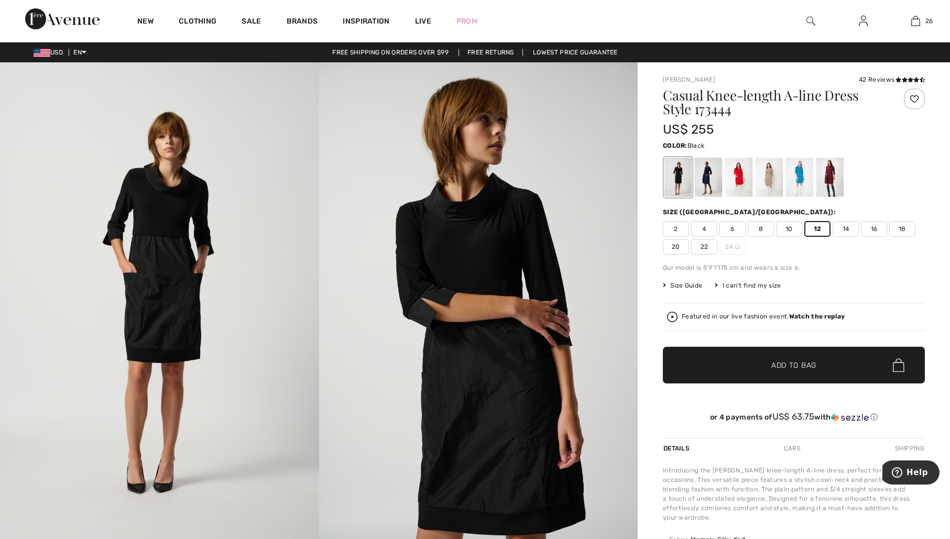
click at [846, 229] on span "14" at bounding box center [846, 229] width 26 height 16
click at [800, 361] on span "Add to Bag" at bounding box center [793, 365] width 45 height 11
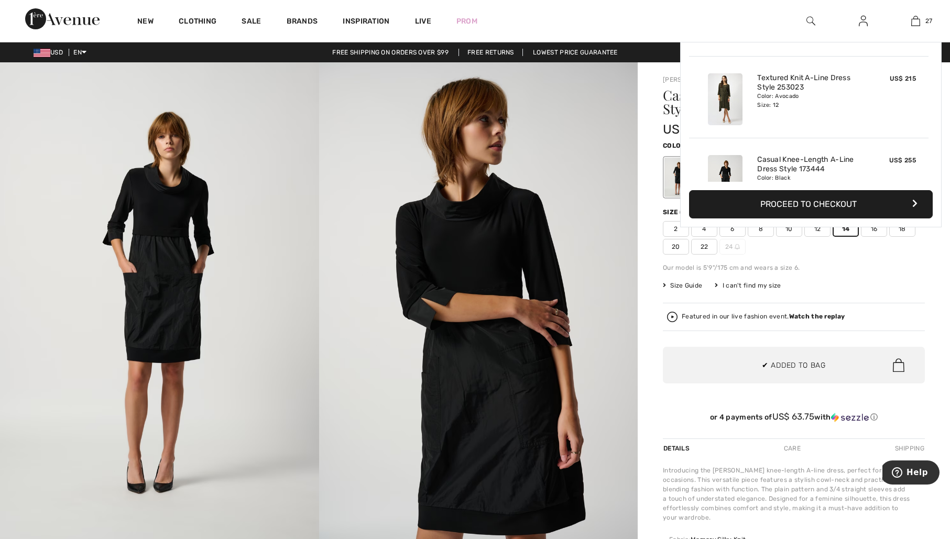
scroll to position [2076, 0]
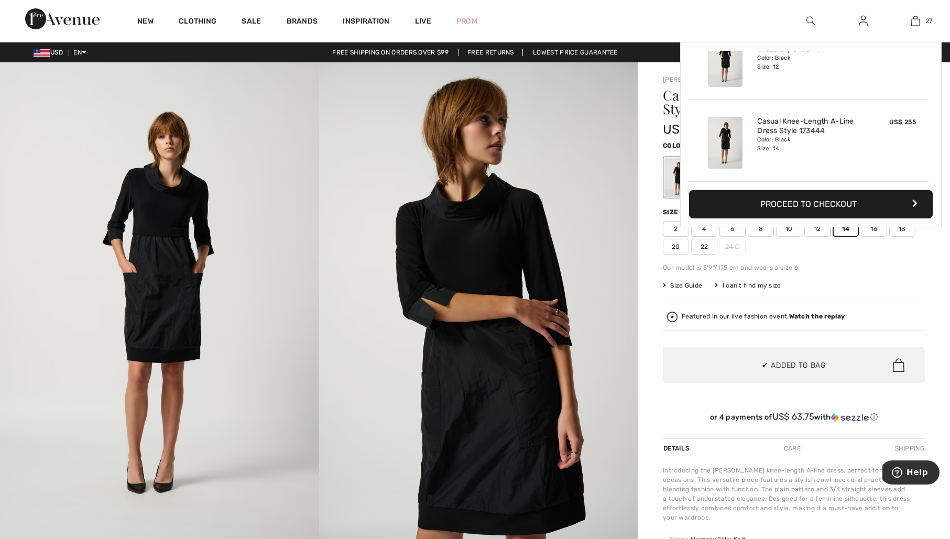
click at [612, 271] on img at bounding box center [478, 301] width 319 height 478
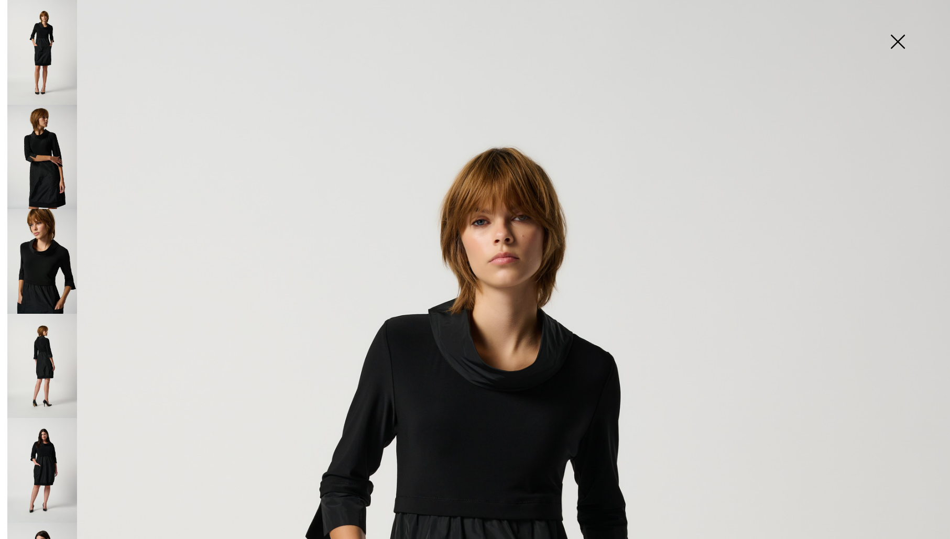
click at [899, 40] on img at bounding box center [897, 43] width 52 height 54
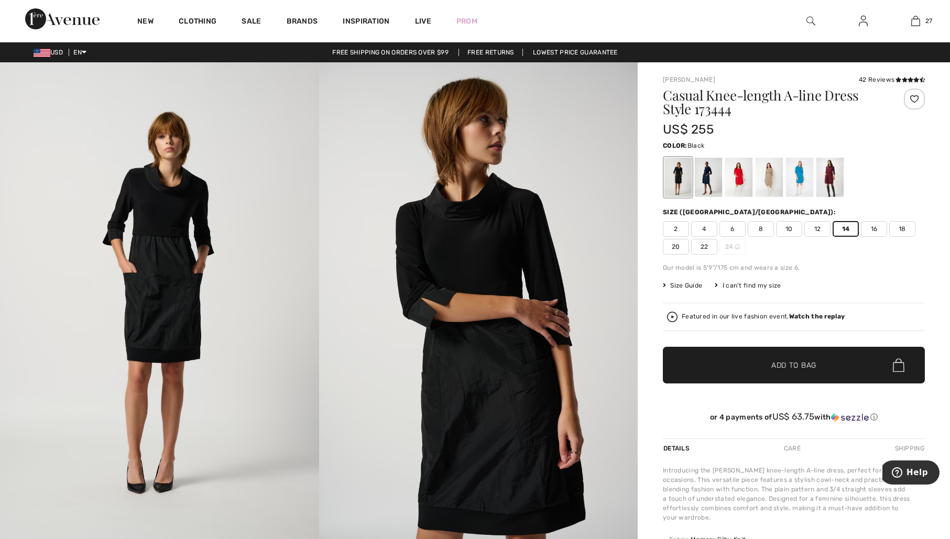
click at [800, 168] on div at bounding box center [799, 177] width 27 height 39
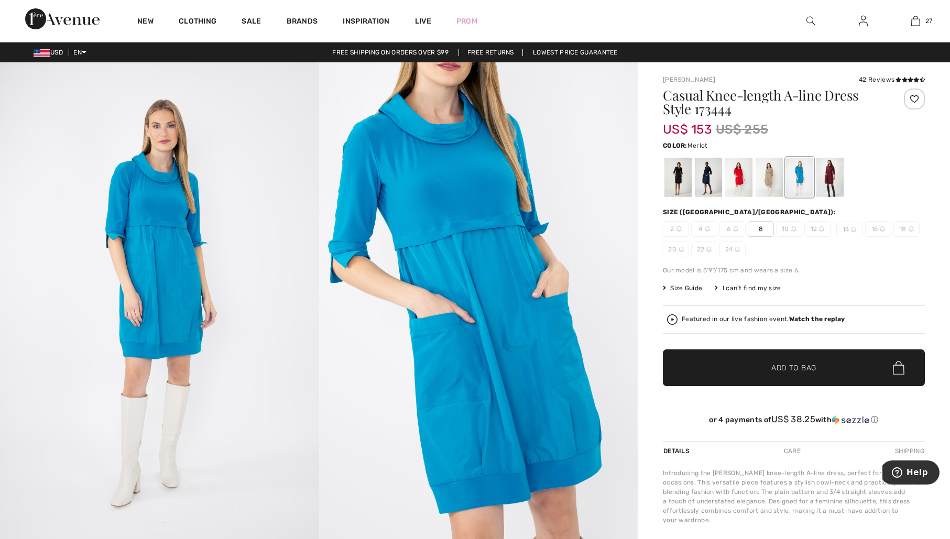
click at [825, 168] on div at bounding box center [829, 177] width 27 height 39
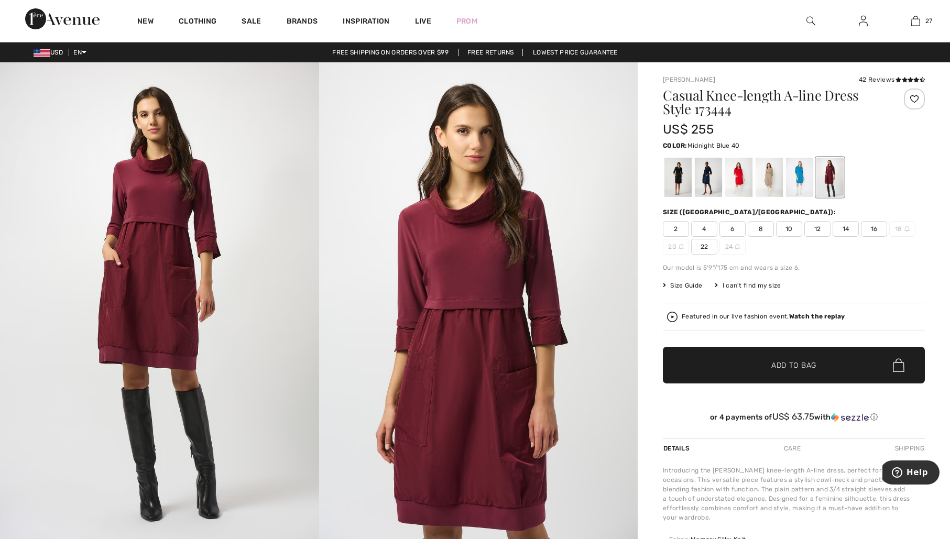
click at [712, 176] on div at bounding box center [708, 177] width 27 height 39
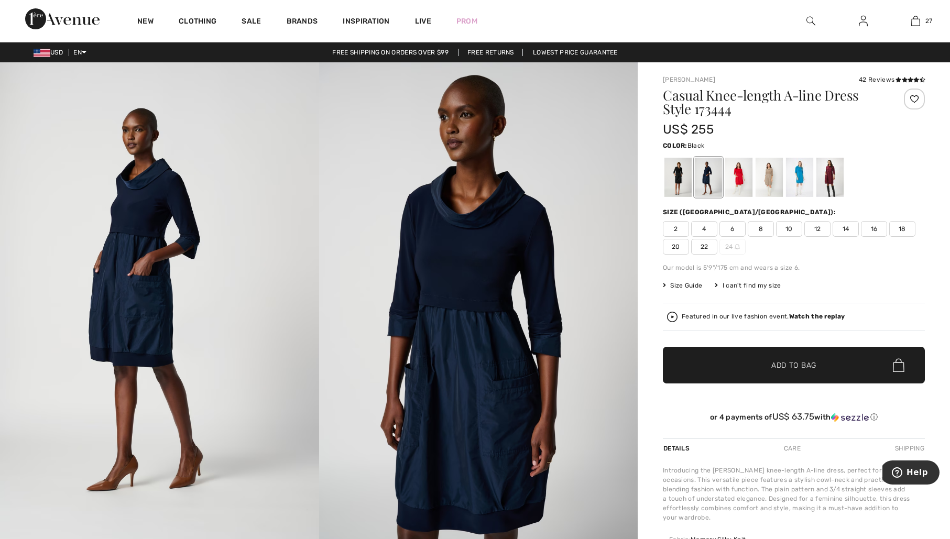
click at [679, 176] on div at bounding box center [677, 177] width 27 height 39
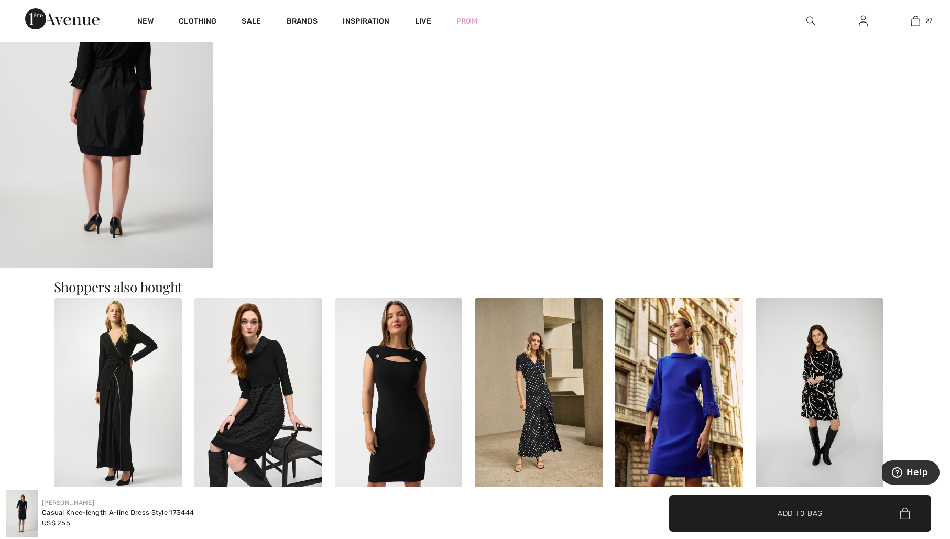
scroll to position [1336, 0]
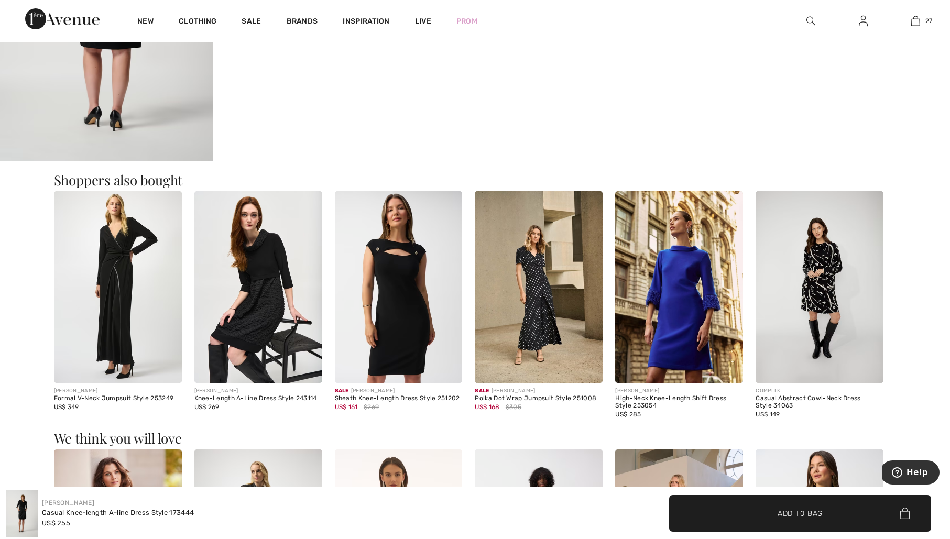
click at [252, 289] on img at bounding box center [258, 287] width 128 height 192
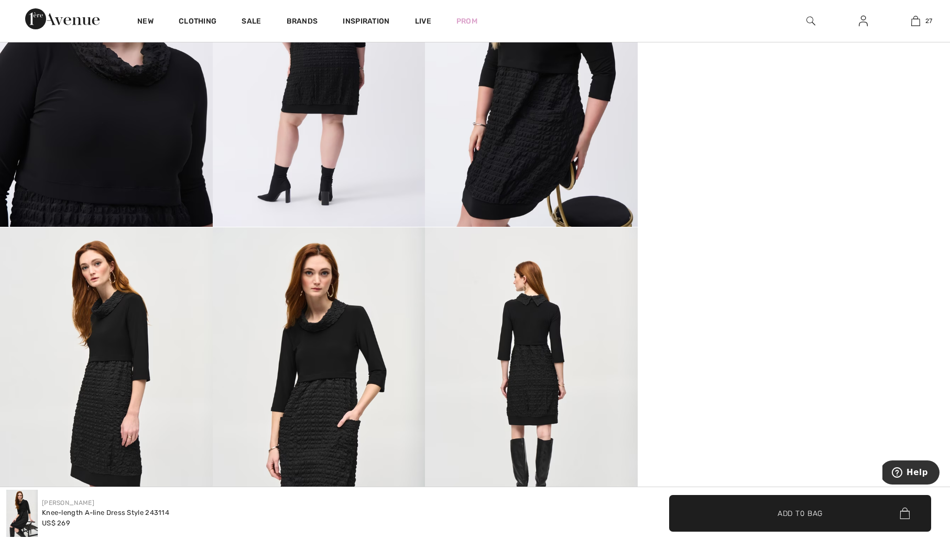
scroll to position [1084, 0]
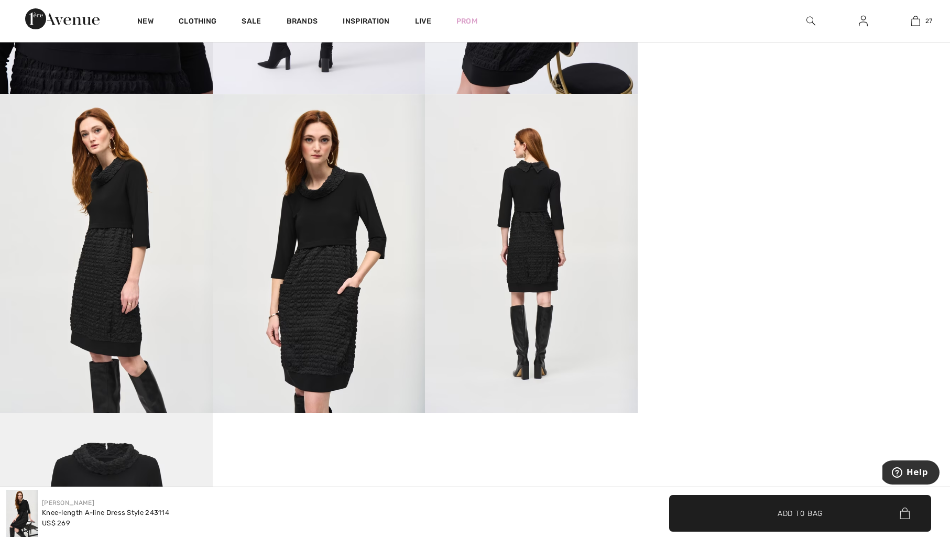
click at [335, 309] on img at bounding box center [319, 253] width 213 height 319
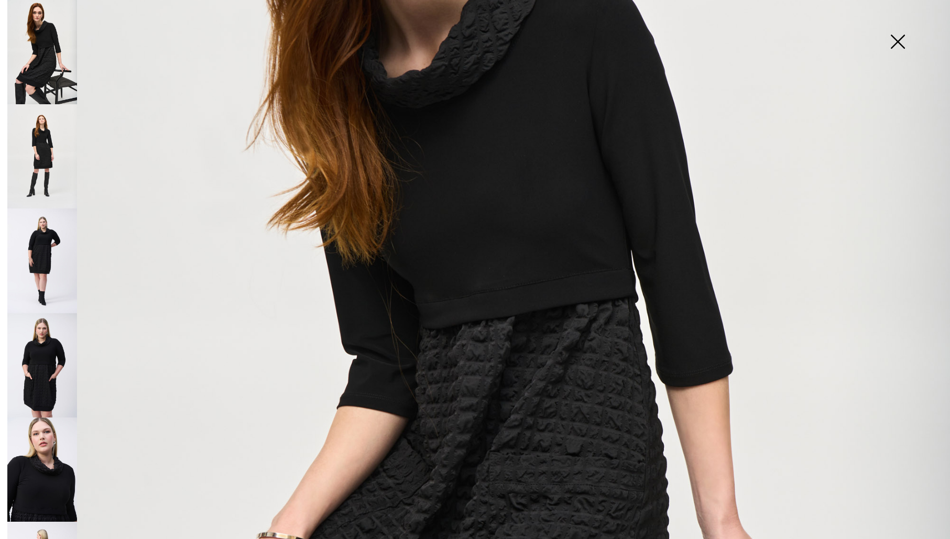
scroll to position [337, 0]
click at [56, 147] on img at bounding box center [42, 156] width 70 height 104
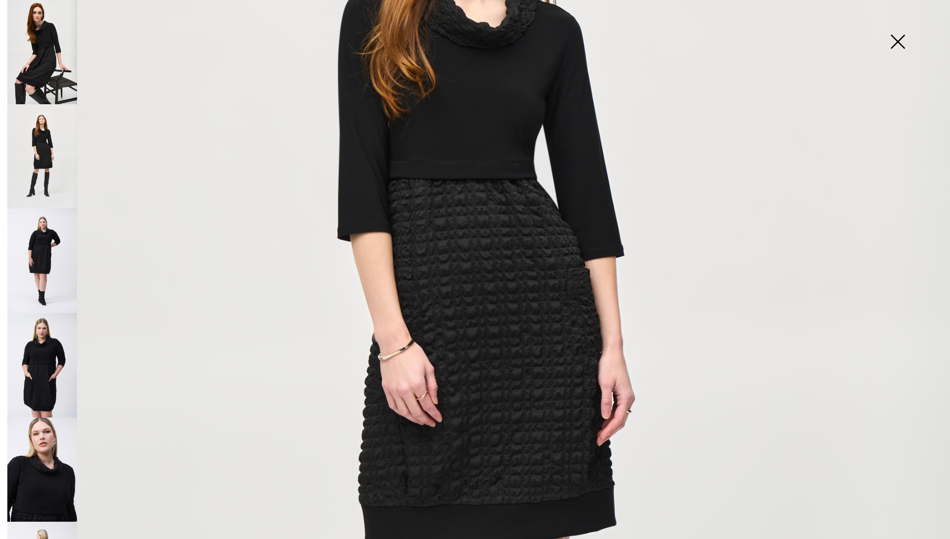
click at [893, 48] on img at bounding box center [897, 43] width 52 height 54
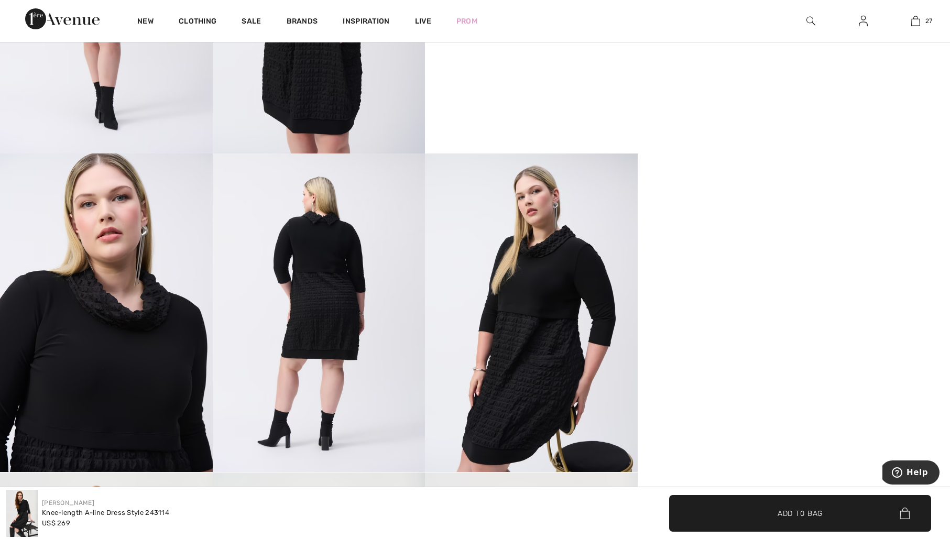
scroll to position [0, 0]
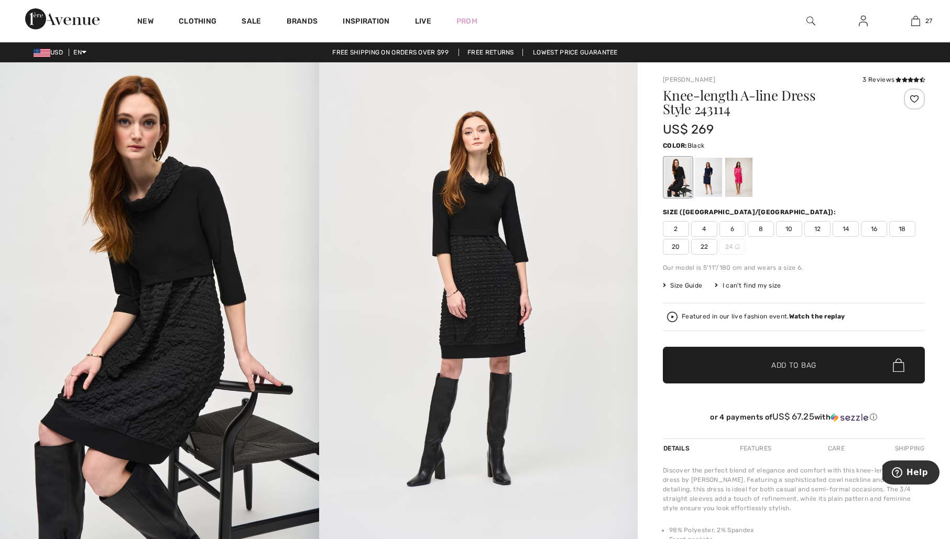
click at [820, 228] on span "12" at bounding box center [817, 229] width 26 height 16
click at [795, 365] on span "Add to Bag" at bounding box center [793, 365] width 45 height 11
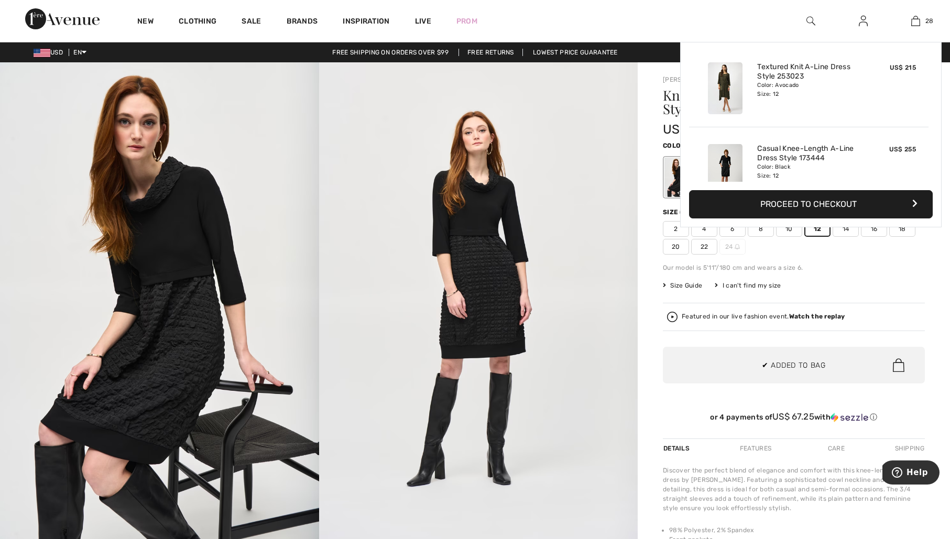
scroll to position [2158, 0]
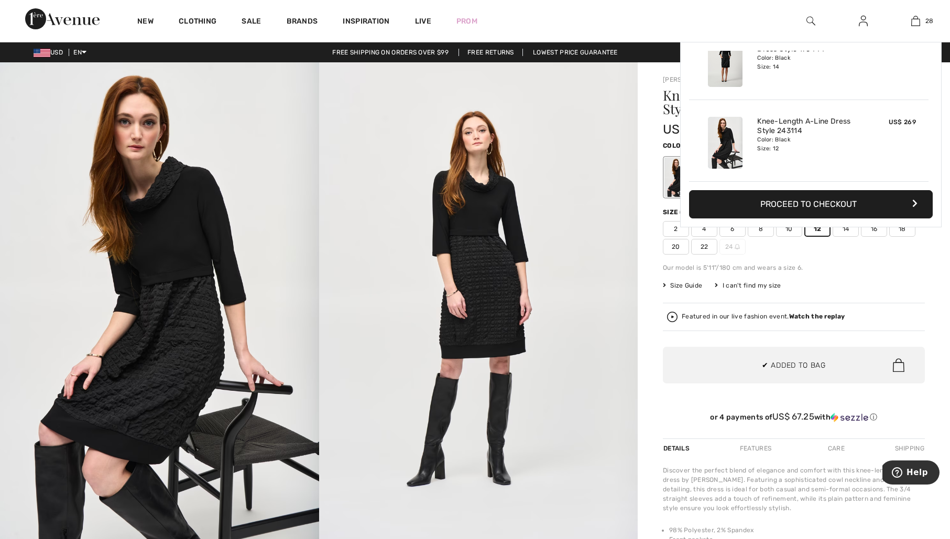
click at [851, 264] on div "Our model is 5'11"/180 cm and wears a size 6." at bounding box center [794, 267] width 262 height 9
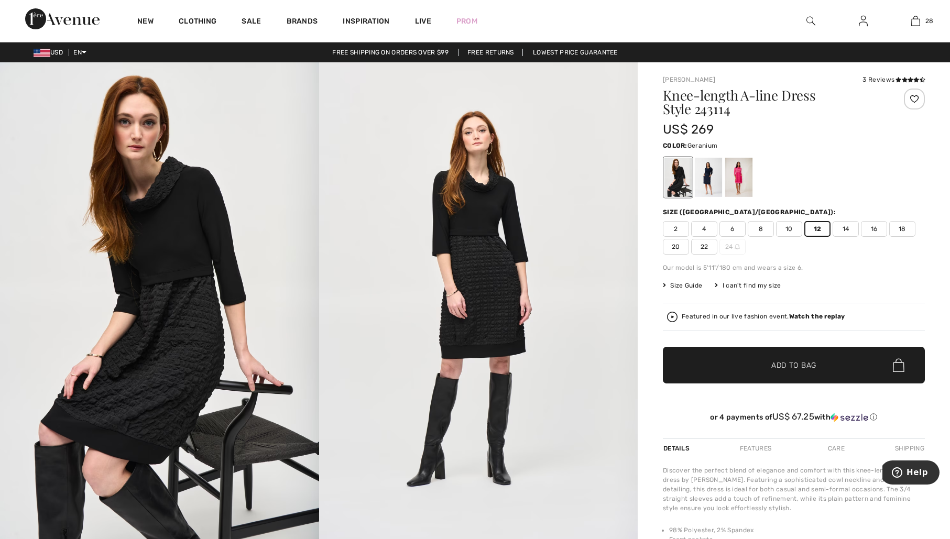
click at [739, 176] on div at bounding box center [738, 177] width 27 height 39
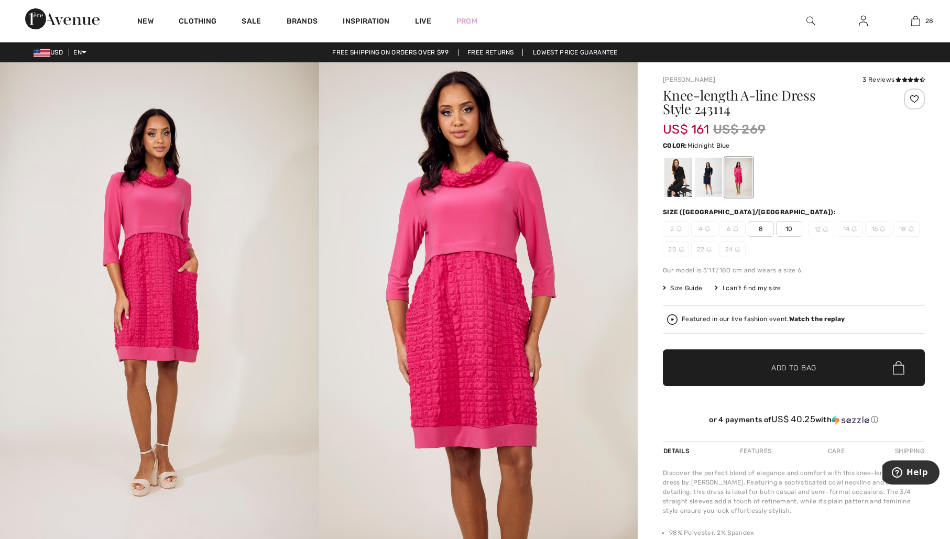
click at [711, 176] on div at bounding box center [708, 177] width 27 height 39
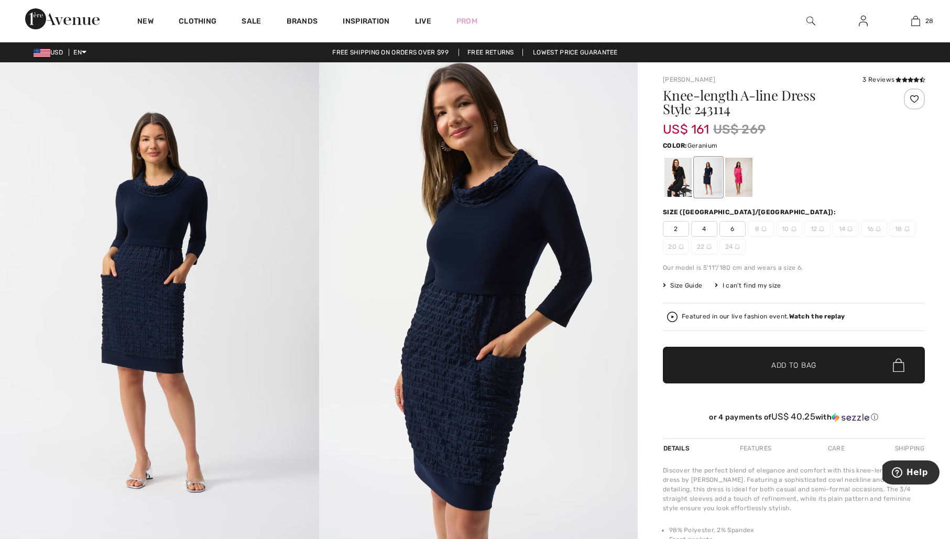
click at [739, 172] on div at bounding box center [738, 177] width 27 height 39
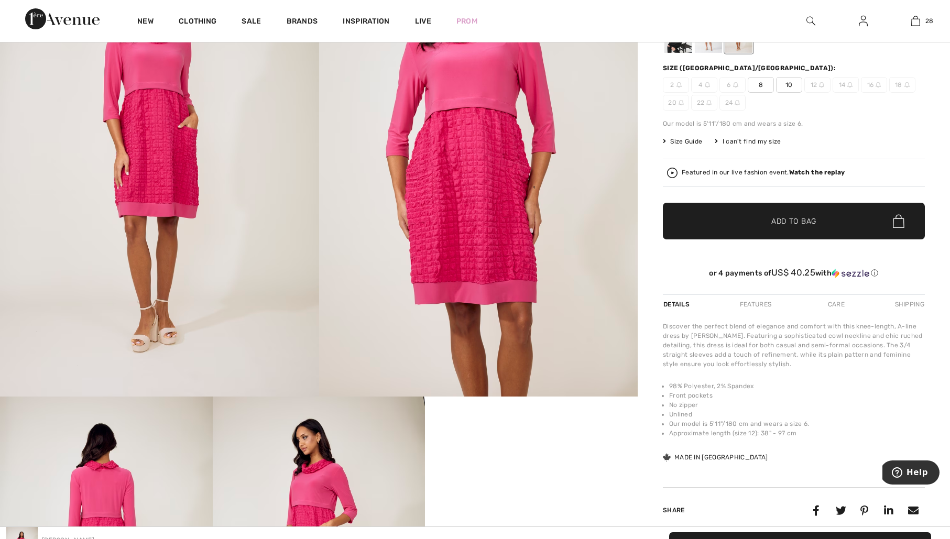
scroll to position [20, 0]
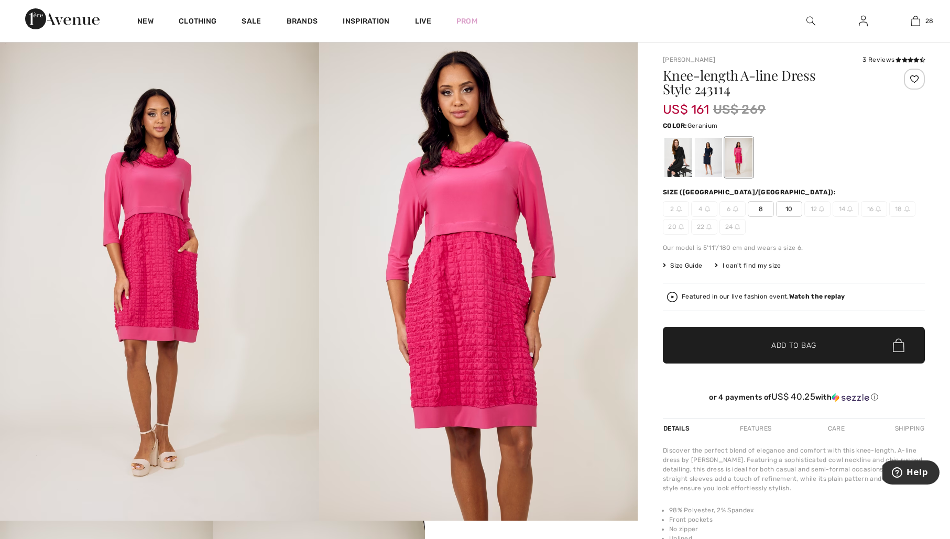
click at [788, 209] on span "10" at bounding box center [789, 209] width 26 height 16
click at [796, 345] on span "Add to Bag" at bounding box center [793, 345] width 45 height 11
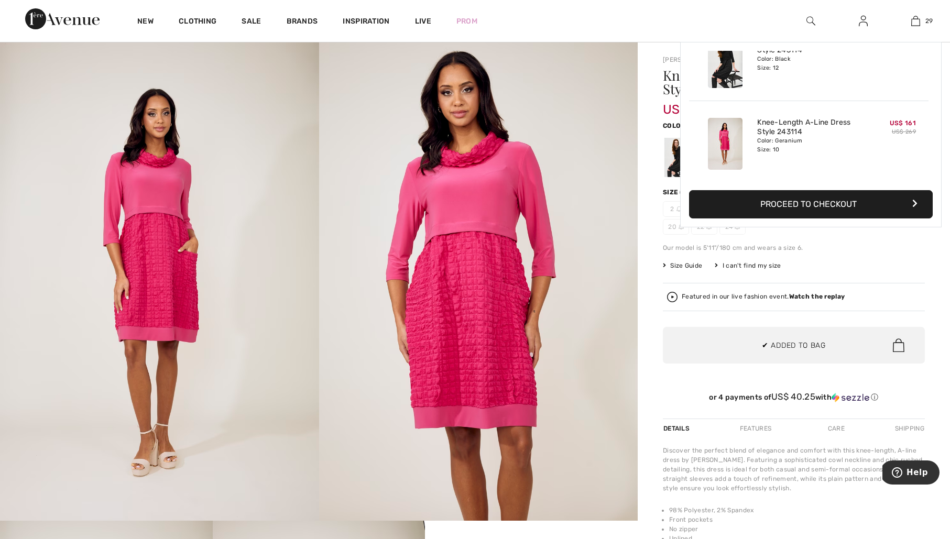
scroll to position [2240, 0]
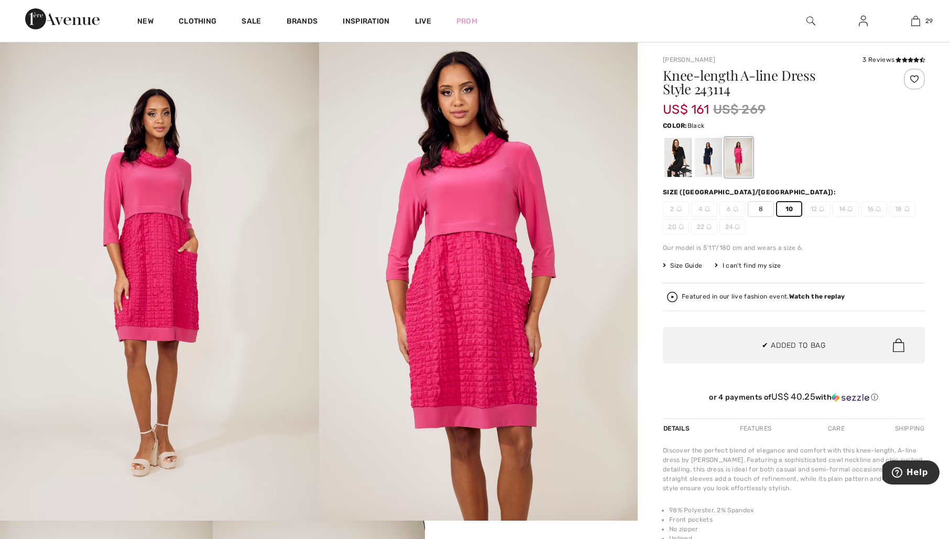
click at [673, 159] on div at bounding box center [677, 157] width 27 height 39
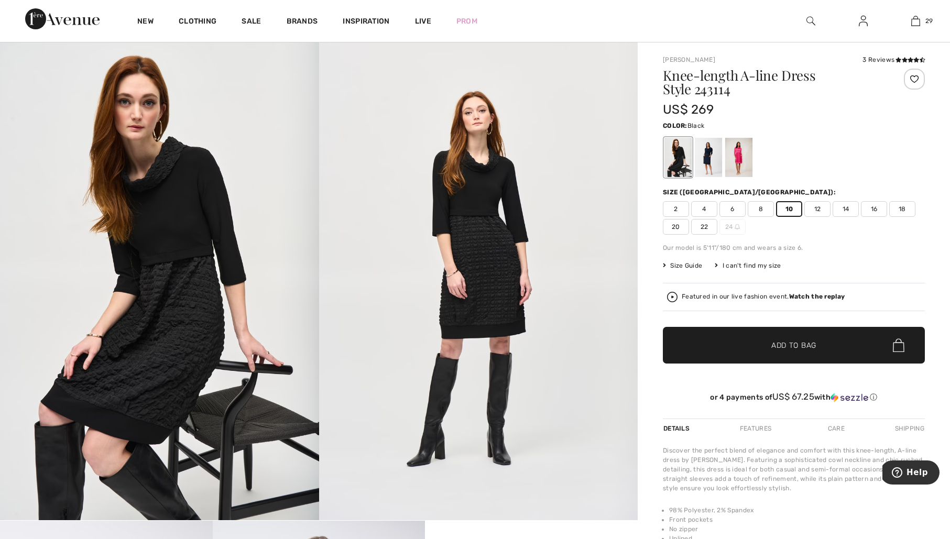
click at [818, 208] on span "12" at bounding box center [817, 209] width 26 height 16
click at [783, 343] on span "Add to Bag" at bounding box center [793, 345] width 45 height 11
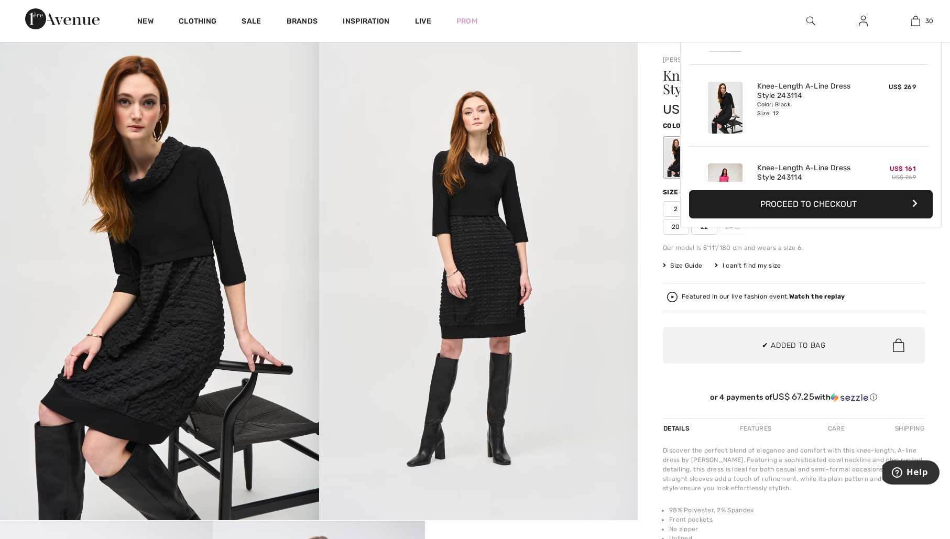
scroll to position [2322, 0]
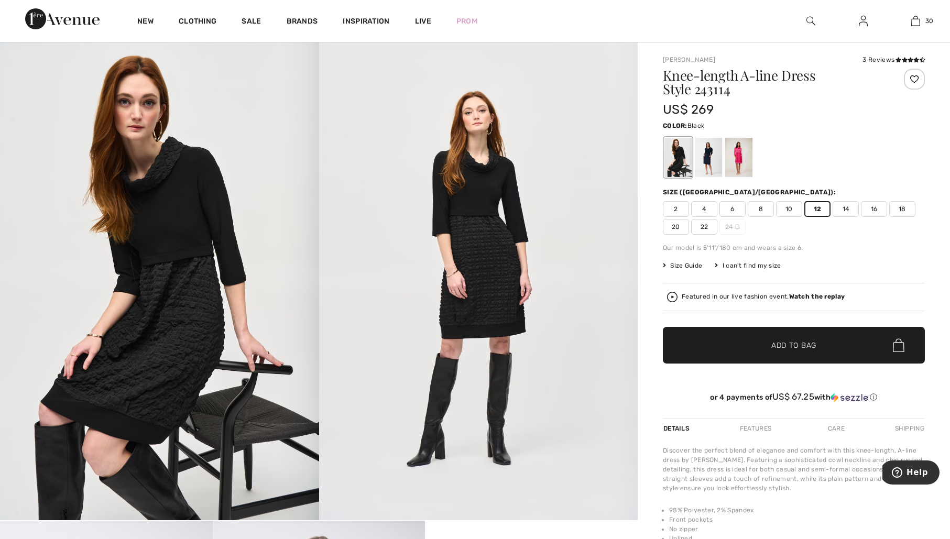
click at [865, 257] on div "Knee-length A-line Dress Style 243114 US$ 269 Color: Black Size (CA/US): 2 4 6 …" at bounding box center [794, 244] width 262 height 350
click at [739, 145] on div at bounding box center [738, 157] width 27 height 39
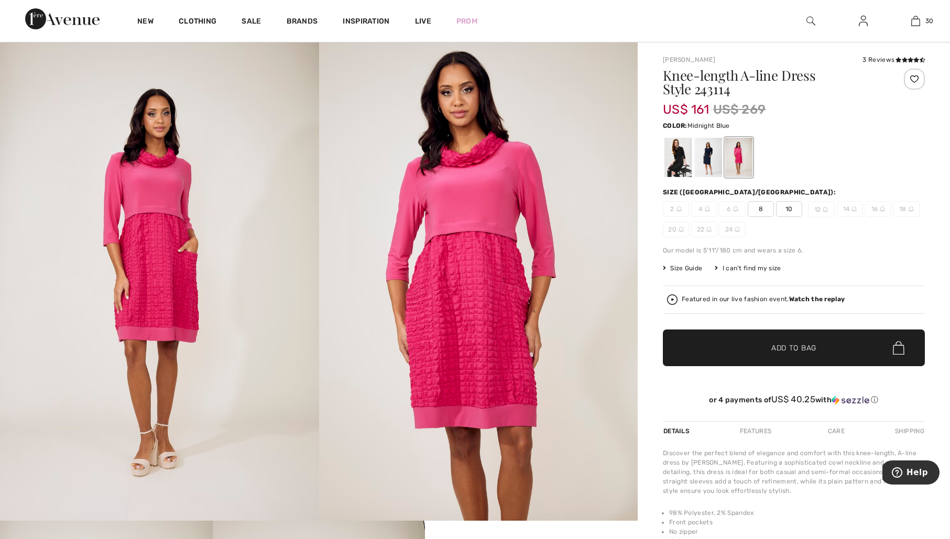
click at [701, 154] on div at bounding box center [708, 157] width 27 height 39
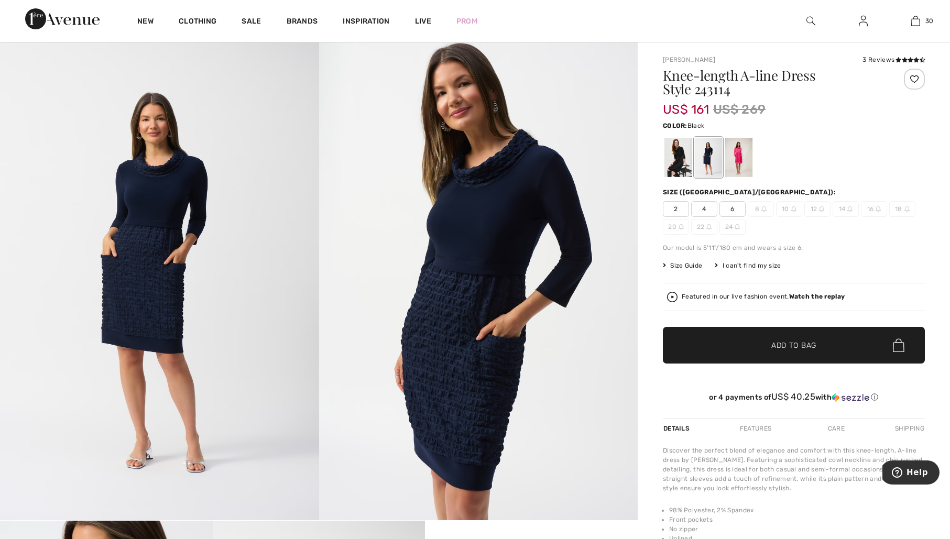
click at [683, 155] on div at bounding box center [677, 157] width 27 height 39
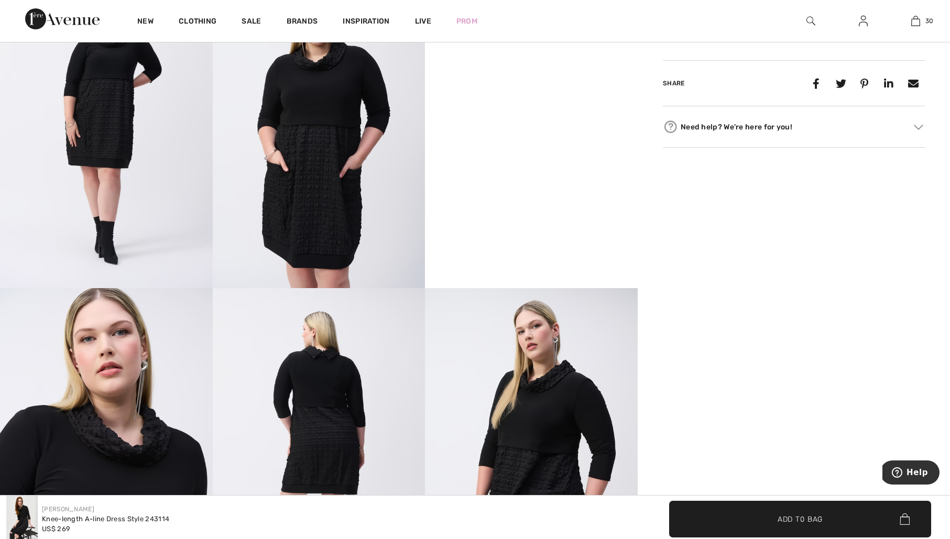
scroll to position [0, 0]
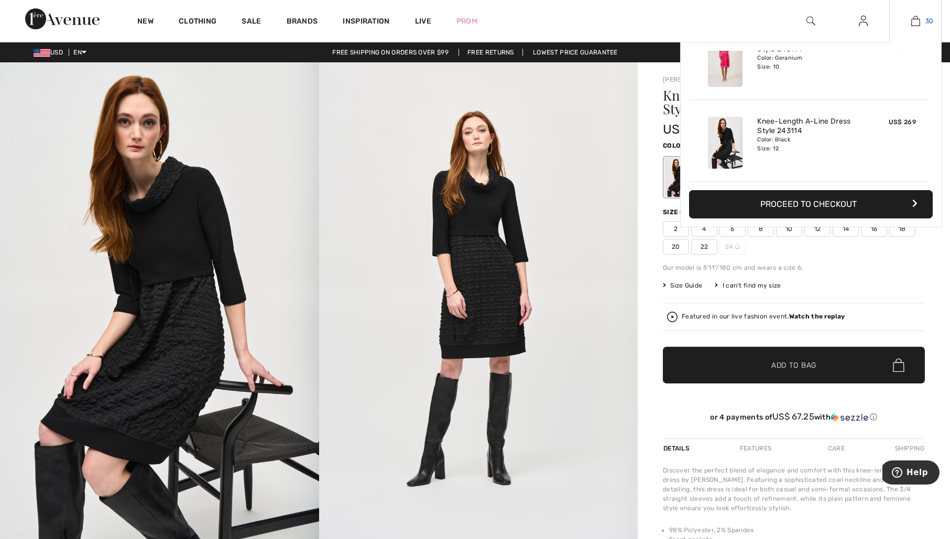
click at [917, 20] on img at bounding box center [915, 21] width 9 height 13
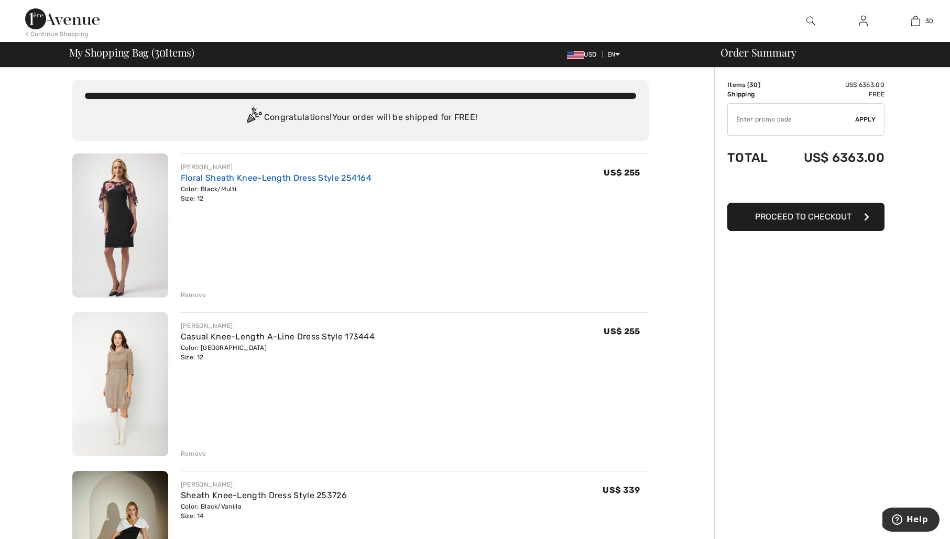
click at [339, 179] on link "Floral Sheath Knee-Length Dress Style 254164" at bounding box center [276, 178] width 191 height 10
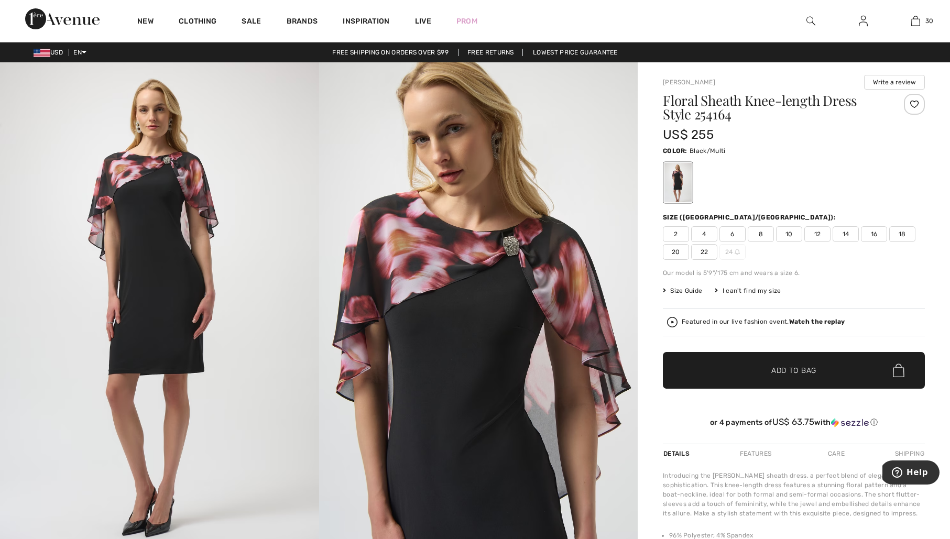
click at [847, 233] on span "14" at bounding box center [846, 234] width 26 height 16
click at [802, 372] on span "Add to Bag" at bounding box center [793, 370] width 45 height 11
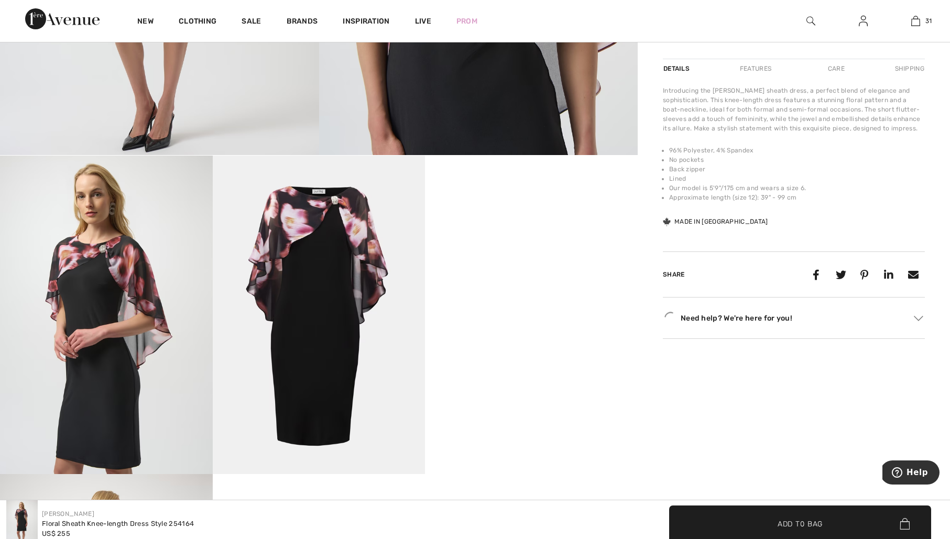
scroll to position [414, 0]
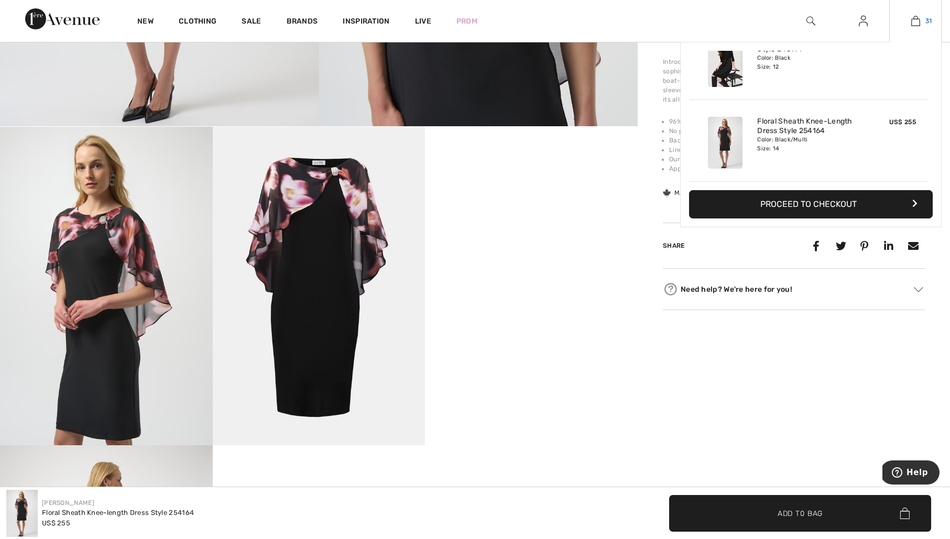
click at [916, 21] on img at bounding box center [915, 21] width 9 height 13
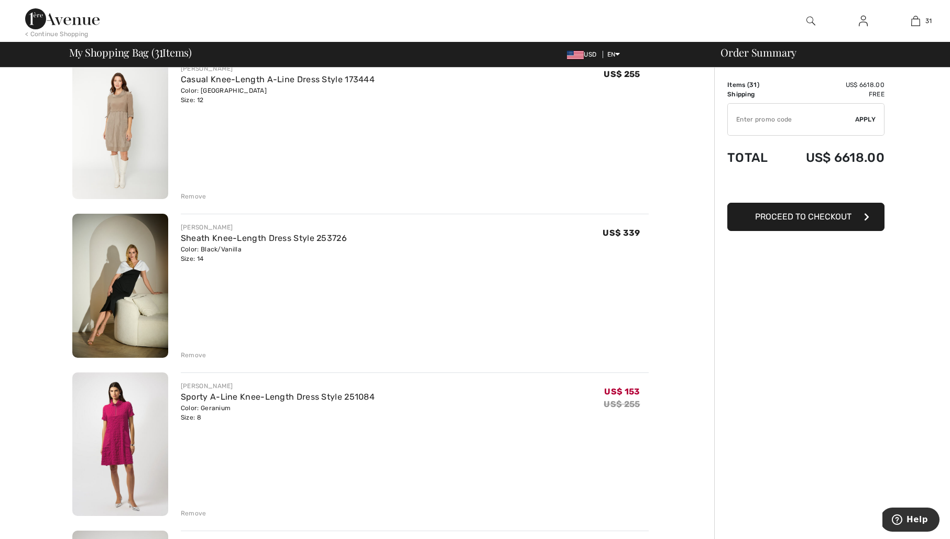
scroll to position [258, 0]
click at [299, 237] on link "Sheath Knee-Length Dress Style 253726" at bounding box center [264, 238] width 166 height 10
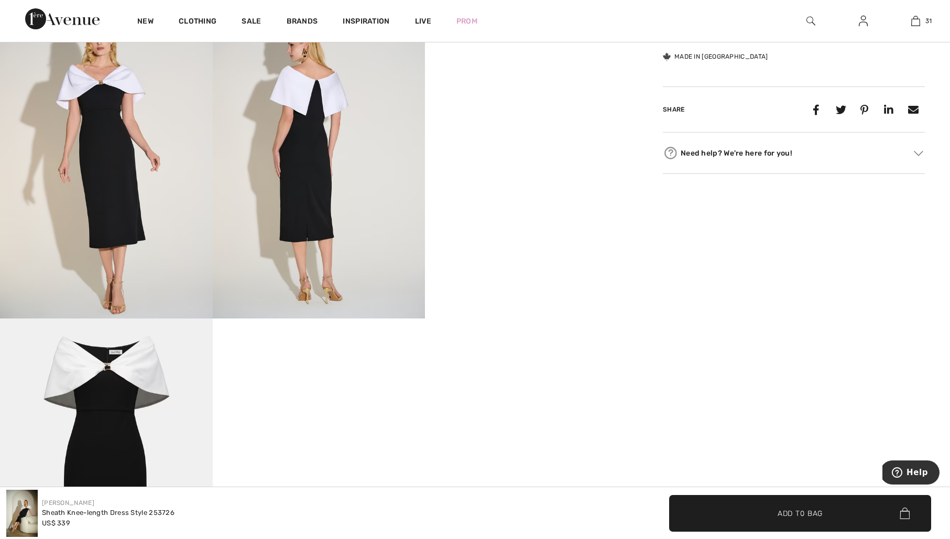
scroll to position [549, 0]
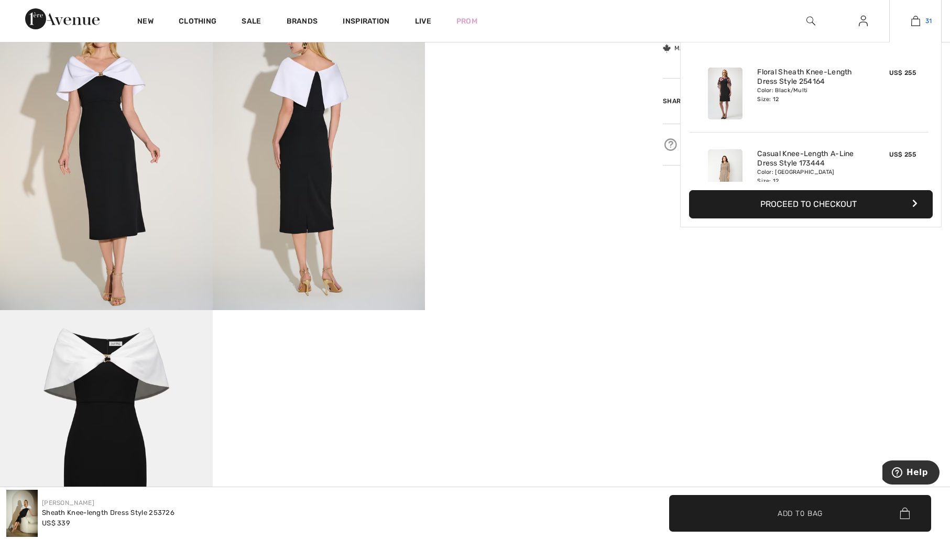
click at [917, 21] on img at bounding box center [915, 21] width 9 height 13
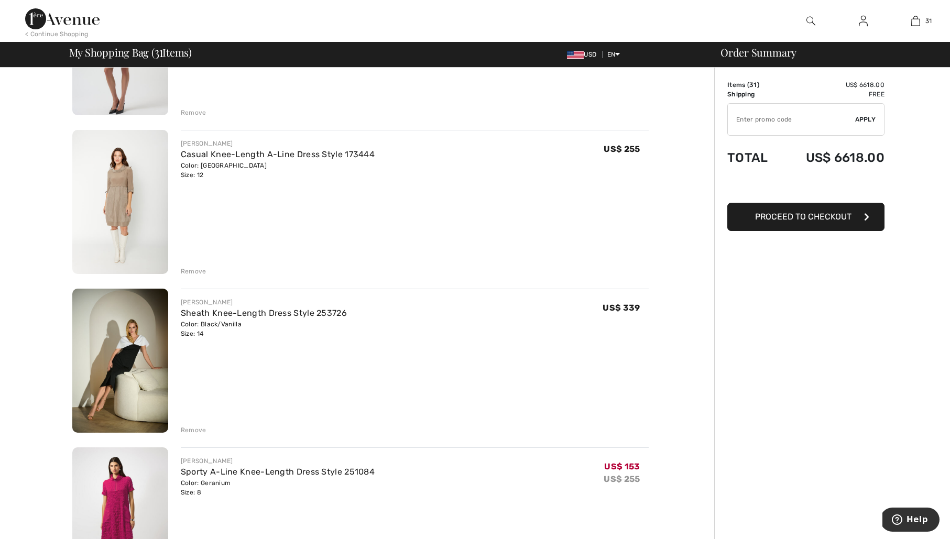
scroll to position [241, 0]
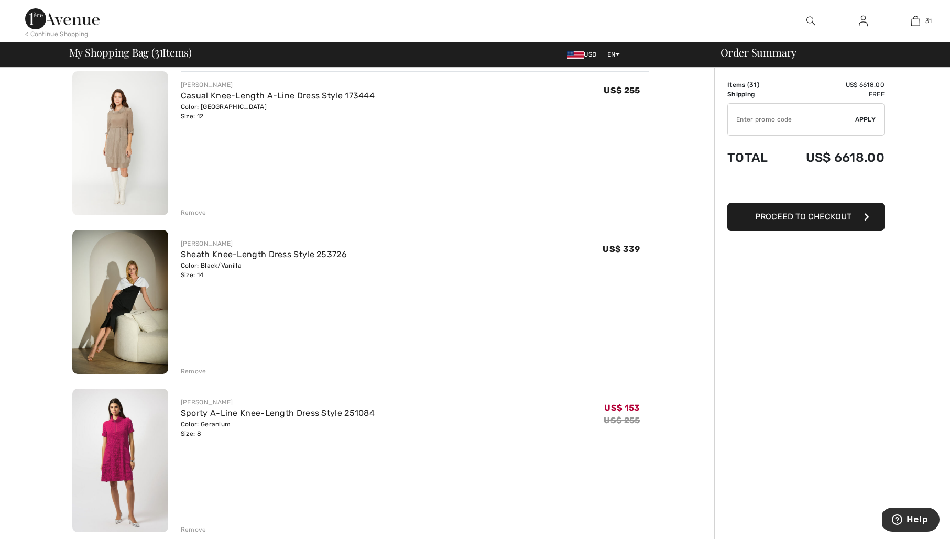
click at [200, 371] on div "Remove" at bounding box center [194, 371] width 26 height 9
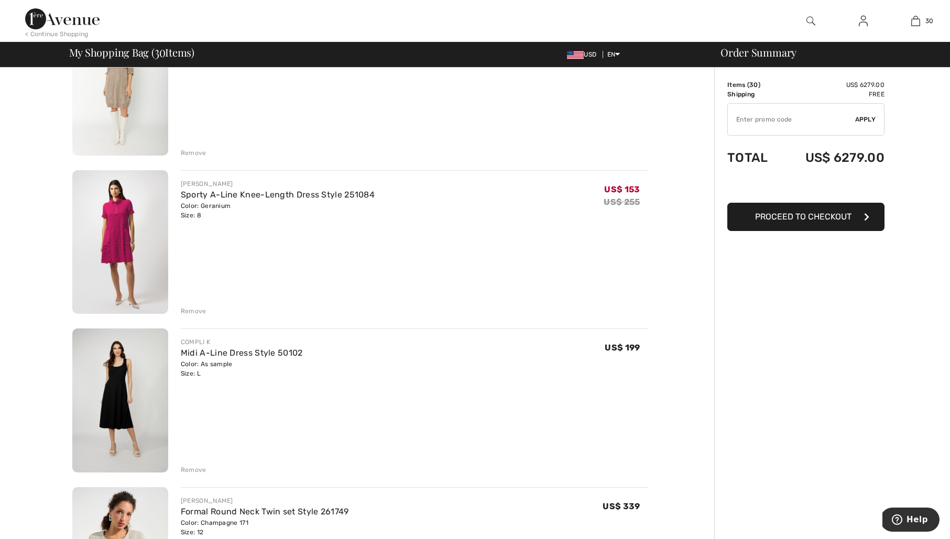
scroll to position [301, 0]
click at [189, 310] on div "Remove" at bounding box center [194, 310] width 26 height 9
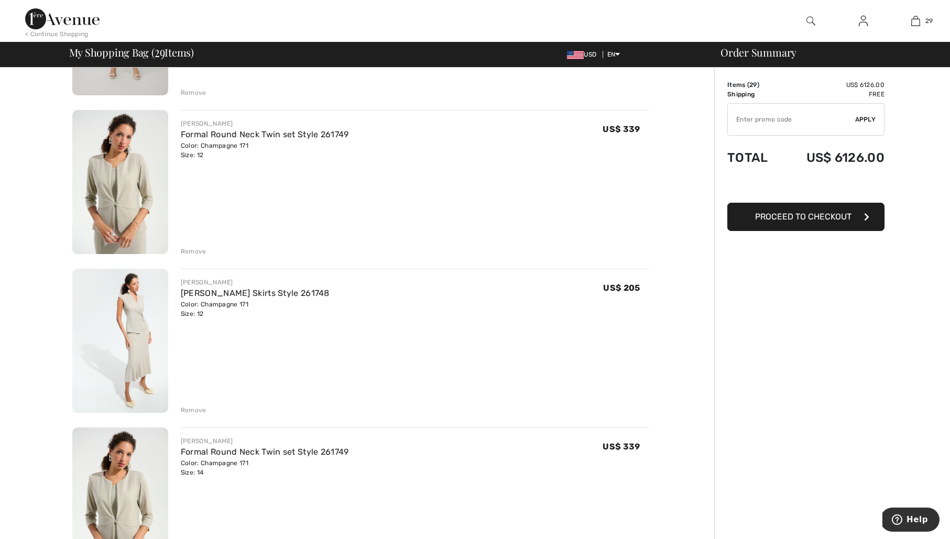
scroll to position [520, 0]
click at [193, 408] on div "Remove" at bounding box center [194, 409] width 26 height 9
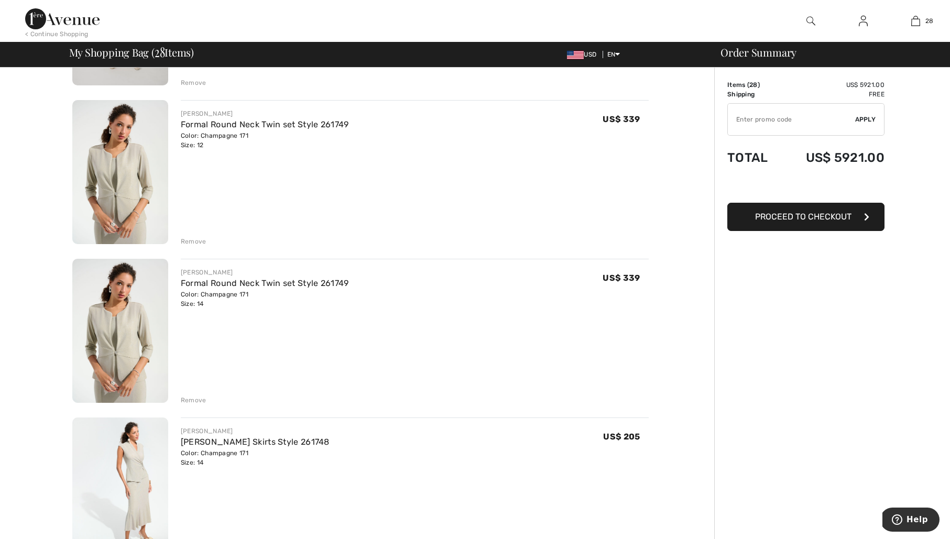
scroll to position [530, 0]
click at [192, 398] on div "Remove" at bounding box center [194, 399] width 26 height 9
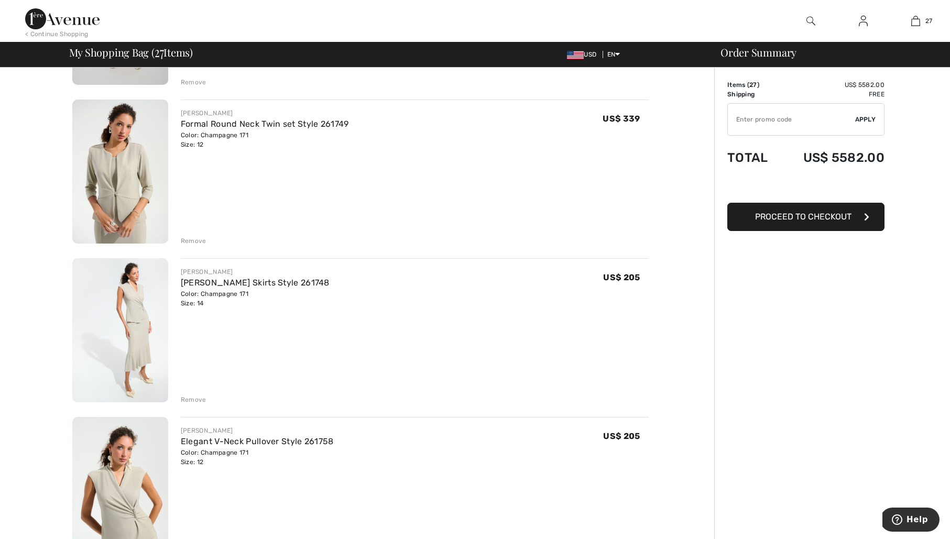
click at [194, 400] on div "Remove" at bounding box center [194, 399] width 26 height 9
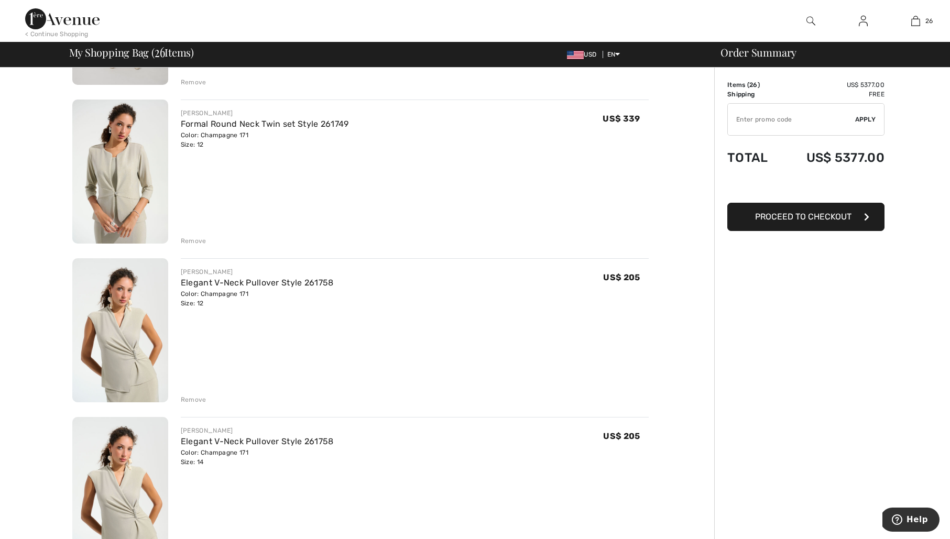
click at [194, 400] on div "Remove" at bounding box center [194, 399] width 26 height 9
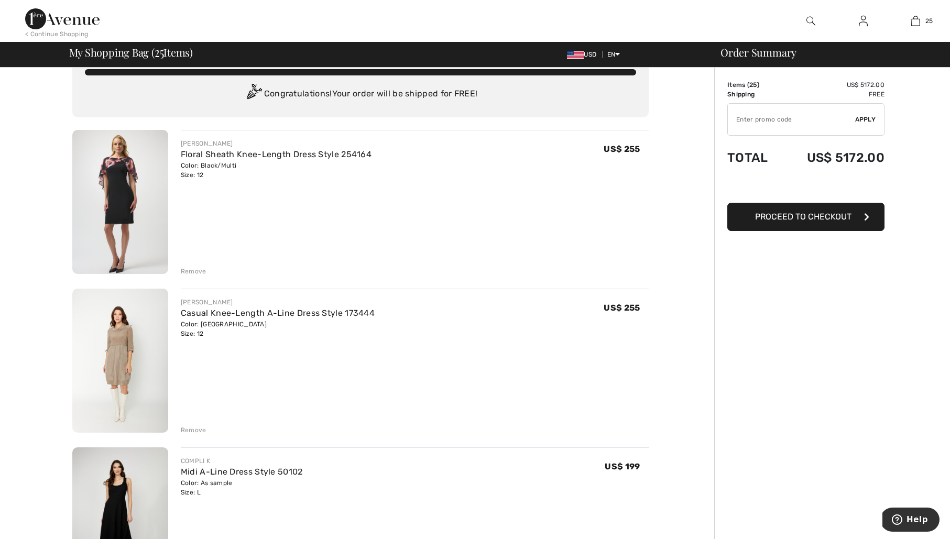
scroll to position [25, 0]
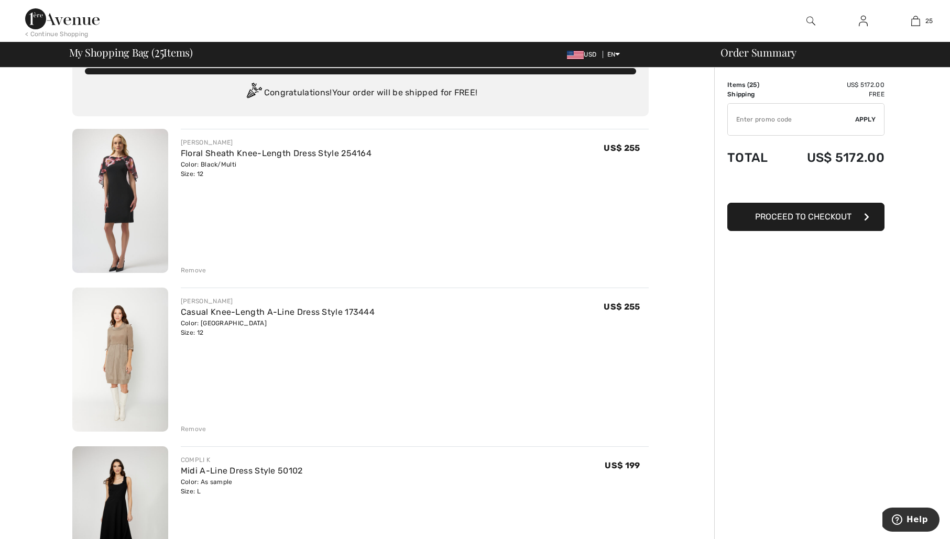
click at [194, 268] on div "Remove" at bounding box center [194, 270] width 26 height 9
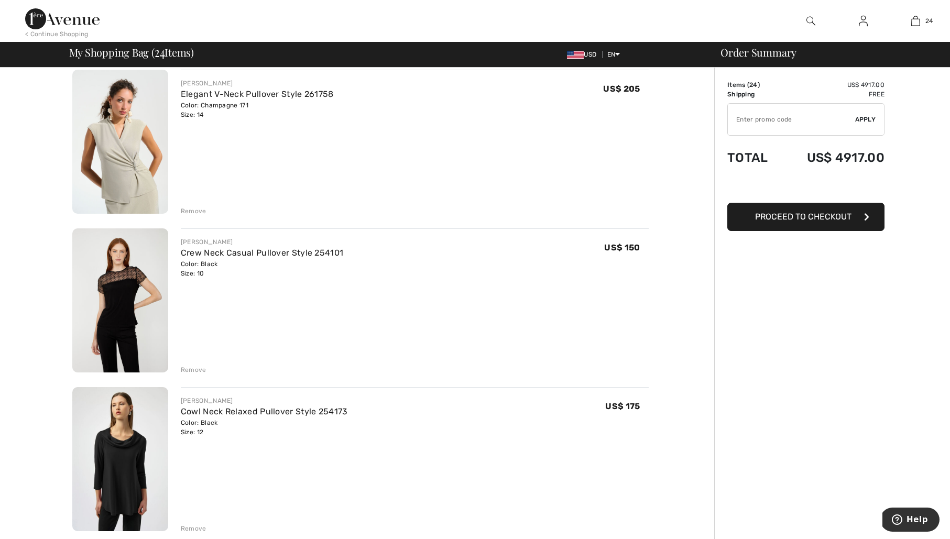
scroll to position [564, 0]
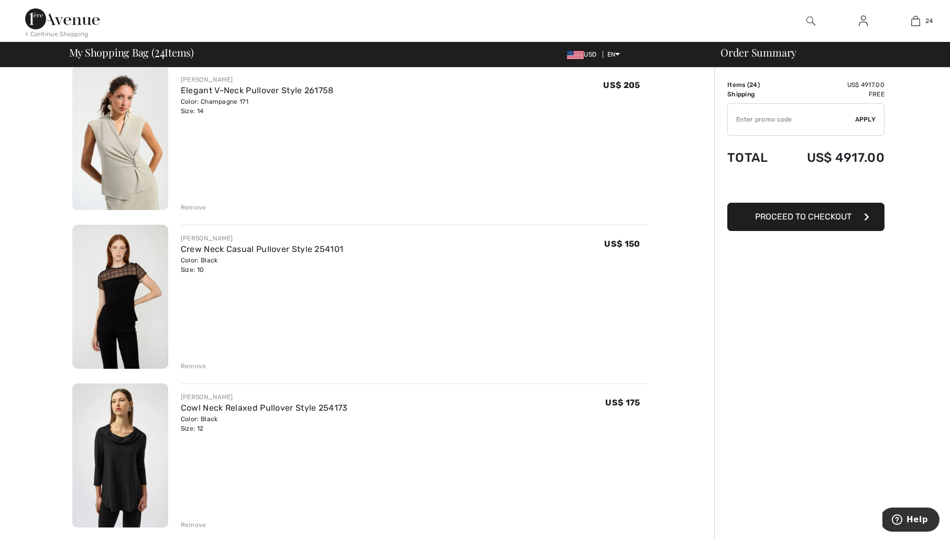
click at [186, 365] on div "Remove" at bounding box center [194, 366] width 26 height 9
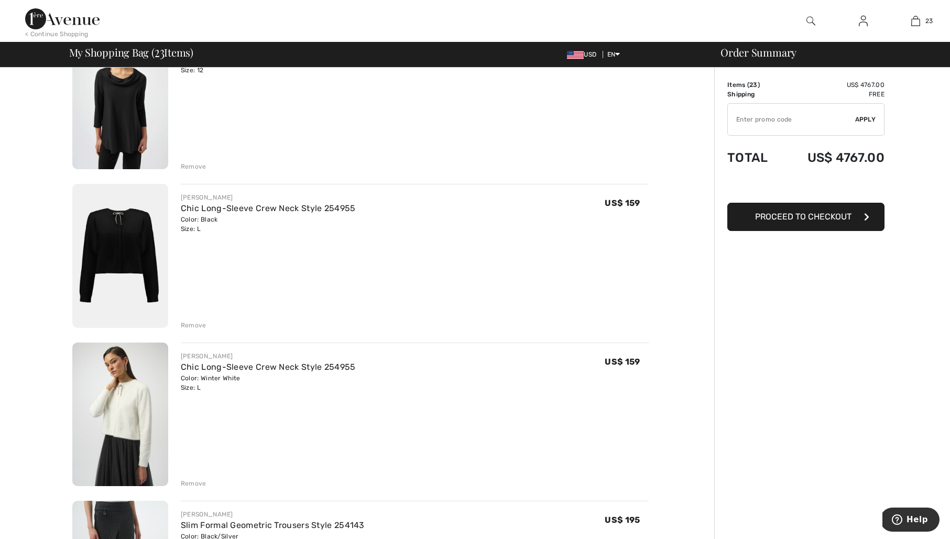
scroll to position [781, 0]
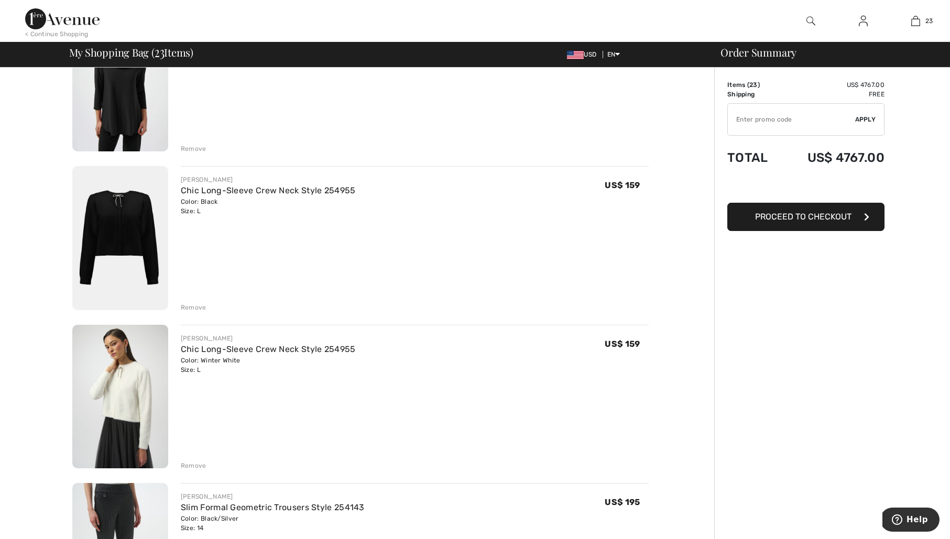
click at [198, 309] on div "Remove" at bounding box center [194, 307] width 26 height 9
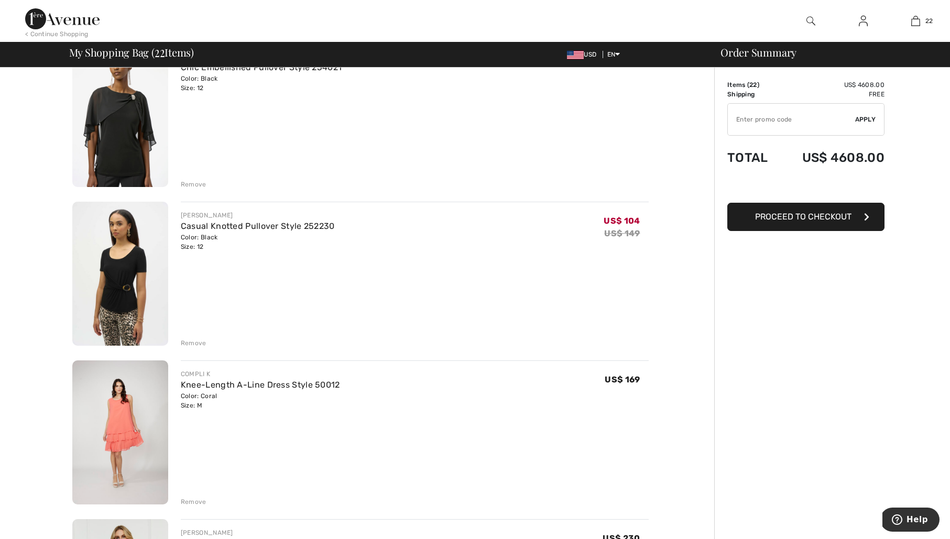
scroll to position [1386, 0]
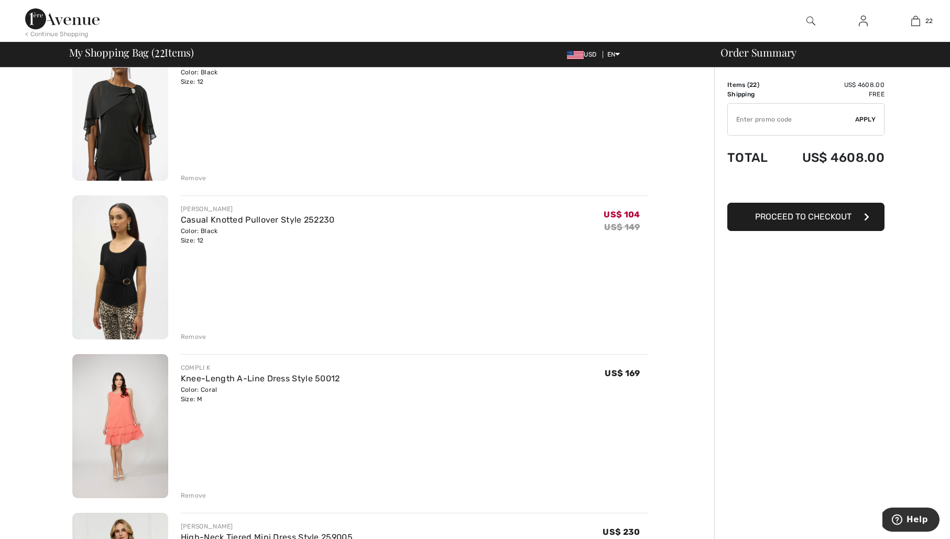
click at [201, 334] on div "Remove" at bounding box center [194, 336] width 26 height 9
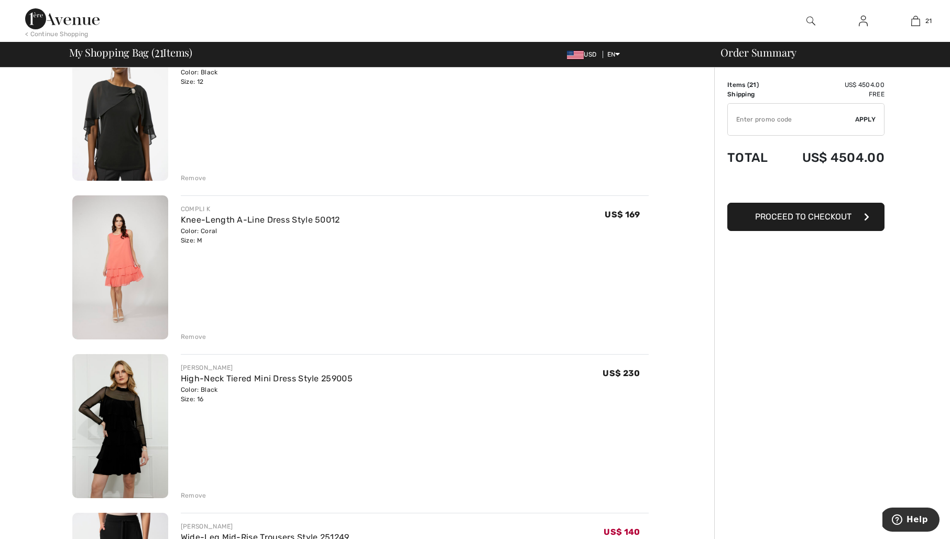
click at [202, 336] on div "Remove" at bounding box center [194, 336] width 26 height 9
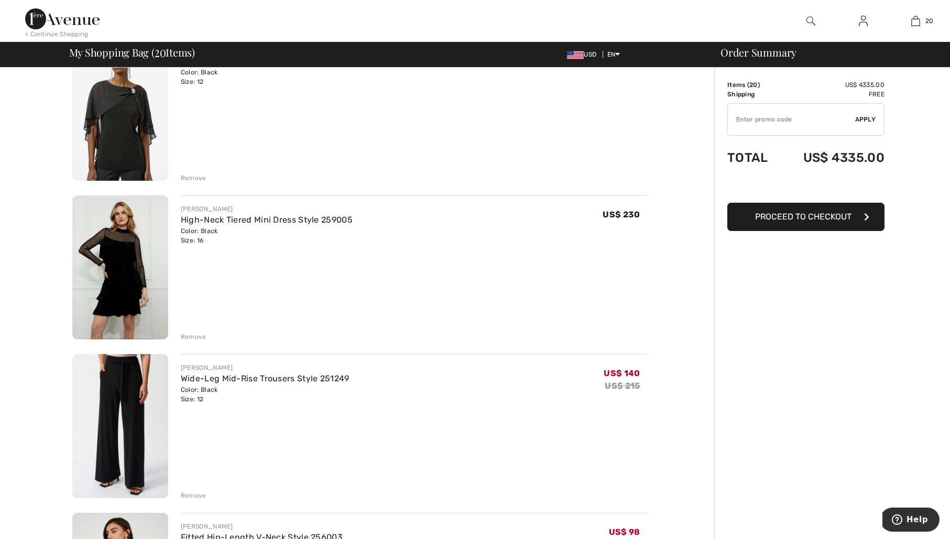
click at [198, 335] on div "Remove" at bounding box center [194, 336] width 26 height 9
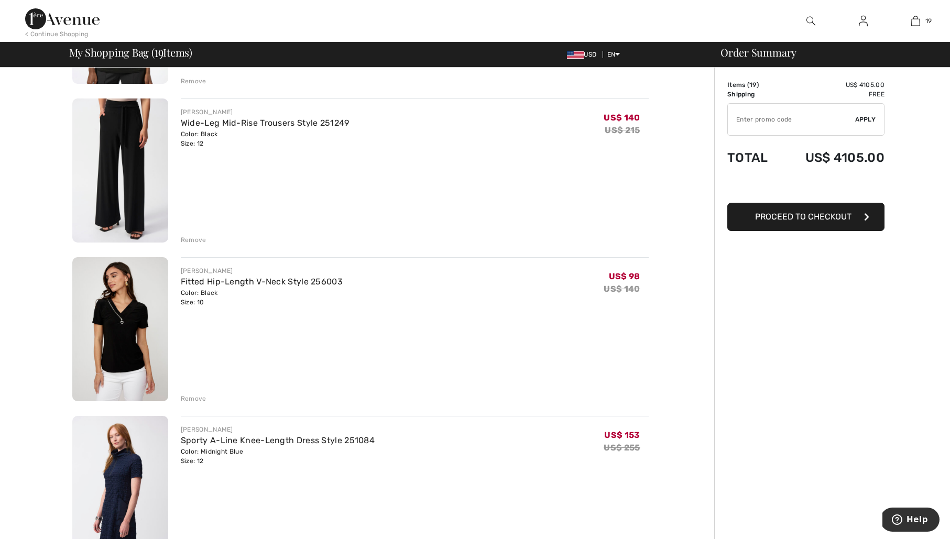
scroll to position [1484, 0]
click at [224, 278] on link "Fitted Hip-Length V-Neck Style 256003" at bounding box center [262, 281] width 162 height 10
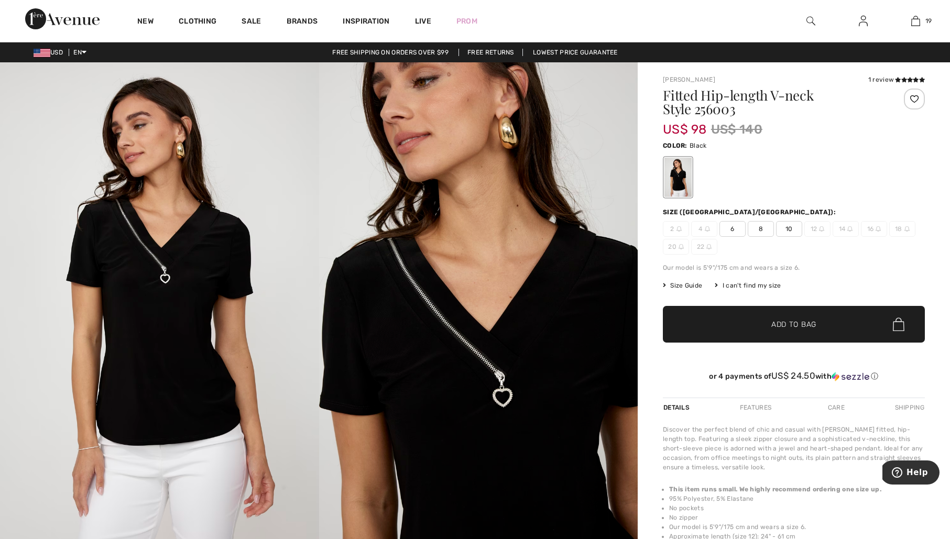
click at [217, 294] on img at bounding box center [159, 301] width 319 height 478
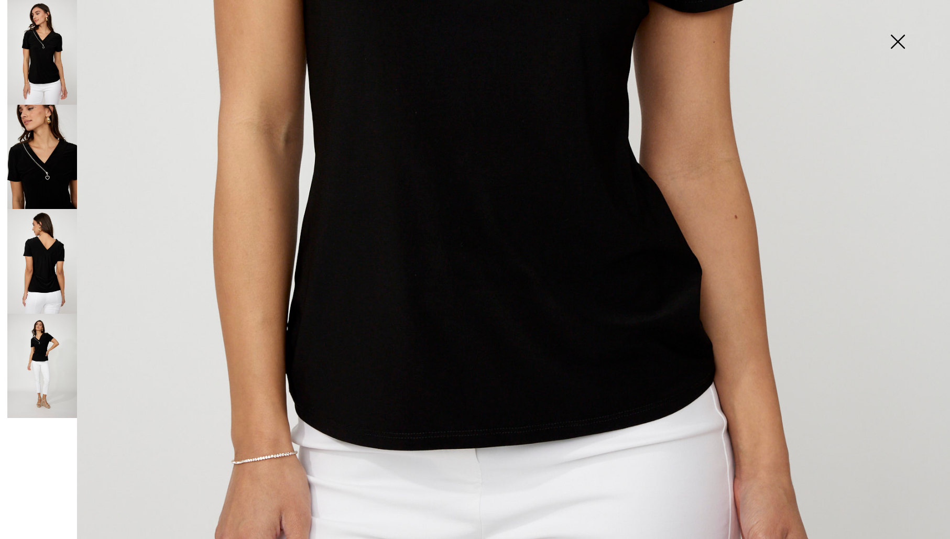
scroll to position [694, 0]
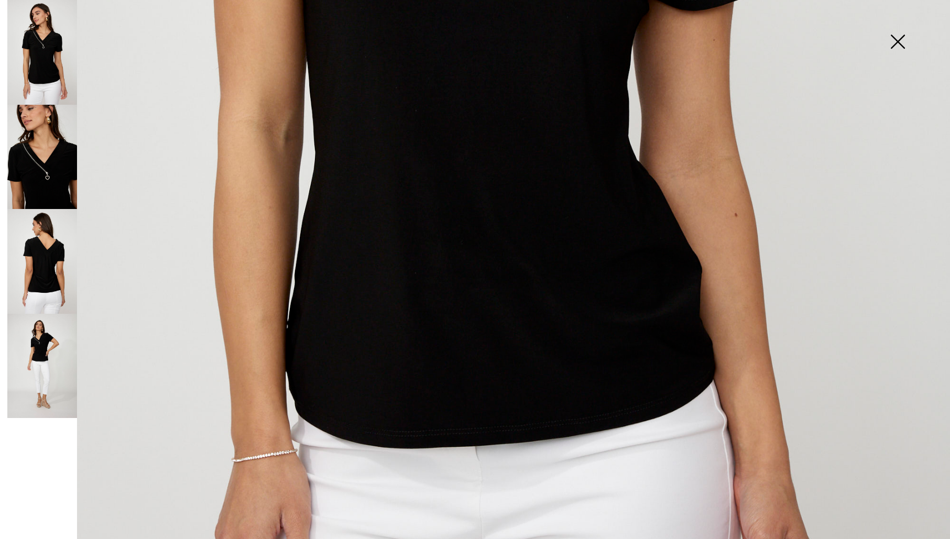
click at [50, 292] on img at bounding box center [42, 261] width 70 height 105
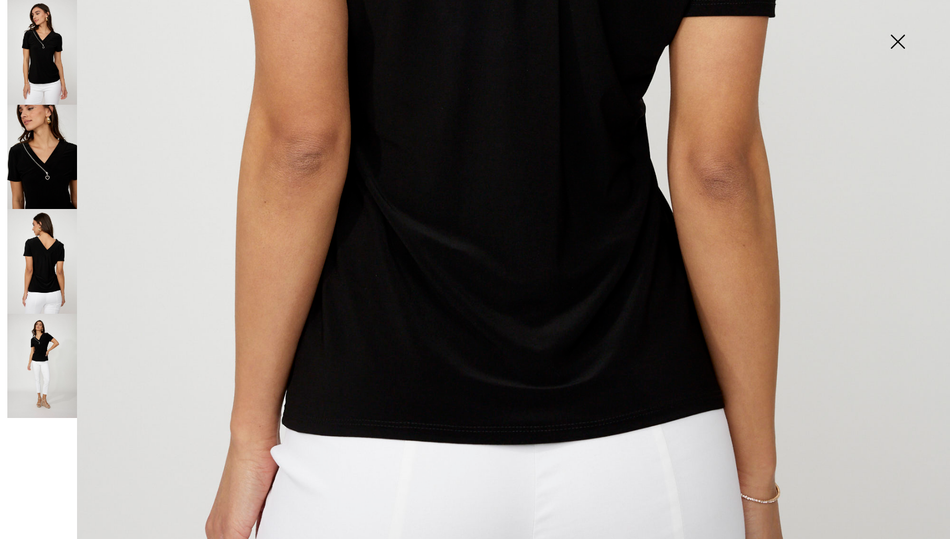
click at [42, 343] on img at bounding box center [42, 366] width 70 height 105
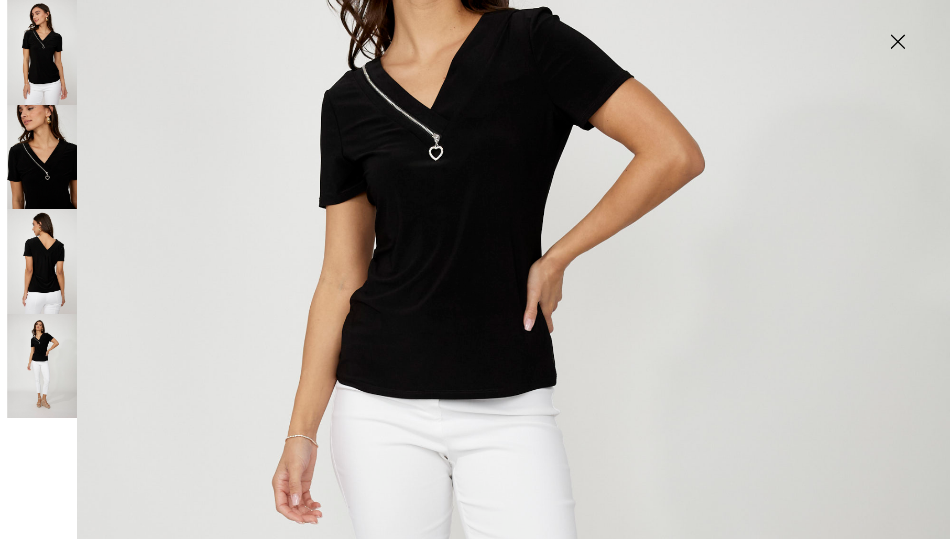
scroll to position [250, 0]
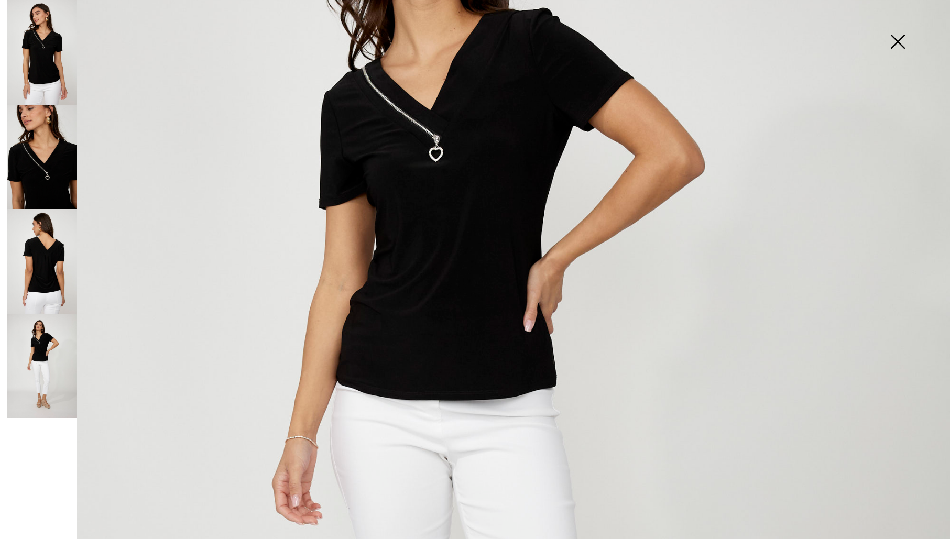
click at [901, 38] on img at bounding box center [897, 43] width 52 height 54
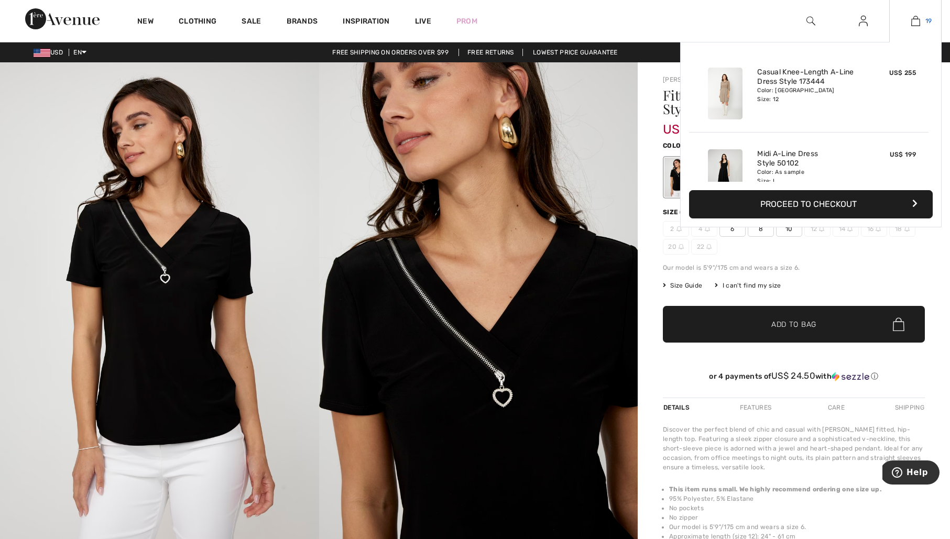
click at [918, 19] on img at bounding box center [915, 21] width 9 height 13
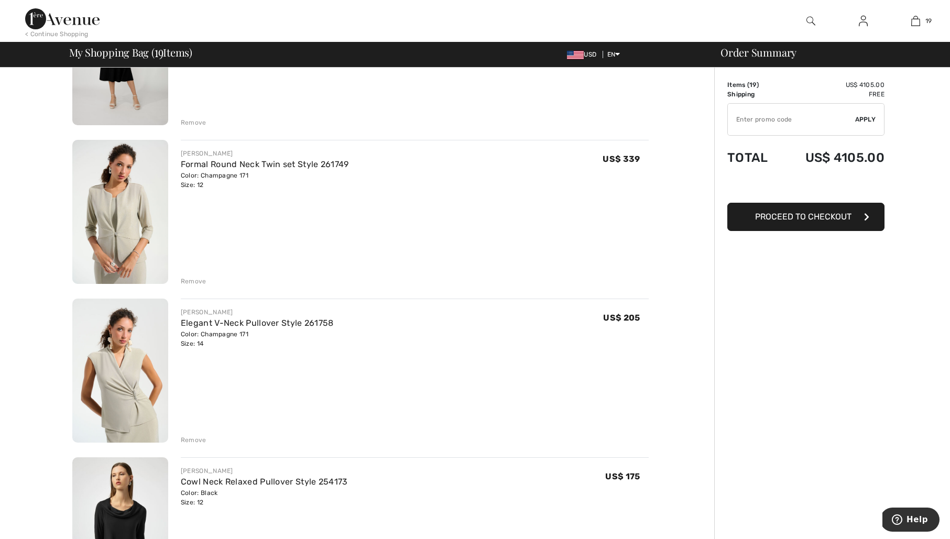
scroll to position [336, 0]
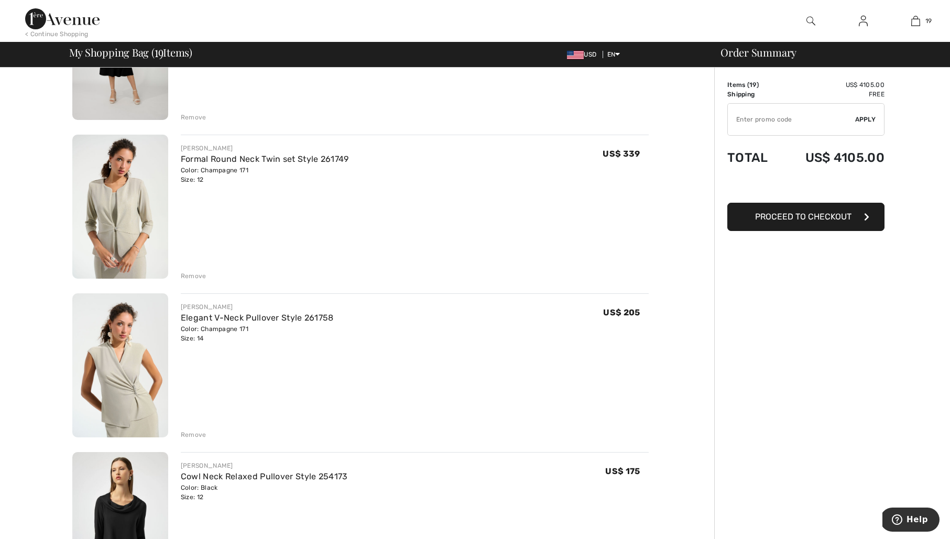
click at [197, 274] on div "Remove" at bounding box center [194, 275] width 26 height 9
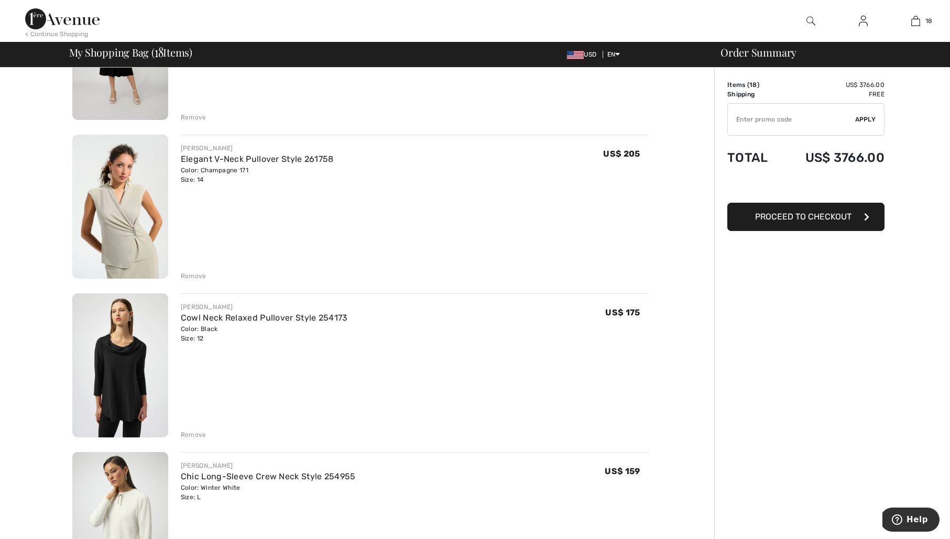
click at [197, 274] on div "Remove" at bounding box center [194, 275] width 26 height 9
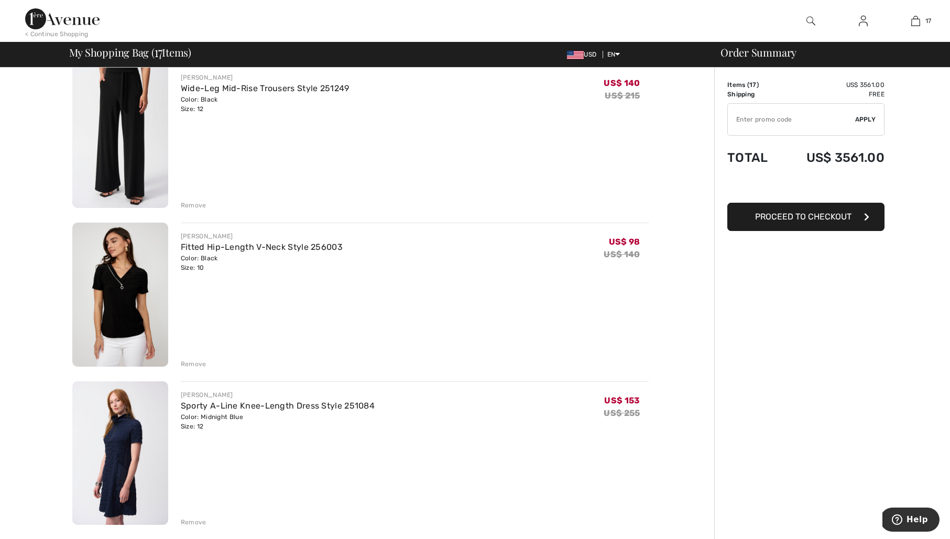
scroll to position [1314, 0]
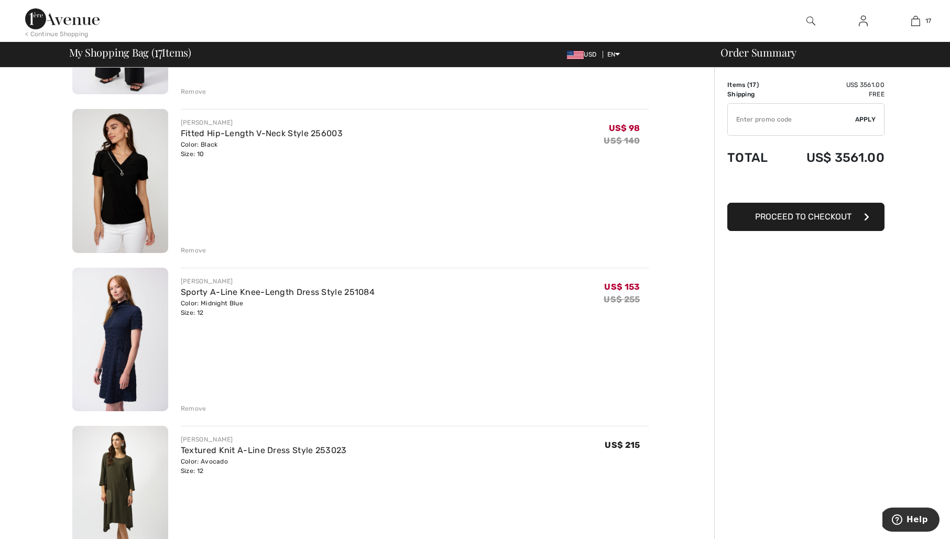
click at [190, 406] on div "Remove" at bounding box center [194, 408] width 26 height 9
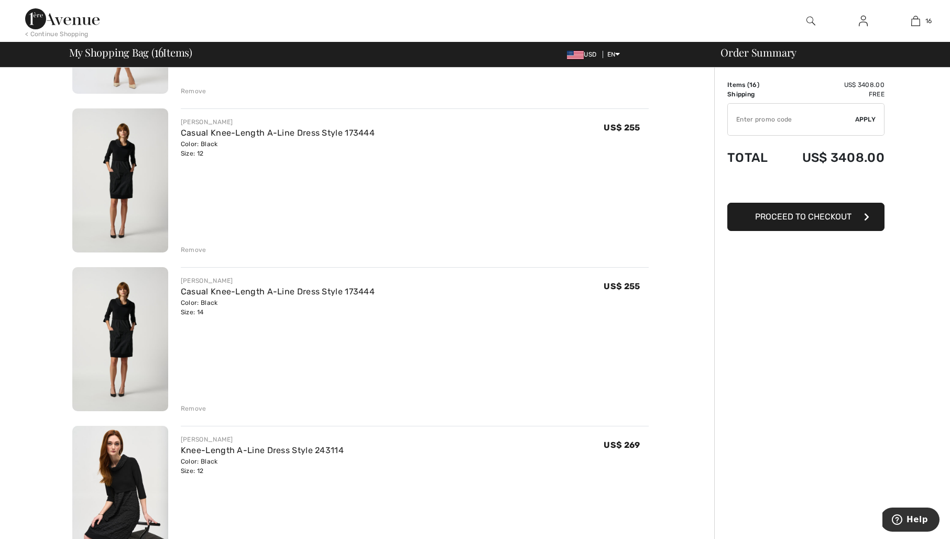
scroll to position [1636, 0]
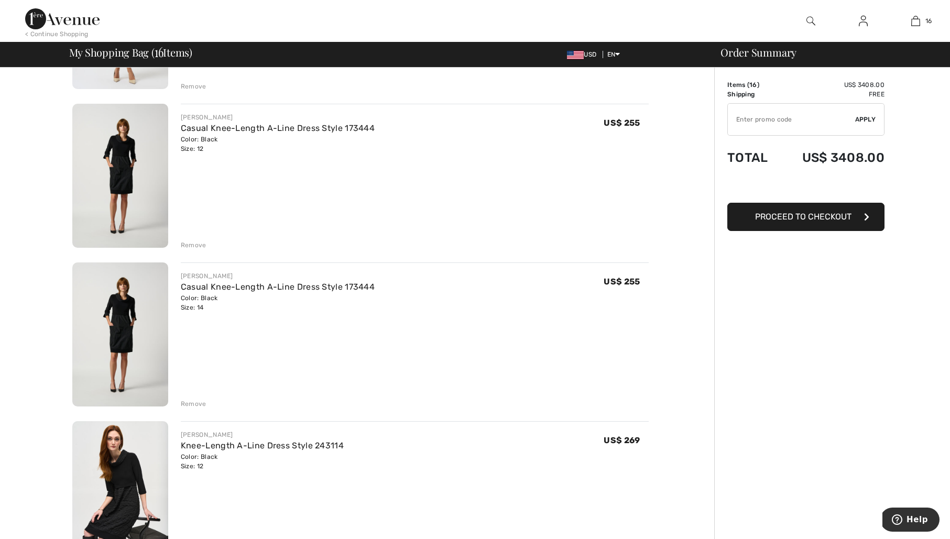
click at [197, 404] on div "Remove" at bounding box center [194, 403] width 26 height 9
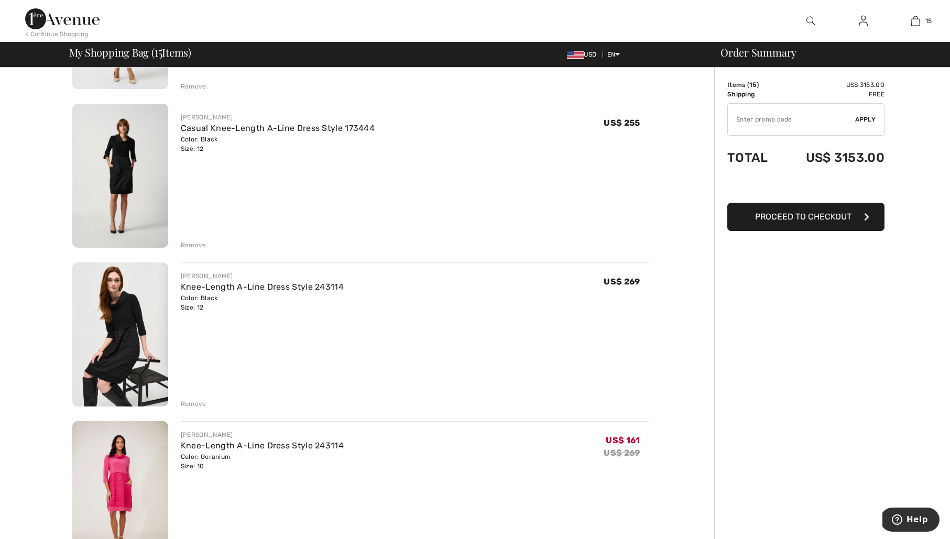
scroll to position [1637, 0]
click at [264, 128] on link "Casual Knee-Length A-Line Dress Style 173444" at bounding box center [278, 128] width 194 height 10
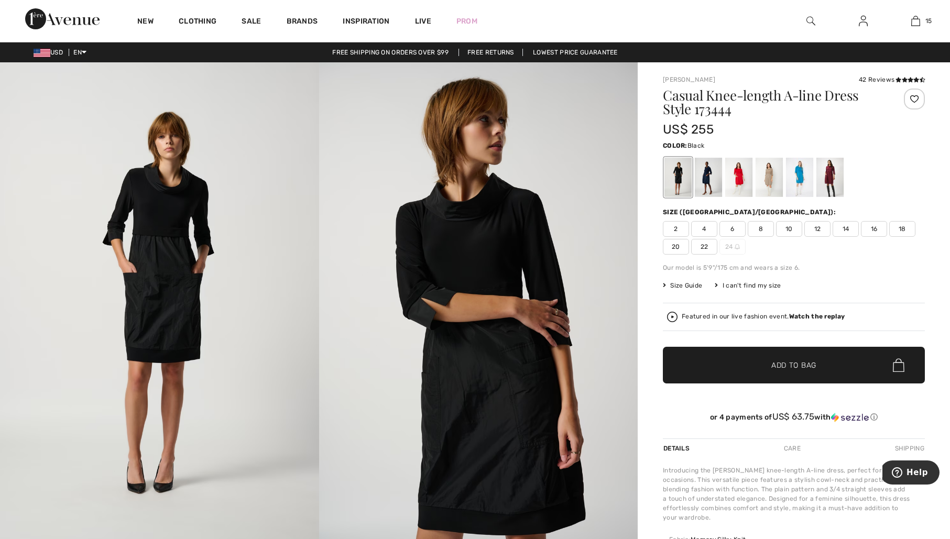
click at [177, 222] on img at bounding box center [159, 301] width 319 height 478
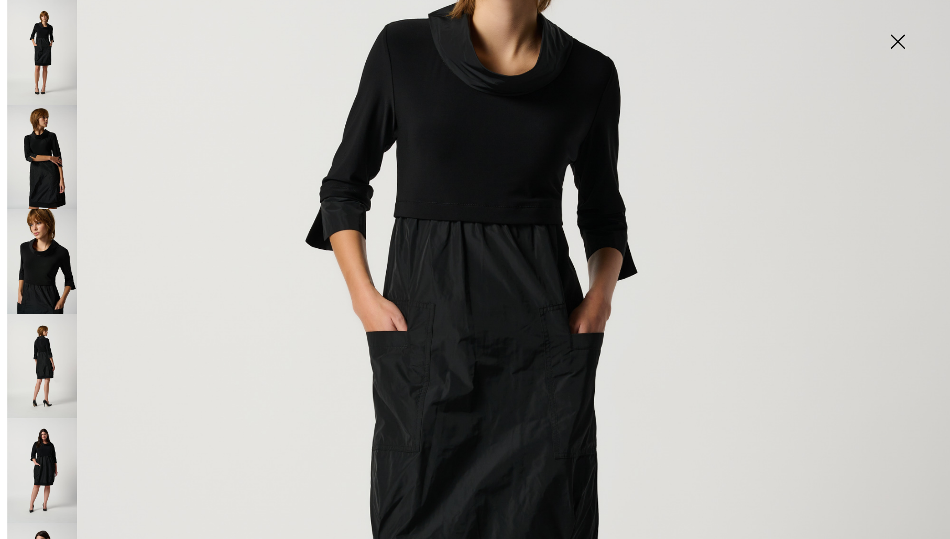
scroll to position [297, 0]
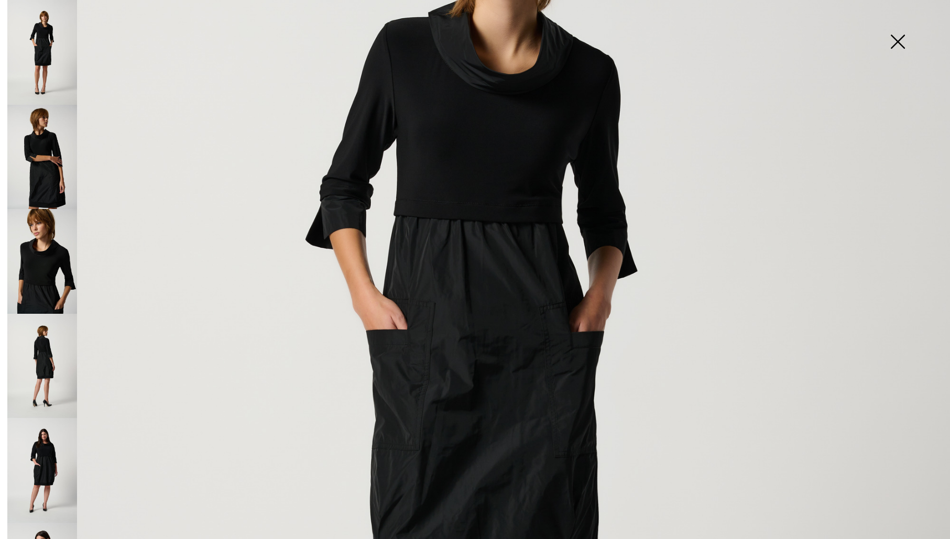
click at [901, 38] on img at bounding box center [897, 43] width 52 height 54
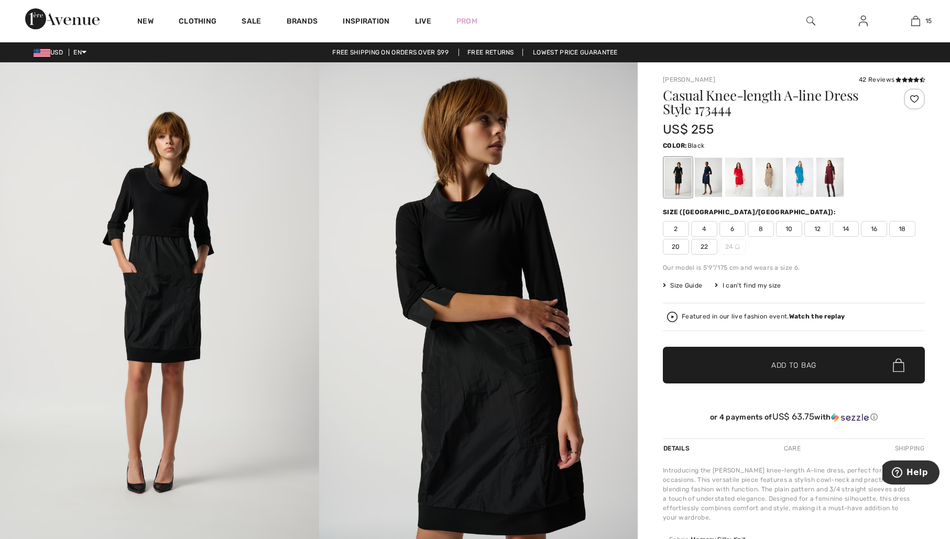
click at [489, 166] on img at bounding box center [478, 301] width 319 height 478
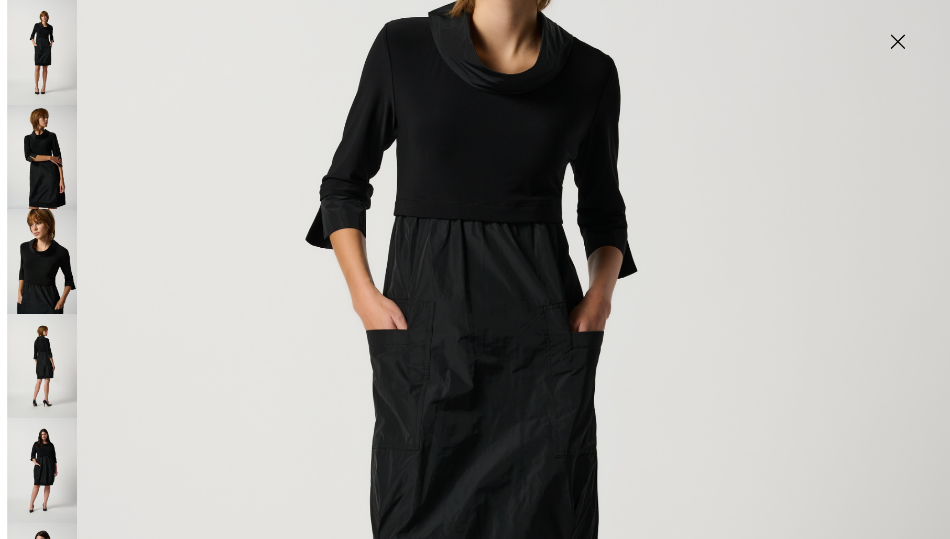
click at [901, 47] on img at bounding box center [897, 43] width 52 height 54
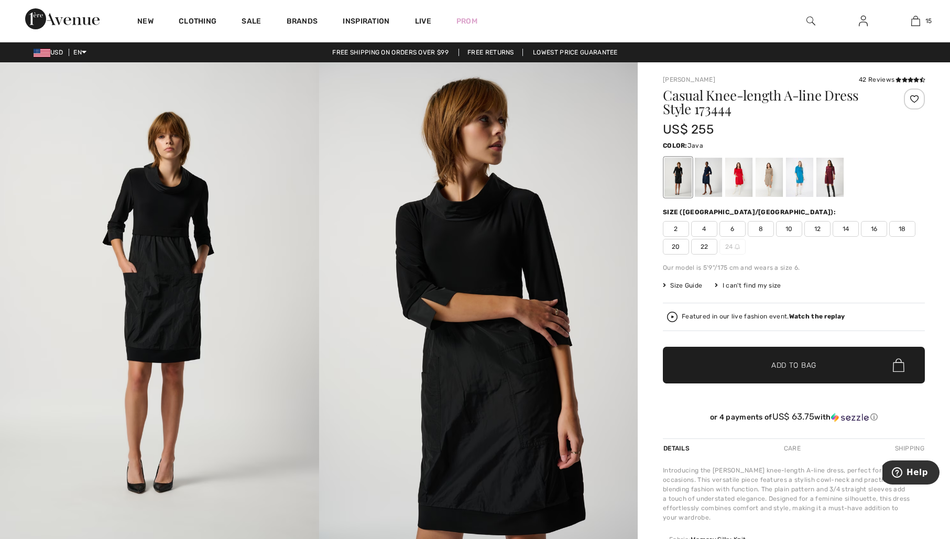
click at [767, 179] on div at bounding box center [769, 177] width 27 height 39
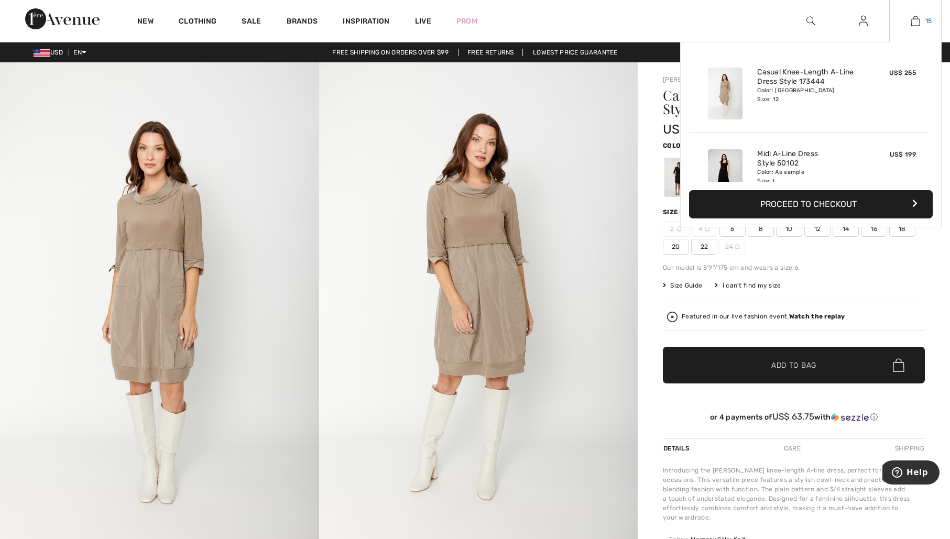
click at [917, 23] on img at bounding box center [915, 21] width 9 height 13
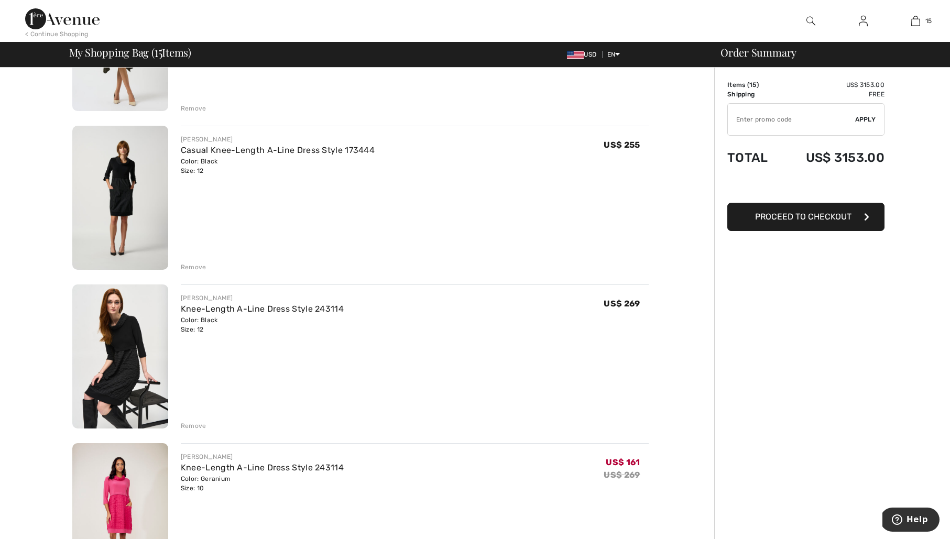
scroll to position [1649, 0]
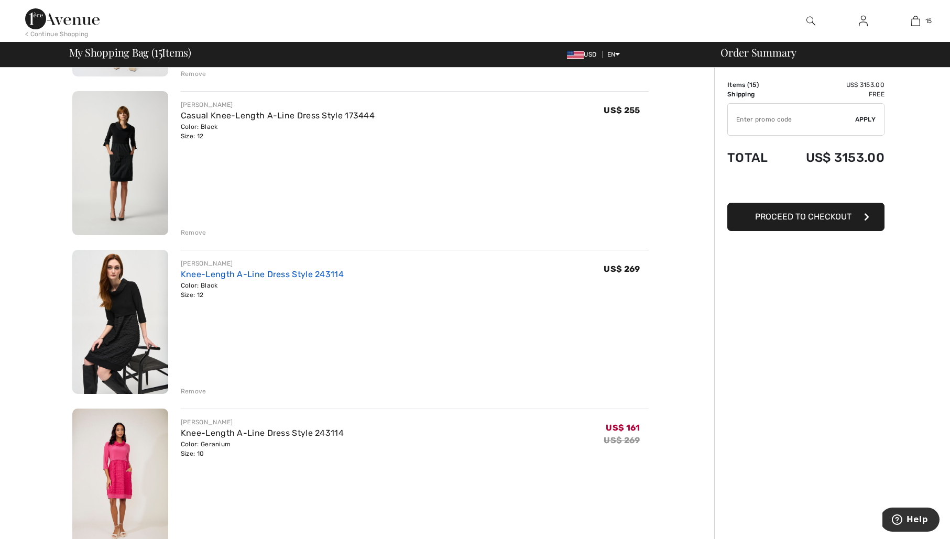
click at [301, 274] on link "Knee-Length A-Line Dress Style 243114" at bounding box center [262, 274] width 163 height 10
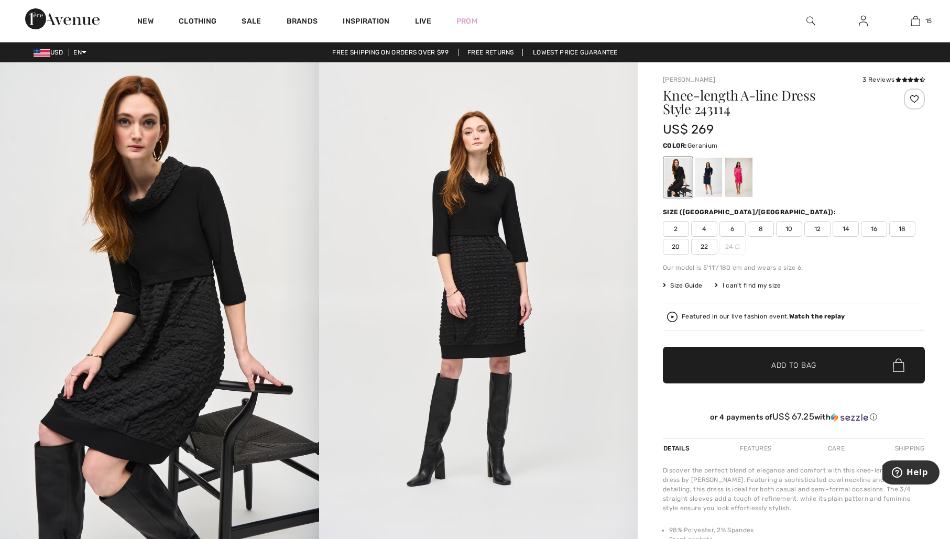
click at [745, 176] on div at bounding box center [738, 177] width 27 height 39
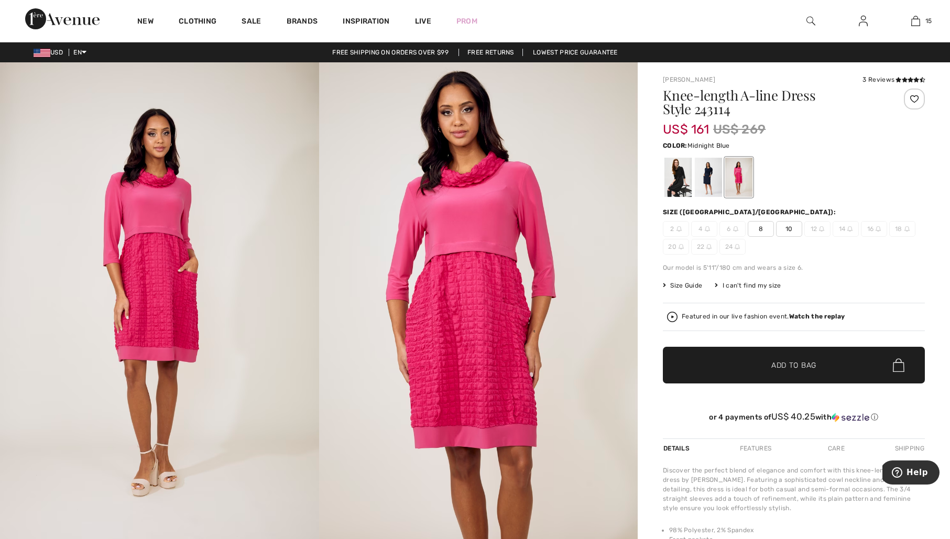
click at [701, 177] on div at bounding box center [708, 177] width 27 height 39
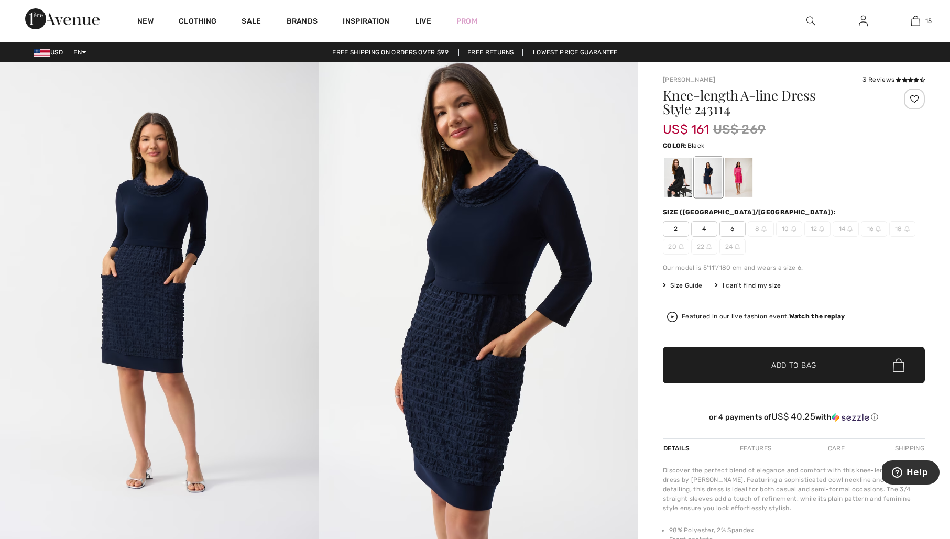
click at [687, 177] on div at bounding box center [677, 177] width 27 height 39
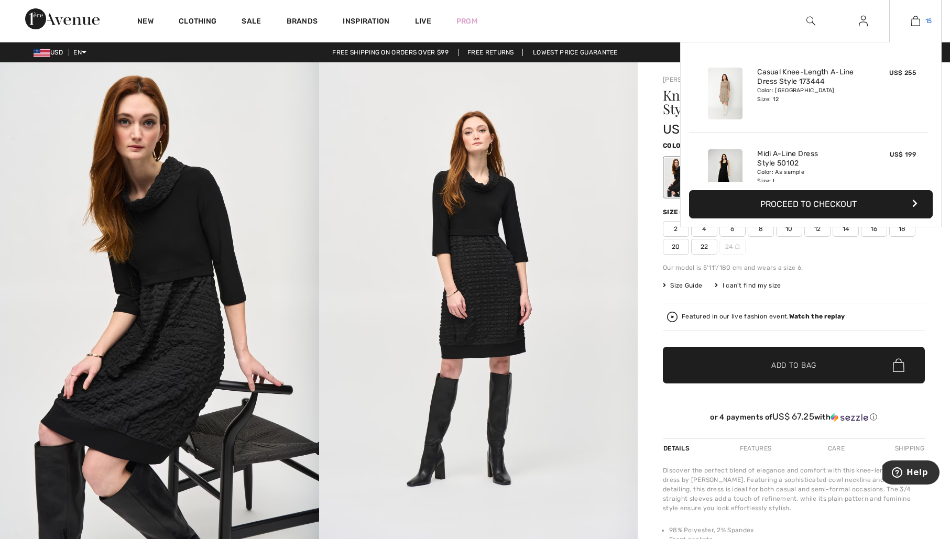
click at [917, 20] on img at bounding box center [915, 21] width 9 height 13
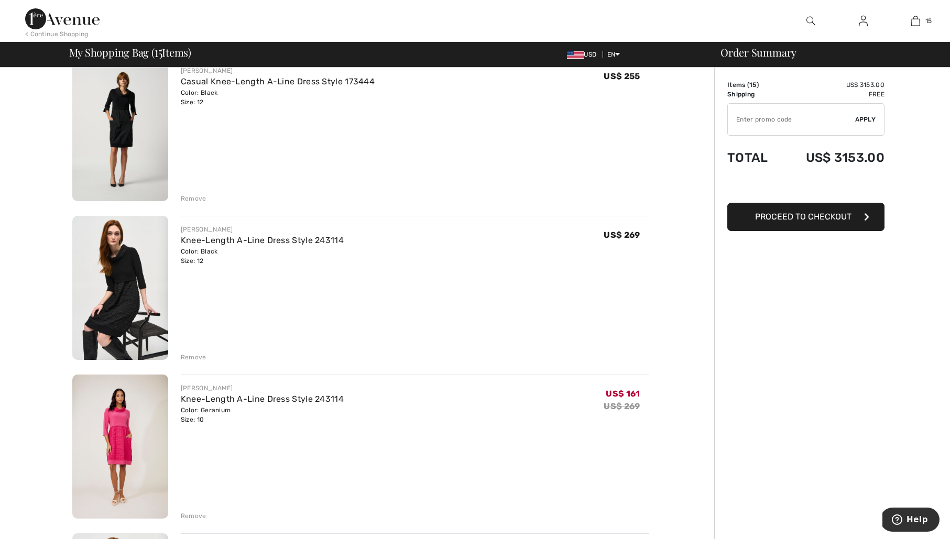
scroll to position [1684, 0]
click at [189, 355] on div "Remove" at bounding box center [194, 355] width 26 height 9
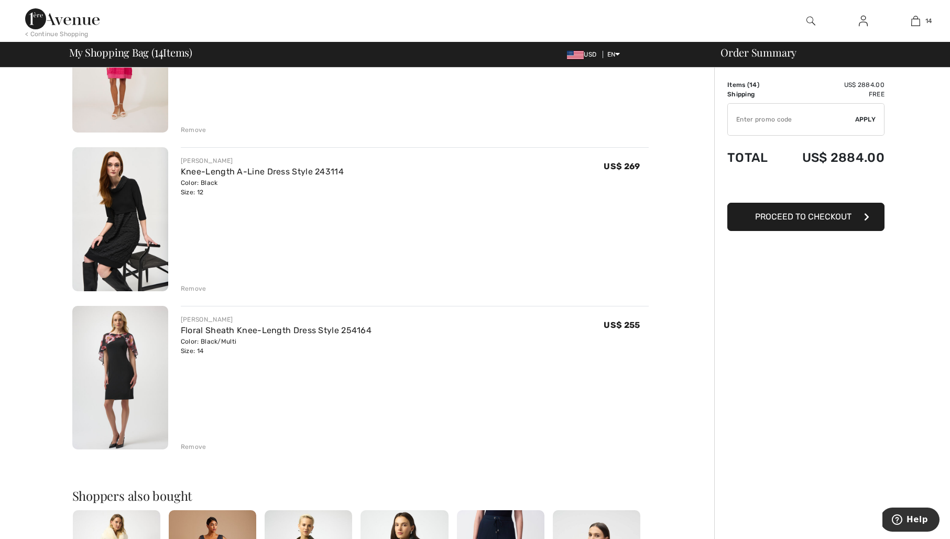
scroll to position [1928, 0]
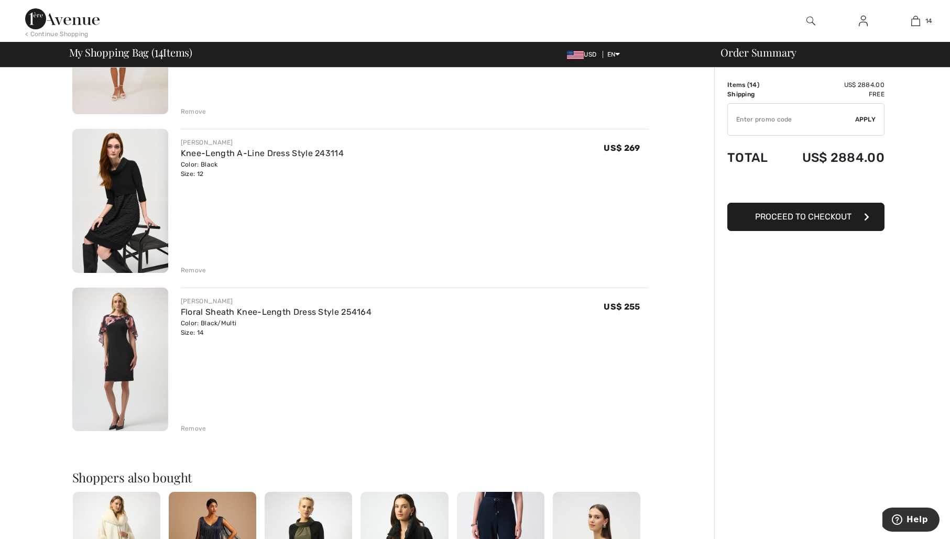
click at [190, 428] on div "Remove" at bounding box center [194, 428] width 26 height 9
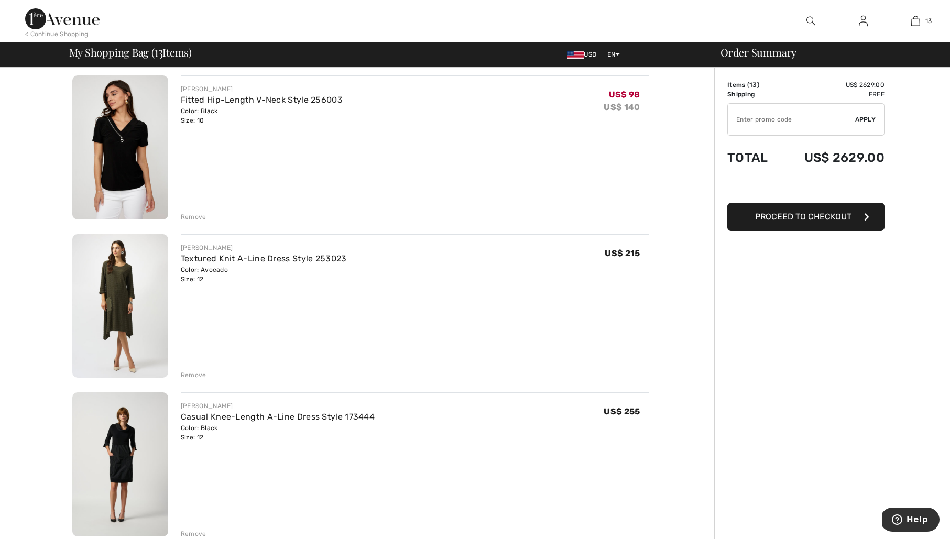
scroll to position [1339, 0]
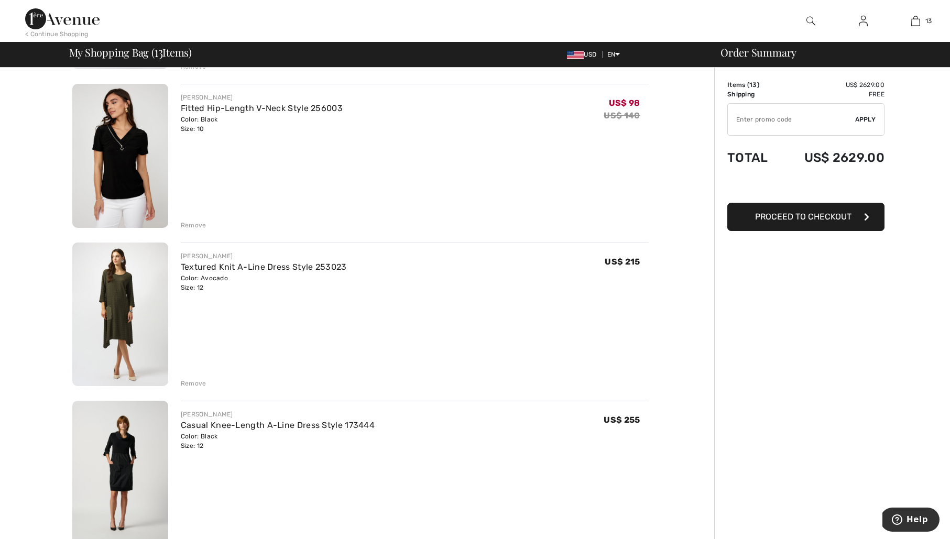
click at [198, 382] on div "Remove" at bounding box center [194, 383] width 26 height 9
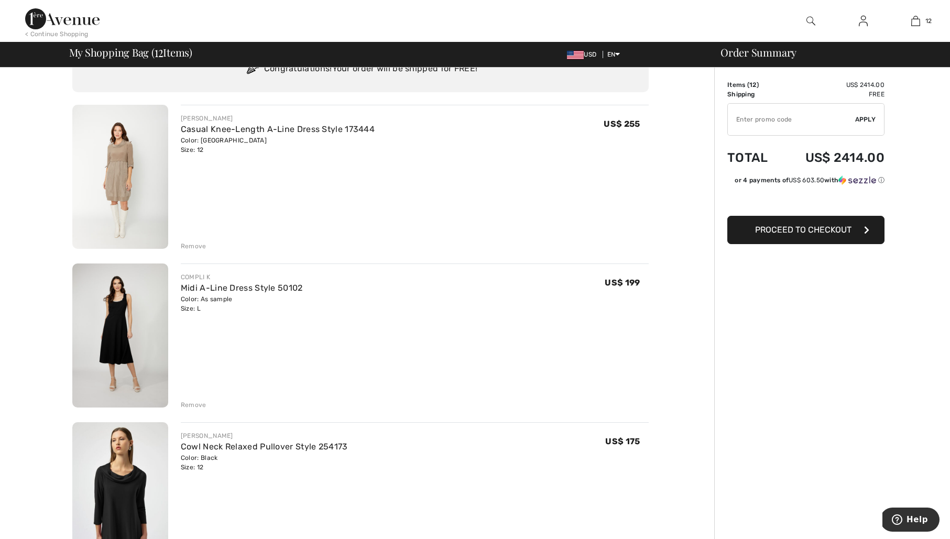
scroll to position [50, 0]
click at [251, 287] on link "Midi A-Line Dress Style 50102" at bounding box center [242, 287] width 122 height 10
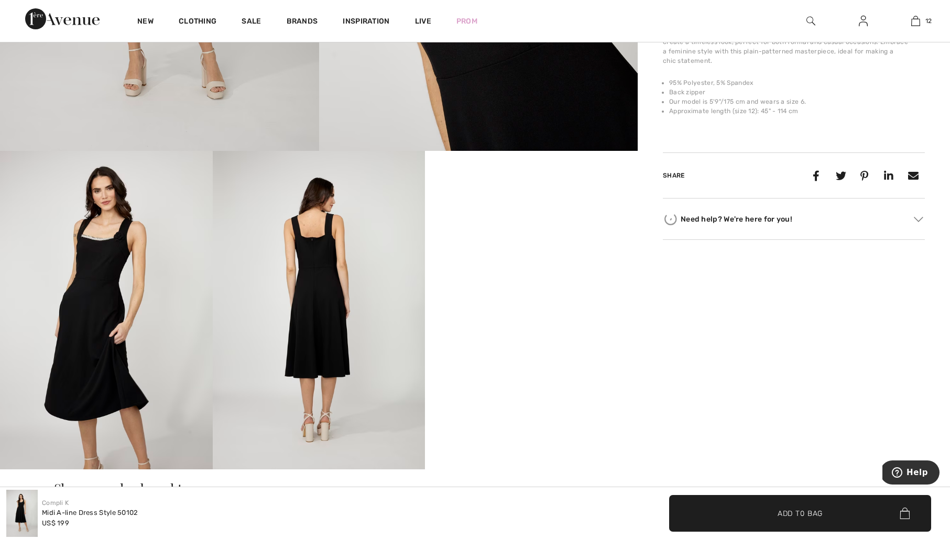
scroll to position [417, 0]
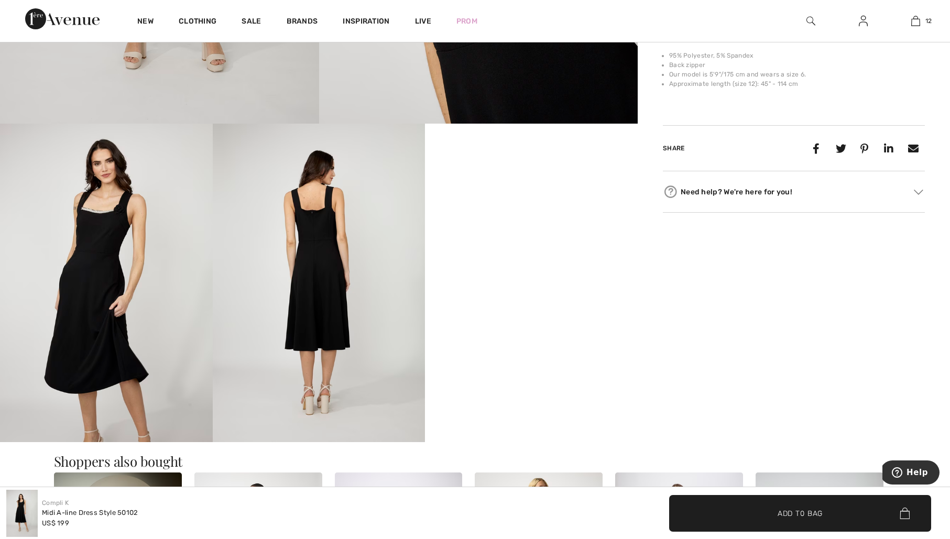
click at [349, 275] on img at bounding box center [319, 283] width 213 height 319
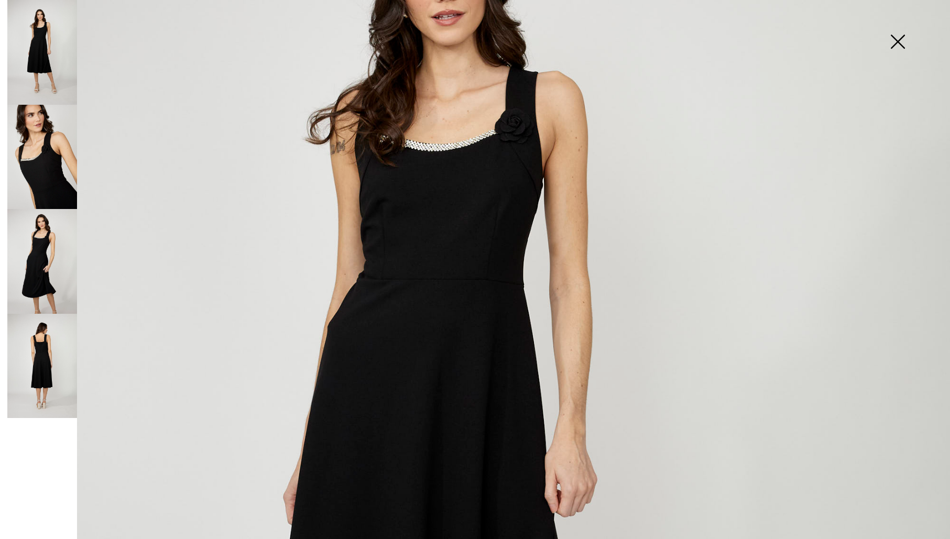
scroll to position [253, 0]
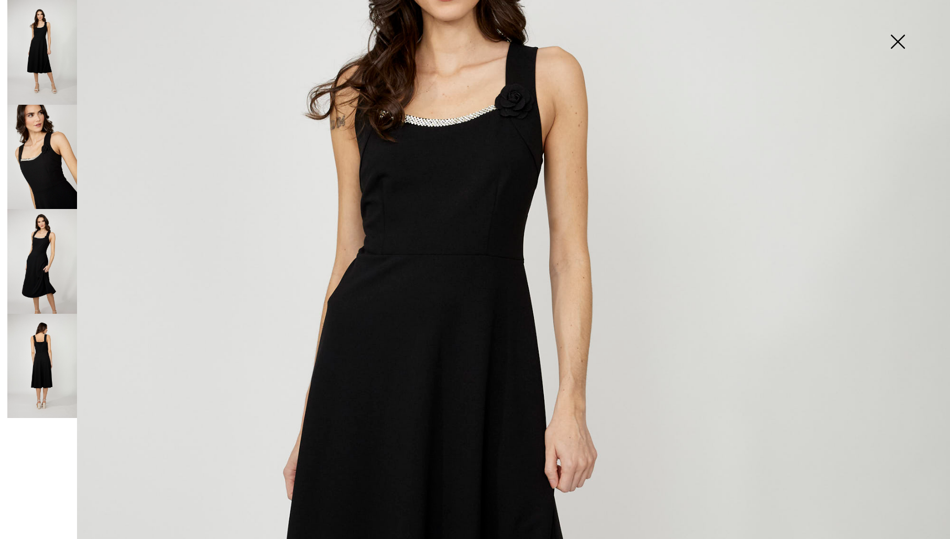
click at [38, 346] on img at bounding box center [42, 366] width 70 height 105
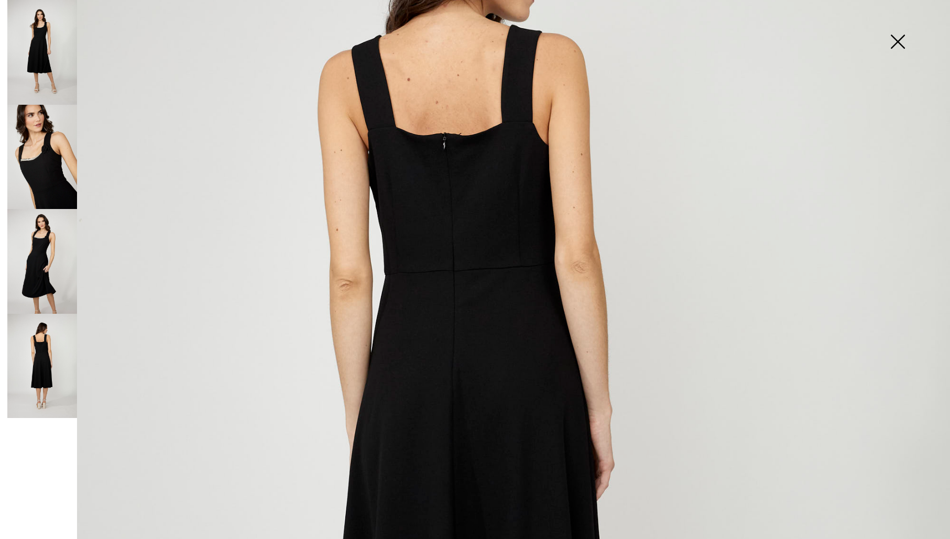
click at [41, 226] on img at bounding box center [42, 261] width 70 height 105
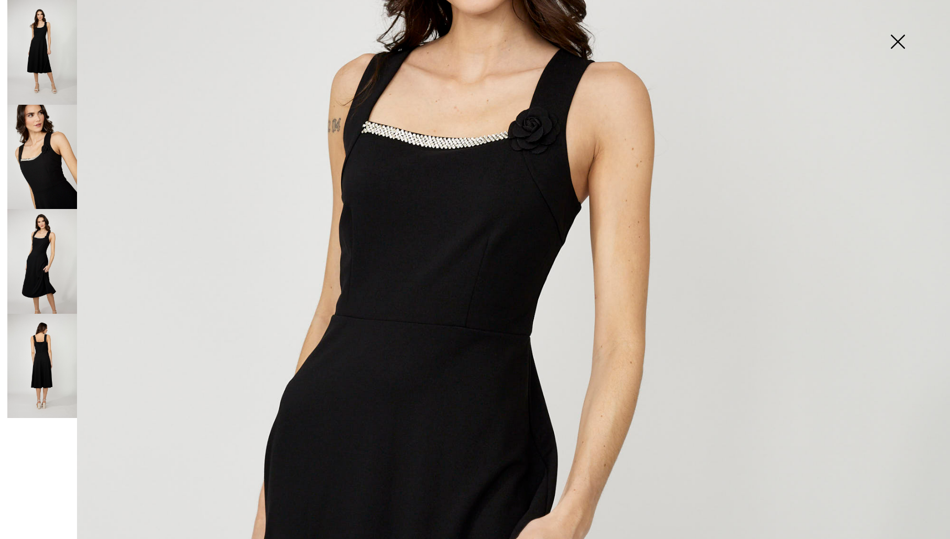
click at [64, 176] on img at bounding box center [42, 157] width 70 height 105
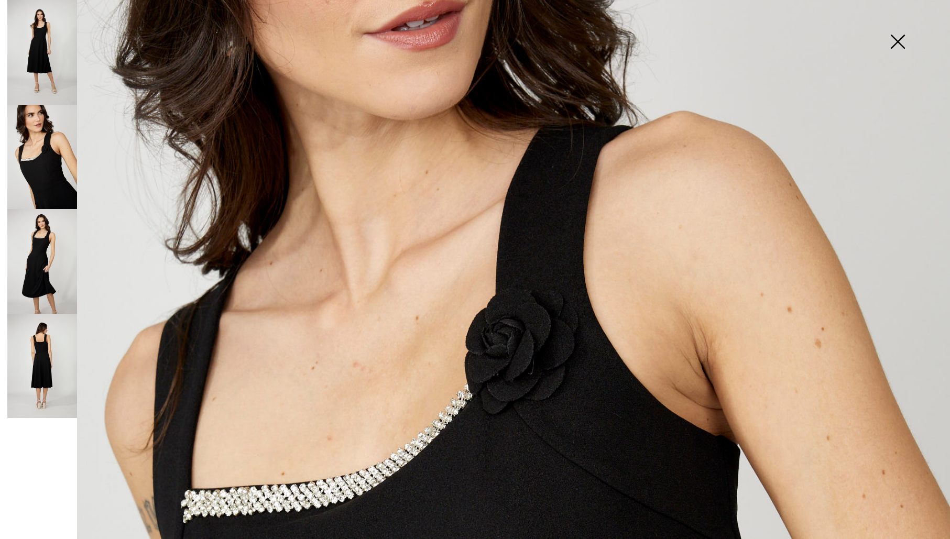
click at [901, 42] on img at bounding box center [897, 43] width 52 height 54
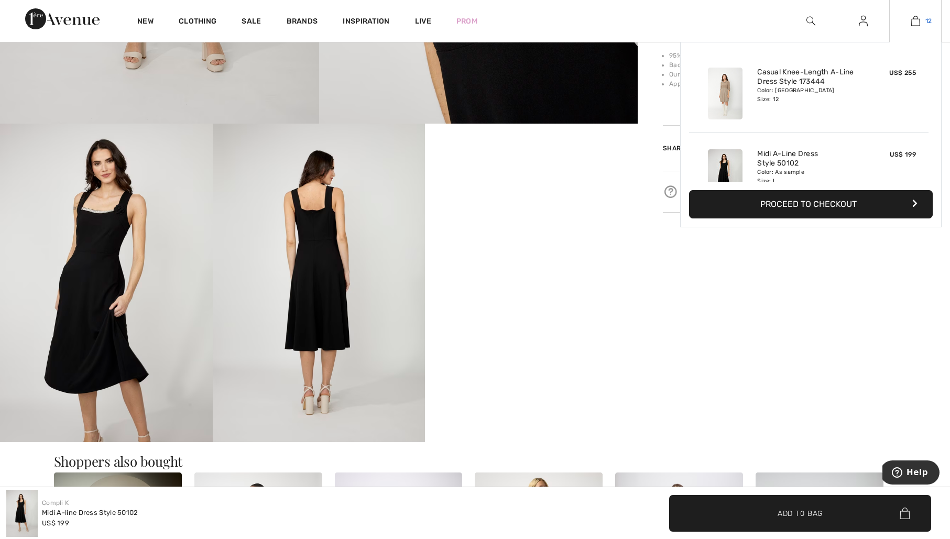
click at [913, 18] on img at bounding box center [915, 21] width 9 height 13
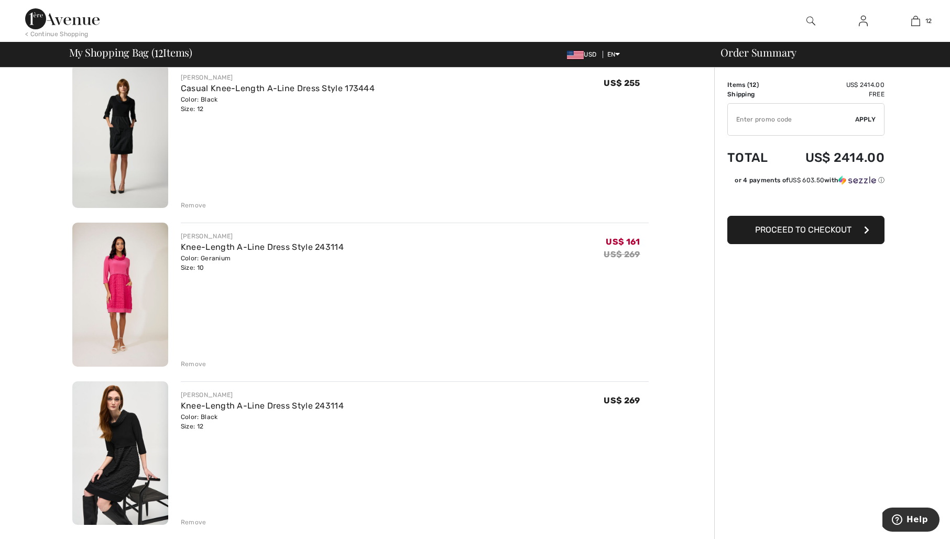
scroll to position [1519, 0]
click at [192, 363] on div "Remove" at bounding box center [194, 362] width 26 height 9
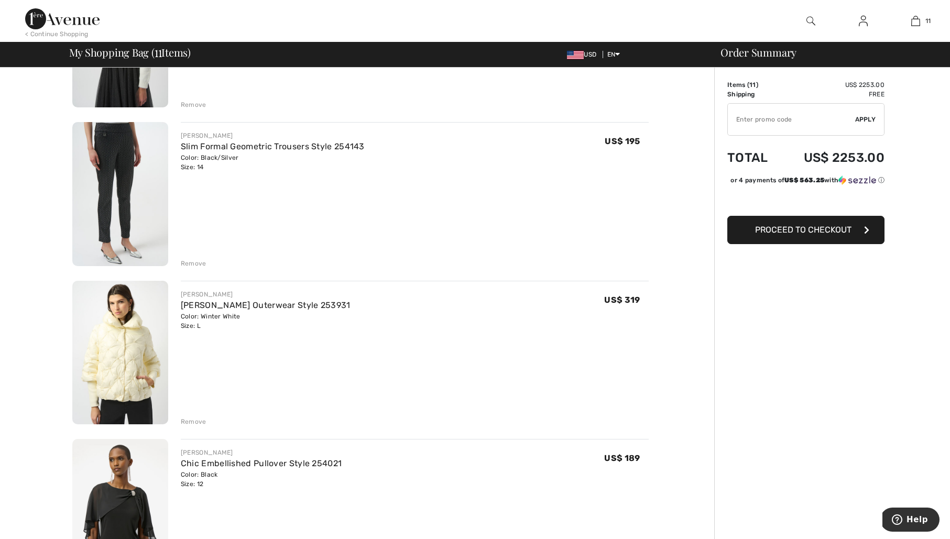
scroll to position [681, 0]
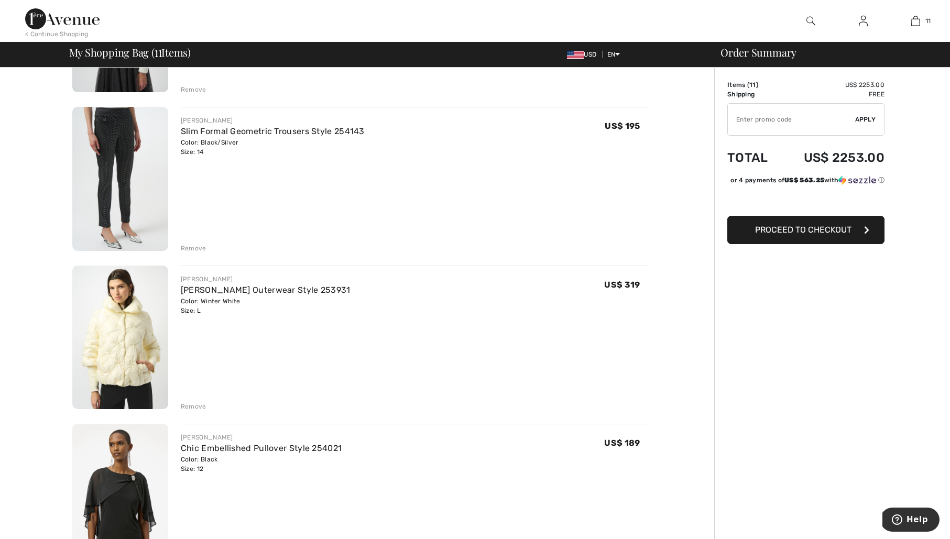
click at [195, 250] on div "Remove" at bounding box center [194, 248] width 26 height 9
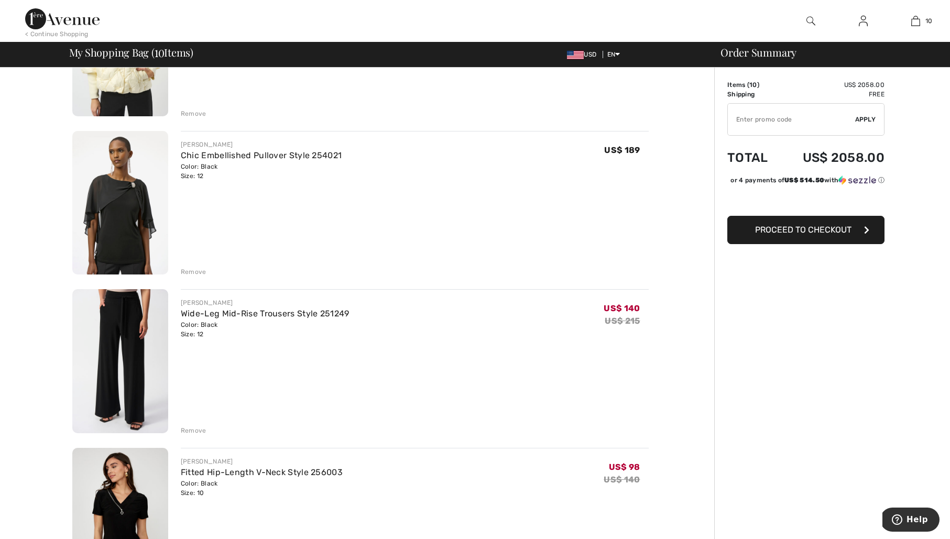
scroll to position [817, 0]
click at [130, 359] on img at bounding box center [120, 360] width 96 height 144
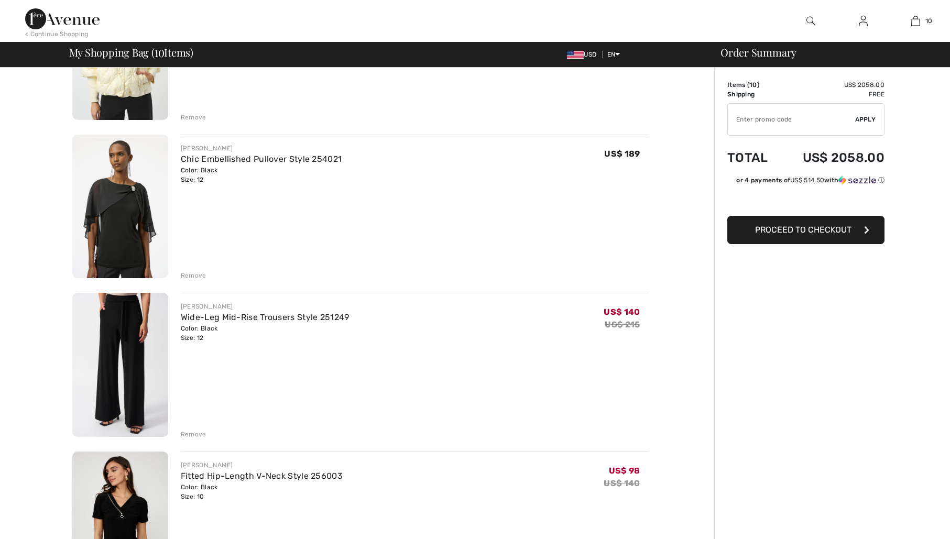
scroll to position [817, 0]
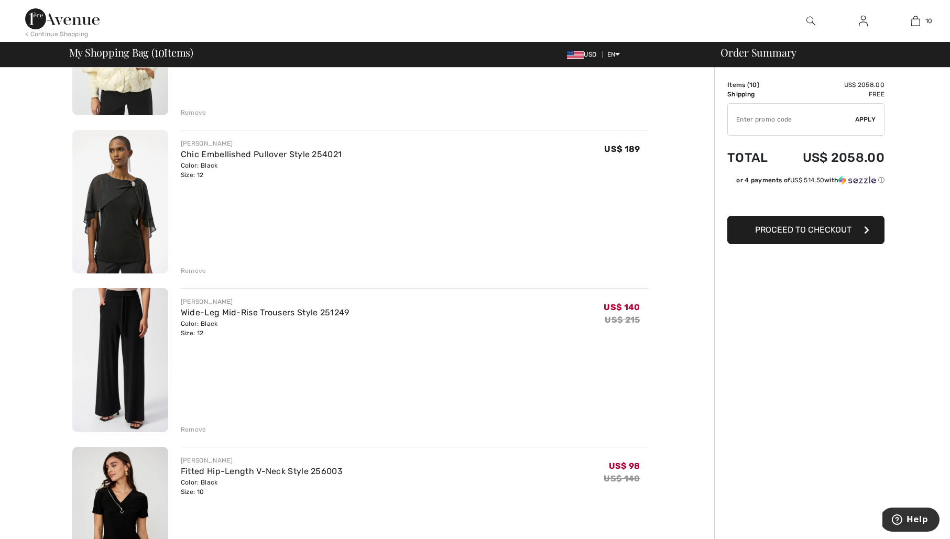
click at [197, 428] on div "Remove" at bounding box center [194, 429] width 26 height 9
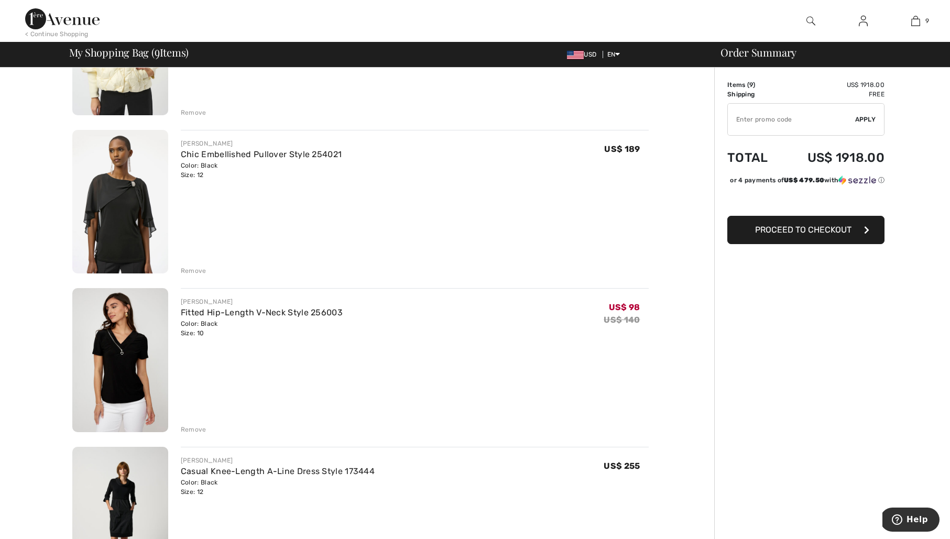
click at [198, 271] on div "Remove" at bounding box center [194, 270] width 26 height 9
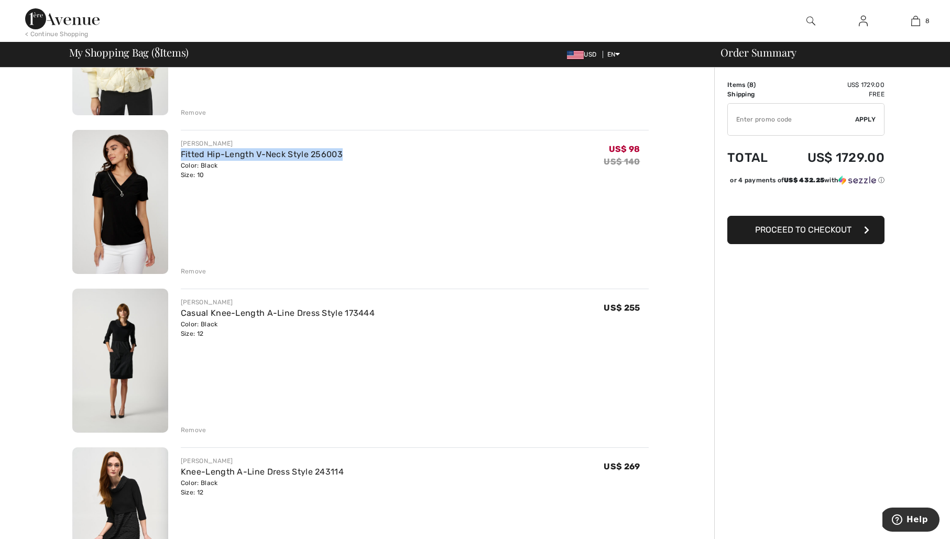
drag, startPoint x: 344, startPoint y: 151, endPoint x: 178, endPoint y: 156, distance: 166.2
click at [178, 156] on div "FRANK LYMAN Fitted Hip-Length V-Neck Style 256003 Color: Black Size: 10 Final S…" at bounding box center [408, 203] width 481 height 146
drag, startPoint x: 351, startPoint y: 150, endPoint x: 181, endPoint y: 143, distance: 170.5
click at [178, 143] on div "FRANK LYMAN Fitted Hip-Length V-Neck Style 256003 Color: Black Size: 10 Final S…" at bounding box center [408, 203] width 481 height 146
copy div "FRANK LYMAN Fitted Hip-Length V-Neck Style 256003"
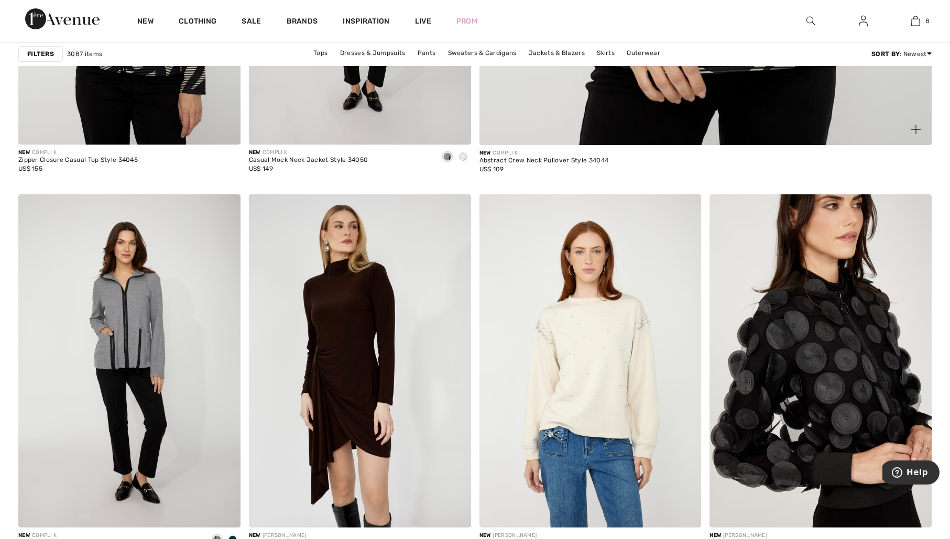
scroll to position [716, 0]
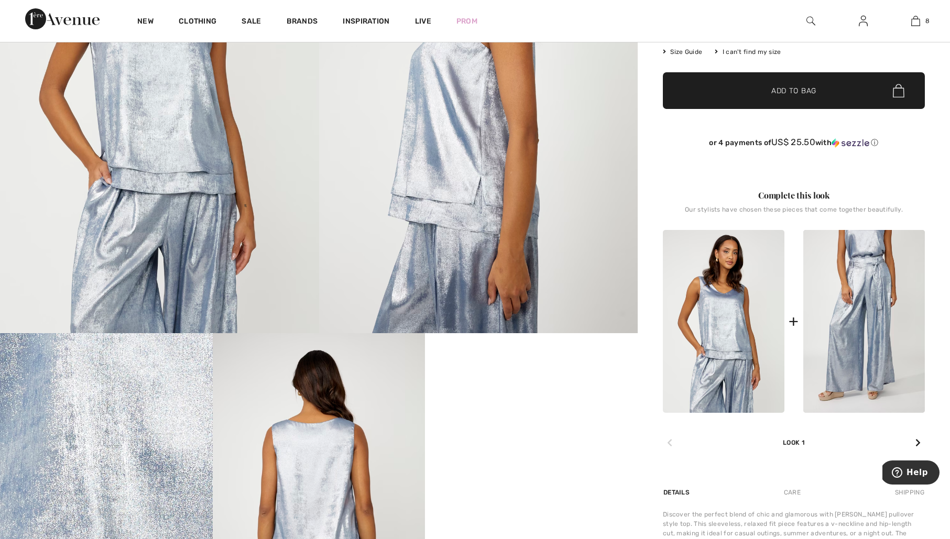
scroll to position [212, 0]
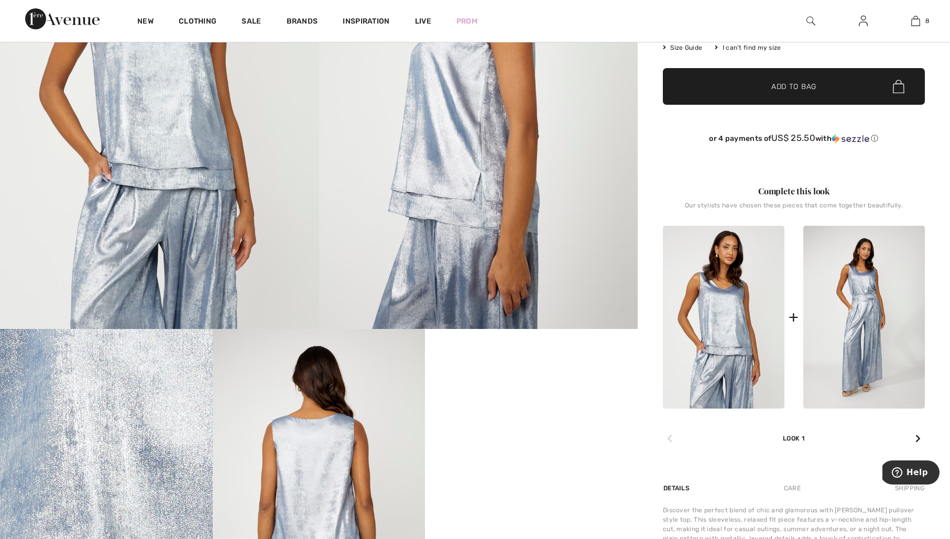
click at [862, 385] on img at bounding box center [864, 317] width 122 height 183
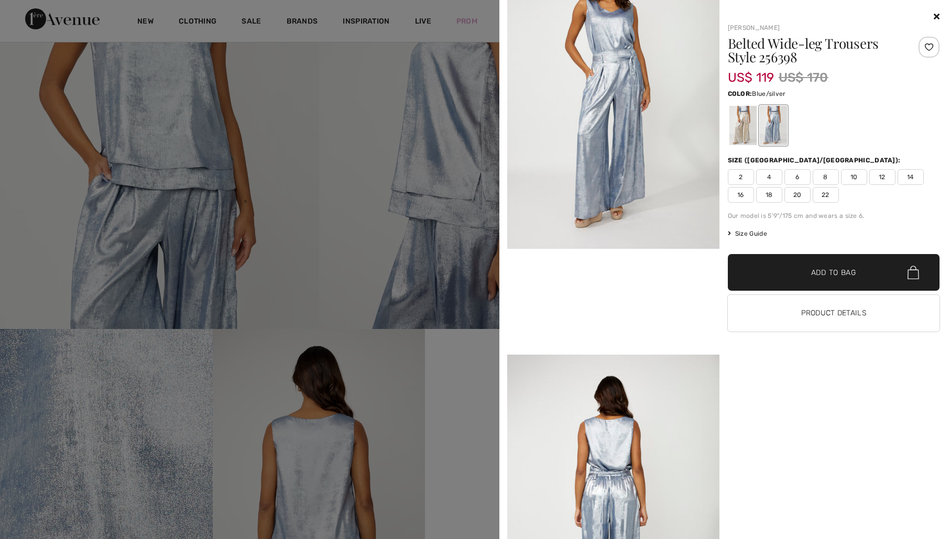
scroll to position [0, 0]
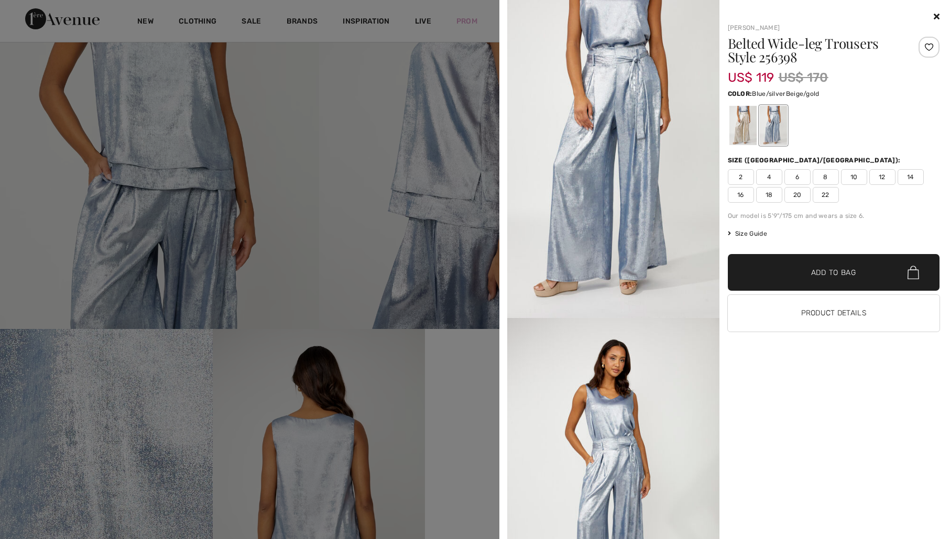
click at [742, 116] on div at bounding box center [742, 125] width 27 height 39
click at [740, 117] on div at bounding box center [742, 125] width 27 height 39
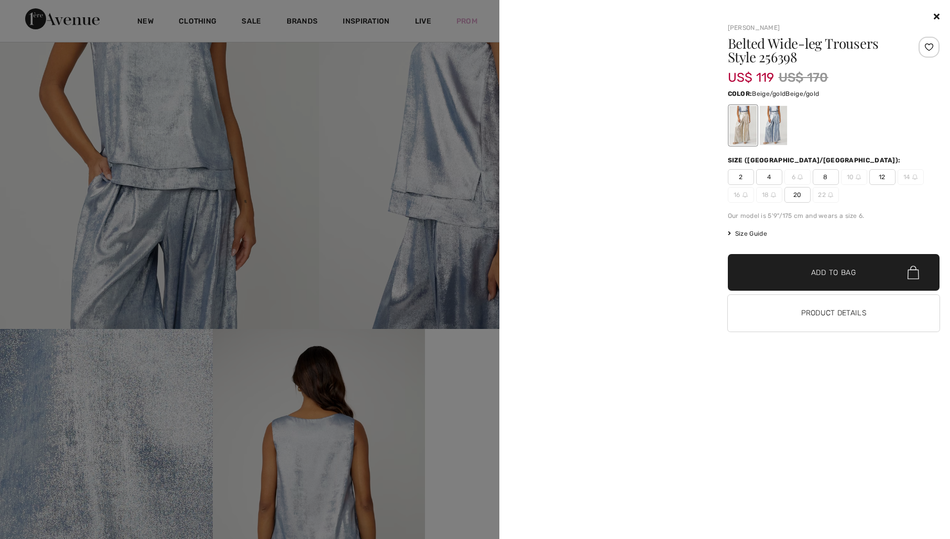
click at [743, 123] on div at bounding box center [742, 125] width 27 height 39
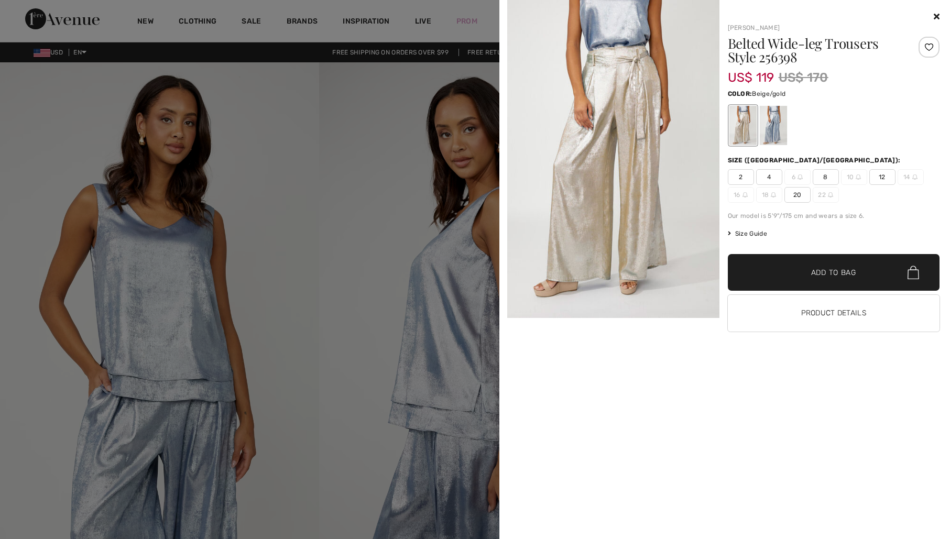
click at [863, 137] on div at bounding box center [834, 125] width 212 height 43
drag, startPoint x: 882, startPoint y: 176, endPoint x: 878, endPoint y: 184, distance: 9.2
click at [882, 176] on span "12" at bounding box center [882, 177] width 26 height 16
click at [841, 266] on span "✔ Added to Bag Add to Bag" at bounding box center [834, 272] width 212 height 37
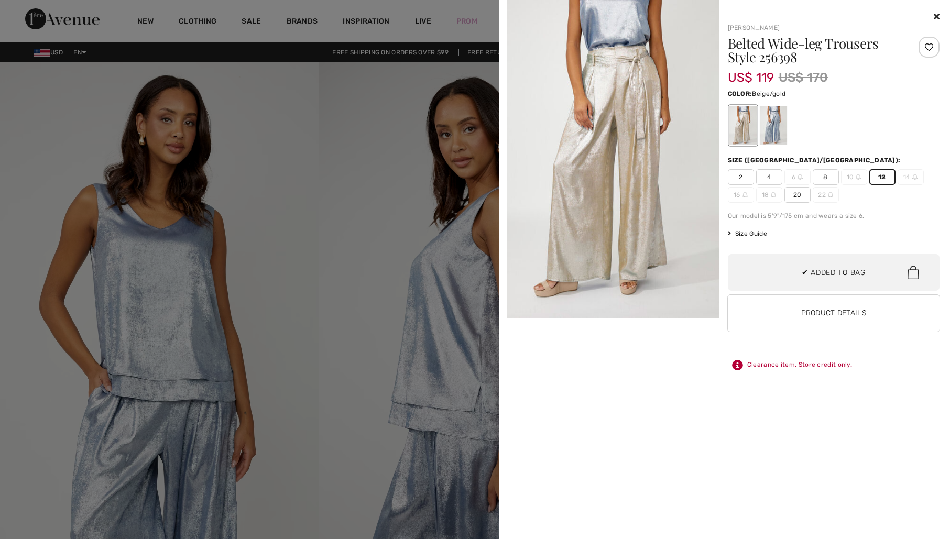
scroll to position [605, 0]
click at [614, 186] on img at bounding box center [613, 159] width 212 height 318
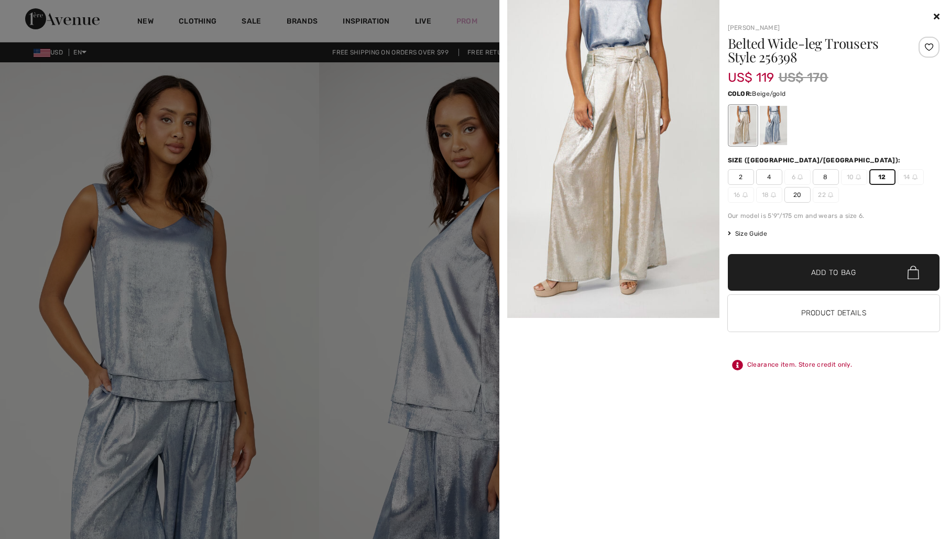
click at [935, 15] on icon at bounding box center [937, 16] width 6 height 8
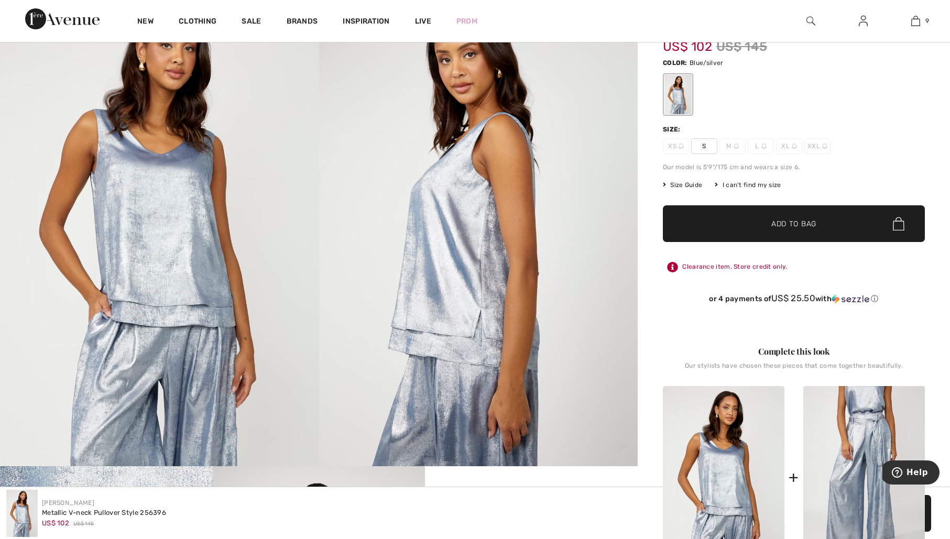
scroll to position [0, 0]
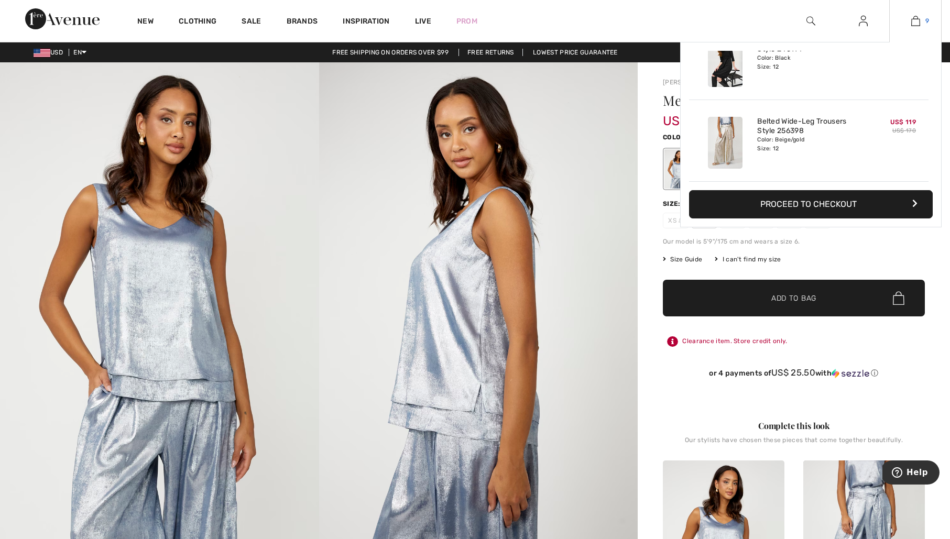
click at [921, 16] on link "9" at bounding box center [915, 21] width 51 height 13
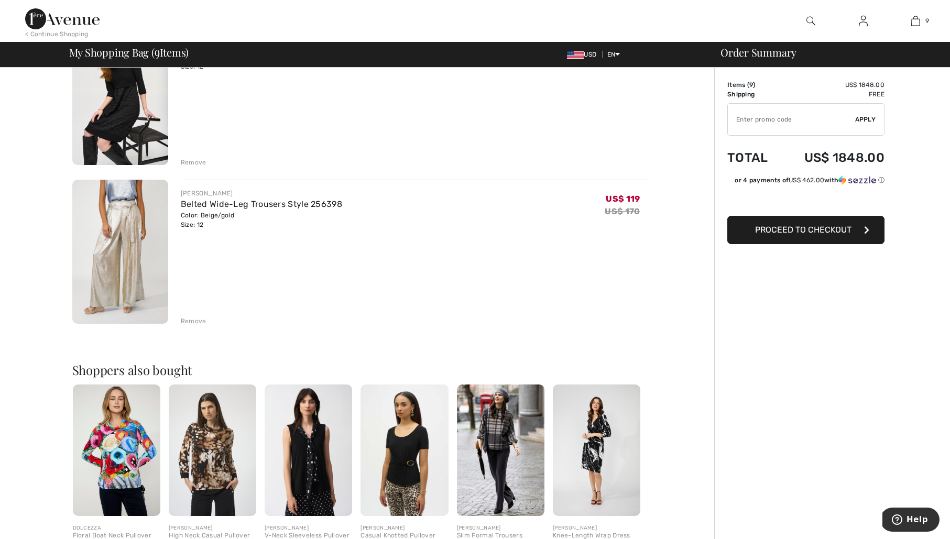
scroll to position [1236, 0]
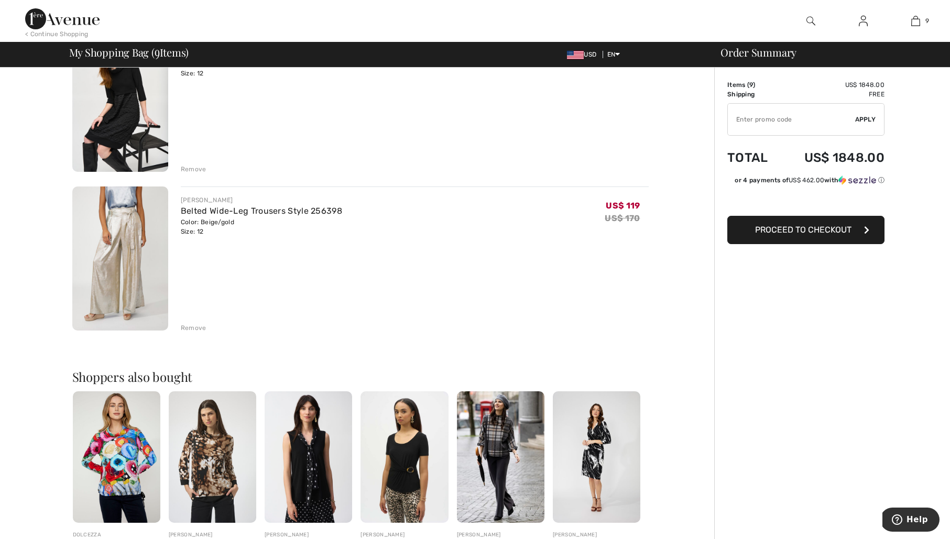
click at [194, 328] on div "Remove" at bounding box center [194, 327] width 26 height 9
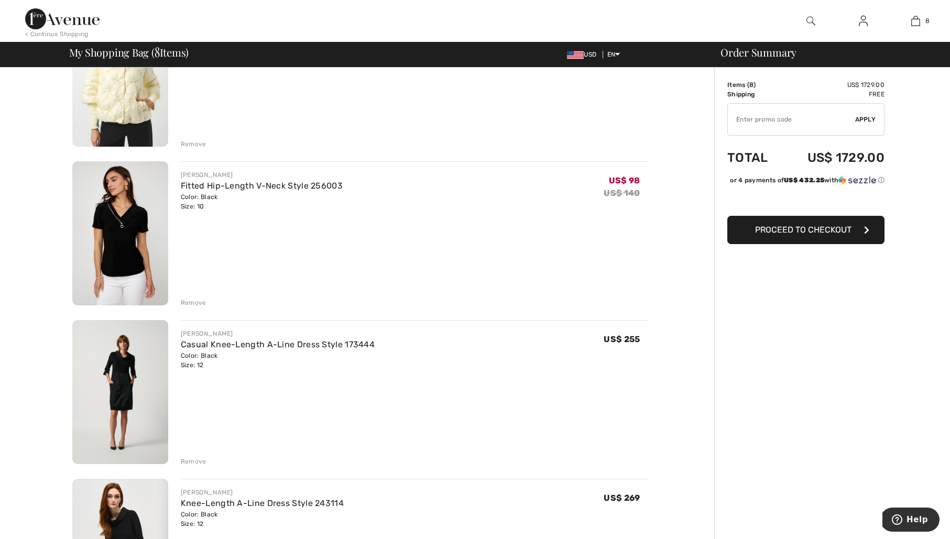
scroll to position [750, 0]
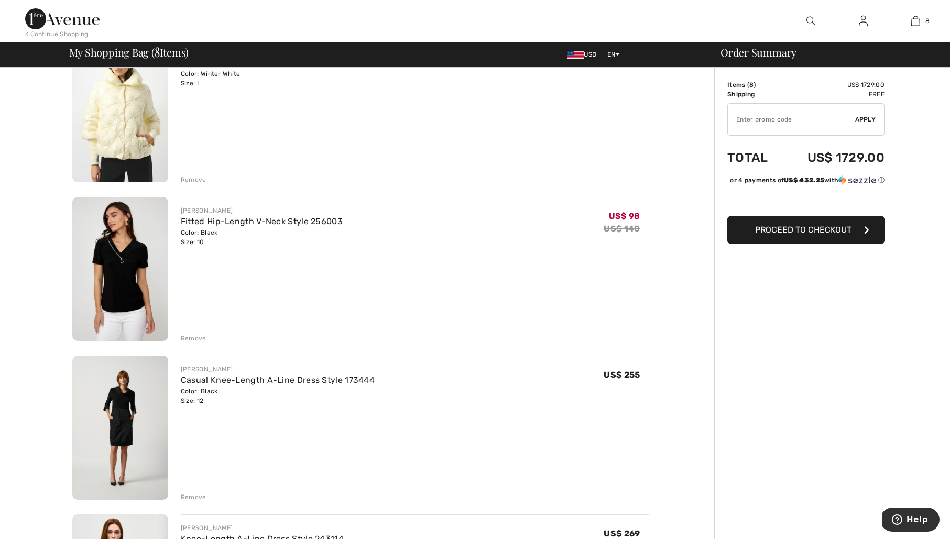
click at [201, 338] on div "Remove" at bounding box center [194, 338] width 26 height 9
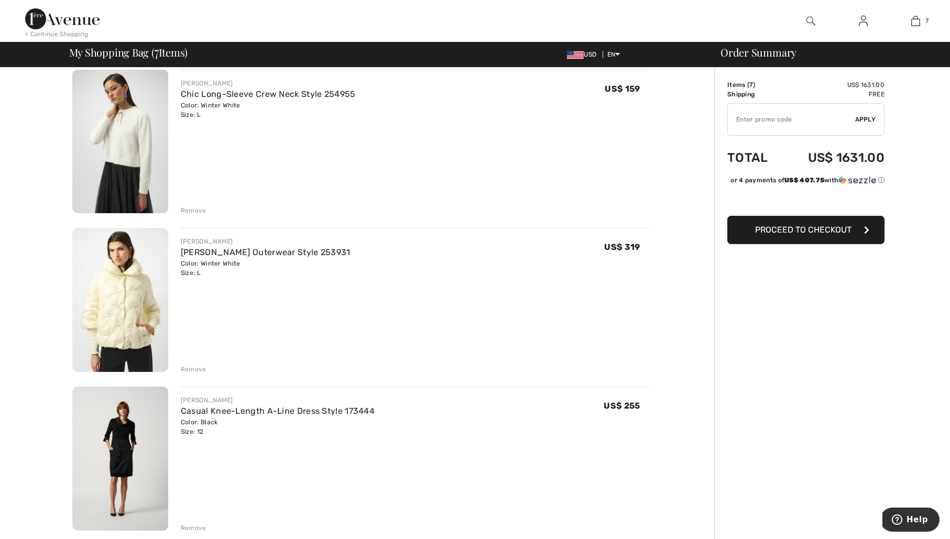
scroll to position [558, 0]
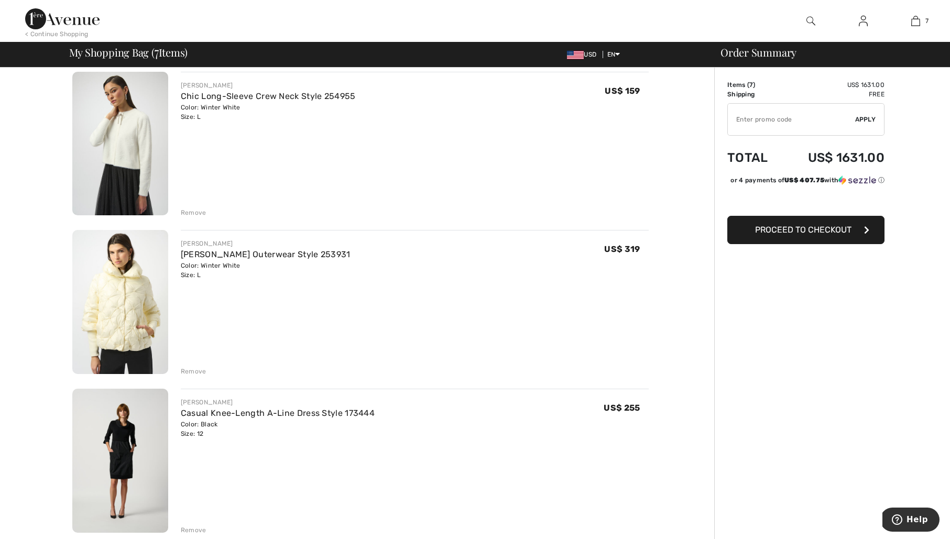
click at [129, 307] on img at bounding box center [120, 302] width 96 height 144
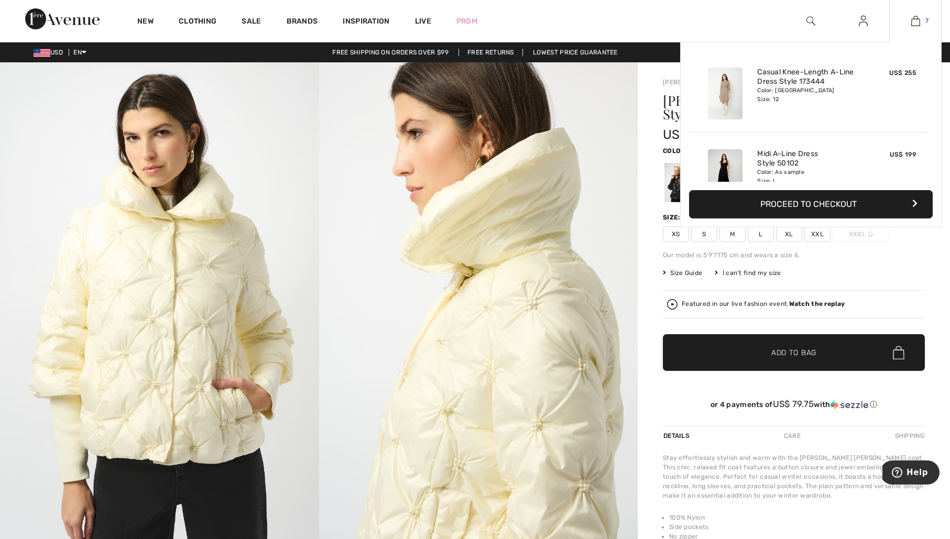
click at [918, 21] on img at bounding box center [915, 21] width 9 height 13
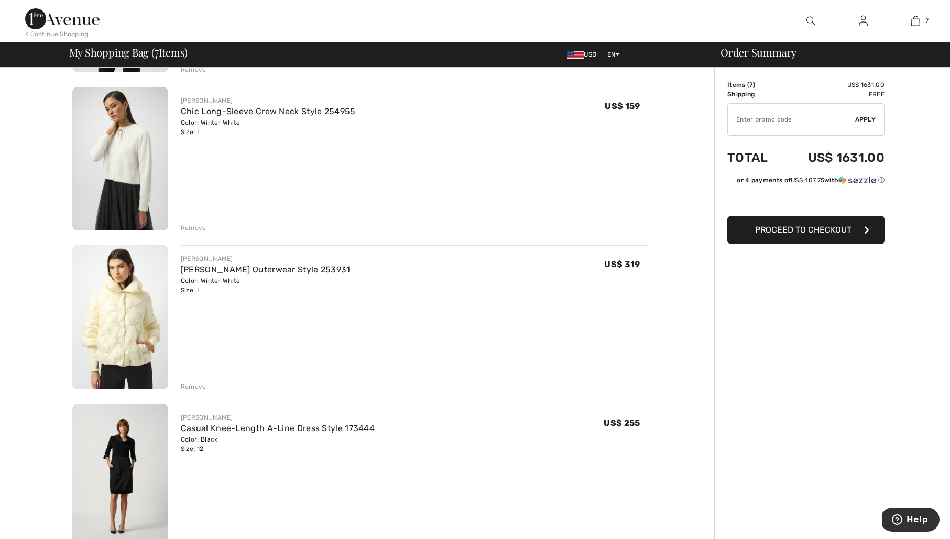
scroll to position [549, 0]
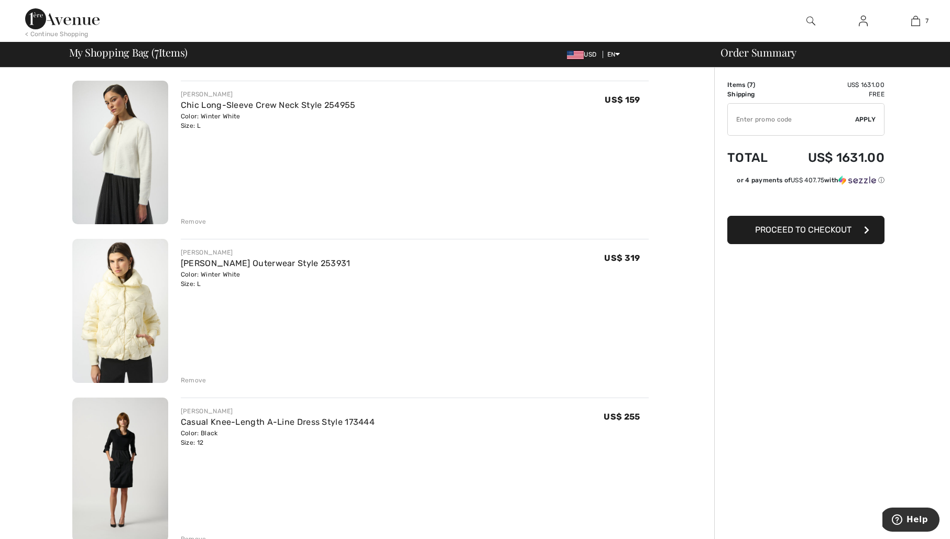
click at [198, 379] on div "Remove" at bounding box center [194, 380] width 26 height 9
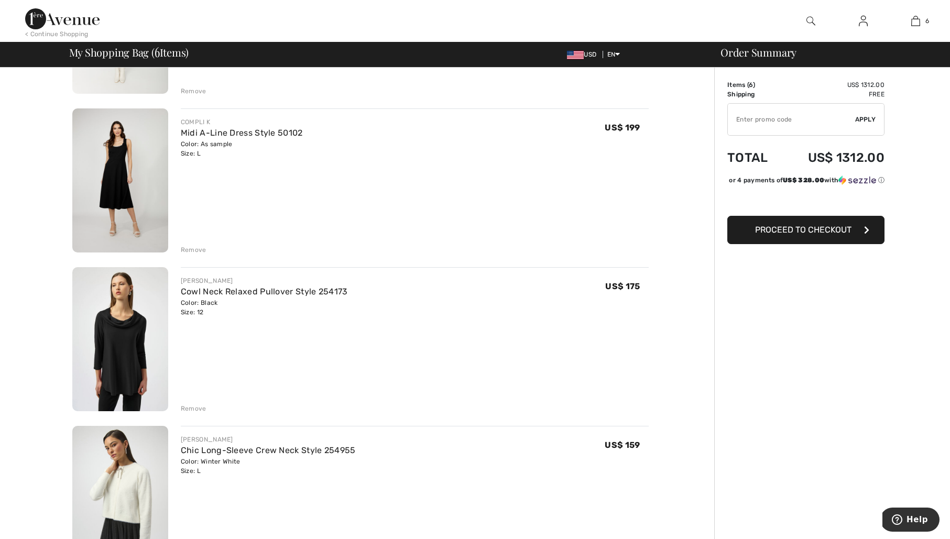
scroll to position [198, 0]
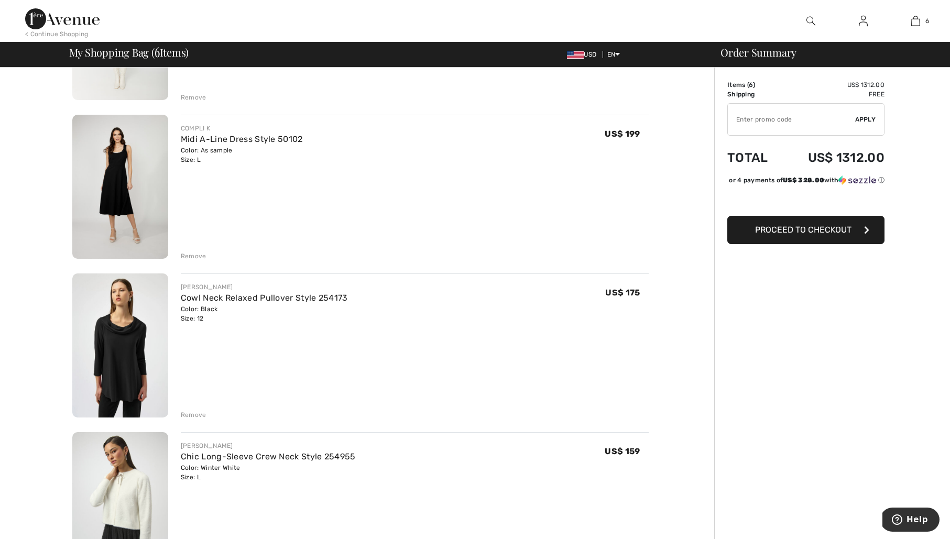
click at [189, 415] on div "Remove" at bounding box center [194, 414] width 26 height 9
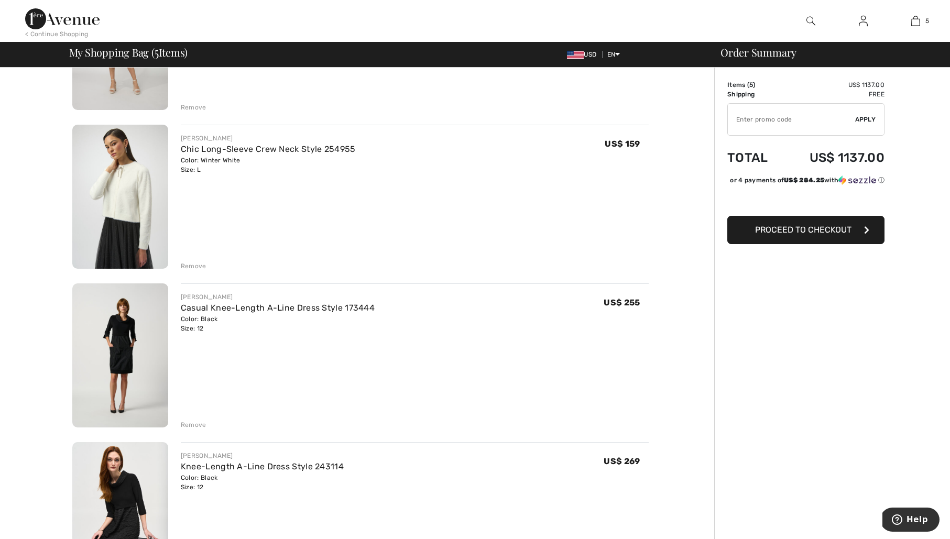
scroll to position [348, 0]
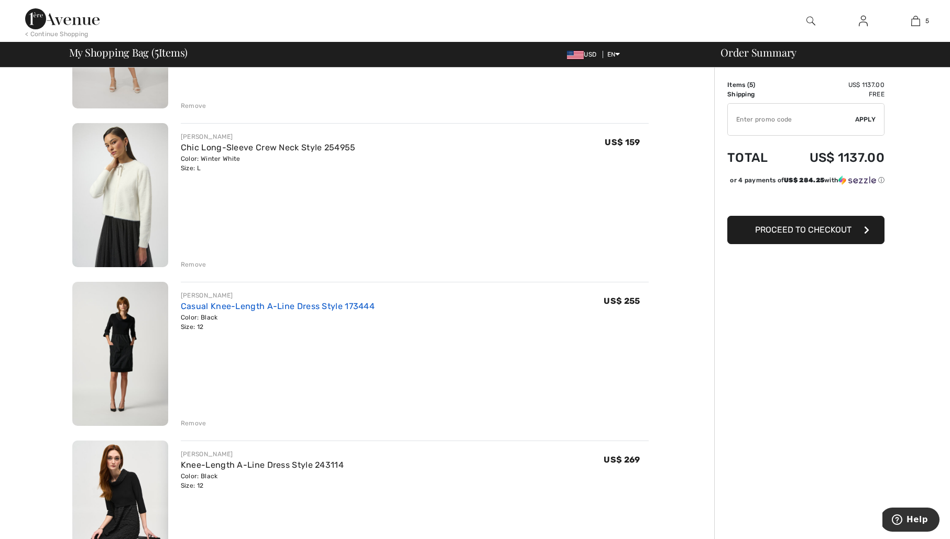
click at [290, 303] on link "Casual Knee-Length A-Line Dress Style 173444" at bounding box center [278, 306] width 194 height 10
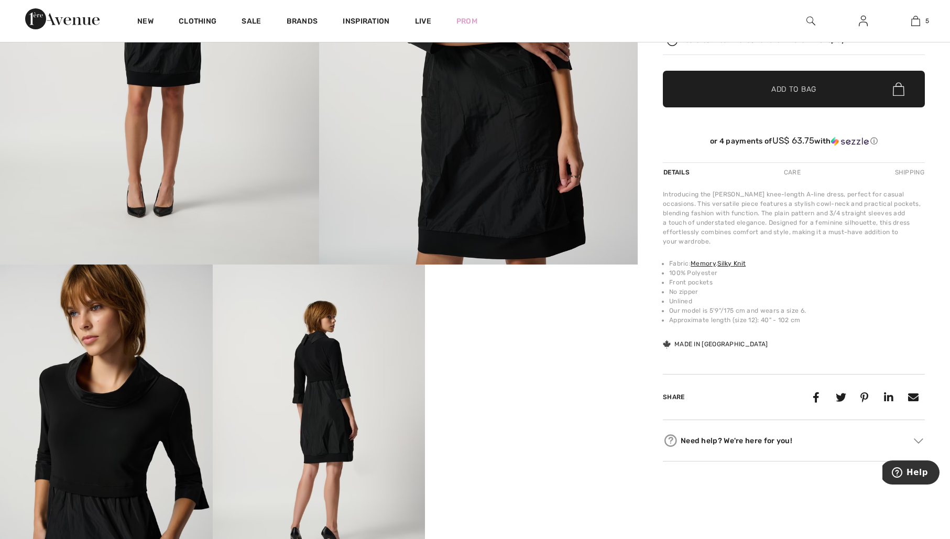
scroll to position [275, 0]
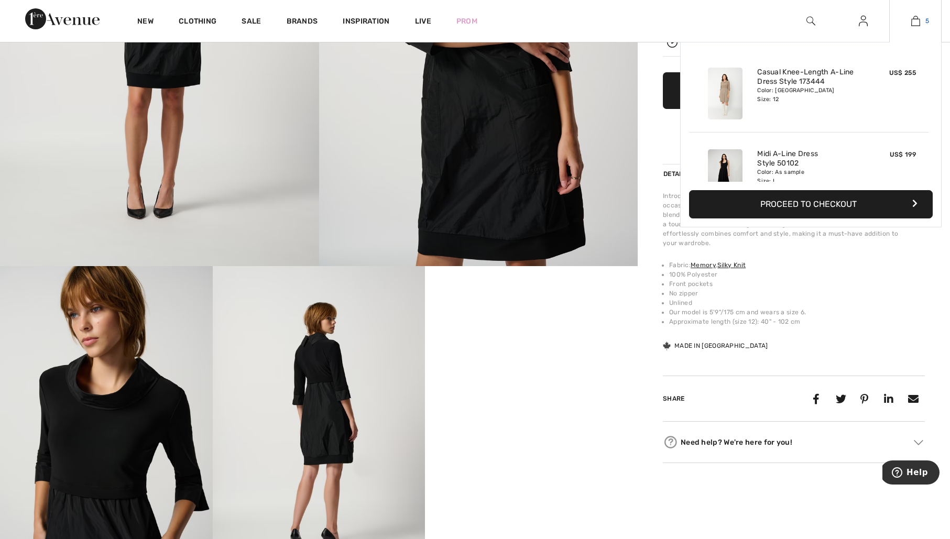
click at [917, 16] on img at bounding box center [915, 21] width 9 height 13
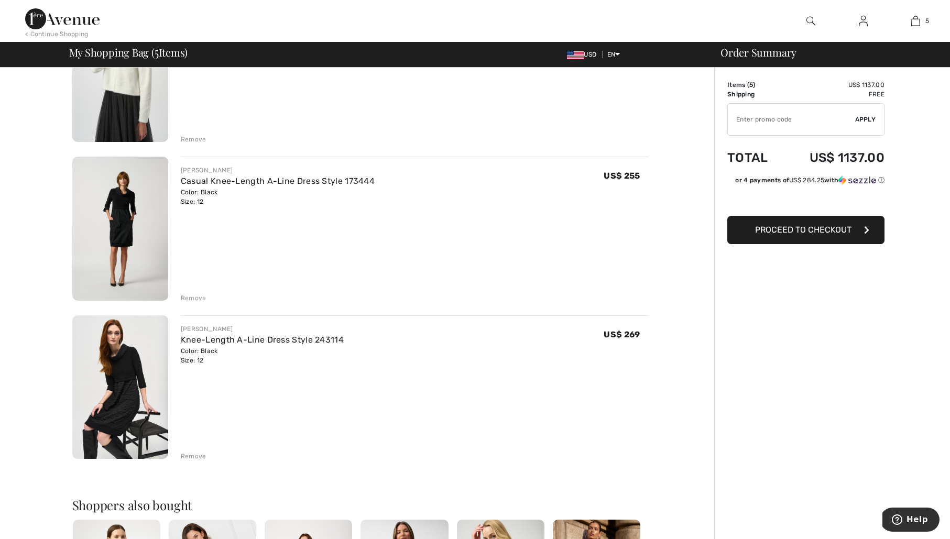
scroll to position [456, 0]
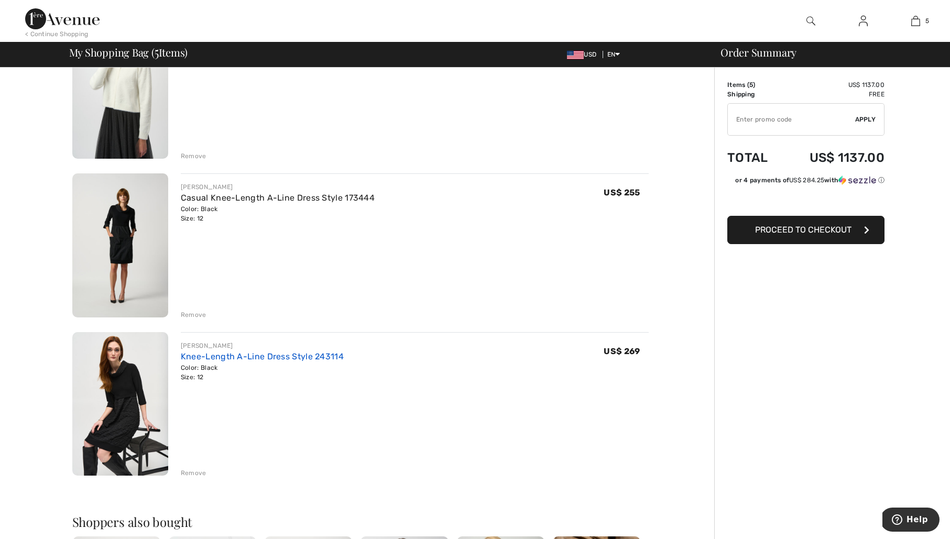
click at [211, 355] on link "Knee-Length A-Line Dress Style 243114" at bounding box center [262, 357] width 163 height 10
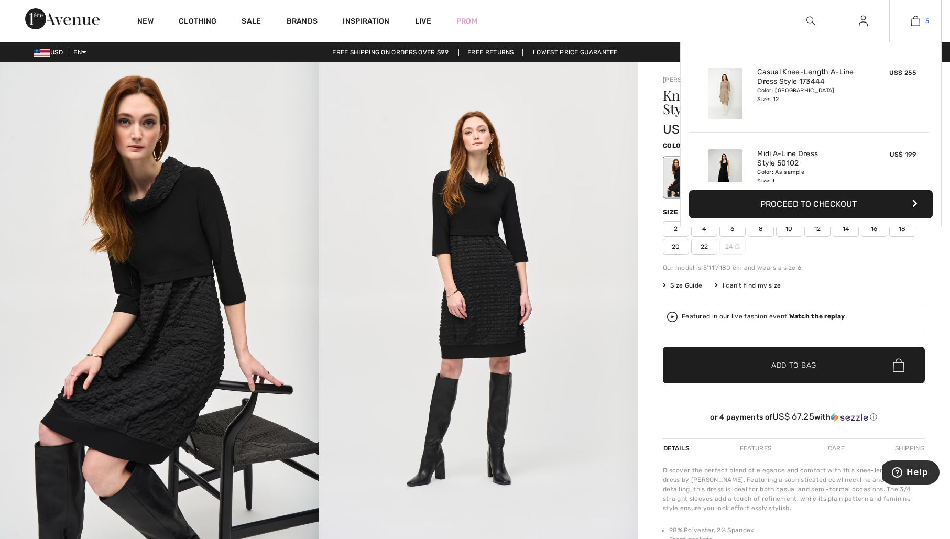
click at [914, 20] on img at bounding box center [915, 21] width 9 height 13
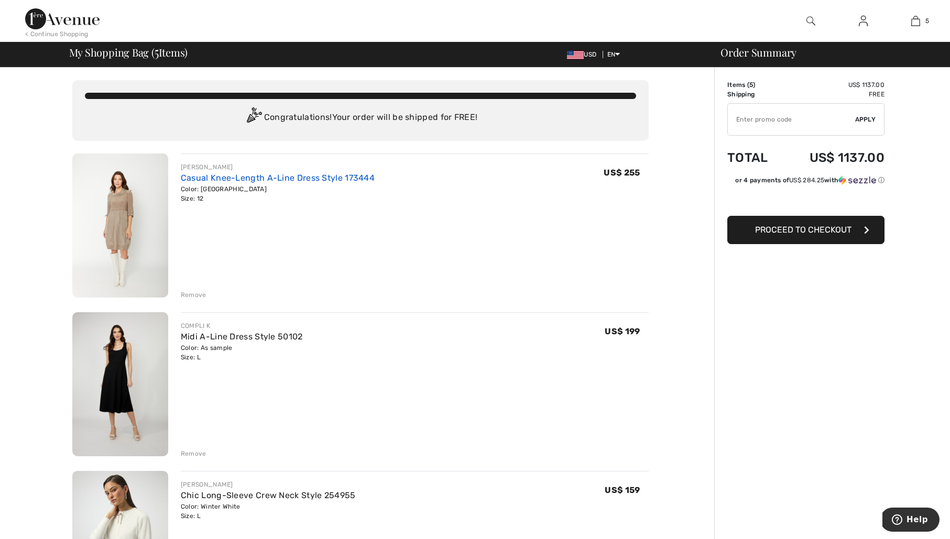
click at [238, 175] on link "Casual Knee-Length A-Line Dress Style 173444" at bounding box center [278, 178] width 194 height 10
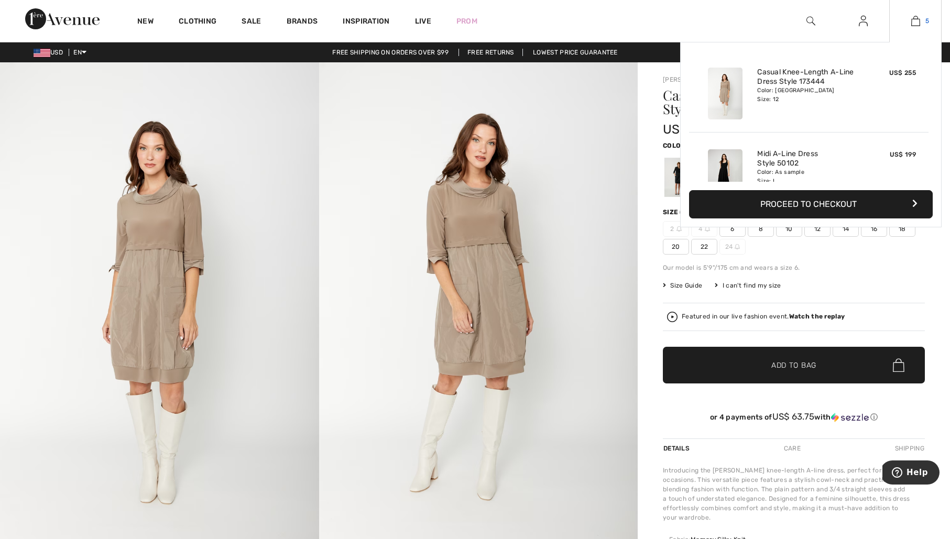
click at [915, 22] on img at bounding box center [915, 21] width 9 height 13
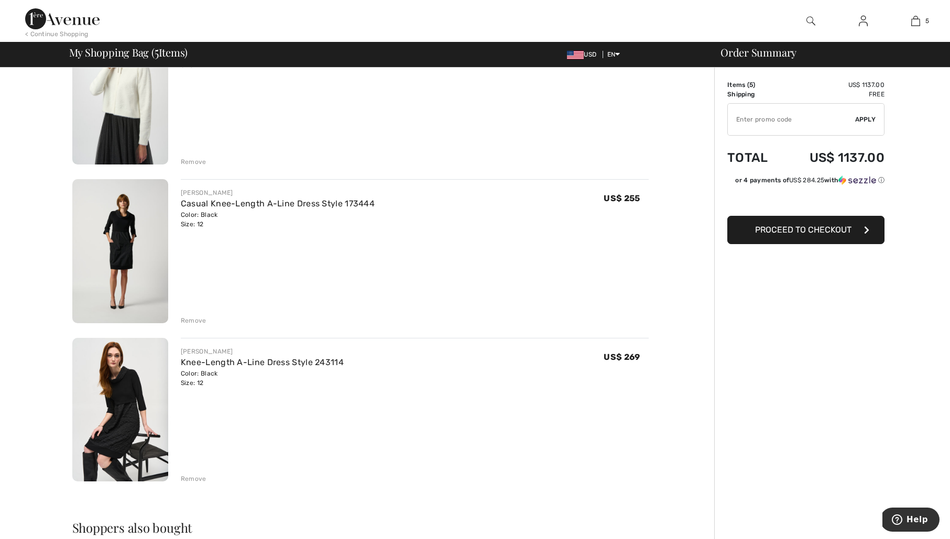
scroll to position [443, 0]
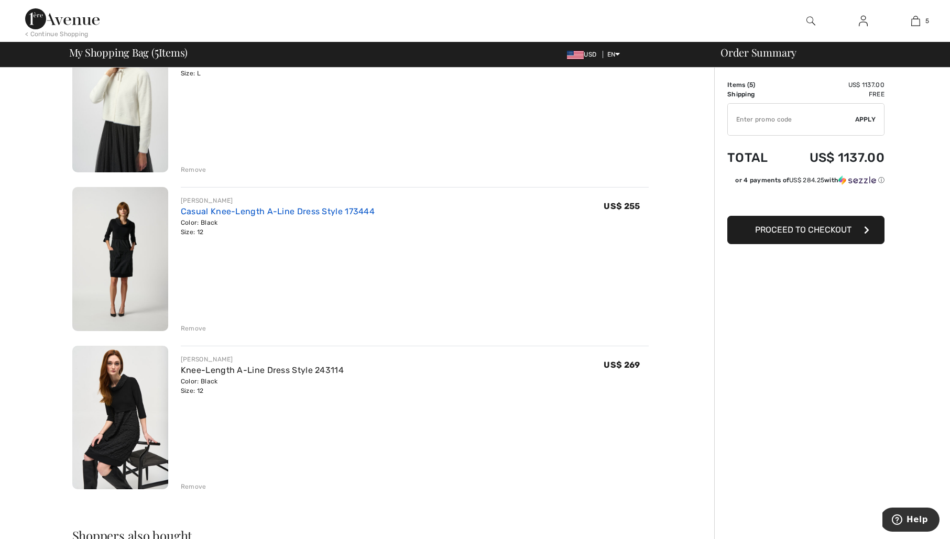
click at [310, 210] on link "Casual Knee-Length A-Line Dress Style 173444" at bounding box center [278, 211] width 194 height 10
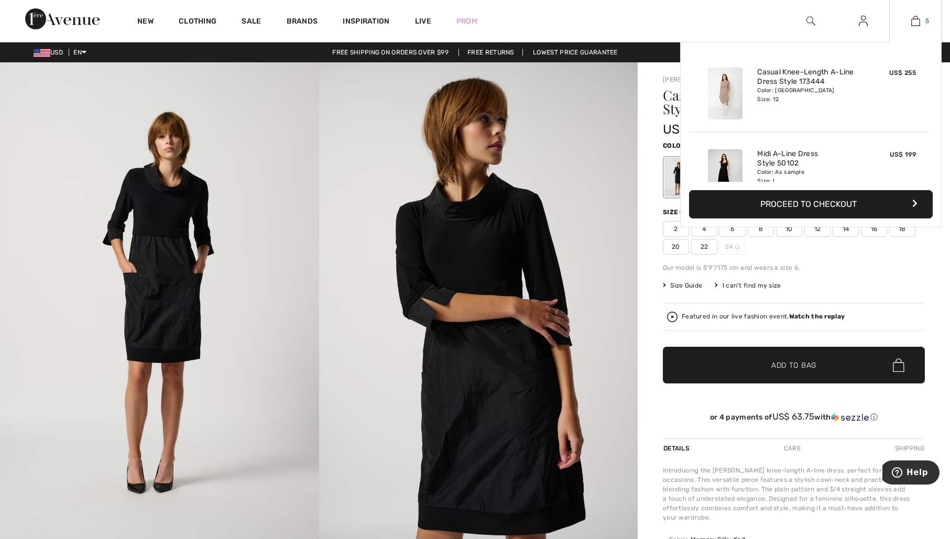
click at [913, 17] on img at bounding box center [915, 21] width 9 height 13
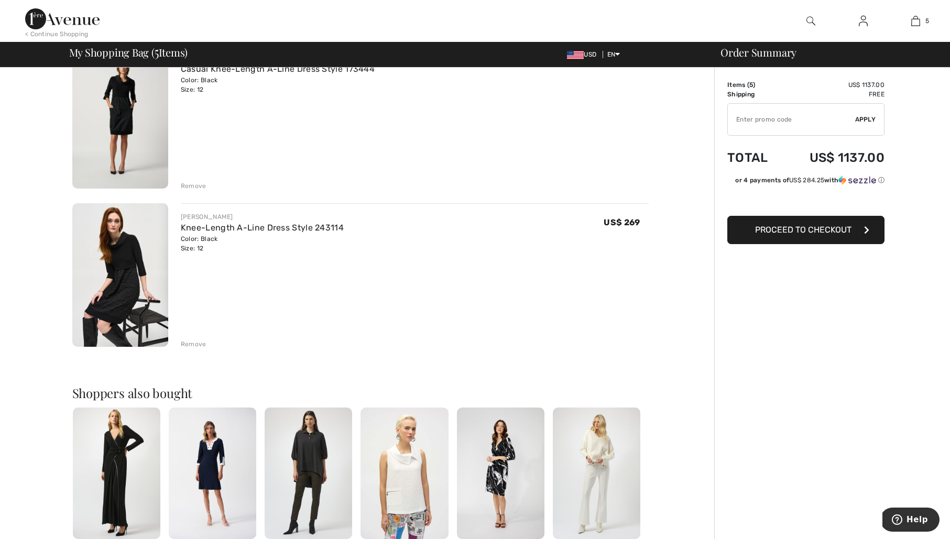
scroll to position [579, 0]
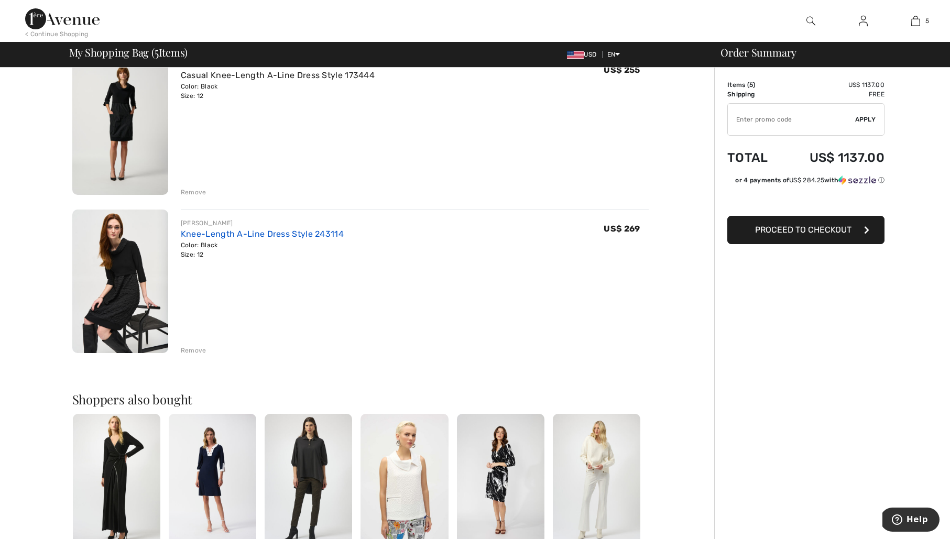
click at [237, 230] on link "Knee-Length A-Line Dress Style 243114" at bounding box center [262, 234] width 163 height 10
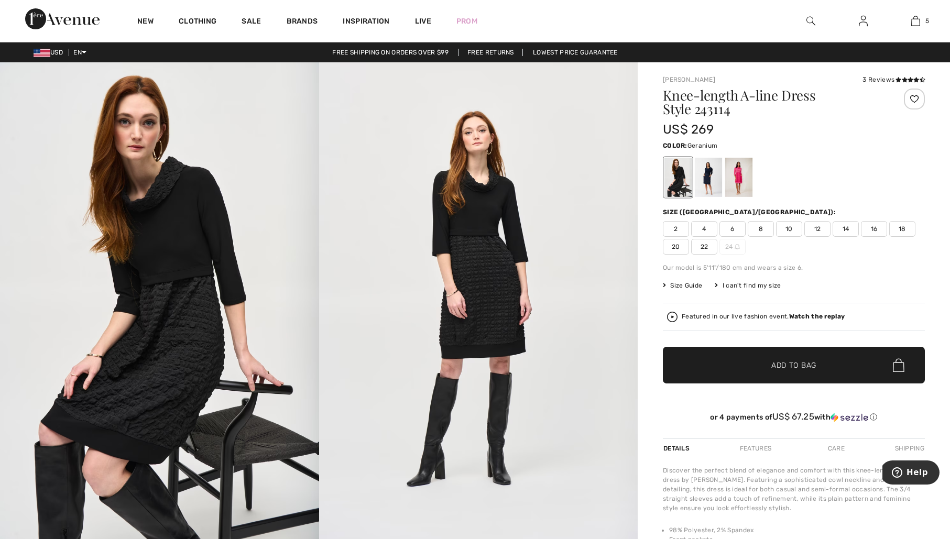
click at [746, 169] on div at bounding box center [738, 177] width 27 height 39
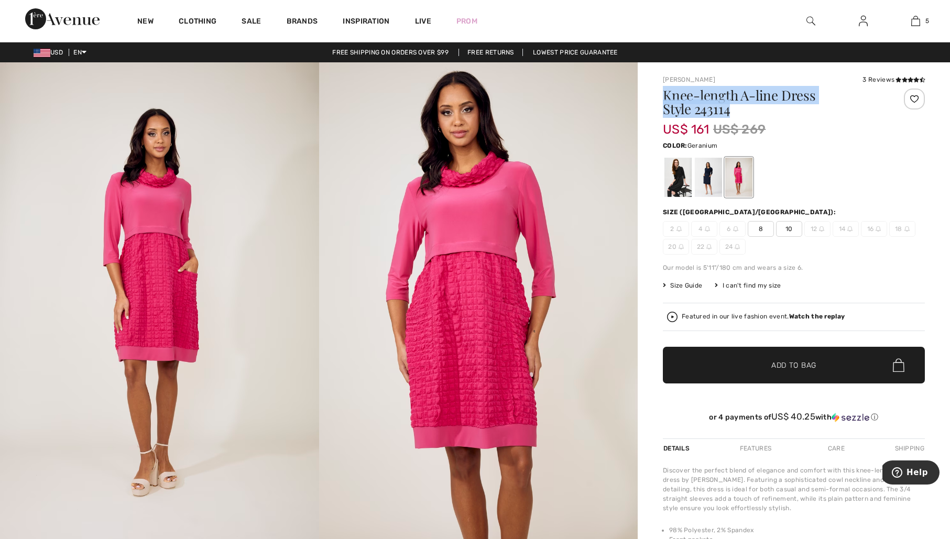
drag, startPoint x: 730, startPoint y: 111, endPoint x: 664, endPoint y: 96, distance: 67.2
click at [664, 96] on h1 "Knee-length A-line Dress Style 243114" at bounding box center [772, 102] width 219 height 27
copy h1 "Knee-length A-line Dress Style 243114"
click at [712, 177] on div at bounding box center [708, 177] width 27 height 39
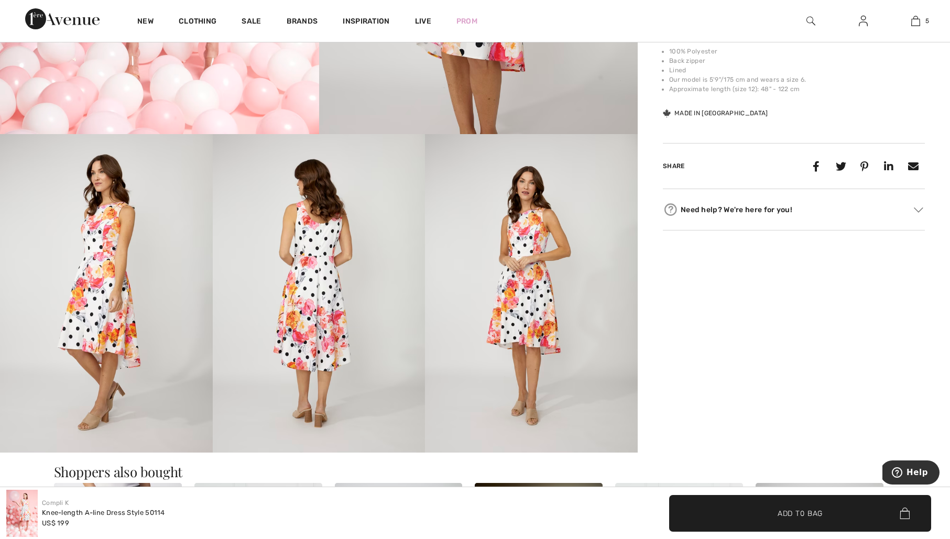
scroll to position [373, 0]
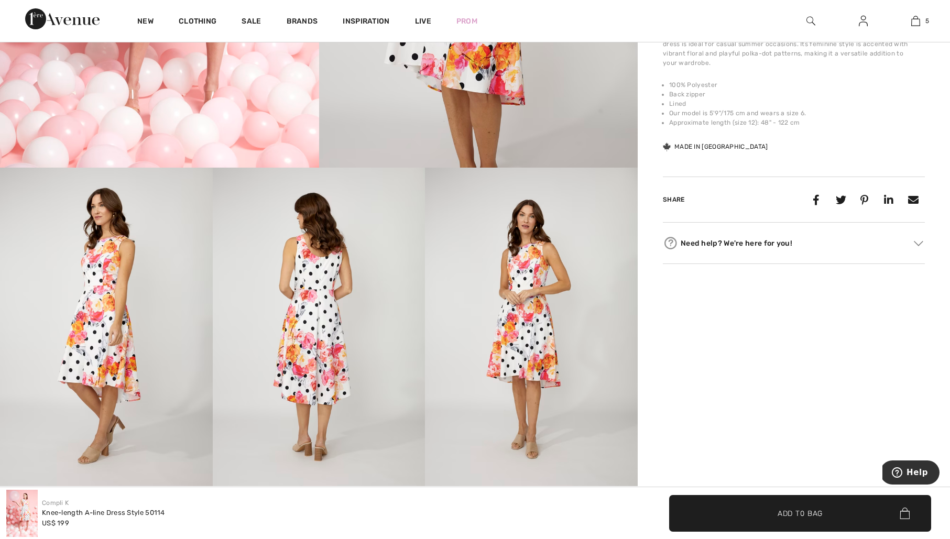
click at [540, 319] on img at bounding box center [531, 327] width 213 height 319
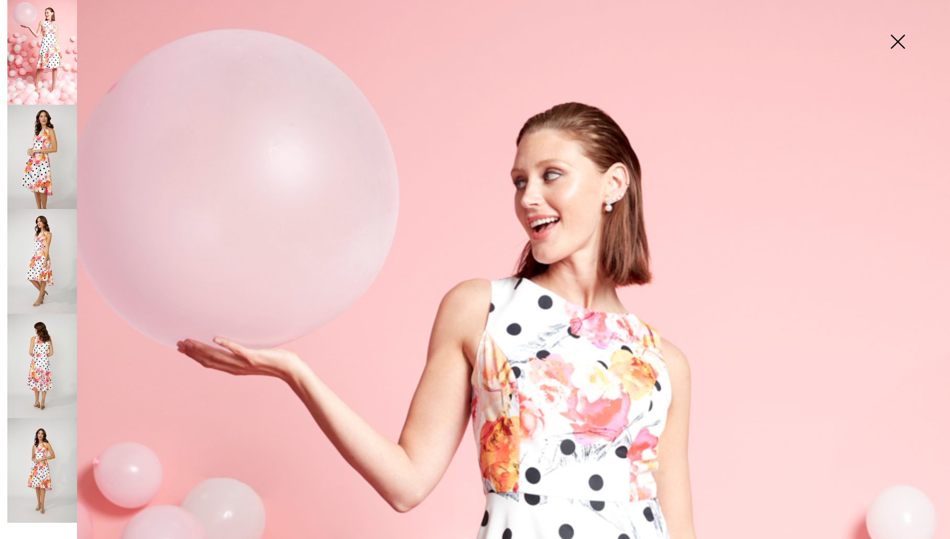
click at [26, 253] on img at bounding box center [42, 261] width 70 height 105
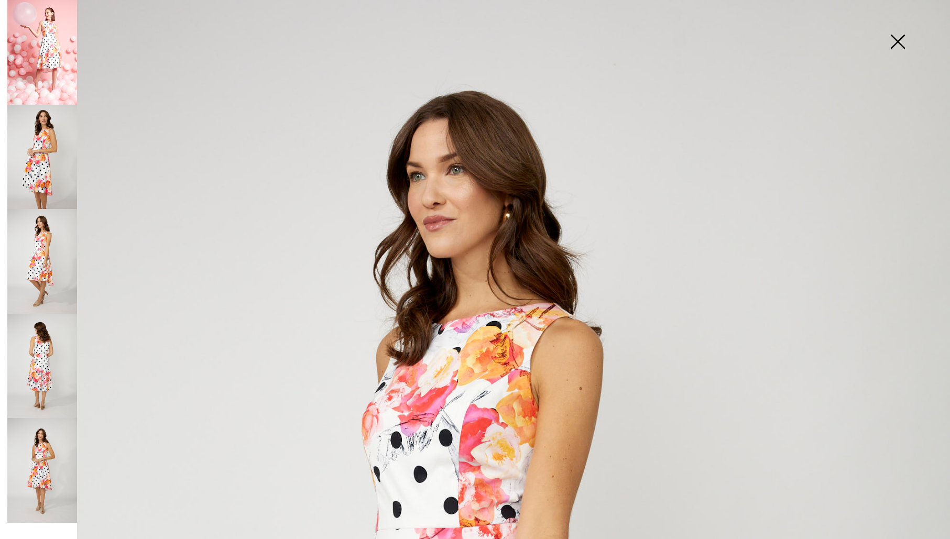
click at [32, 342] on img at bounding box center [42, 366] width 70 height 105
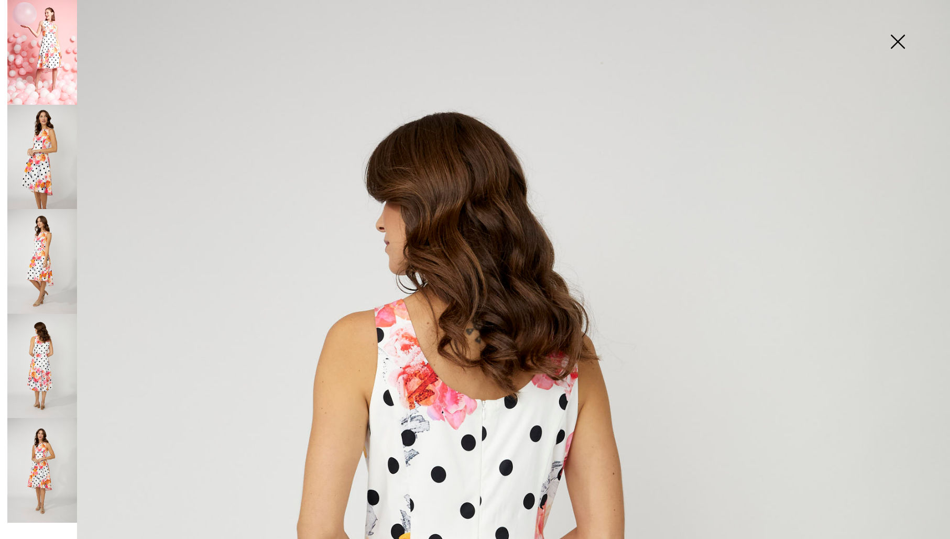
click at [43, 459] on img at bounding box center [42, 470] width 70 height 105
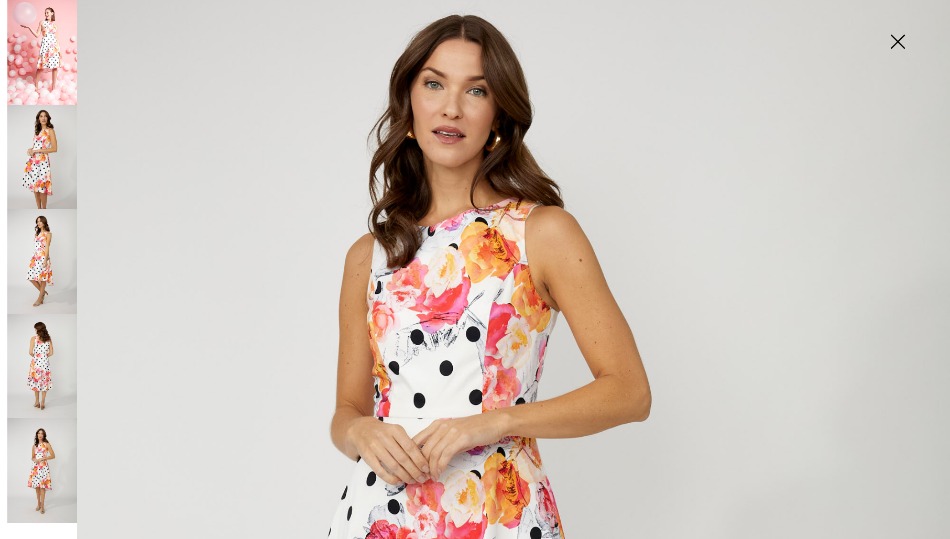
scroll to position [142, 0]
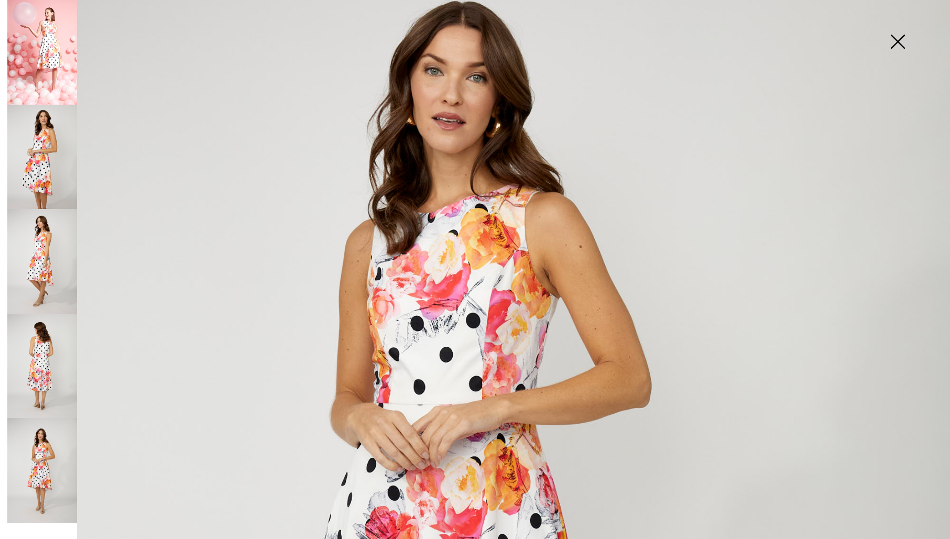
click at [898, 38] on img at bounding box center [897, 43] width 52 height 54
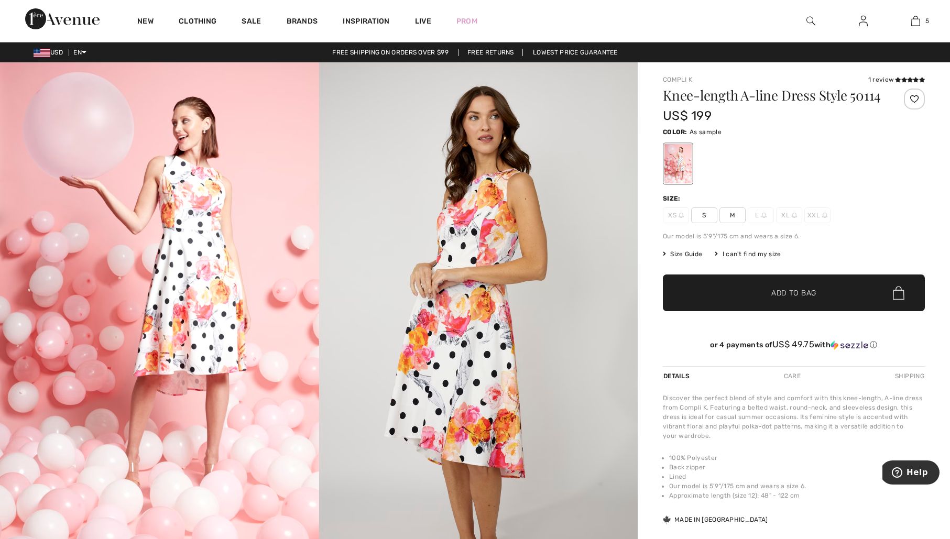
scroll to position [1, 0]
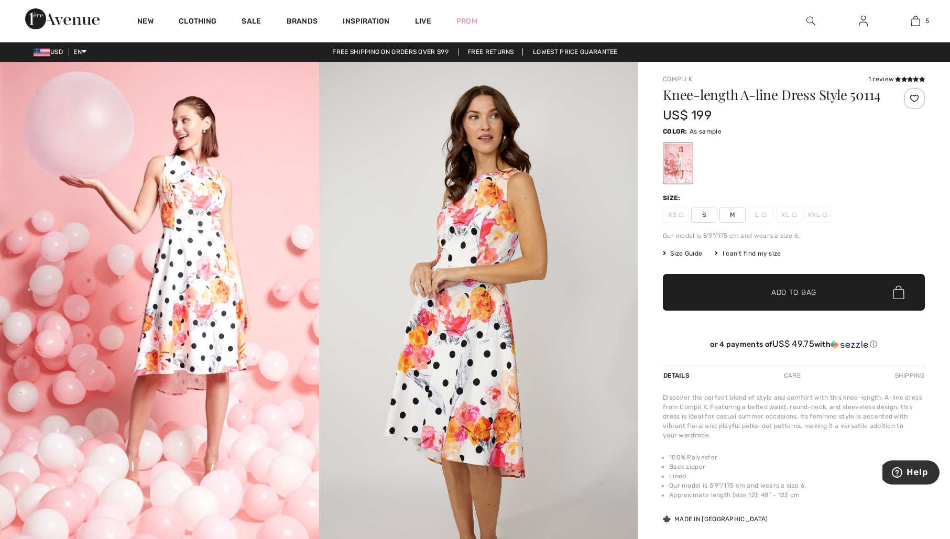
click at [805, 19] on div at bounding box center [810, 21] width 52 height 42
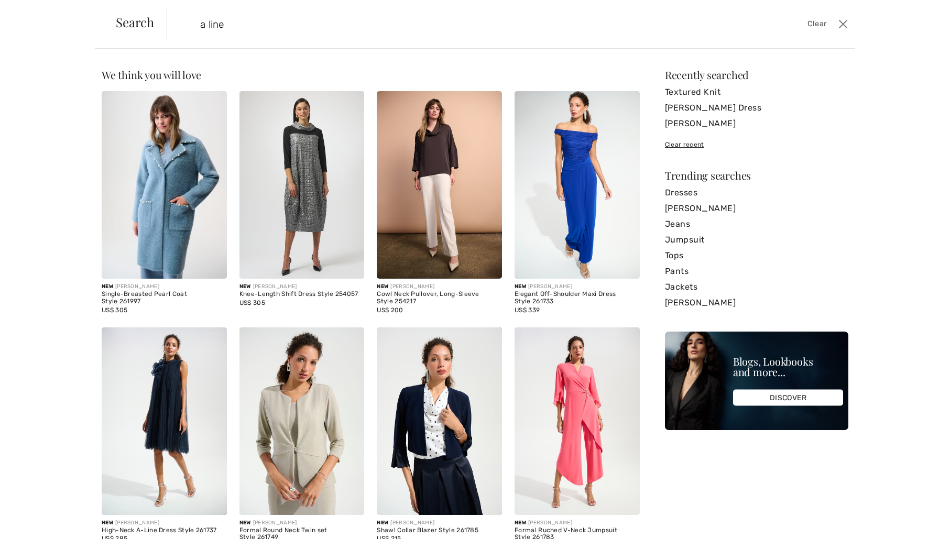
type input "a line"
click at [655, 150] on div "Sorry, no results found for " " Some helpful tips for your search: Double check…" at bounding box center [475, 317] width 747 height 494
click at [748, 20] on form "a line Clear" at bounding box center [501, 23] width 668 height 31
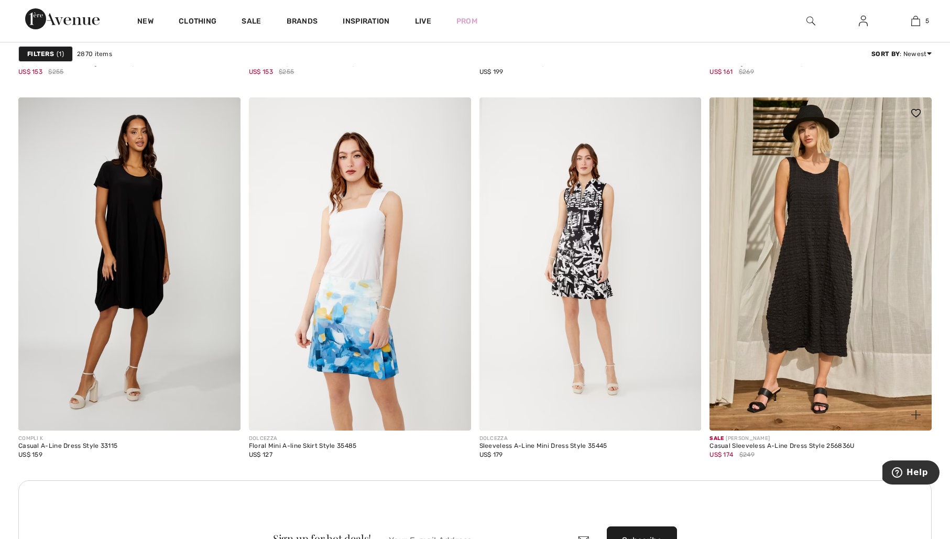
scroll to position [2479, 0]
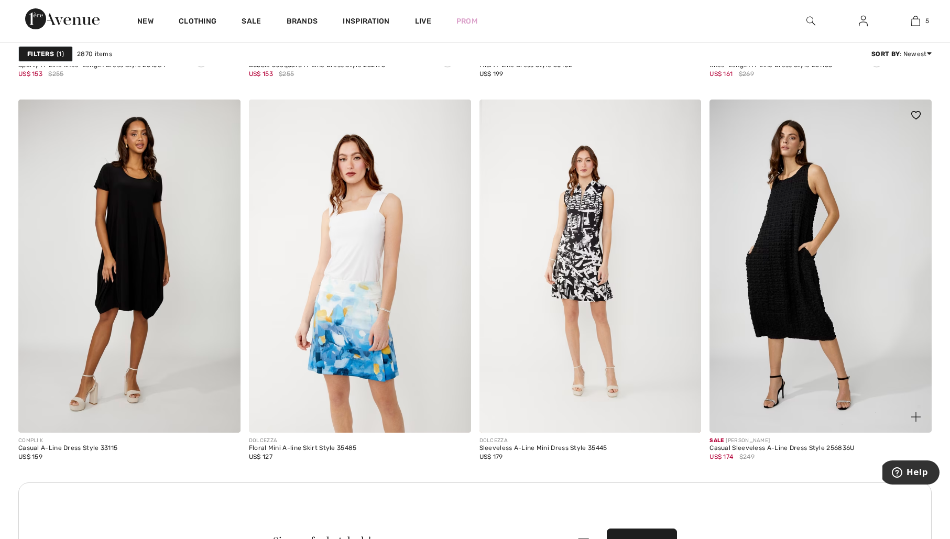
click at [799, 233] on img at bounding box center [821, 266] width 222 height 333
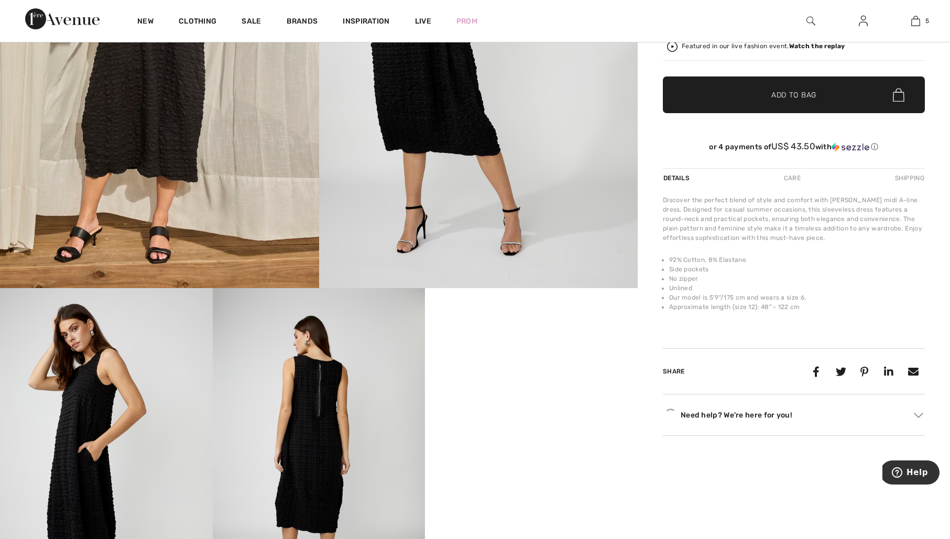
scroll to position [302, 0]
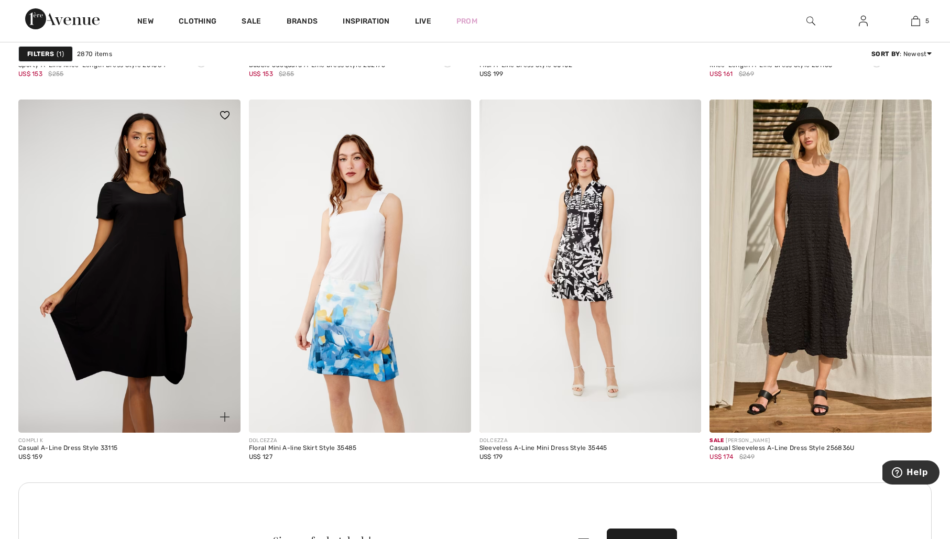
click at [90, 194] on img at bounding box center [129, 266] width 222 height 333
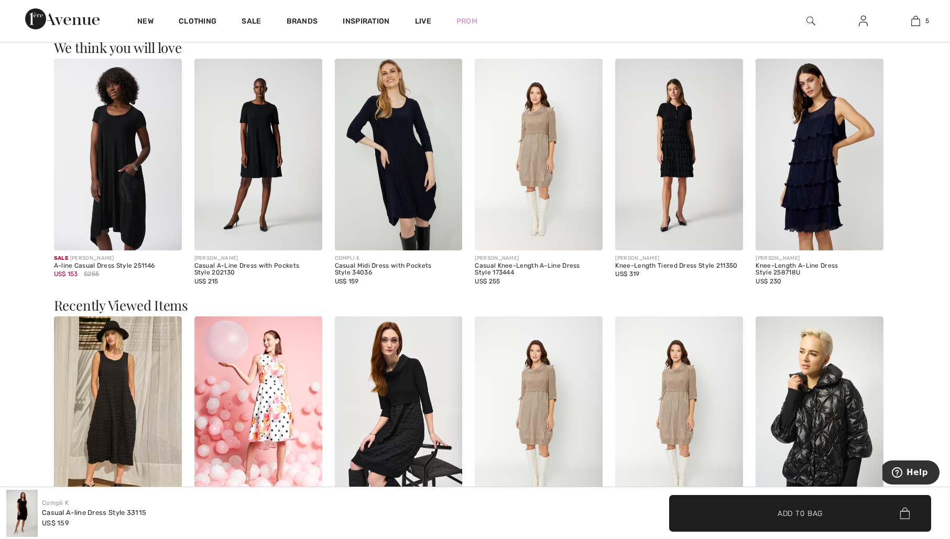
scroll to position [1091, 0]
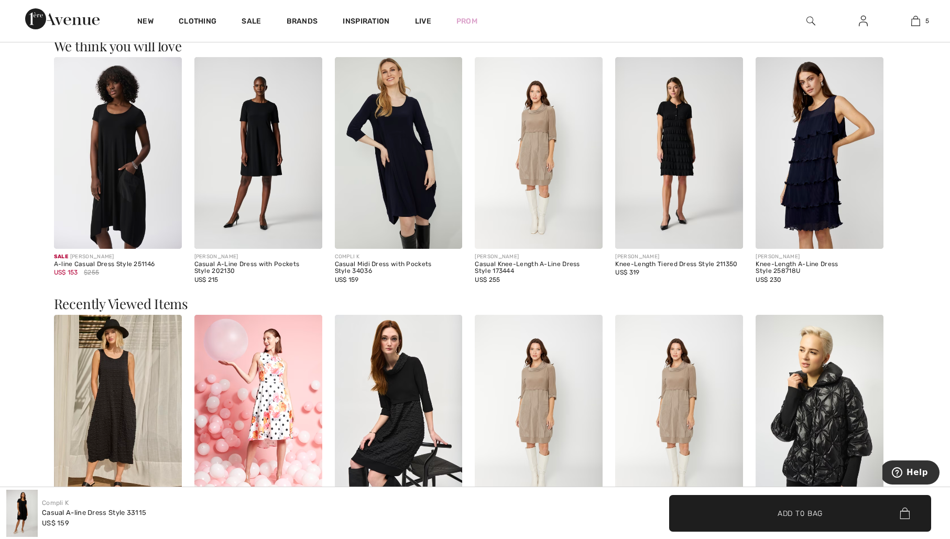
click at [822, 188] on img at bounding box center [820, 153] width 128 height 192
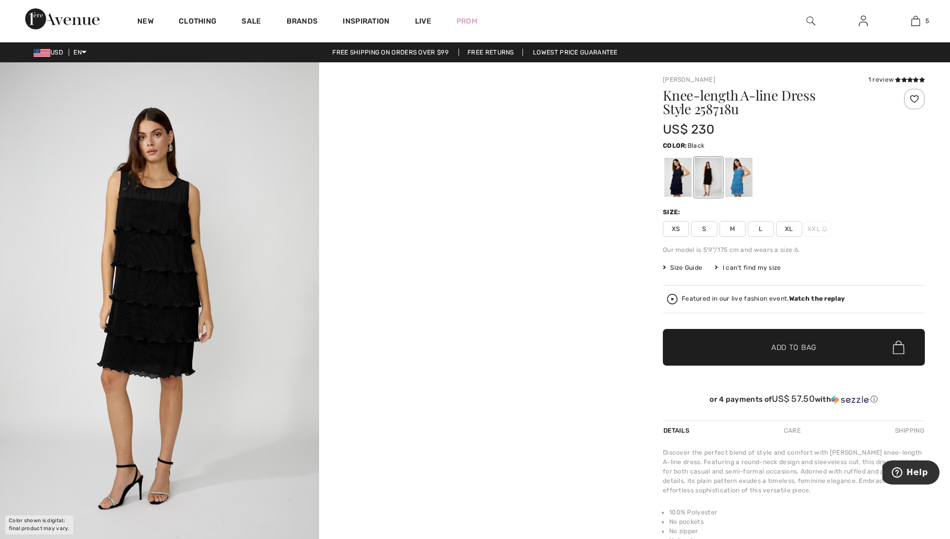
click at [704, 176] on div at bounding box center [708, 177] width 27 height 39
click at [685, 179] on div at bounding box center [677, 177] width 27 height 39
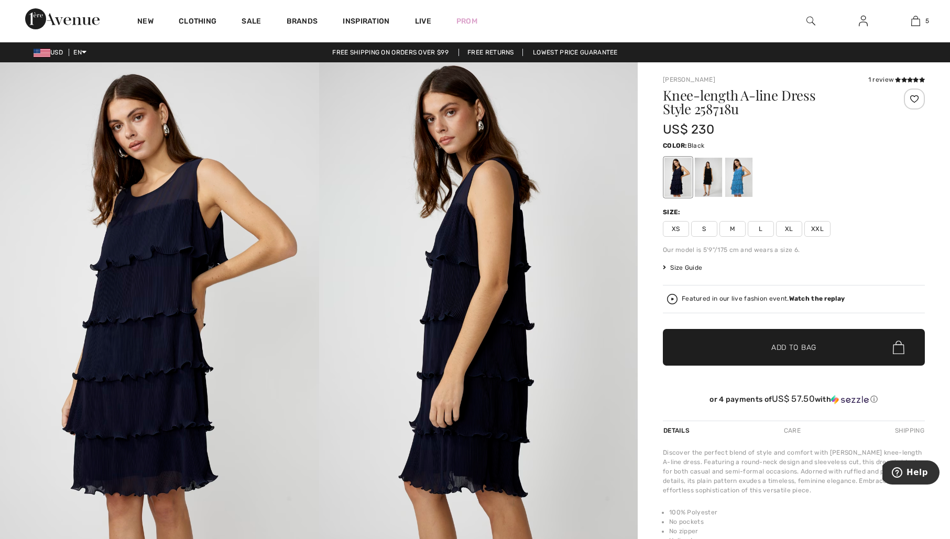
click at [709, 176] on div at bounding box center [708, 177] width 27 height 39
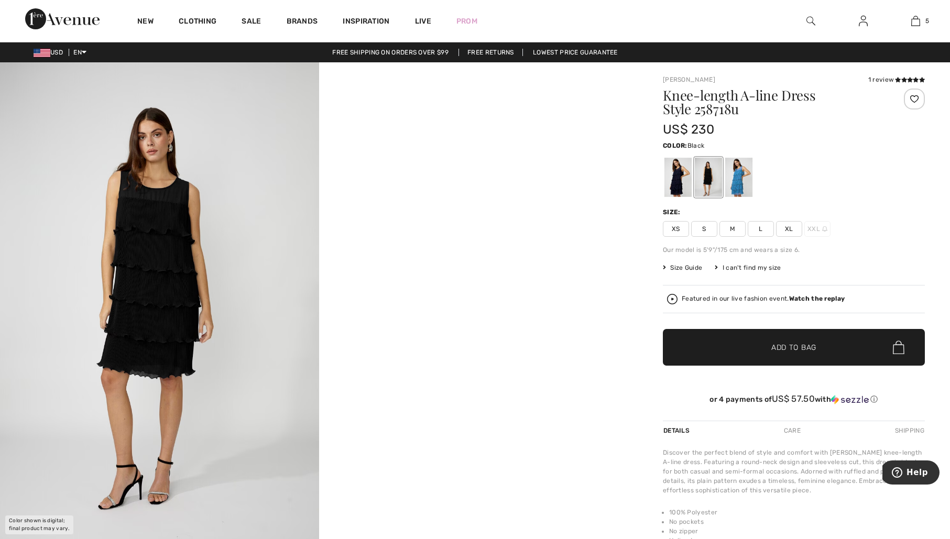
click at [150, 260] on img at bounding box center [159, 301] width 319 height 478
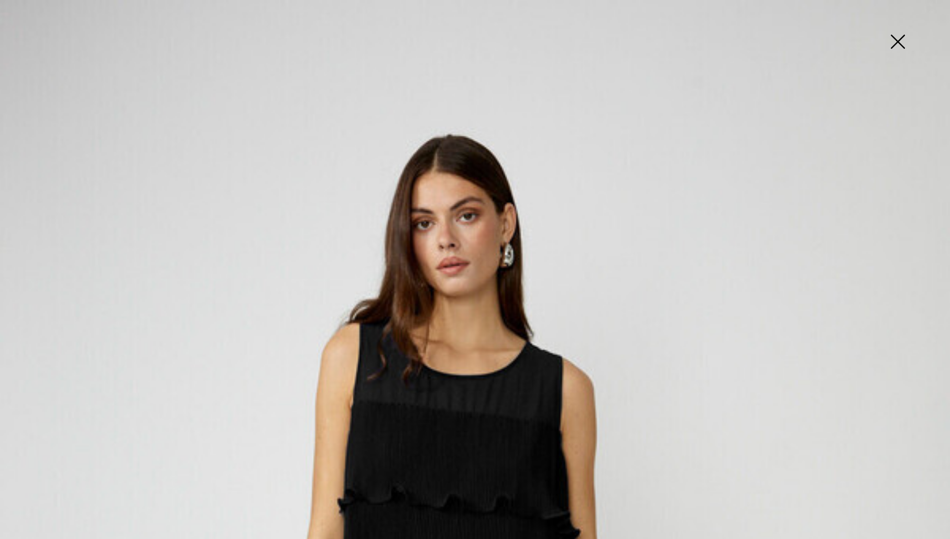
click at [900, 35] on img at bounding box center [897, 43] width 52 height 54
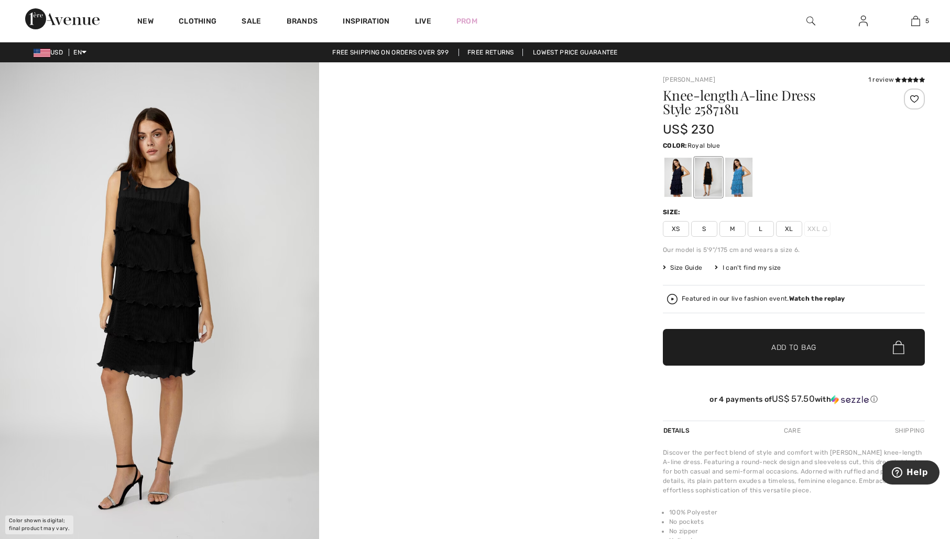
click at [737, 186] on div at bounding box center [738, 177] width 27 height 39
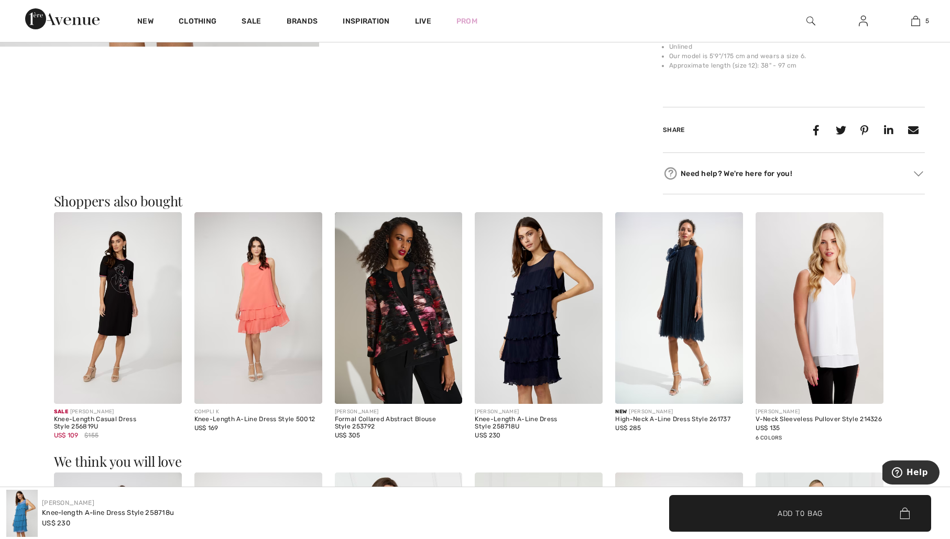
scroll to position [495, 0]
click at [266, 294] on img at bounding box center [258, 308] width 128 height 192
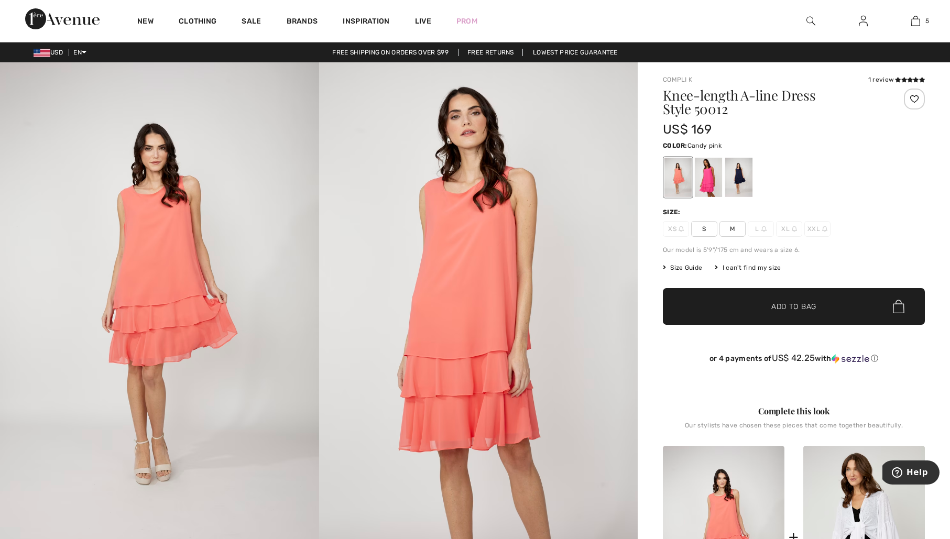
click at [722, 176] on div at bounding box center [708, 177] width 27 height 39
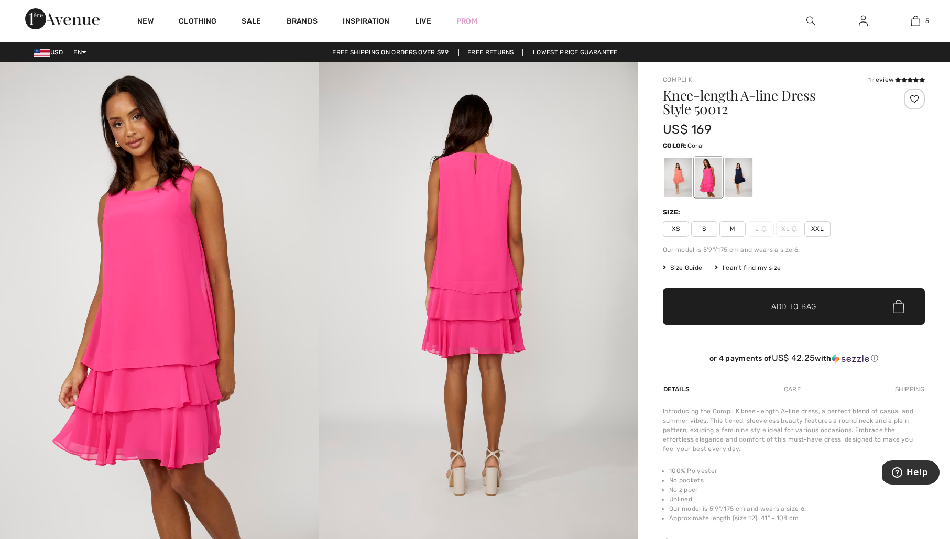
click at [680, 176] on div at bounding box center [677, 177] width 27 height 39
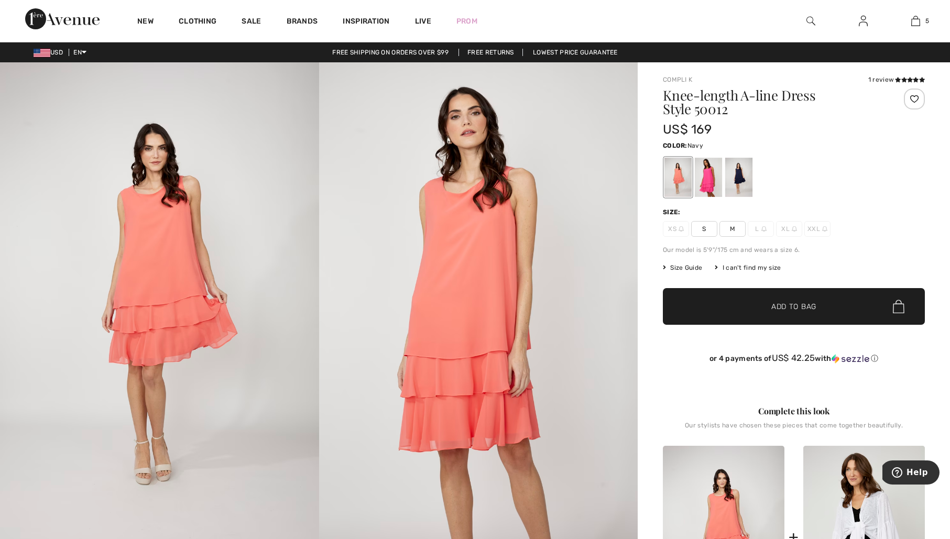
click at [738, 178] on div at bounding box center [738, 177] width 27 height 39
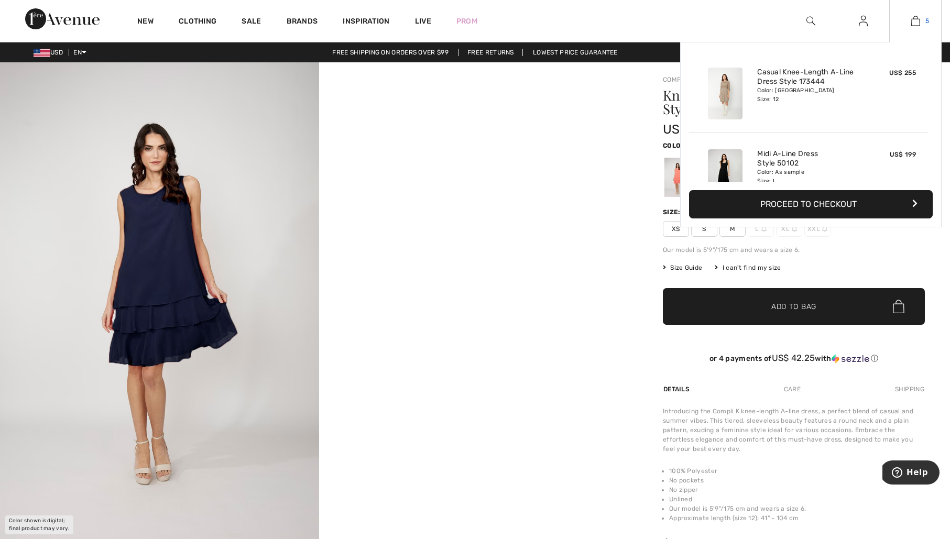
click at [917, 18] on img at bounding box center [915, 21] width 9 height 13
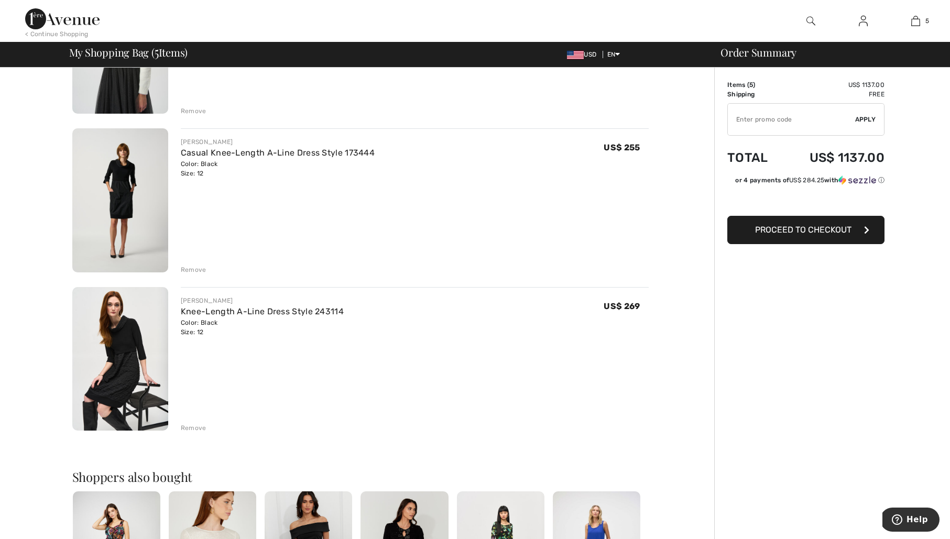
scroll to position [507, 0]
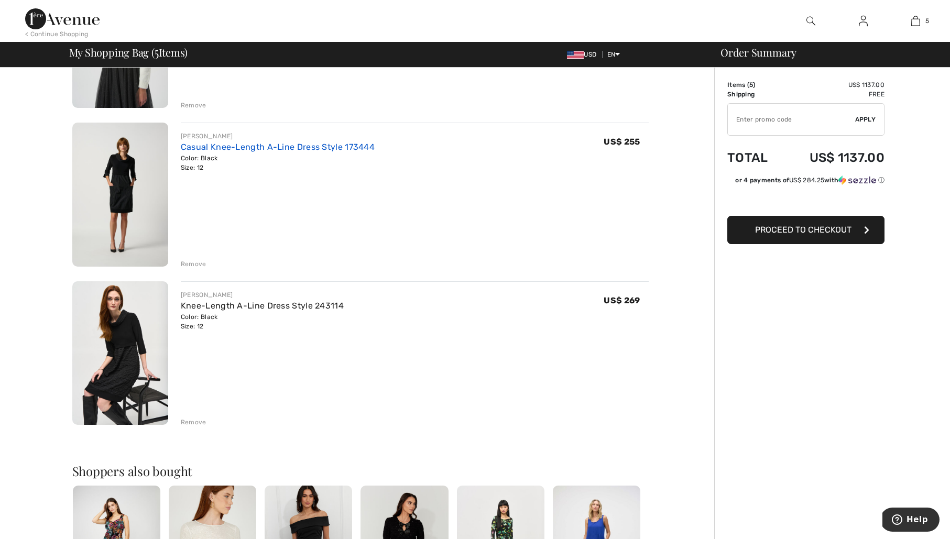
click at [214, 151] on link "Casual Knee-Length A-Line Dress Style 173444" at bounding box center [278, 147] width 194 height 10
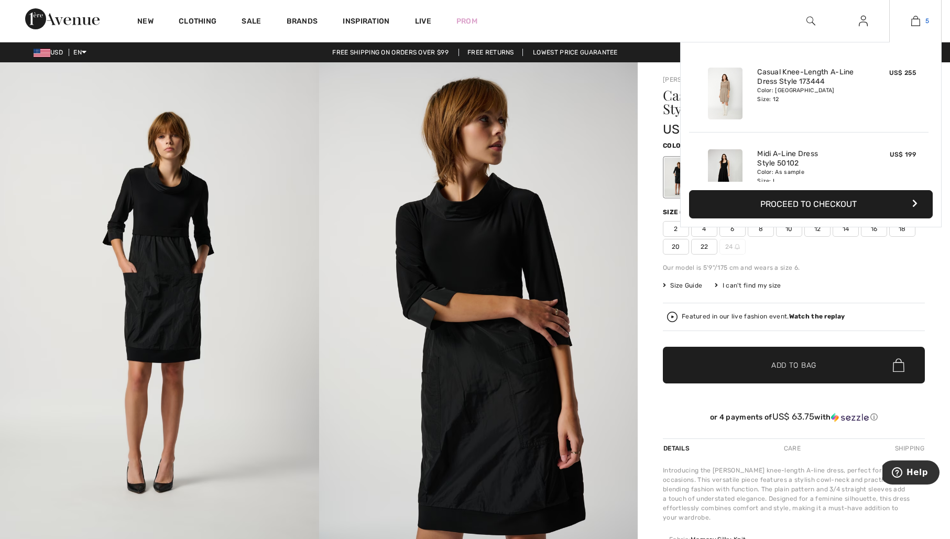
click at [916, 25] on img at bounding box center [915, 21] width 9 height 13
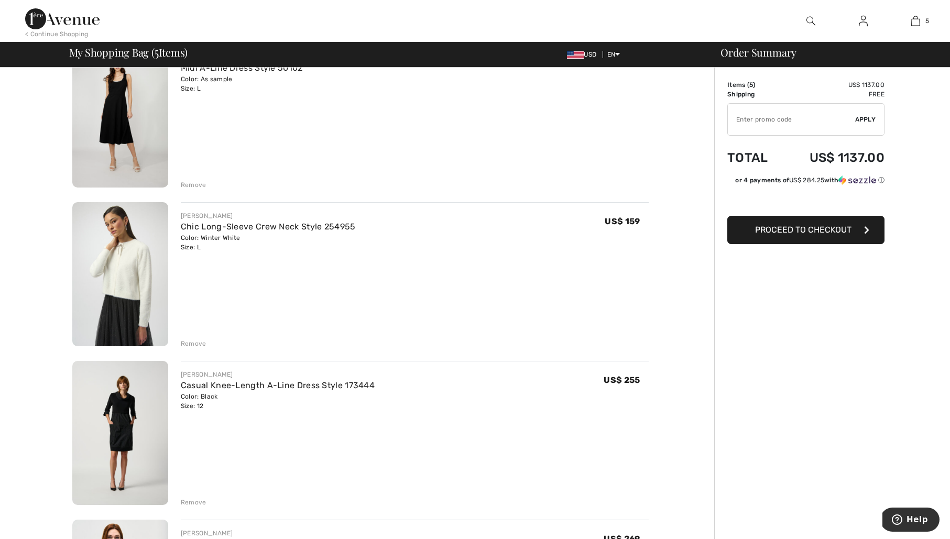
scroll to position [465, 0]
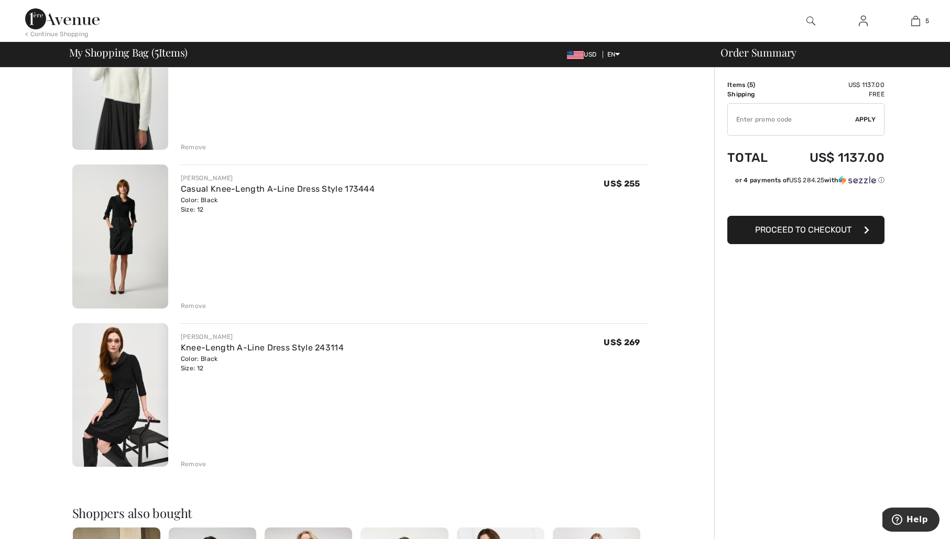
click at [184, 305] on div "Remove" at bounding box center [194, 305] width 26 height 9
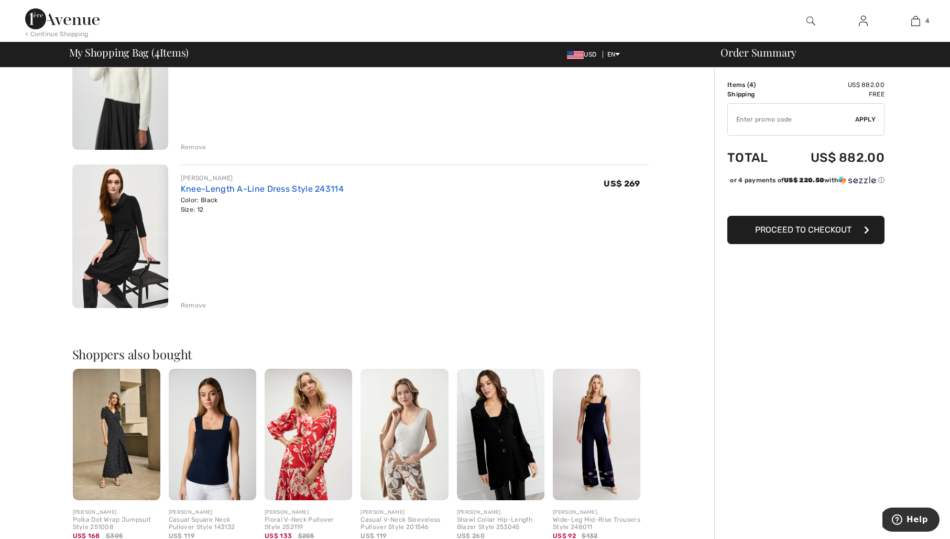
click at [281, 189] on link "Knee-Length A-Line Dress Style 243114" at bounding box center [262, 189] width 163 height 10
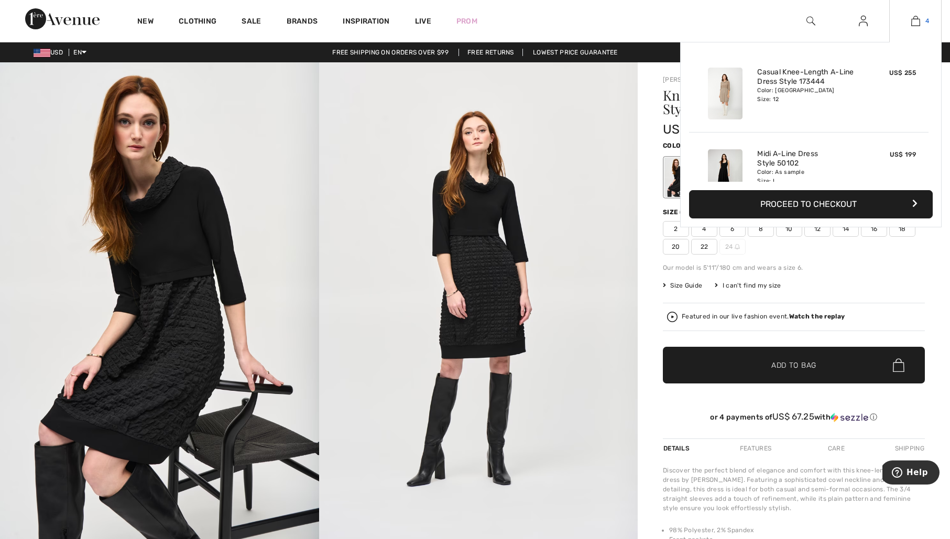
click at [917, 22] on img at bounding box center [915, 21] width 9 height 13
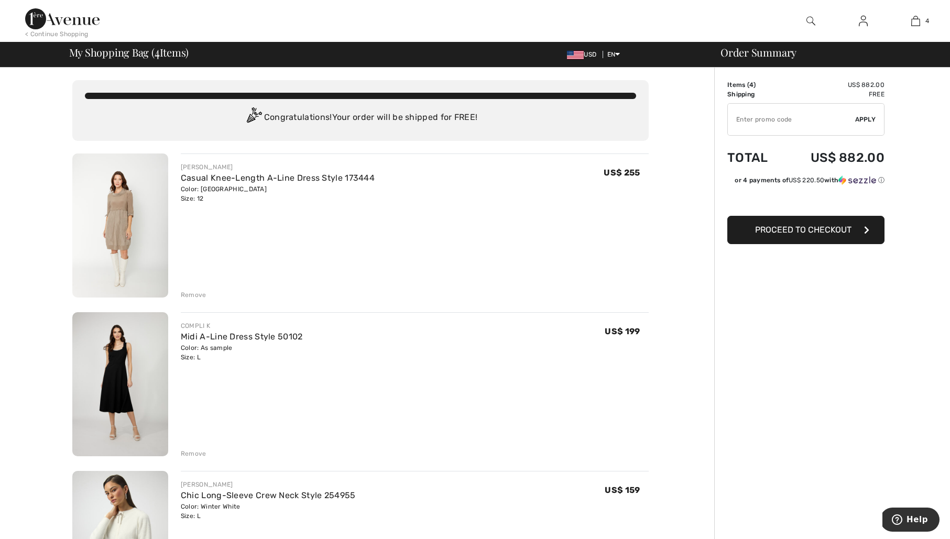
click at [805, 230] on span "Proceed to Checkout" at bounding box center [803, 230] width 96 height 10
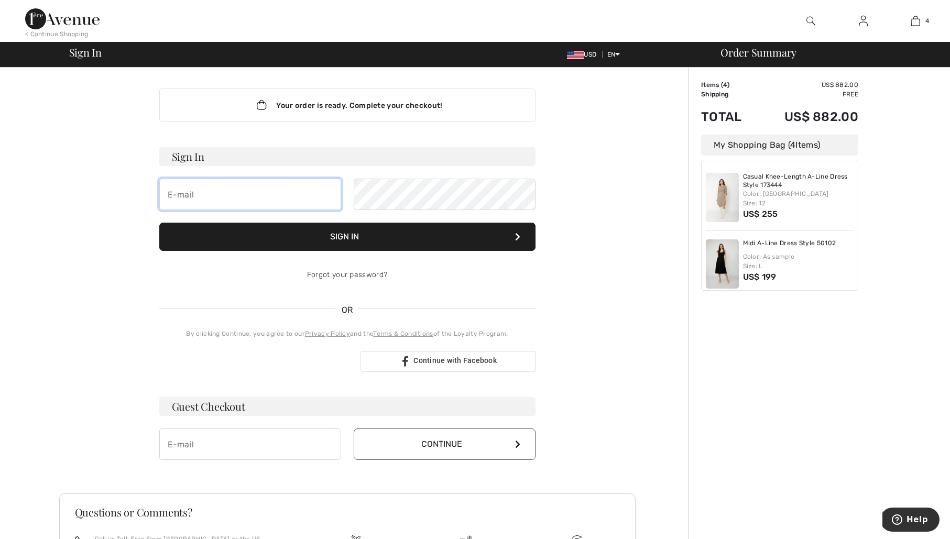
click at [328, 197] on input "email" at bounding box center [250, 194] width 182 height 31
type input "[EMAIL_ADDRESS][DOMAIN_NAME]"
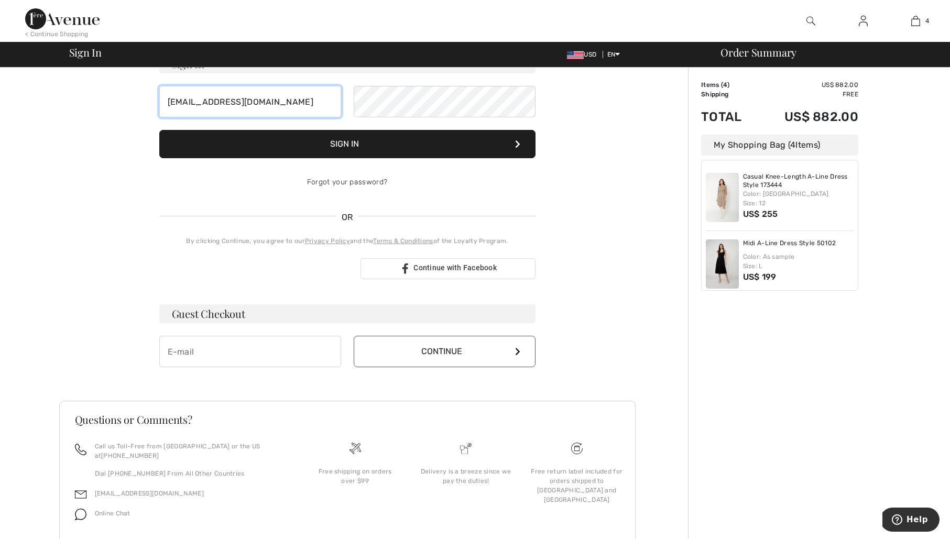
scroll to position [95, 0]
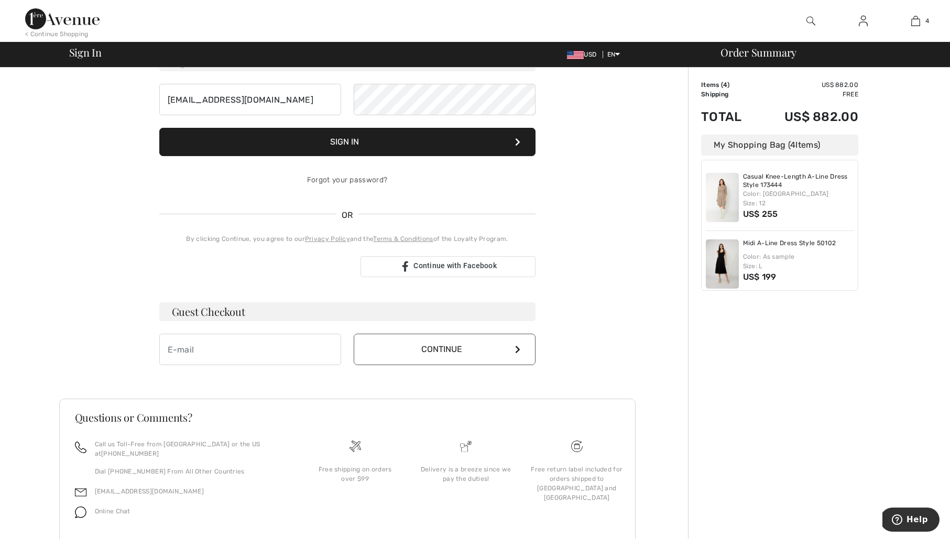
click at [433, 352] on button "Continue" at bounding box center [445, 349] width 182 height 31
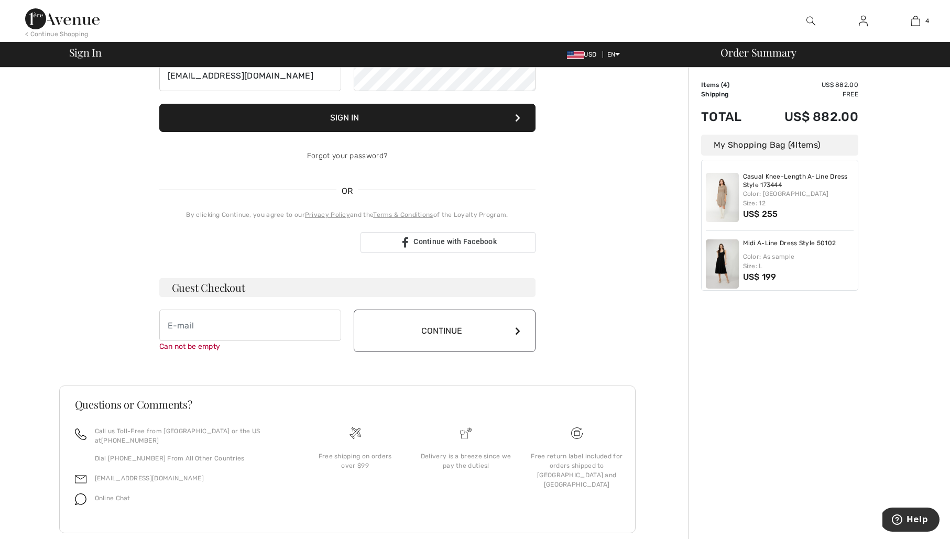
scroll to position [130, 0]
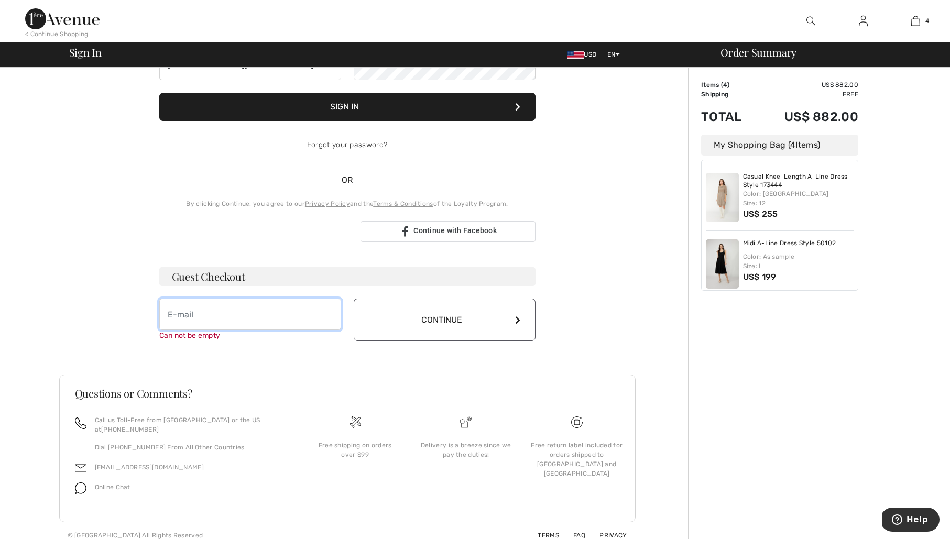
click at [274, 310] on input "email" at bounding box center [250, 314] width 182 height 31
type input "[EMAIL_ADDRESS][DOMAIN_NAME]"
click at [413, 324] on button "Continue" at bounding box center [445, 320] width 182 height 42
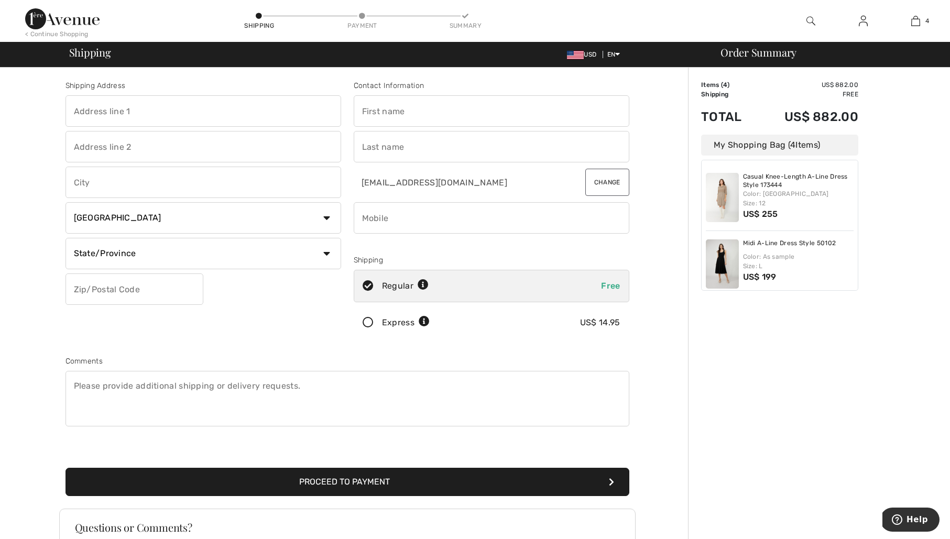
click at [204, 108] on input "text" at bounding box center [204, 110] width 276 height 31
type input "[STREET_ADDRESS]"
type input "[GEOGRAPHIC_DATA]"
select select "US"
select select "CA"
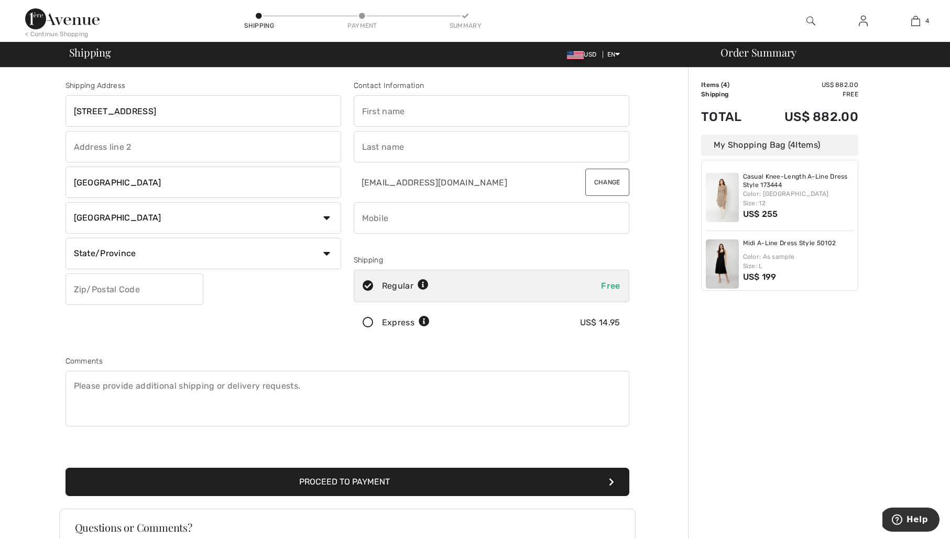
type input "94707"
type input "[PERSON_NAME]"
type input "5105178511"
click at [391, 477] on button "Proceed to Payment" at bounding box center [348, 482] width 564 height 28
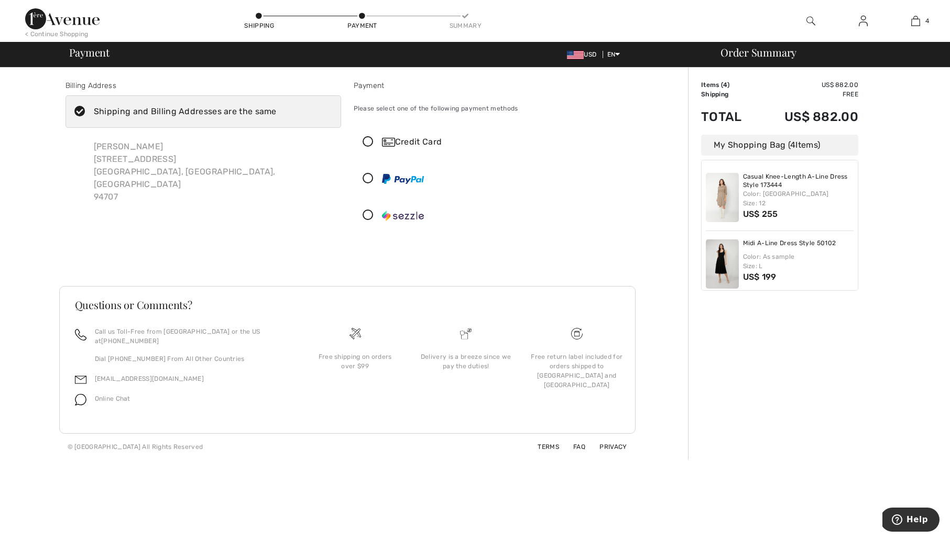
click at [126, 395] on span "Online Chat" at bounding box center [113, 398] width 36 height 7
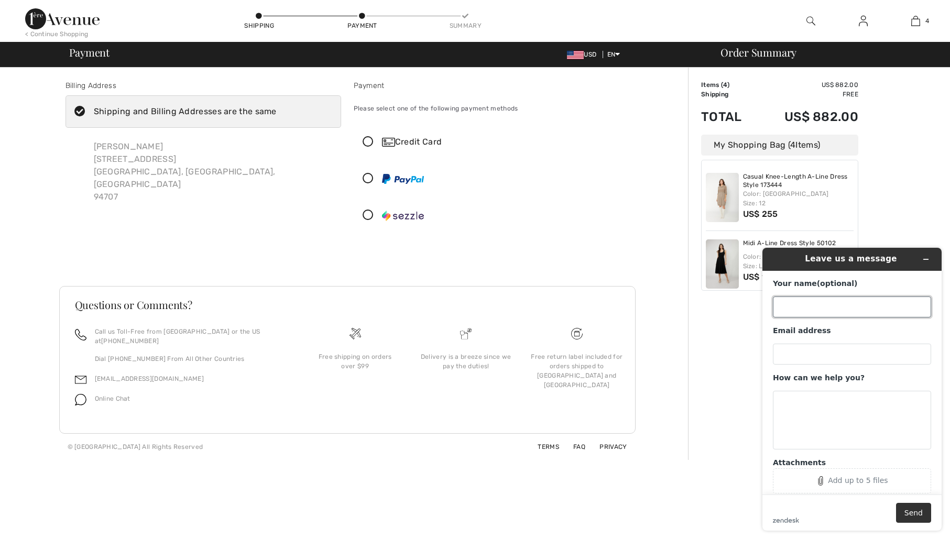
click at [846, 309] on input "Your name (optional)" at bounding box center [852, 307] width 158 height 21
type input "Susie Marcus"
click at [844, 352] on input "Email address" at bounding box center [852, 354] width 158 height 21
type input "marcusdesign@sbcglobal.net"
click at [831, 396] on textarea "How can we help you?" at bounding box center [852, 420] width 158 height 59
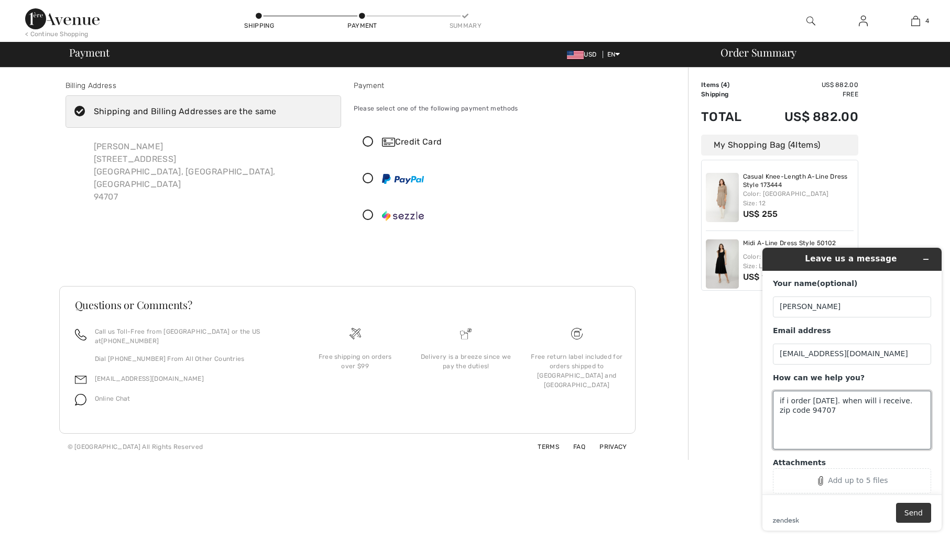
type textarea "if i order today. when will i receive. zip code 94707"
click at [921, 515] on button "Send" at bounding box center [913, 513] width 35 height 20
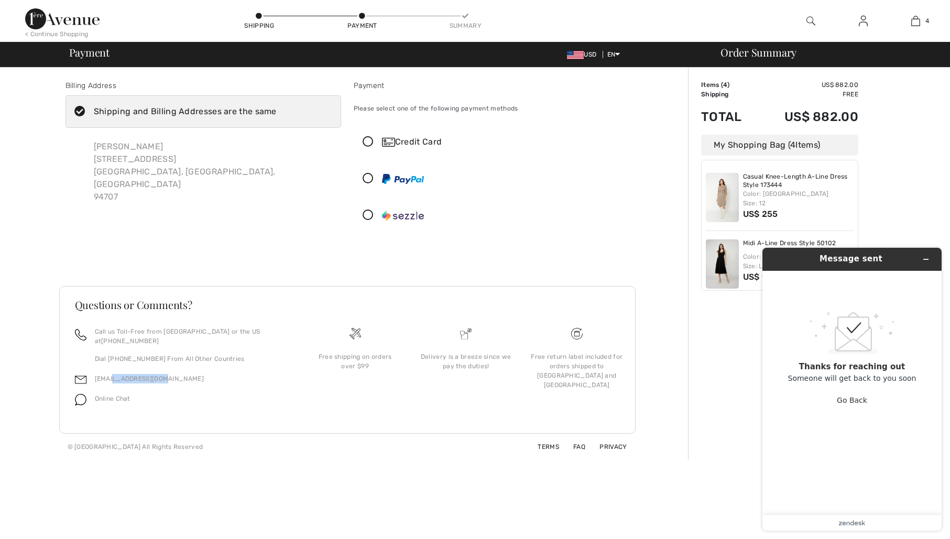
drag, startPoint x: 178, startPoint y: 371, endPoint x: 110, endPoint y: 373, distance: 68.2
click at [110, 373] on div "[EMAIL_ADDRESS][DOMAIN_NAME]" at bounding box center [181, 382] width 212 height 20
copy link "[DOMAIN_NAME]"
click at [909, 211] on div "Order Summary Details Items ( 4 ) US$ 882.00 Promo code US$ 0.00 Shipping Free …" at bounding box center [819, 264] width 262 height 393
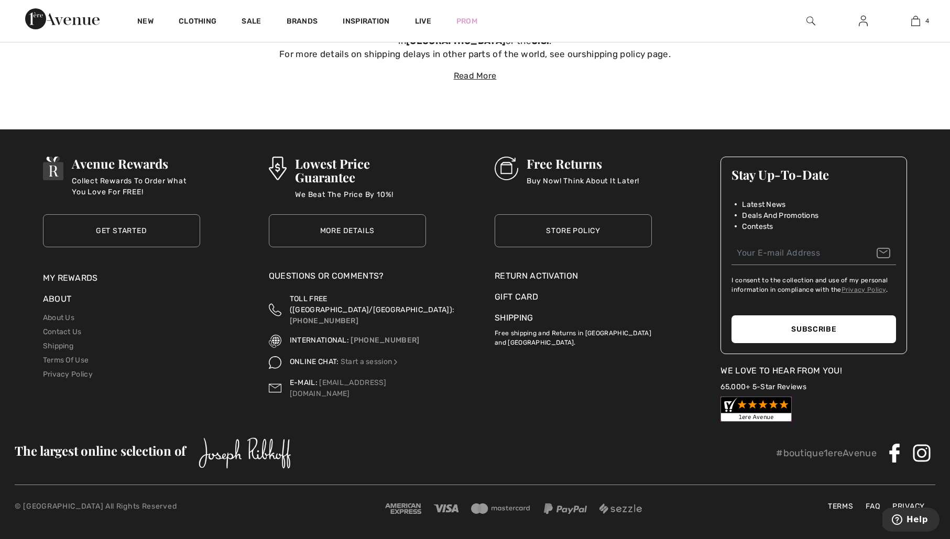
scroll to position [3910, 0]
click at [590, 226] on link "Store Policy" at bounding box center [573, 230] width 157 height 33
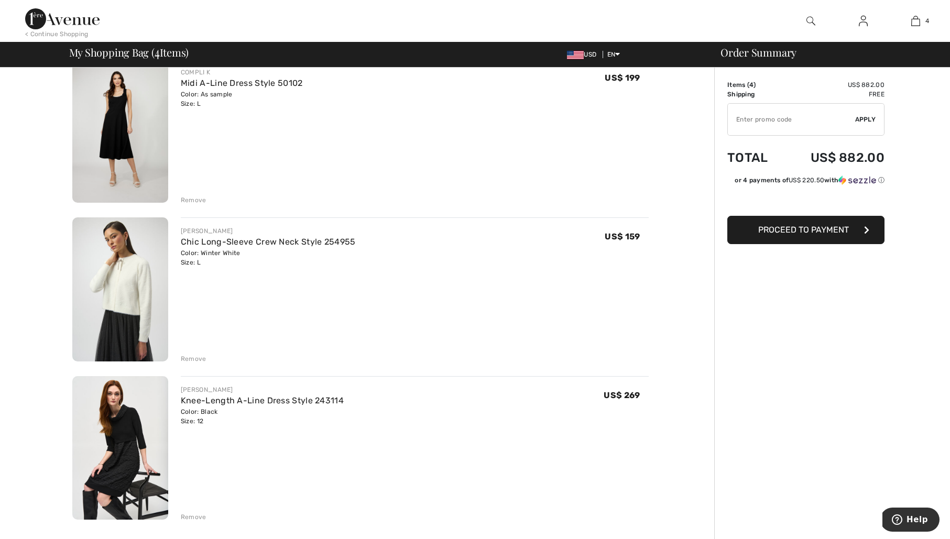
scroll to position [277, 0]
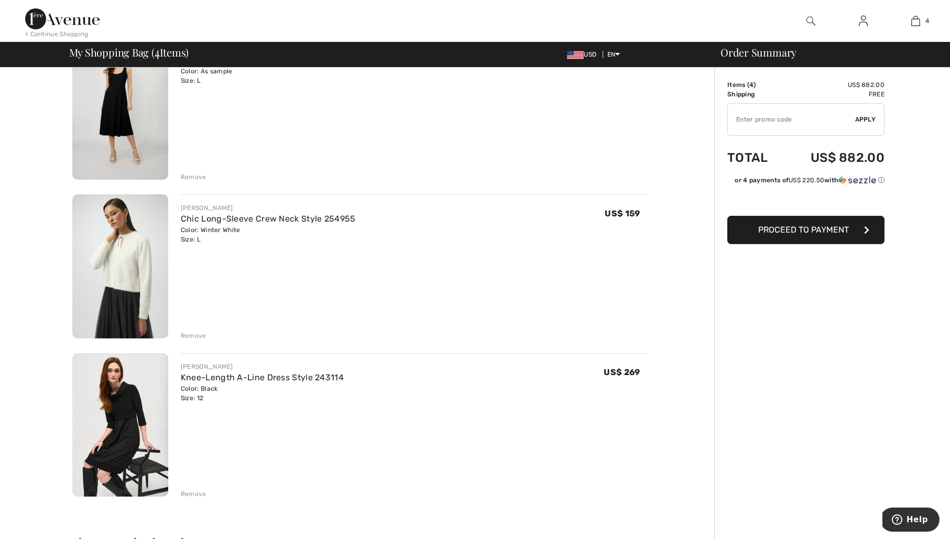
drag, startPoint x: 203, startPoint y: 336, endPoint x: 215, endPoint y: 335, distance: 11.6
click at [203, 336] on div "Remove" at bounding box center [194, 335] width 26 height 9
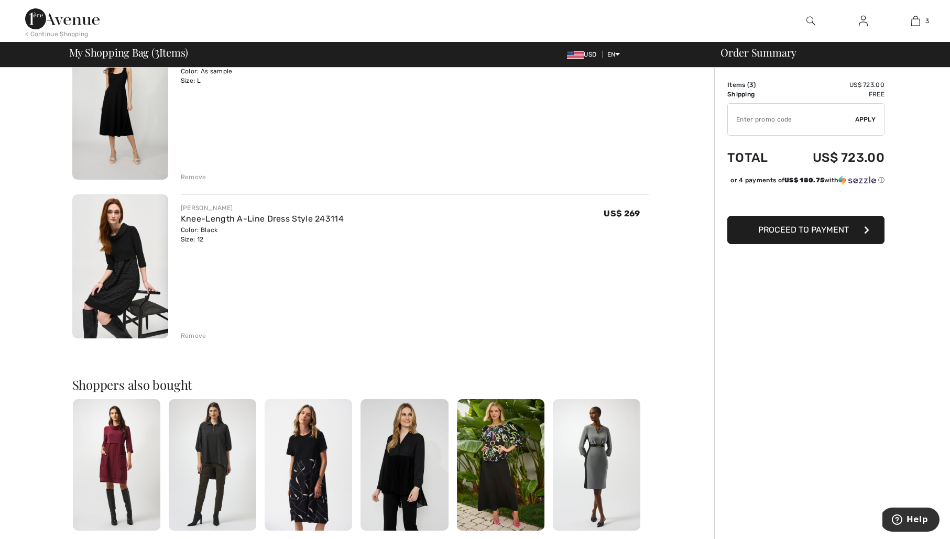
click at [197, 335] on div "Remove" at bounding box center [194, 335] width 26 height 9
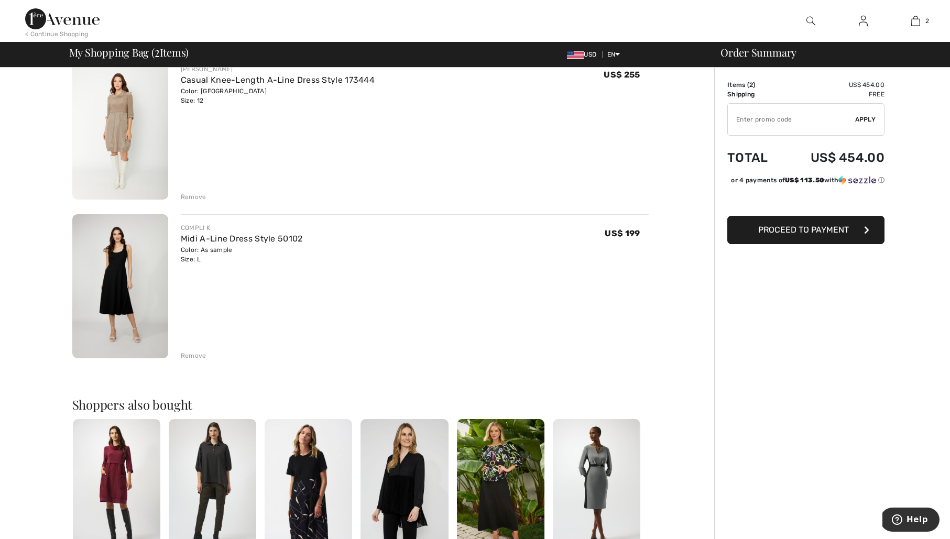
scroll to position [0, 0]
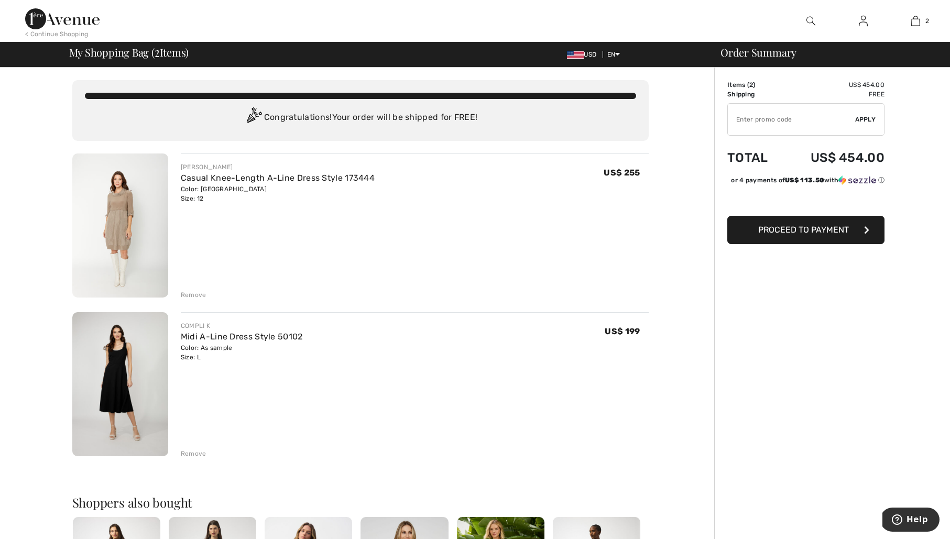
click at [787, 233] on span "Proceed to Payment" at bounding box center [803, 230] width 91 height 10
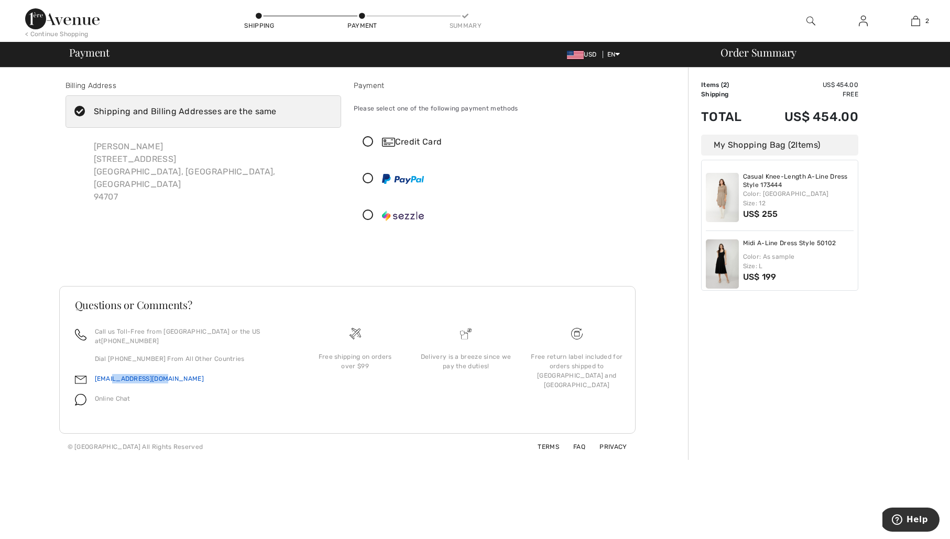
drag, startPoint x: 171, startPoint y: 367, endPoint x: 111, endPoint y: 372, distance: 60.4
click at [111, 372] on div "[EMAIL_ADDRESS][DOMAIN_NAME]" at bounding box center [181, 382] width 212 height 20
copy link "[DOMAIN_NAME]"
click at [62, 18] on img at bounding box center [62, 18] width 74 height 21
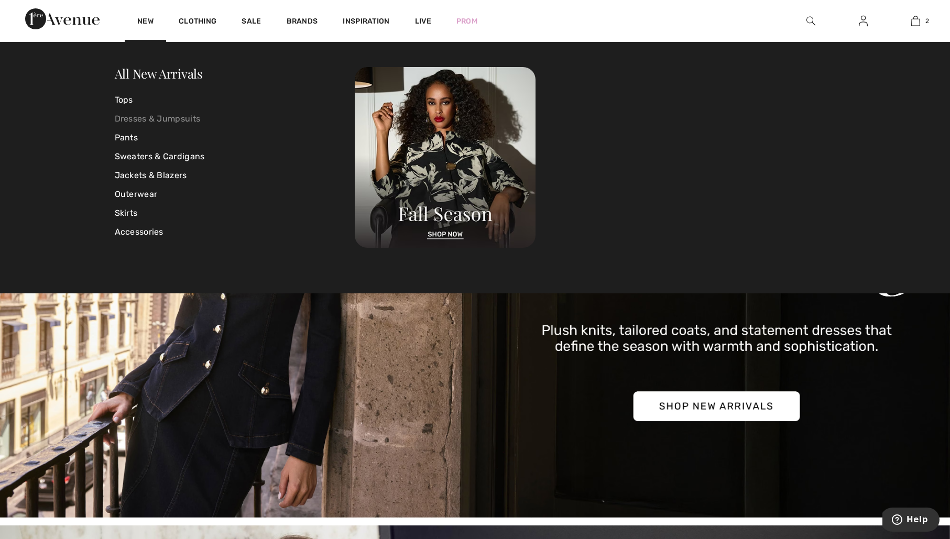
click at [137, 118] on link "Dresses & Jumpsuits" at bounding box center [235, 119] width 241 height 19
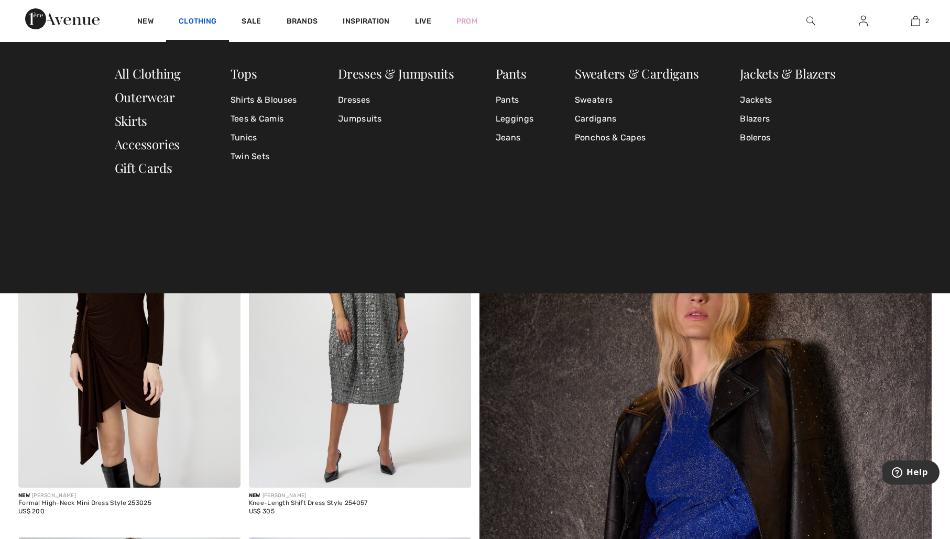
click at [194, 19] on link "Clothing" at bounding box center [198, 22] width 38 height 11
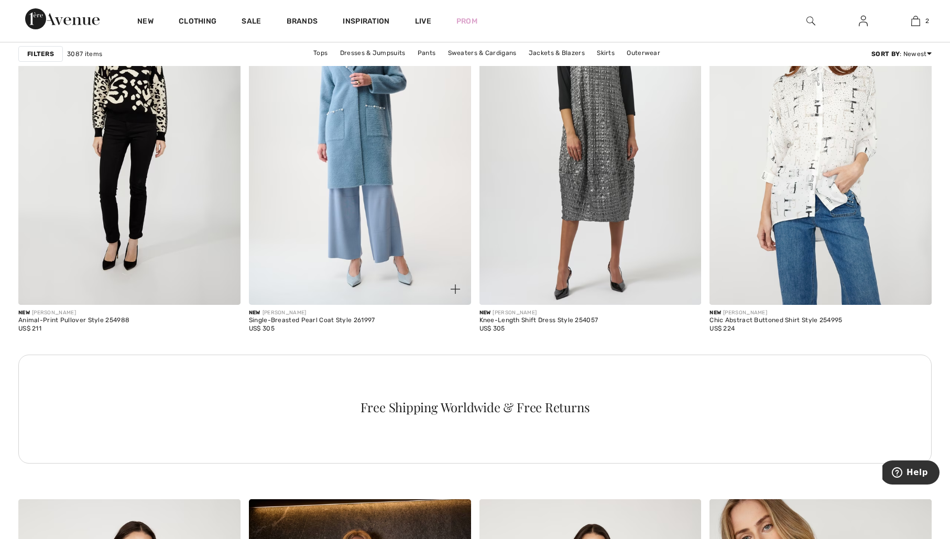
scroll to position [1324, 0]
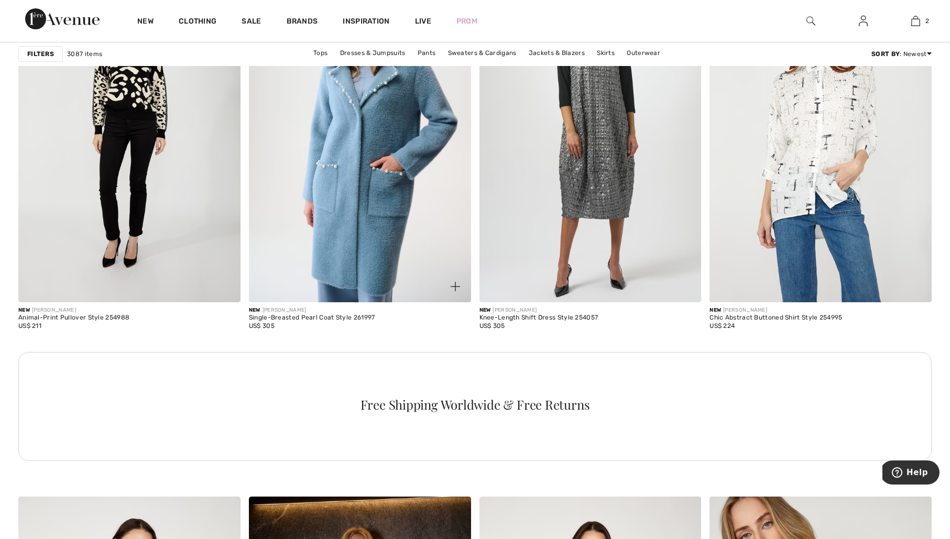
drag, startPoint x: 313, startPoint y: 348, endPoint x: 263, endPoint y: 350, distance: 50.3
click at [263, 314] on div "New [PERSON_NAME]" at bounding box center [312, 311] width 126 height 8
copy div "[PERSON_NAME]"
